Goal: Task Accomplishment & Management: Use online tool/utility

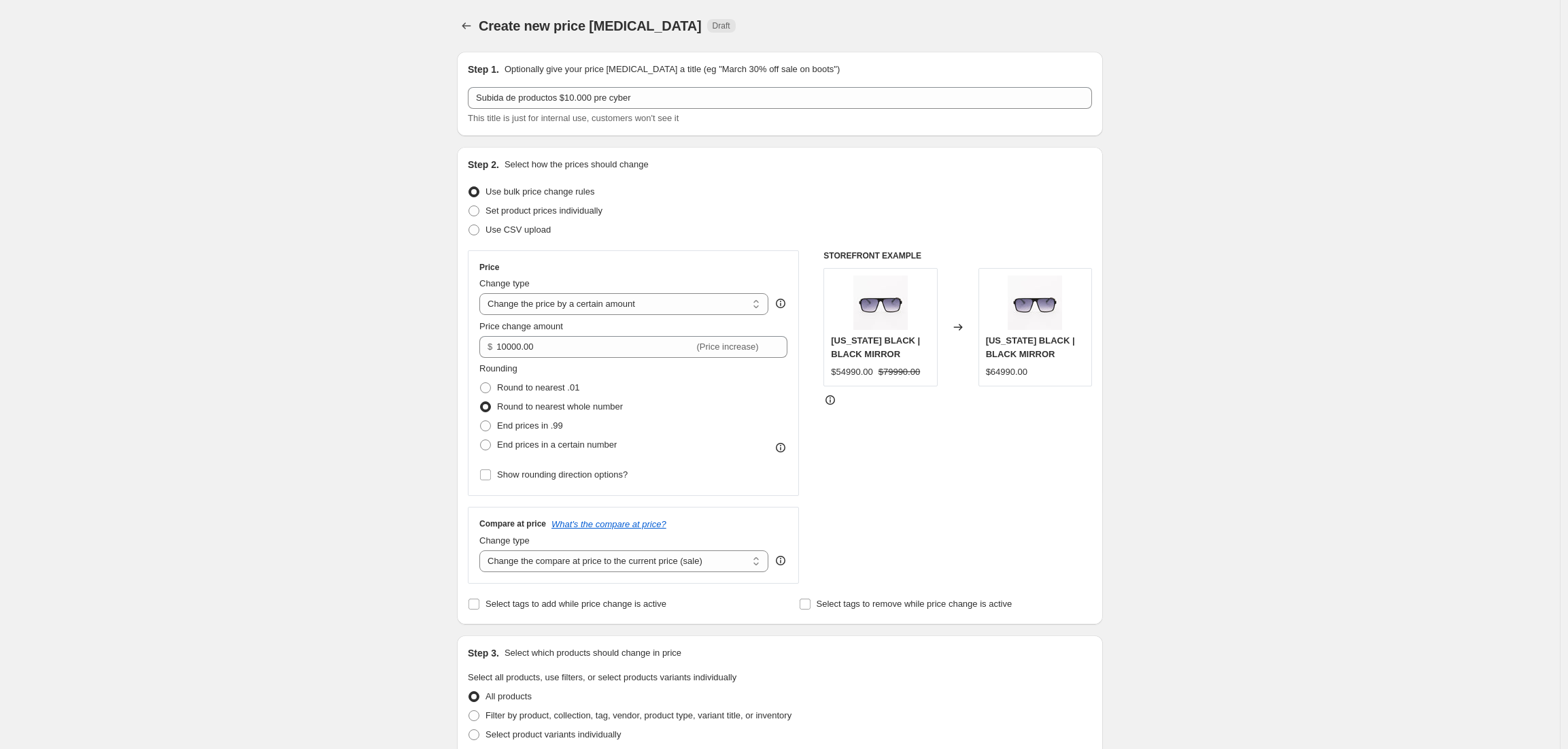
select select "by"
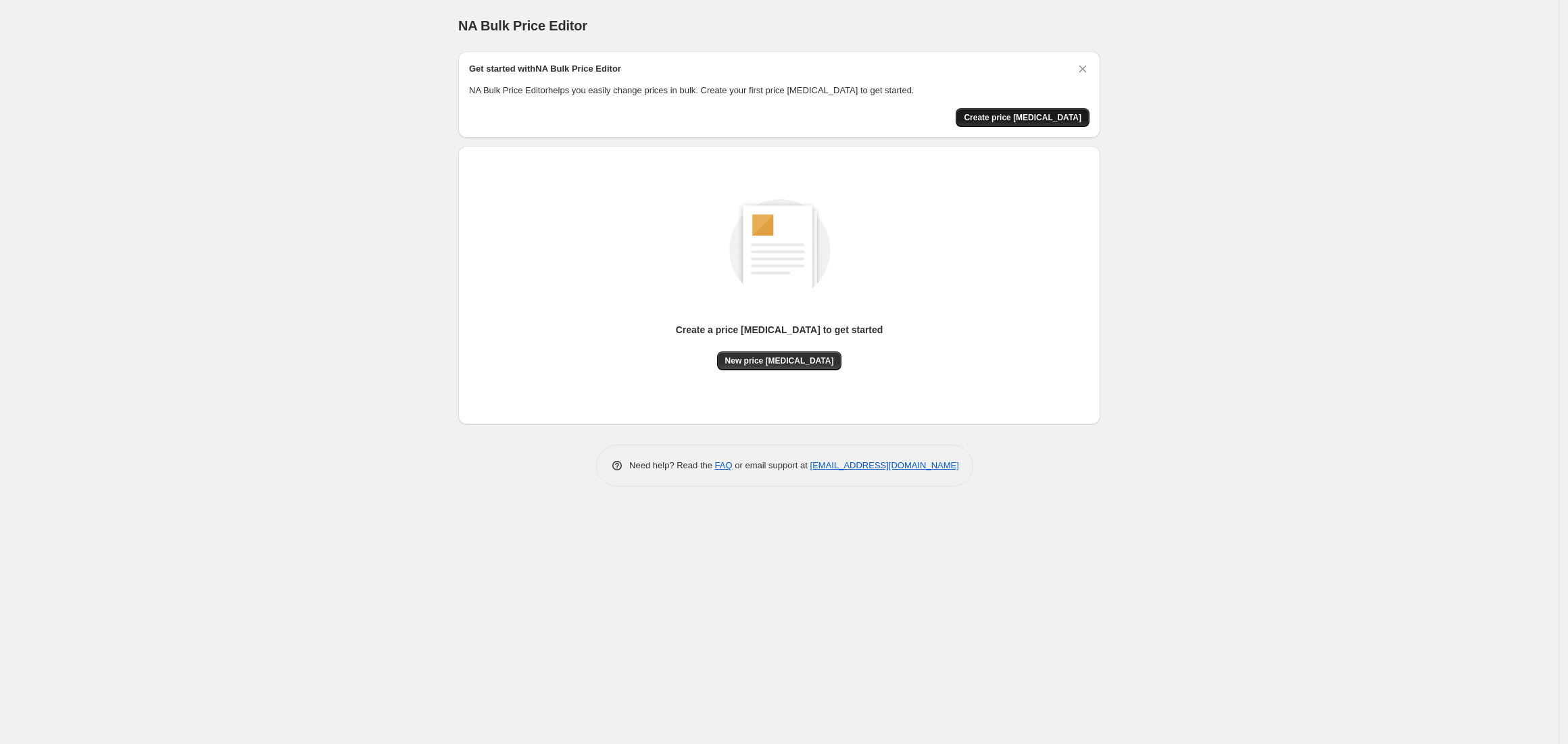
click at [1028, 113] on span "Create price [MEDICAL_DATA]" at bounding box center [1022, 117] width 117 height 11
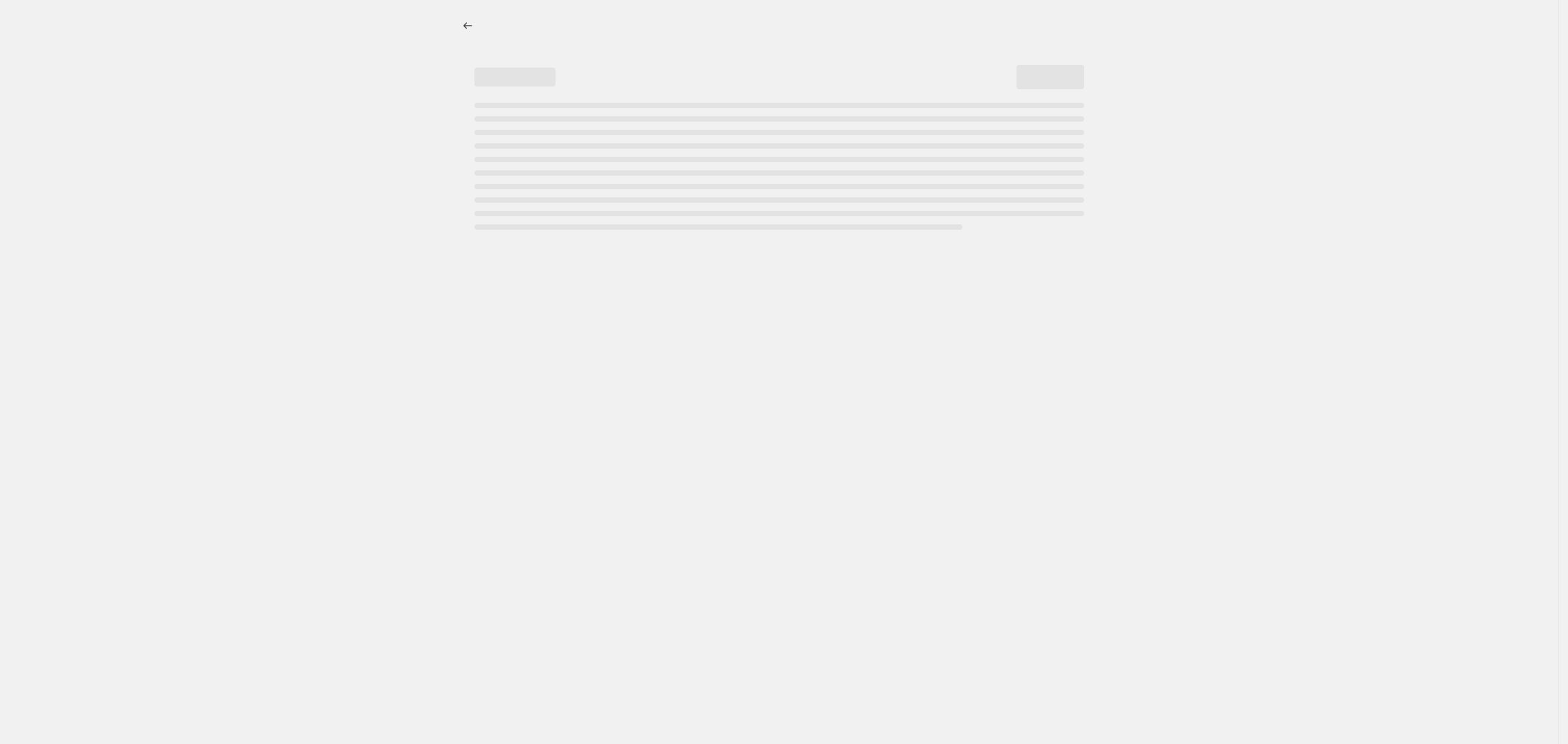
select select "percentage"
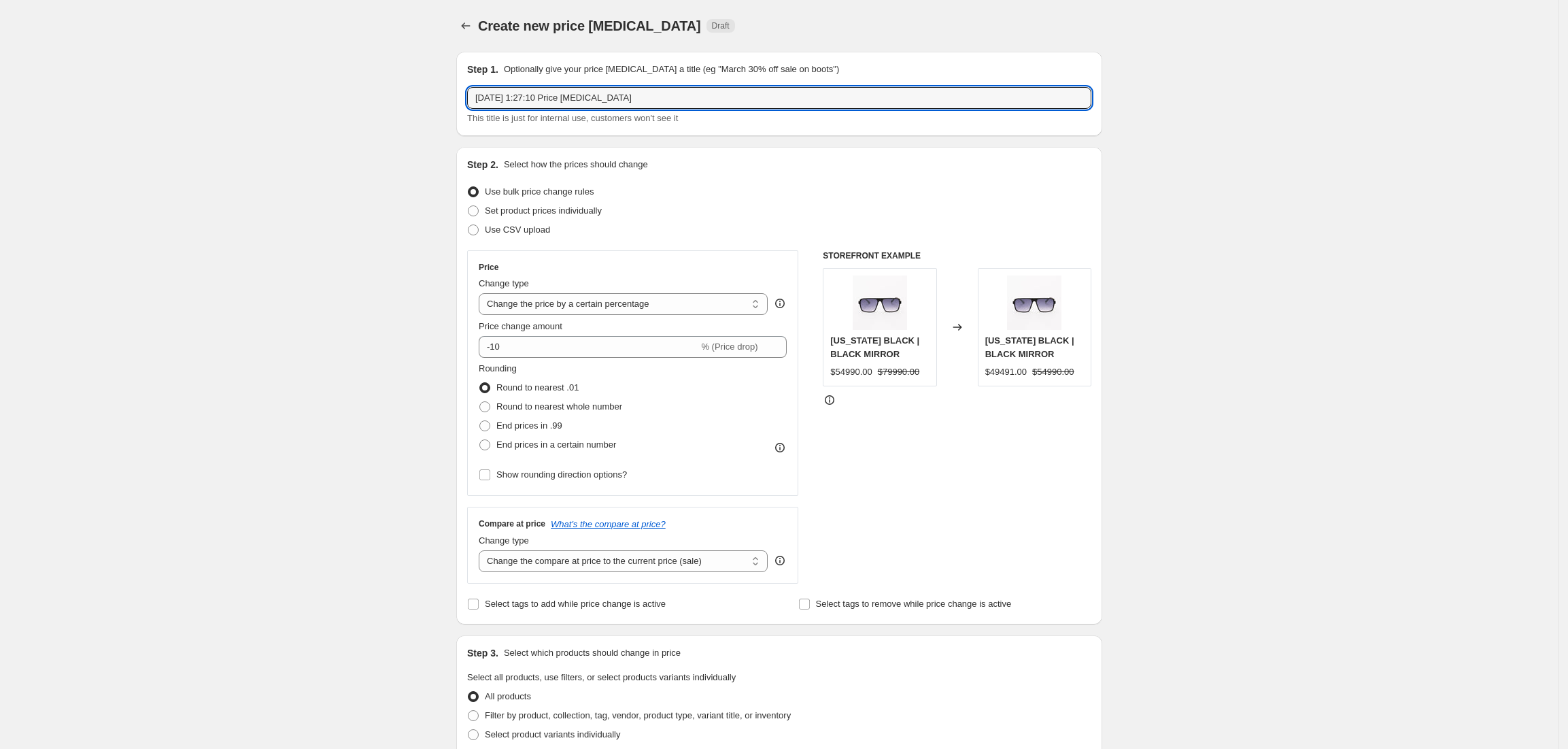
drag, startPoint x: 663, startPoint y: 107, endPoint x: 212, endPoint y: 107, distance: 451.0
click at [212, 107] on div "Create new price change job. This page is ready Create new price change job Dra…" at bounding box center [779, 684] width 1559 height 1368
type input "Subida de productos $10.000 pre cyber"
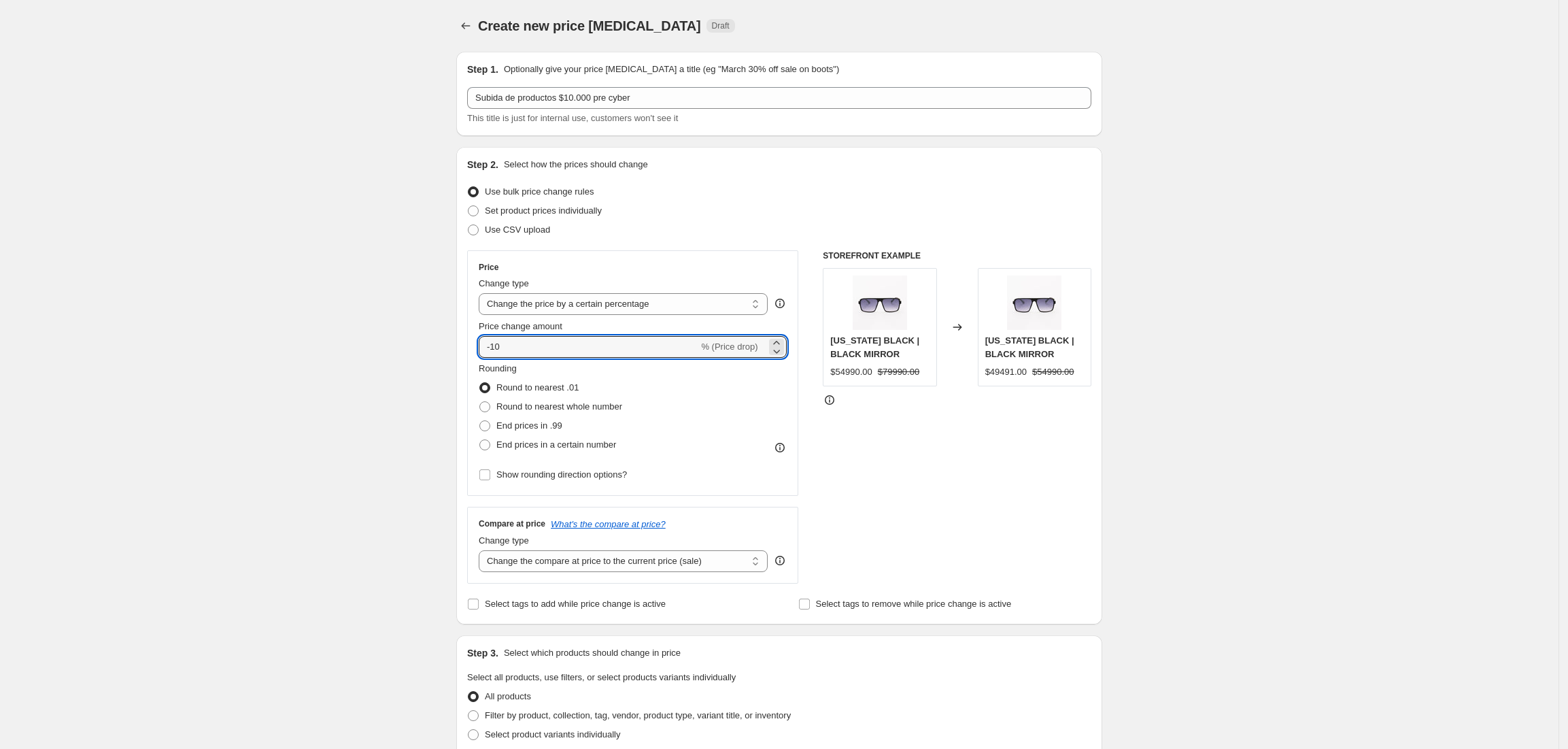
drag, startPoint x: 547, startPoint y: 345, endPoint x: 414, endPoint y: 349, distance: 133.1
click at [414, 349] on div "Create new price change job. This page is ready Create new price change job Dra…" at bounding box center [779, 684] width 1559 height 1368
type input "10000"
click at [488, 428] on span at bounding box center [485, 425] width 11 height 11
click at [480, 421] on input "End prices in .99" at bounding box center [480, 420] width 1 height 1
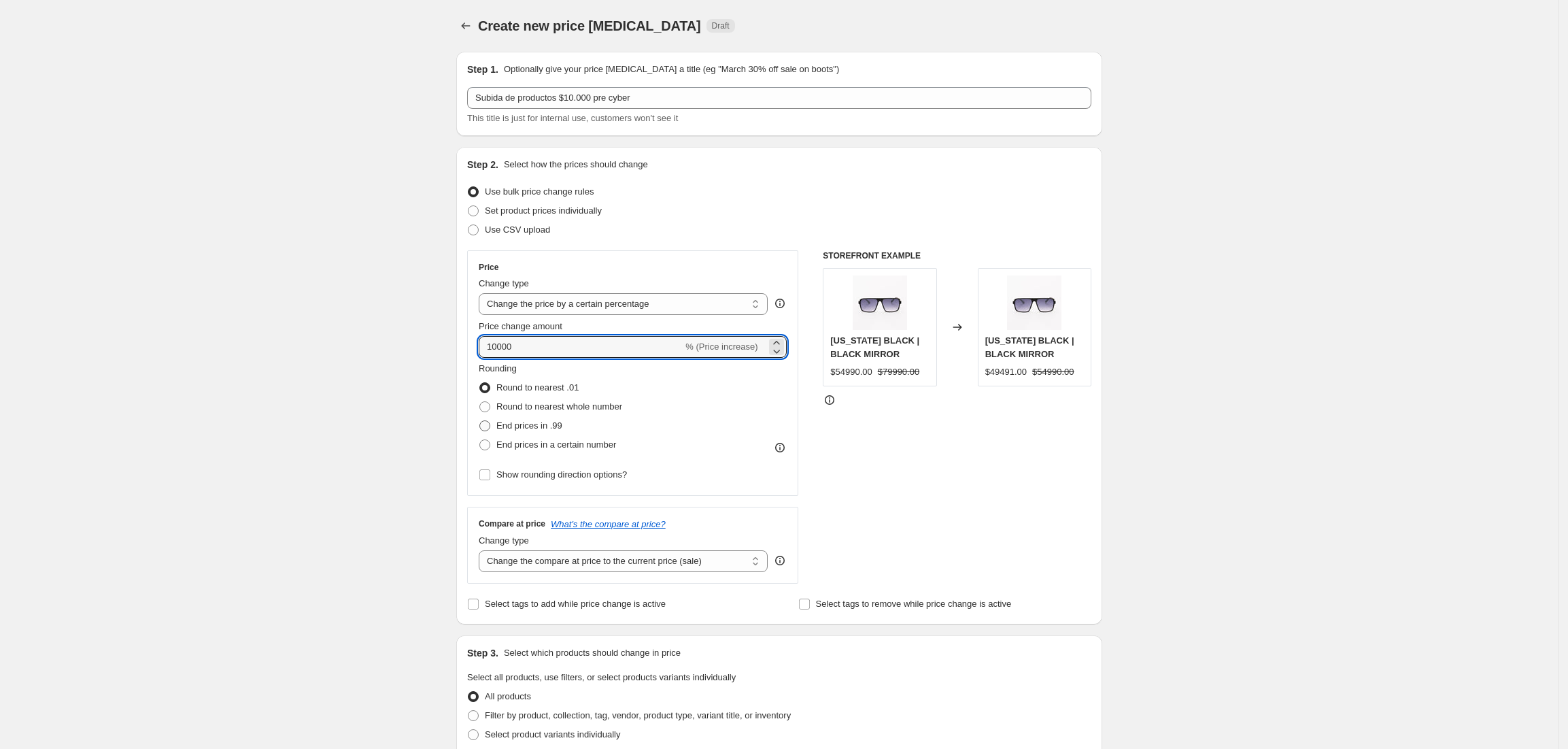
radio input "true"
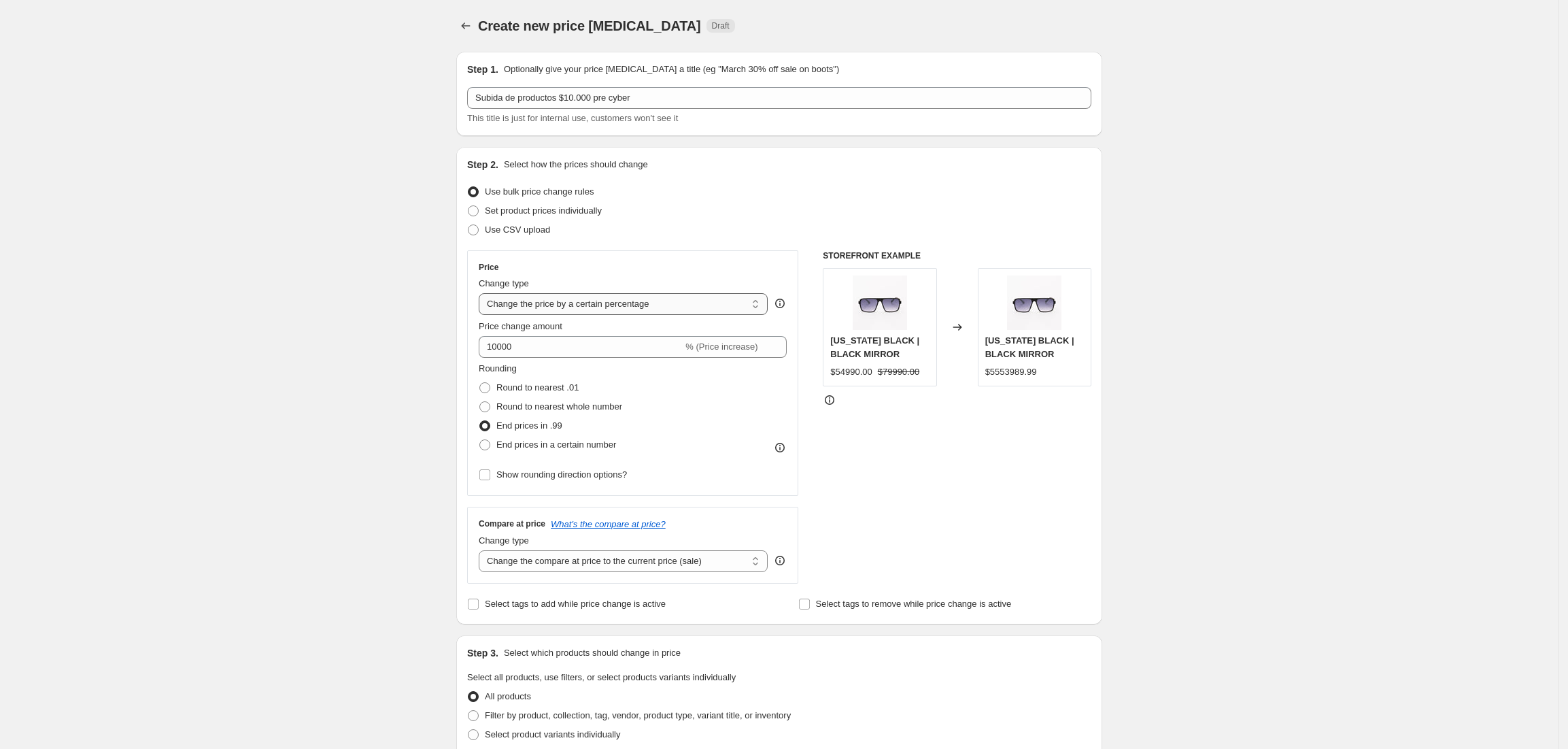
click at [622, 311] on select "Change the price to a certain amount Change the price by a certain amount Chang…" at bounding box center [623, 304] width 289 height 22
select select "to"
click at [484, 293] on select "Change the price to a certain amount Change the price by a certain amount Chang…" at bounding box center [623, 304] width 289 height 22
type input "80.00"
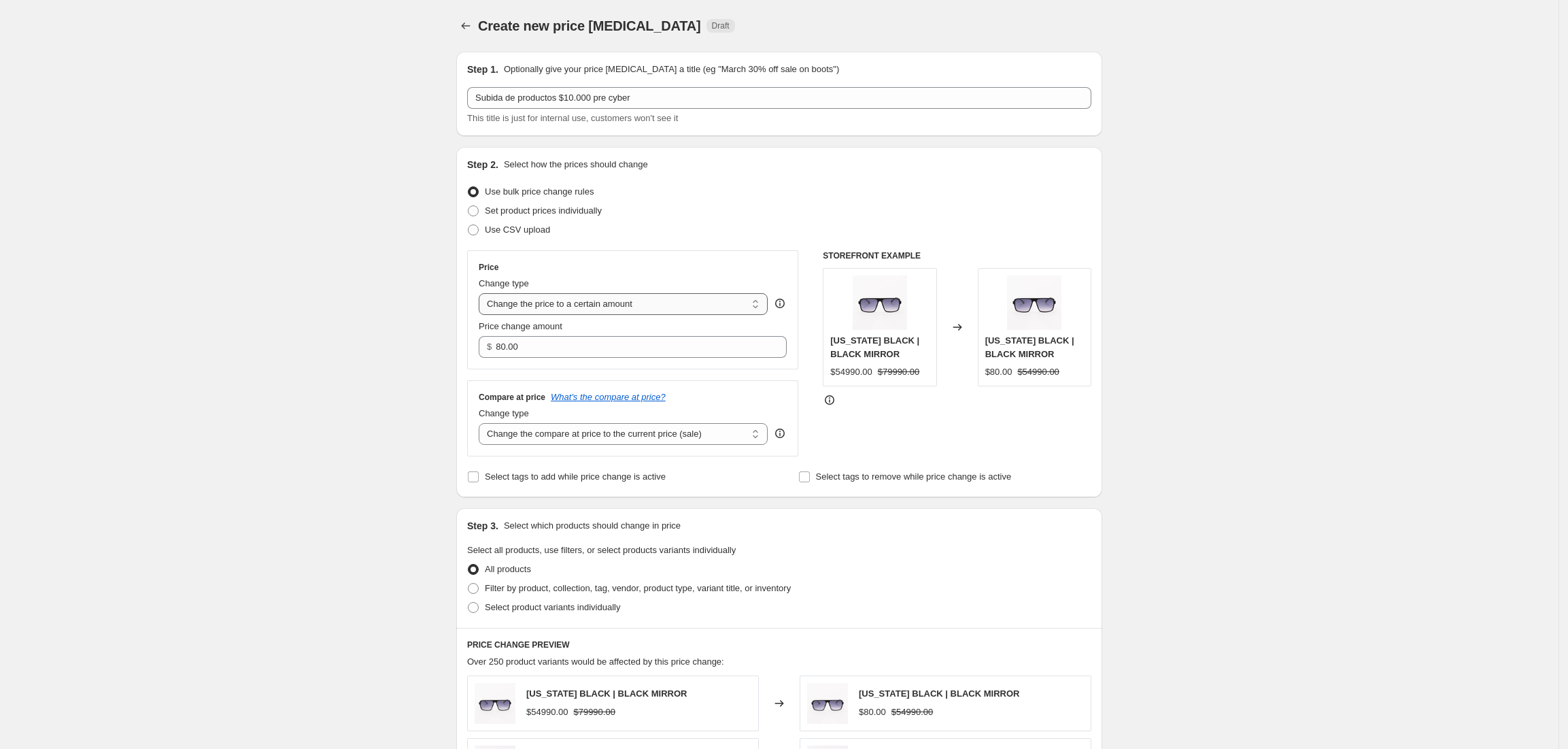
click at [593, 304] on select "Change the price to a certain amount Change the price by a certain amount Chang…" at bounding box center [623, 304] width 289 height 22
select select "by"
click at [484, 293] on select "Change the price to a certain amount Change the price by a certain amount Chang…" at bounding box center [623, 304] width 289 height 22
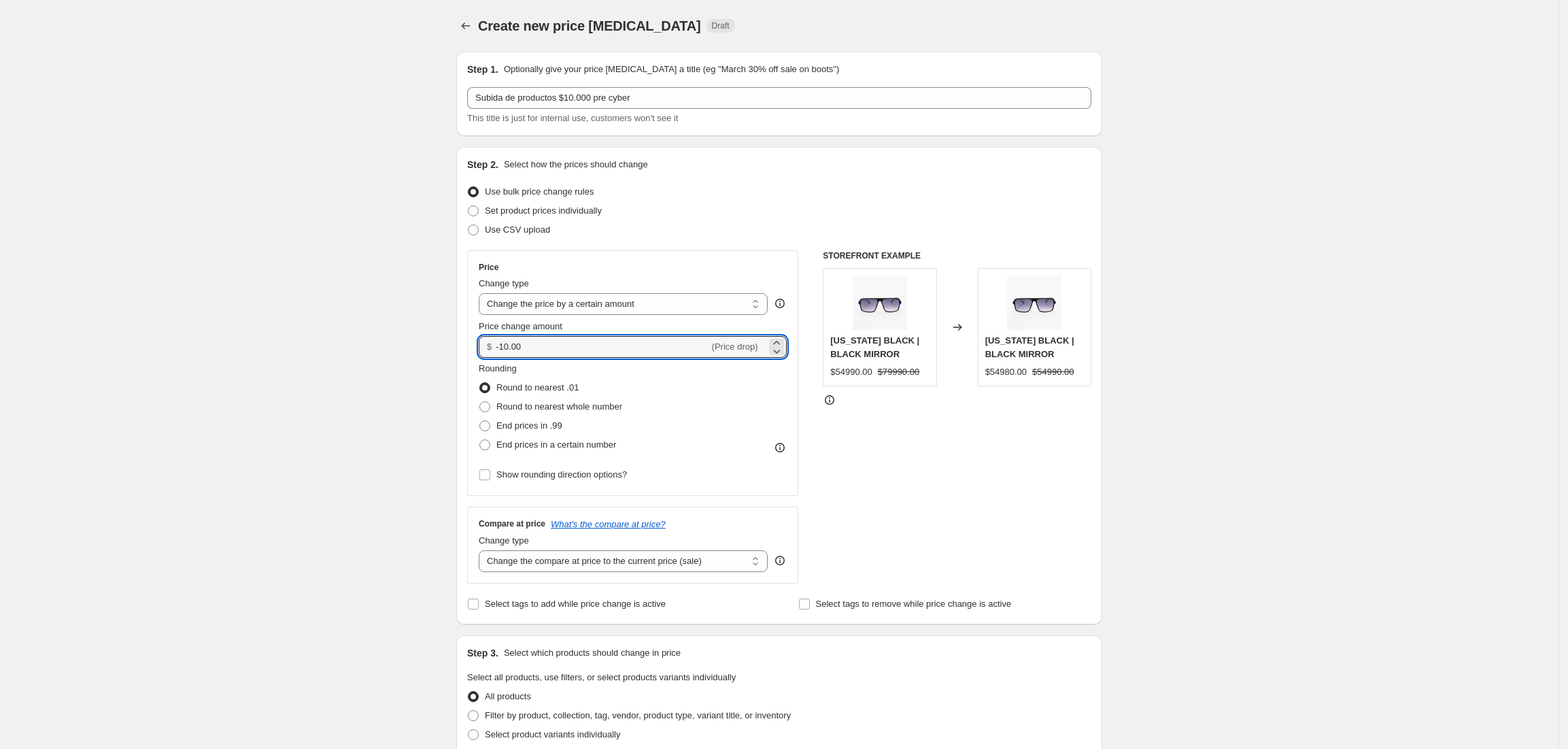
drag, startPoint x: 544, startPoint y: 344, endPoint x: 440, endPoint y: 345, distance: 104.0
click at [440, 345] on div "Create new price change job. This page is ready Create new price change job Dra…" at bounding box center [779, 684] width 1559 height 1368
type input "10000.00"
click at [440, 346] on div "Create new price change job. This page is ready Create new price change job Dra…" at bounding box center [779, 684] width 1559 height 1368
click at [550, 422] on span "End prices in .99" at bounding box center [529, 425] width 66 height 10
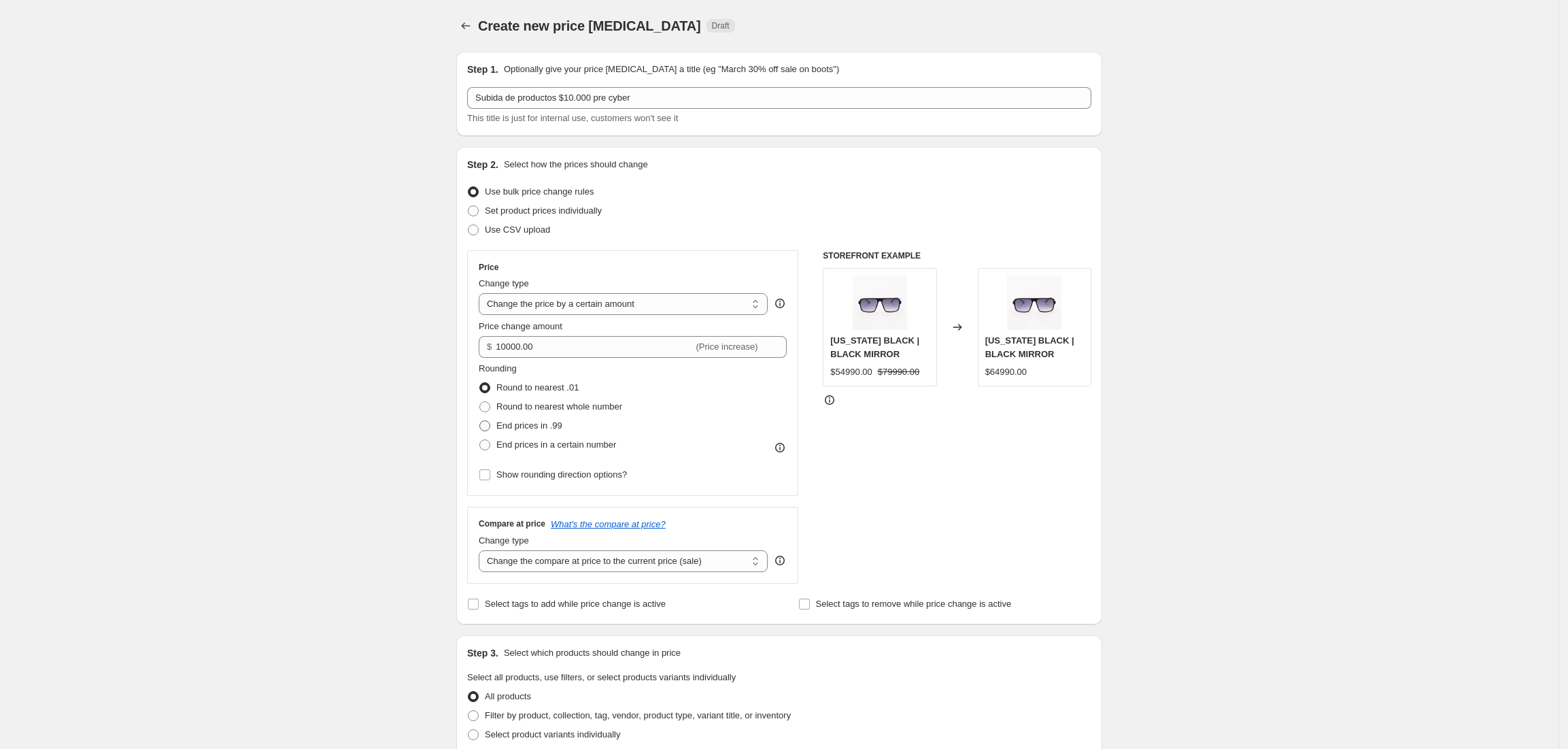
click at [480, 421] on input "End prices in .99" at bounding box center [480, 420] width 1 height 1
radio input "true"
click at [553, 388] on span "Round to nearest .01" at bounding box center [537, 387] width 82 height 10
click at [480, 383] on input "Round to nearest .01" at bounding box center [480, 382] width 1 height 1
radio input "true"
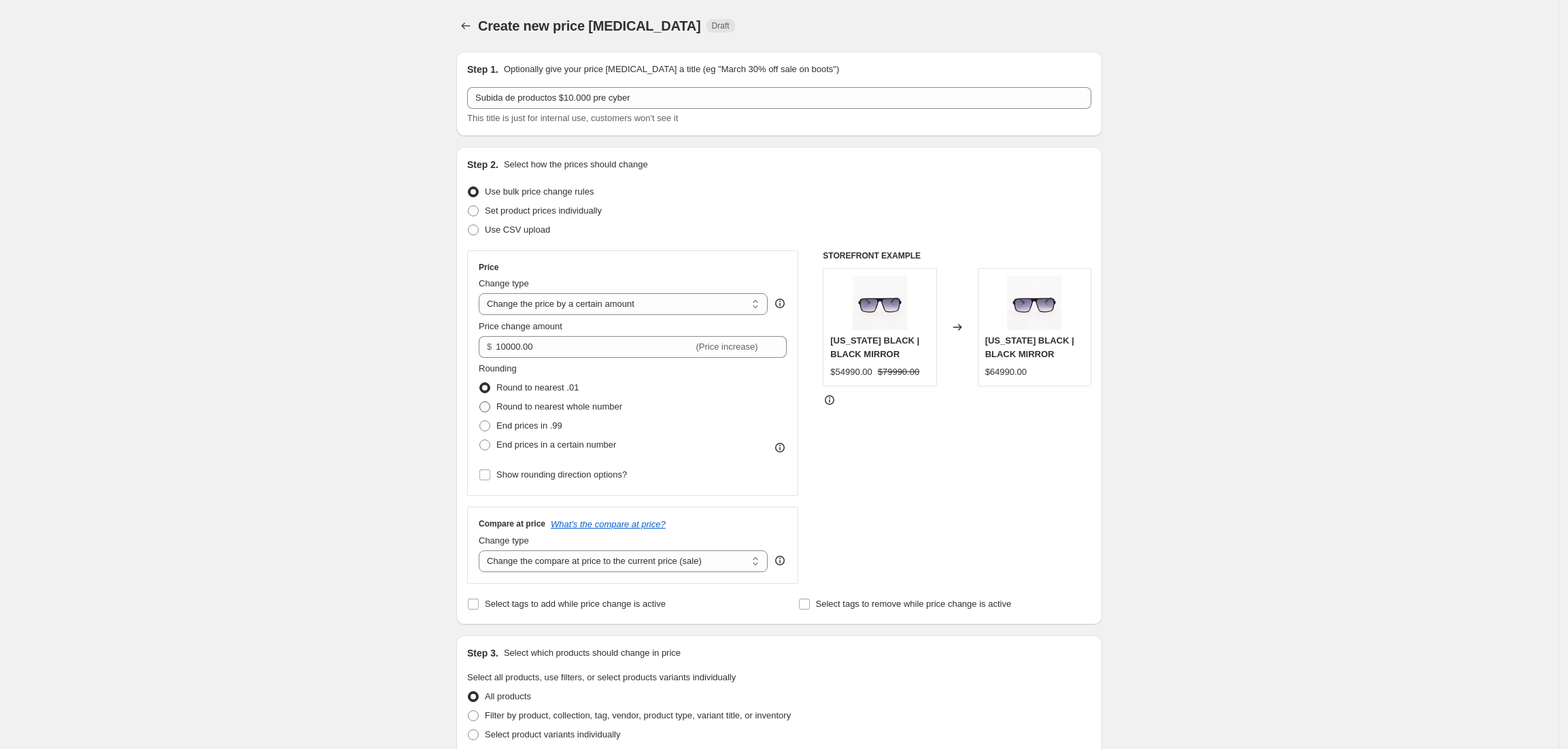
click at [553, 403] on span "Round to nearest whole number" at bounding box center [558, 406] width 125 height 10
click at [480, 402] on input "Round to nearest whole number" at bounding box center [480, 401] width 1 height 1
radio input "true"
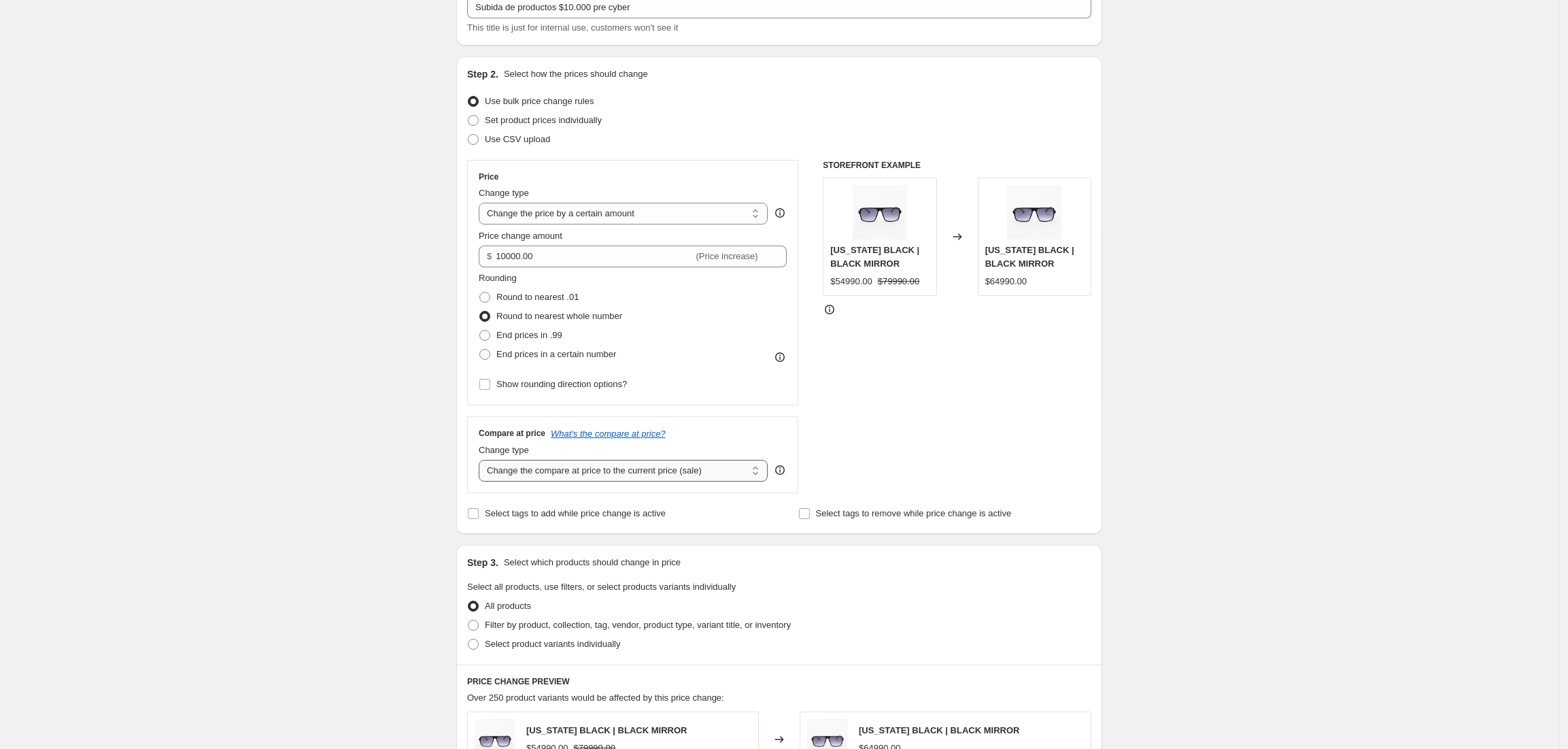
click at [583, 467] on select "Change the compare at price to the current price (sale) Change the compare at p…" at bounding box center [623, 471] width 289 height 22
click at [545, 332] on span "End prices in .99" at bounding box center [529, 335] width 66 height 10
click at [480, 331] on input "End prices in .99" at bounding box center [480, 330] width 1 height 1
radio input "true"
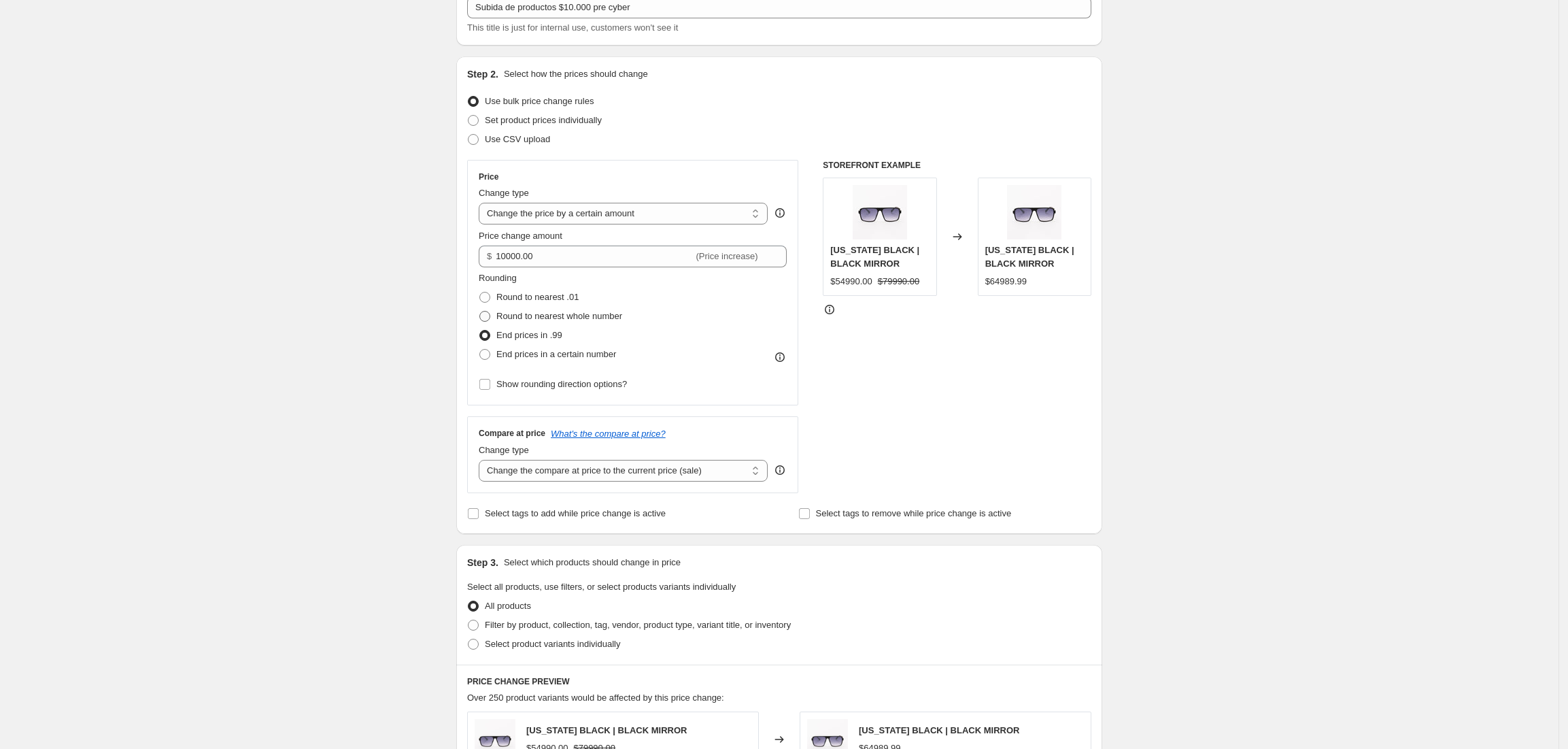
click at [528, 313] on span "Round to nearest whole number" at bounding box center [558, 316] width 125 height 10
click at [480, 312] on input "Round to nearest whole number" at bounding box center [480, 311] width 1 height 1
radio input "true"
click at [583, 479] on select "Change the compare at price to the current price (sale) Change the compare at p…" at bounding box center [623, 471] width 289 height 22
click at [484, 460] on select "Change the compare at price to the current price (sale) Change the compare at p…" at bounding box center [623, 471] width 289 height 22
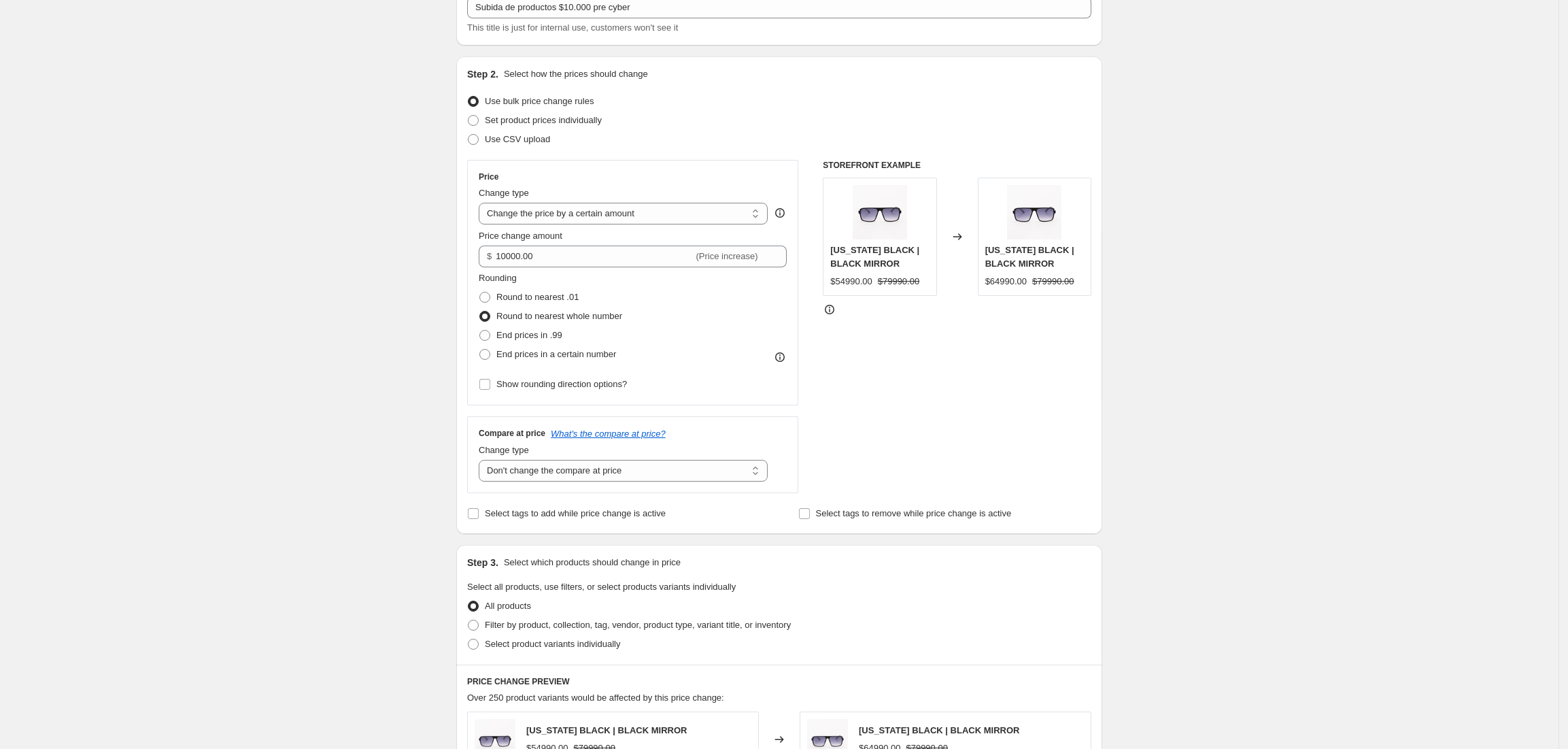
click at [335, 400] on div "Create new price change job. This page is ready Create new price change job Dra…" at bounding box center [779, 594] width 1559 height 1368
click at [640, 466] on select "Change the compare at price to the current price (sale) Change the compare at p…" at bounding box center [623, 471] width 289 height 22
click at [673, 466] on select "Change the compare at price to the current price (sale) Change the compare at p…" at bounding box center [623, 471] width 289 height 22
click at [484, 460] on select "Change the compare at price to the current price (sale) Change the compare at p…" at bounding box center [623, 471] width 289 height 22
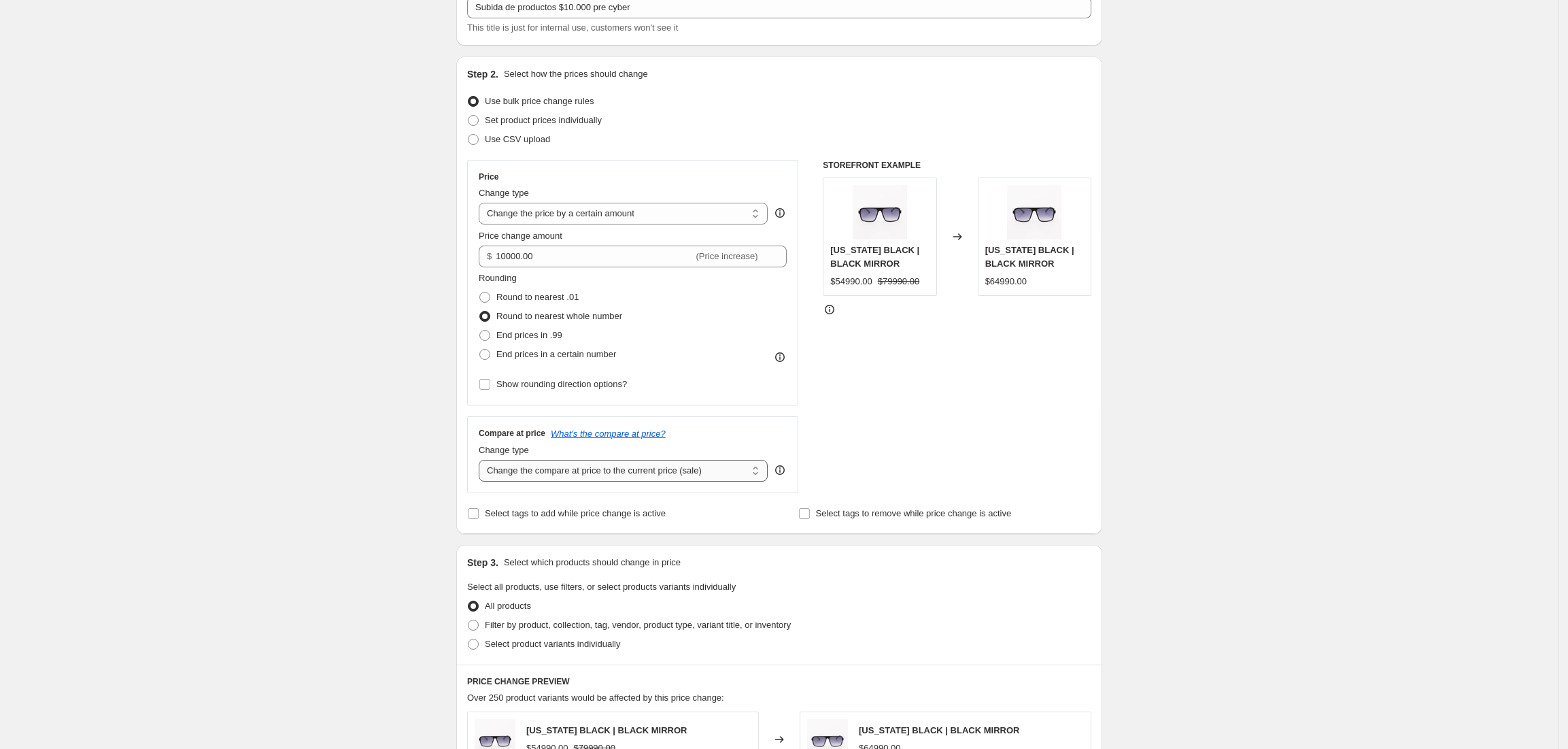
click at [575, 464] on select "Change the compare at price to the current price (sale) Change the compare at p…" at bounding box center [623, 471] width 289 height 22
click at [484, 460] on select "Change the compare at price to the current price (sale) Change the compare at p…" at bounding box center [623, 471] width 289 height 22
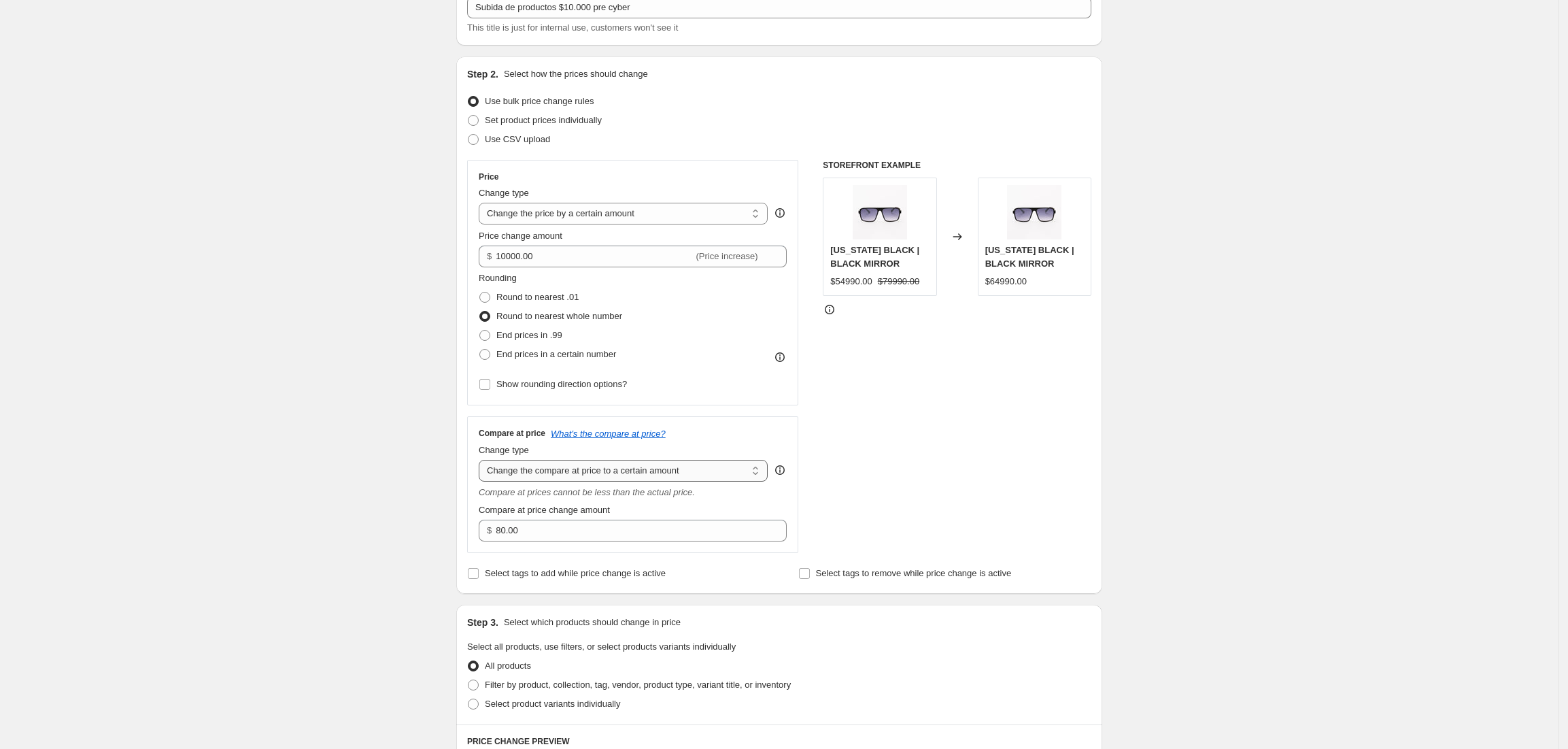
click at [576, 468] on select "Change the compare at price to the current price (sale) Change the compare at p…" at bounding box center [623, 471] width 289 height 22
select select "by"
click at [484, 460] on select "Change the compare at price to the current price (sale) Change the compare at p…" at bounding box center [623, 471] width 289 height 22
type input "-10.00"
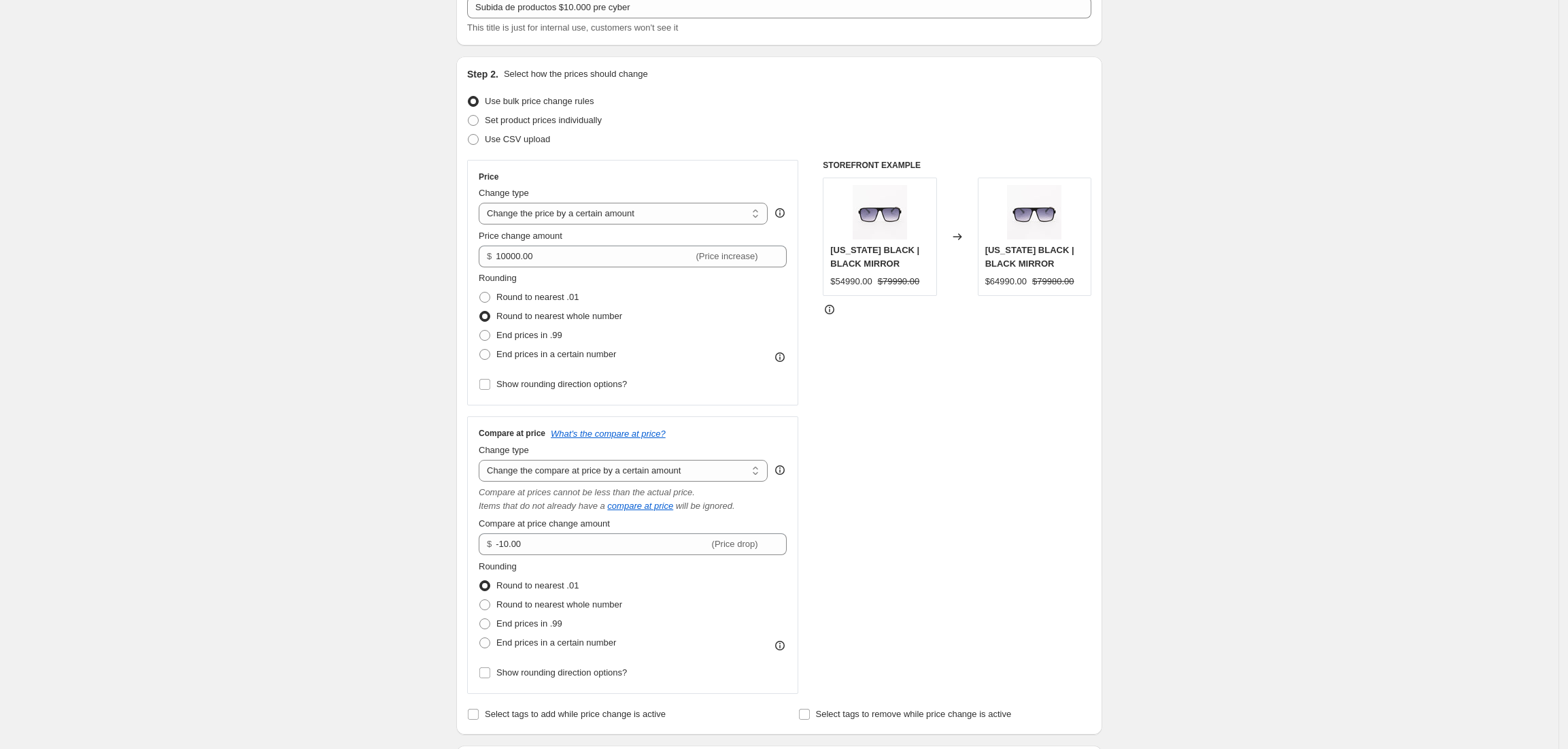
click at [581, 482] on div "Compare at price What's the compare at price? Change type Change the compare at…" at bounding box center [633, 555] width 308 height 254
click at [585, 476] on select "Change the compare at price to the current price (sale) Change the compare at p…" at bounding box center [623, 471] width 289 height 22
select select "percentage"
click at [484, 460] on select "Change the compare at price to the current price (sale) Change the compare at p…" at bounding box center [623, 471] width 289 height 22
type input "-15"
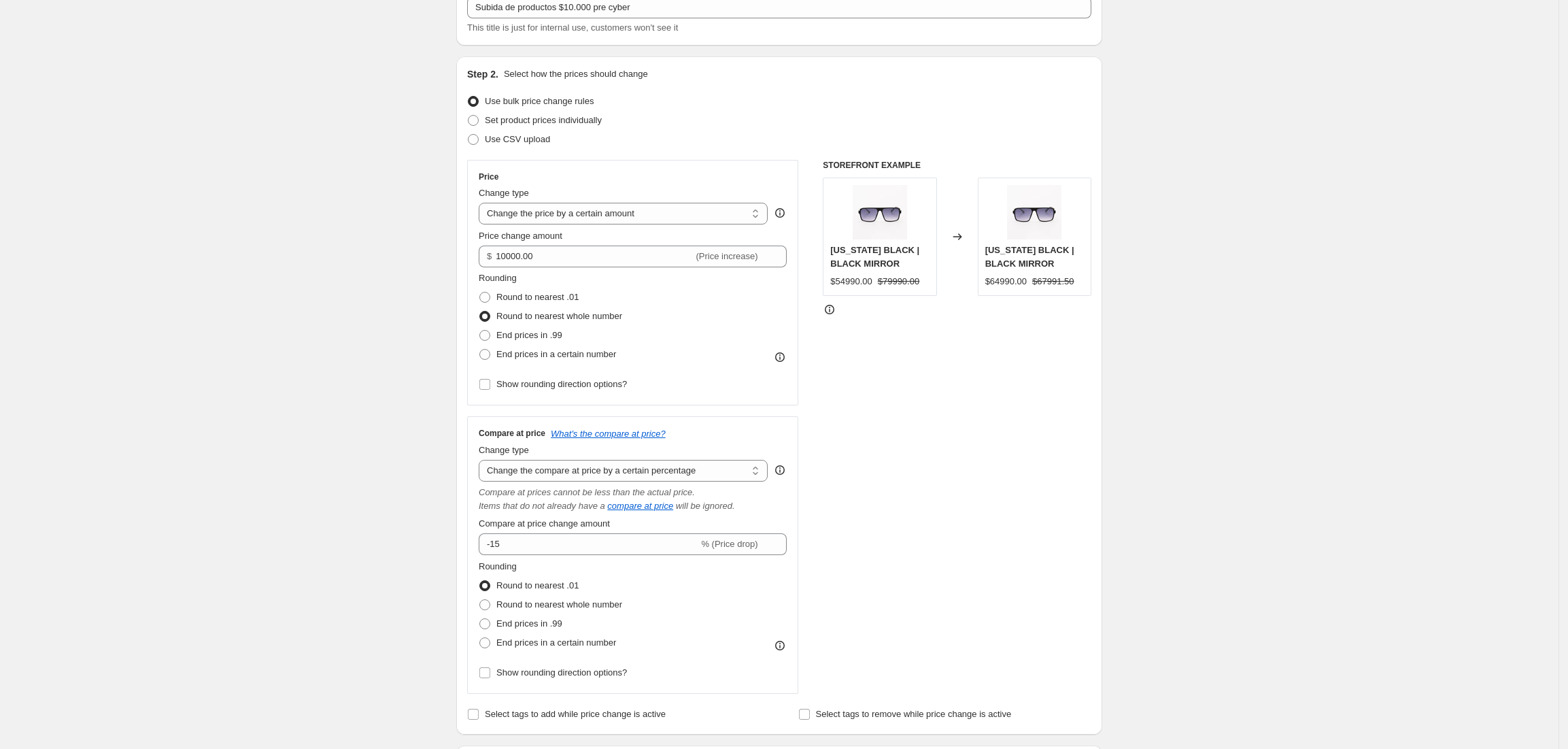
click at [581, 482] on div "Compare at price What's the compare at price? Change type Change the compare at…" at bounding box center [633, 555] width 308 height 254
click at [583, 471] on select "Change the compare at price to the current price (sale) Change the compare at p…" at bounding box center [623, 471] width 289 height 22
select select "no_change"
click at [484, 460] on select "Change the compare at price to the current price (sale) Change the compare at p…" at bounding box center [623, 471] width 289 height 22
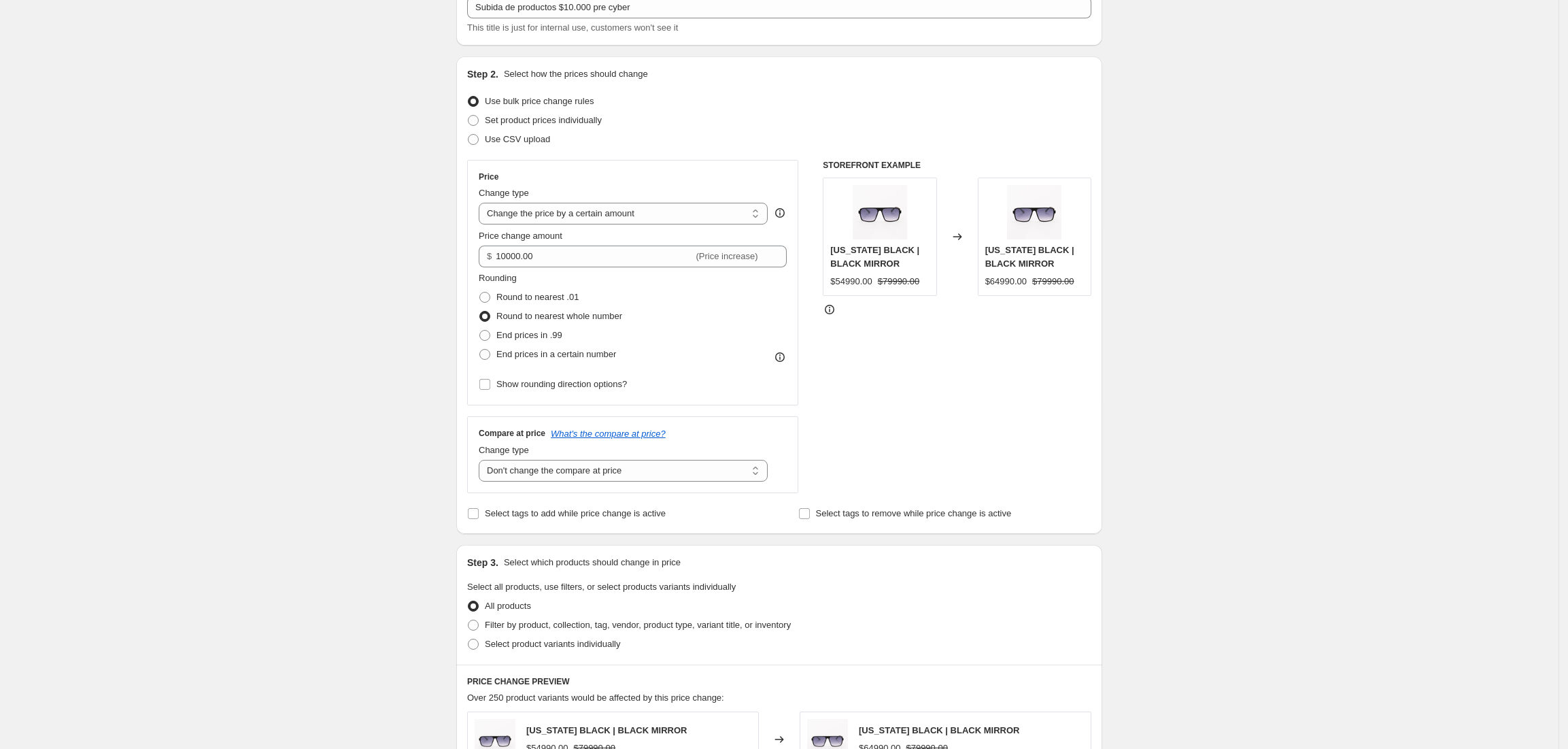
click at [354, 345] on div "Create new price change job. This page is ready Create new price change job Dra…" at bounding box center [779, 594] width 1559 height 1368
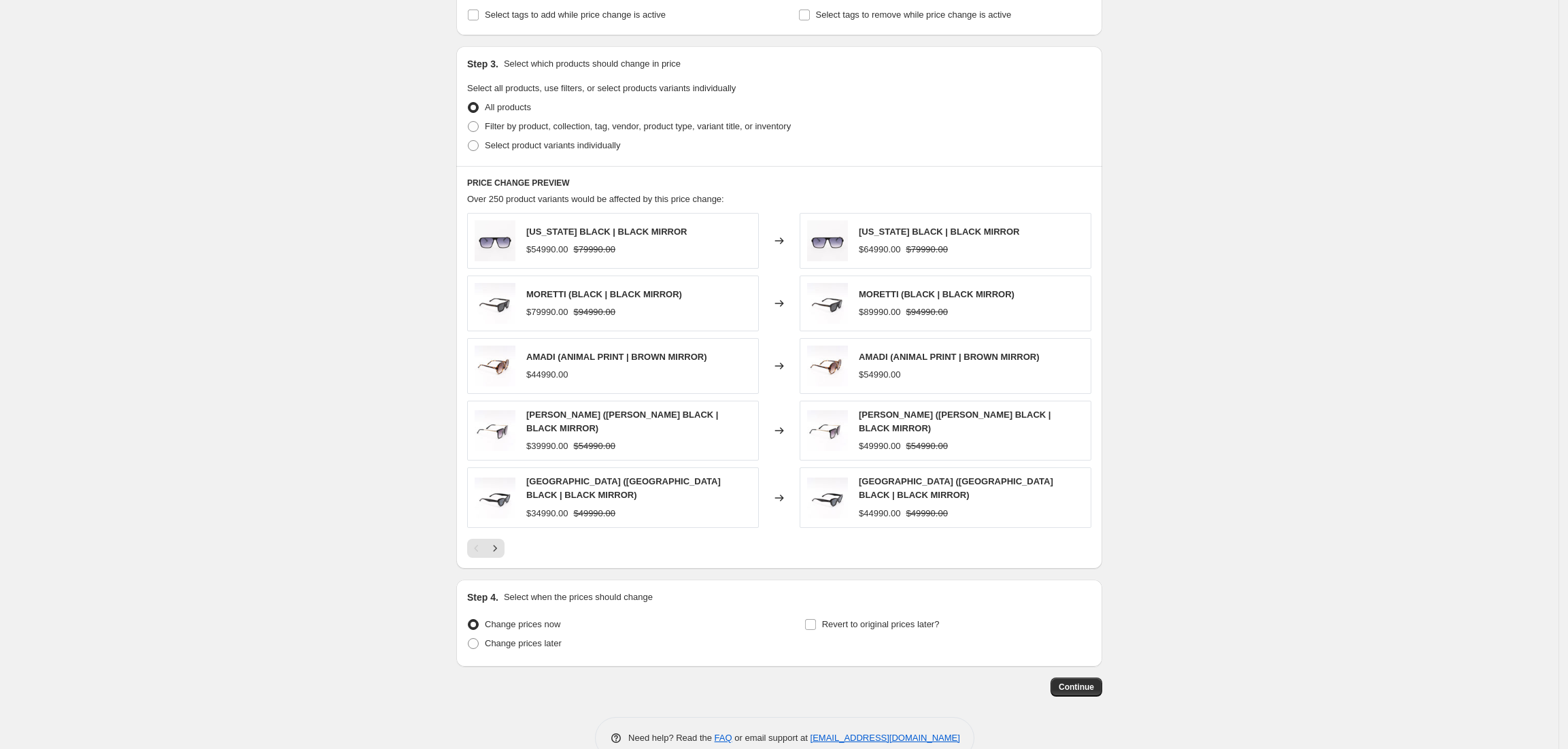
scroll to position [614, 0]
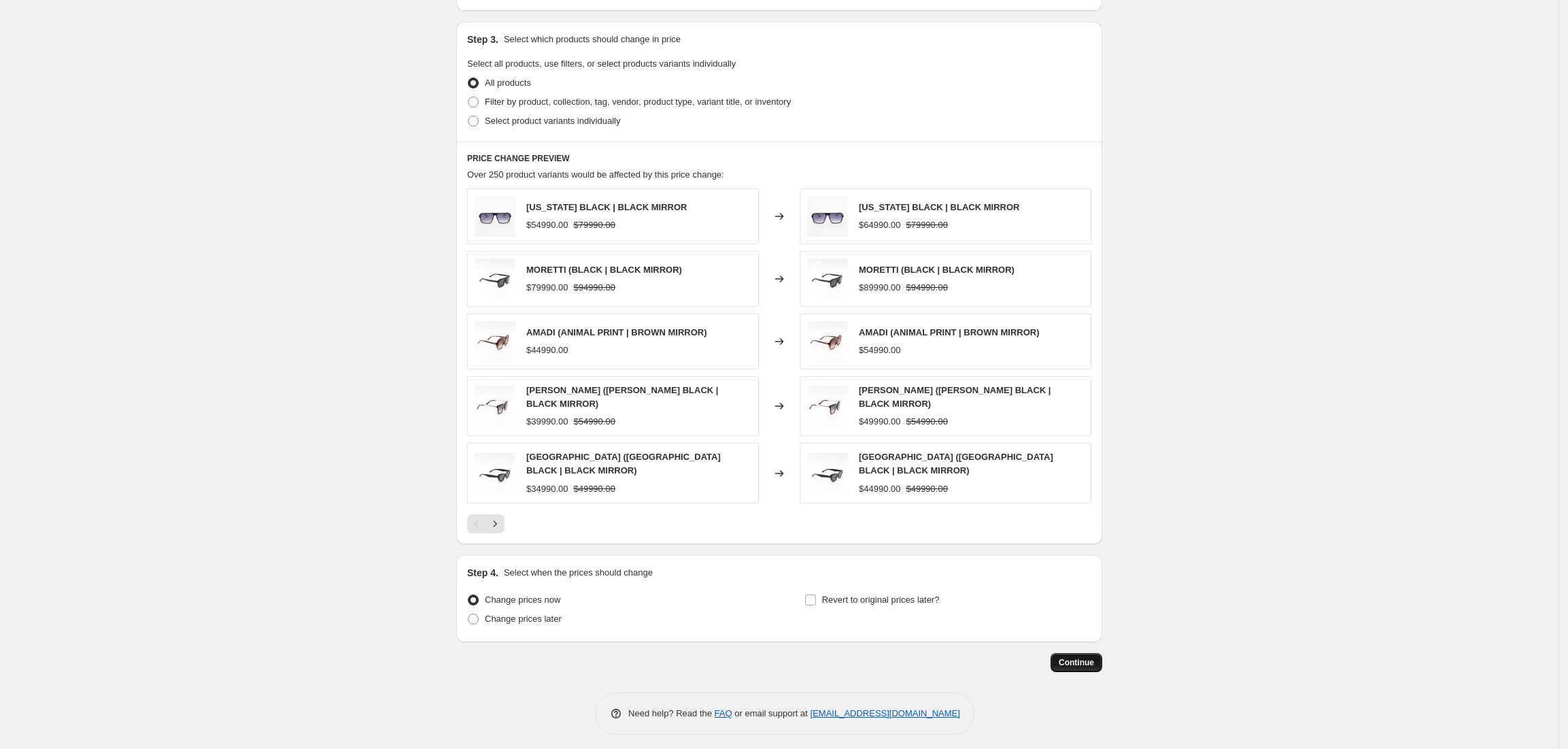
click at [1093, 657] on span "Continue" at bounding box center [1076, 662] width 35 height 11
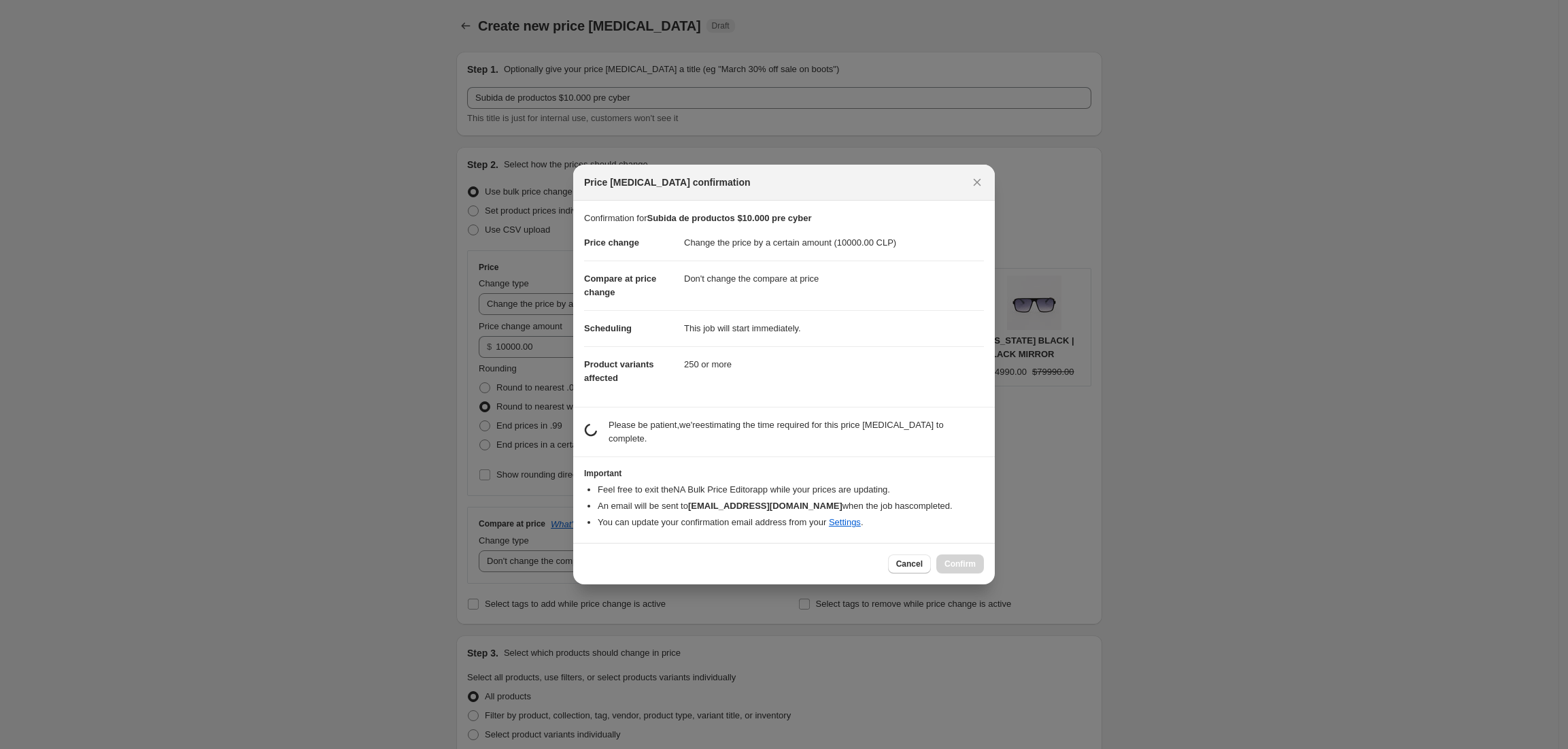
scroll to position [0, 0]
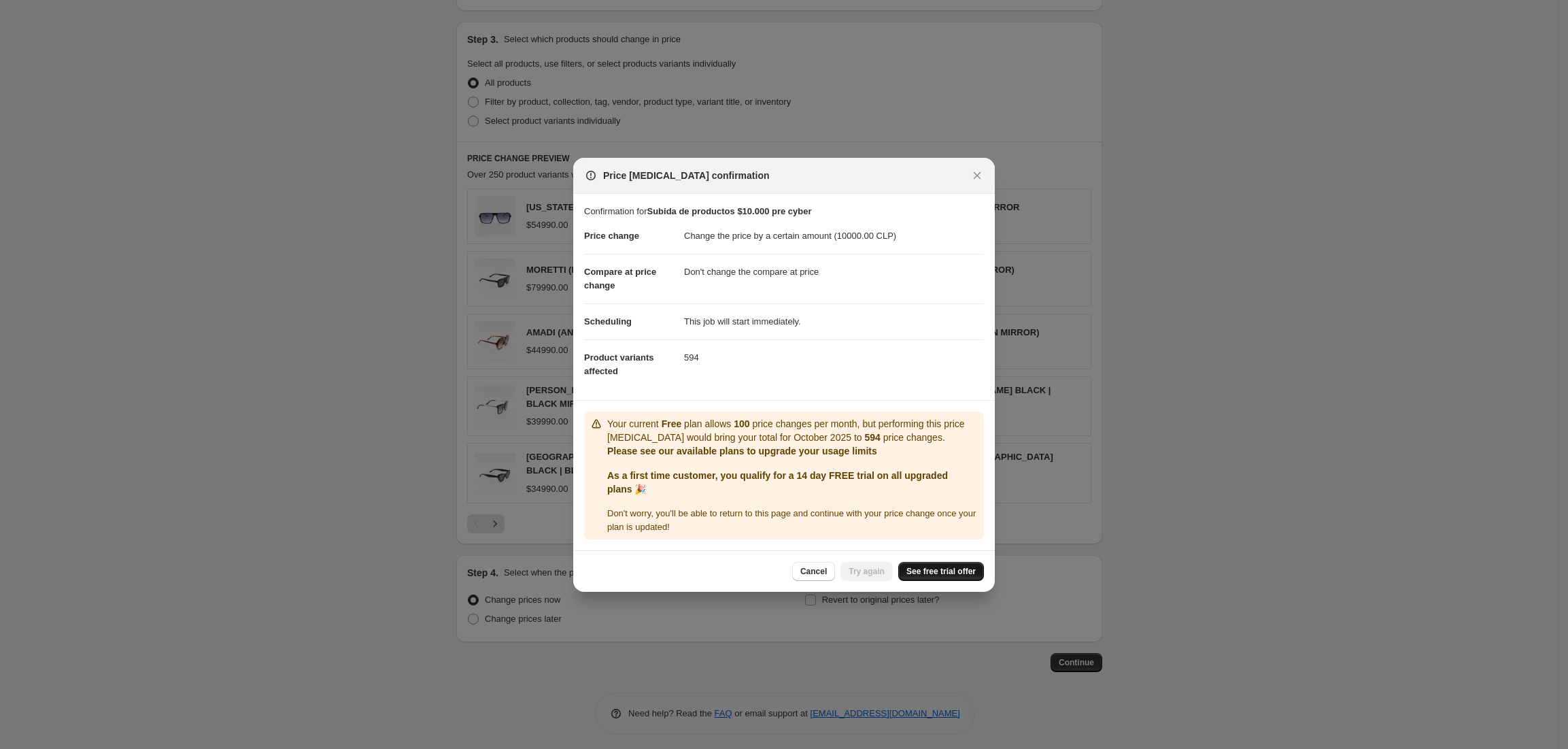
click at [941, 568] on span "See free trial offer" at bounding box center [941, 571] width 70 height 11
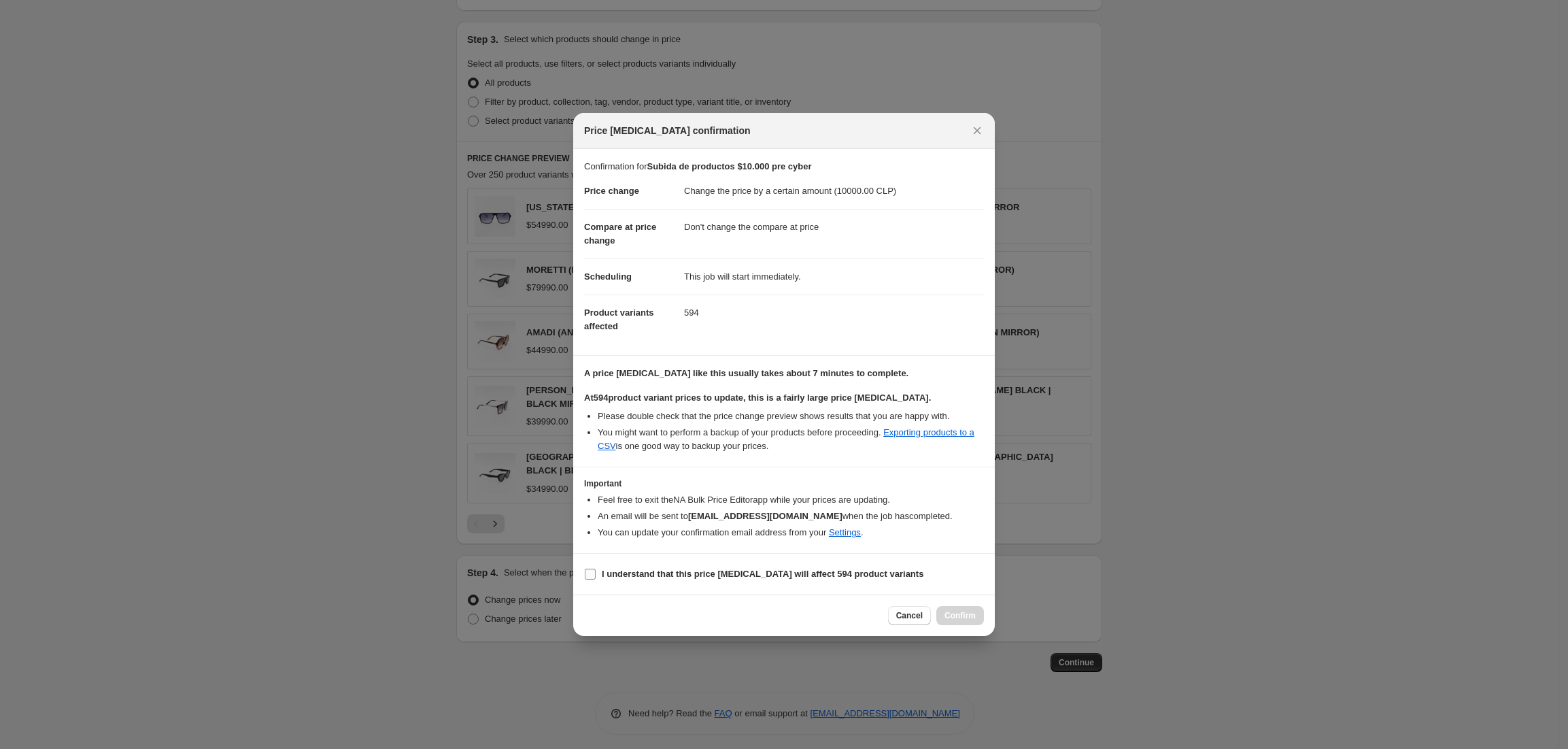
click at [686, 578] on b "I understand that this price change job will affect 594 product variants" at bounding box center [763, 573] width 321 height 10
click at [595, 578] on input "I understand that this price change job will affect 594 product variants" at bounding box center [590, 573] width 11 height 11
checkbox input "true"
click at [971, 620] on span "Confirm" at bounding box center [960, 615] width 31 height 11
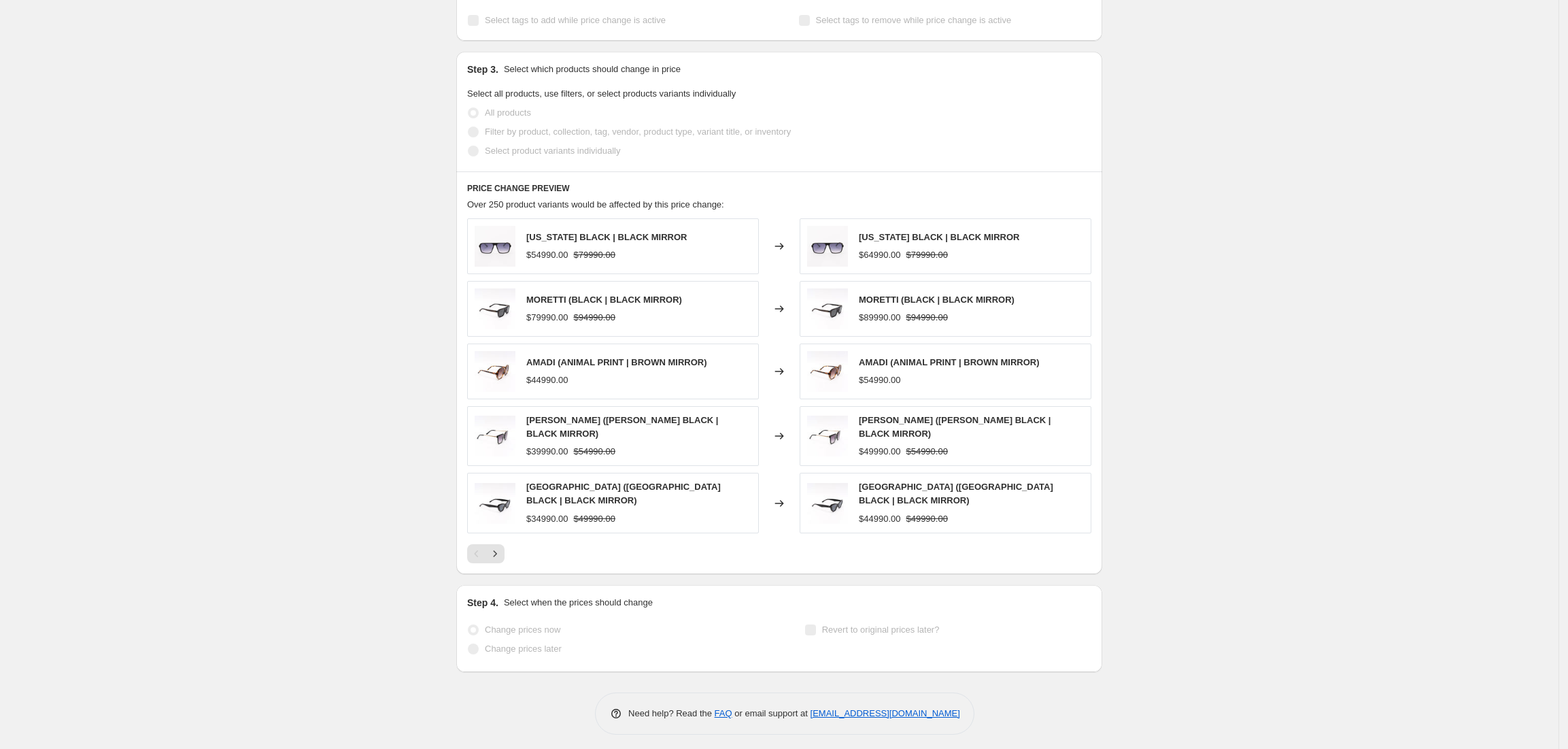
click at [376, 368] on div "Subida de productos $10.000 pre cyber. This page is ready Subida de productos $…" at bounding box center [779, 54] width 1559 height 1401
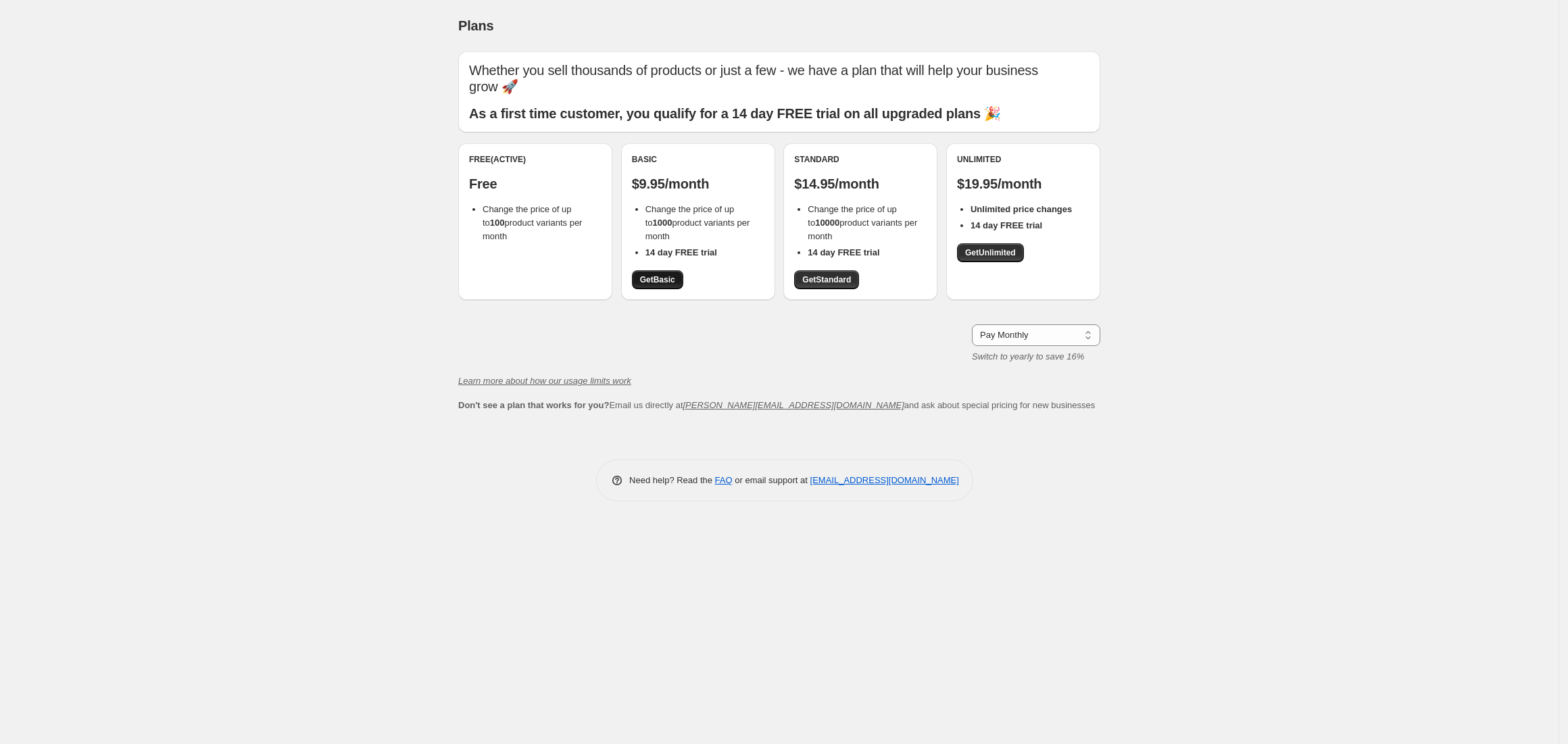
click at [647, 279] on span "Get Basic" at bounding box center [657, 280] width 35 height 11
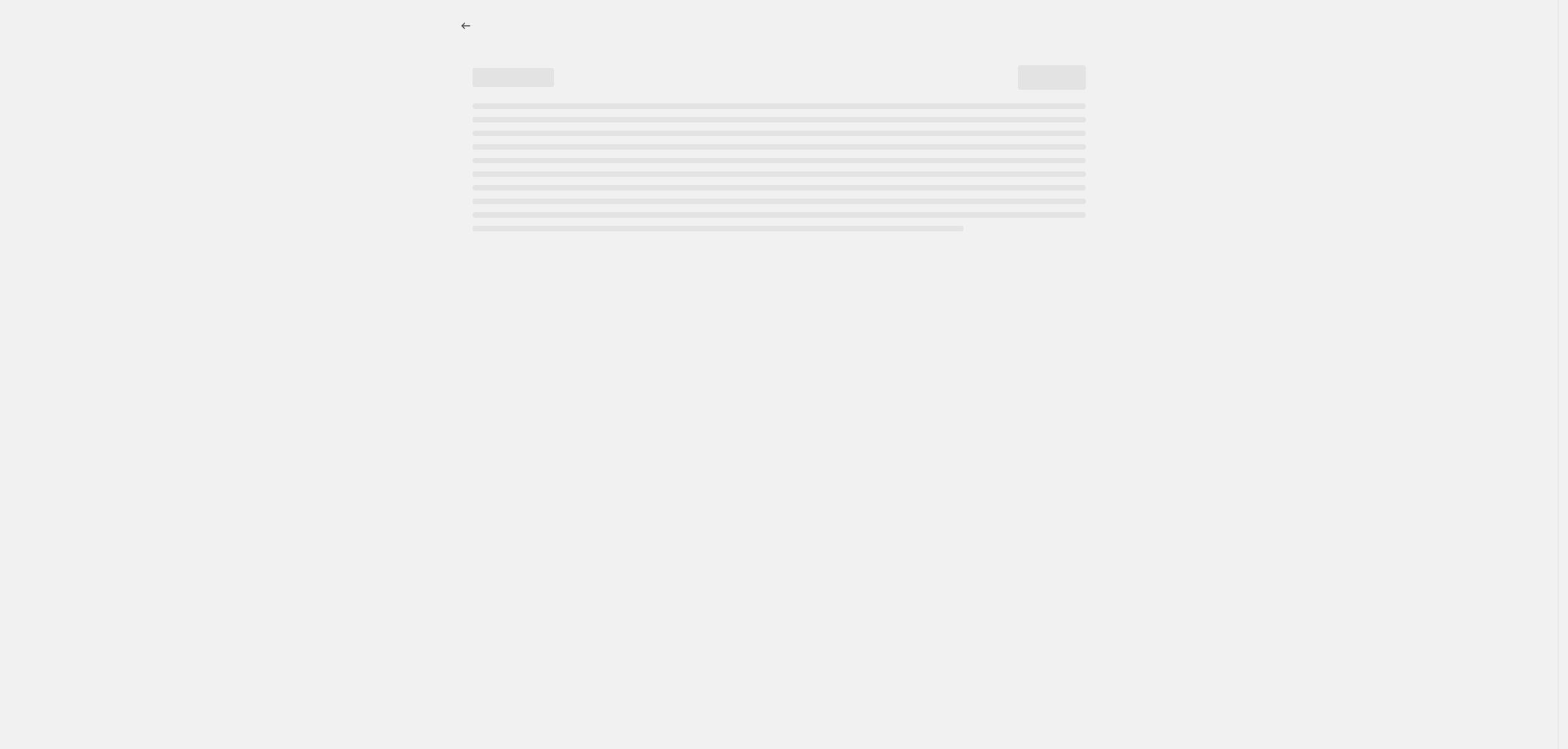
select select "by"
select select "no_change"
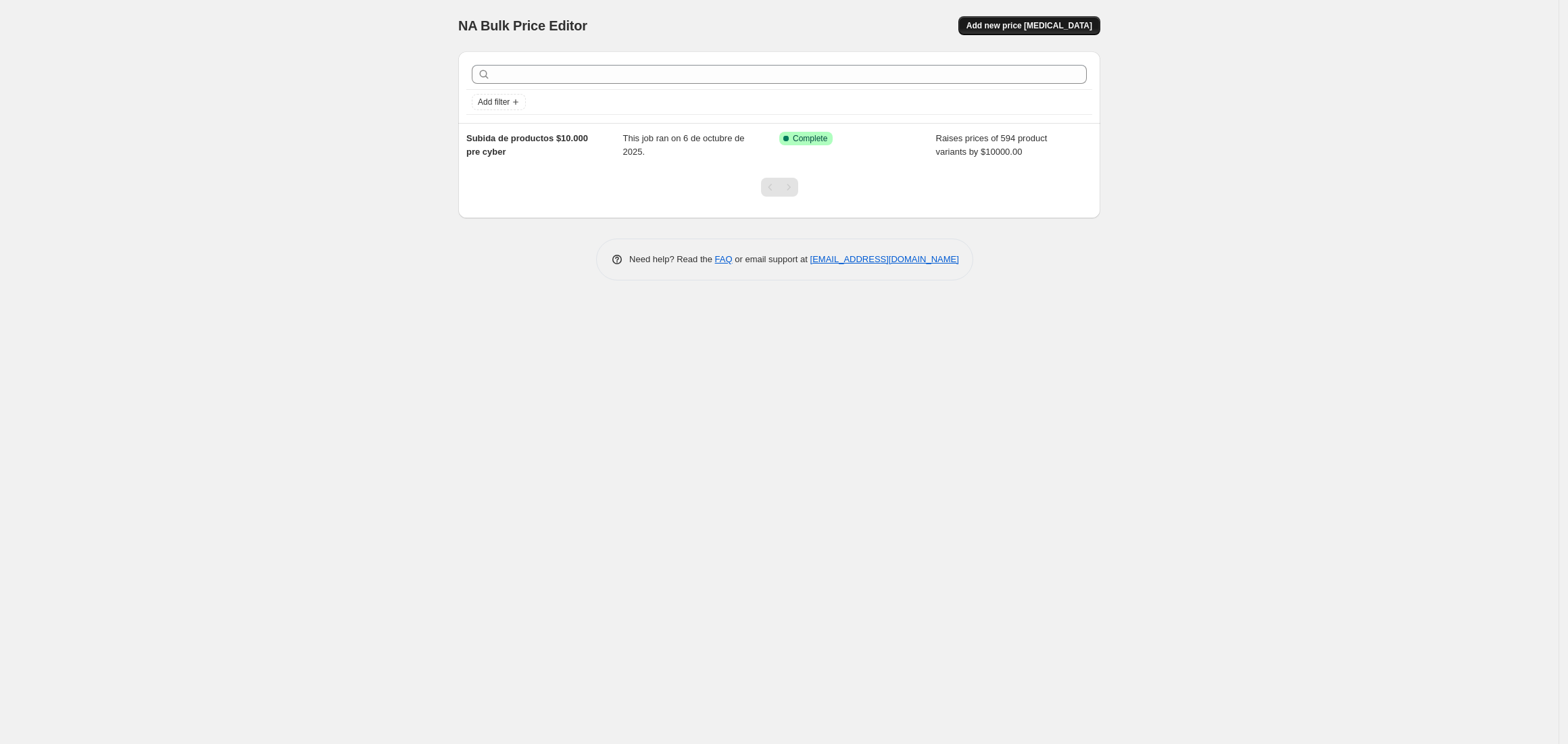
click at [1042, 29] on span "Add new price change job" at bounding box center [1029, 25] width 126 height 11
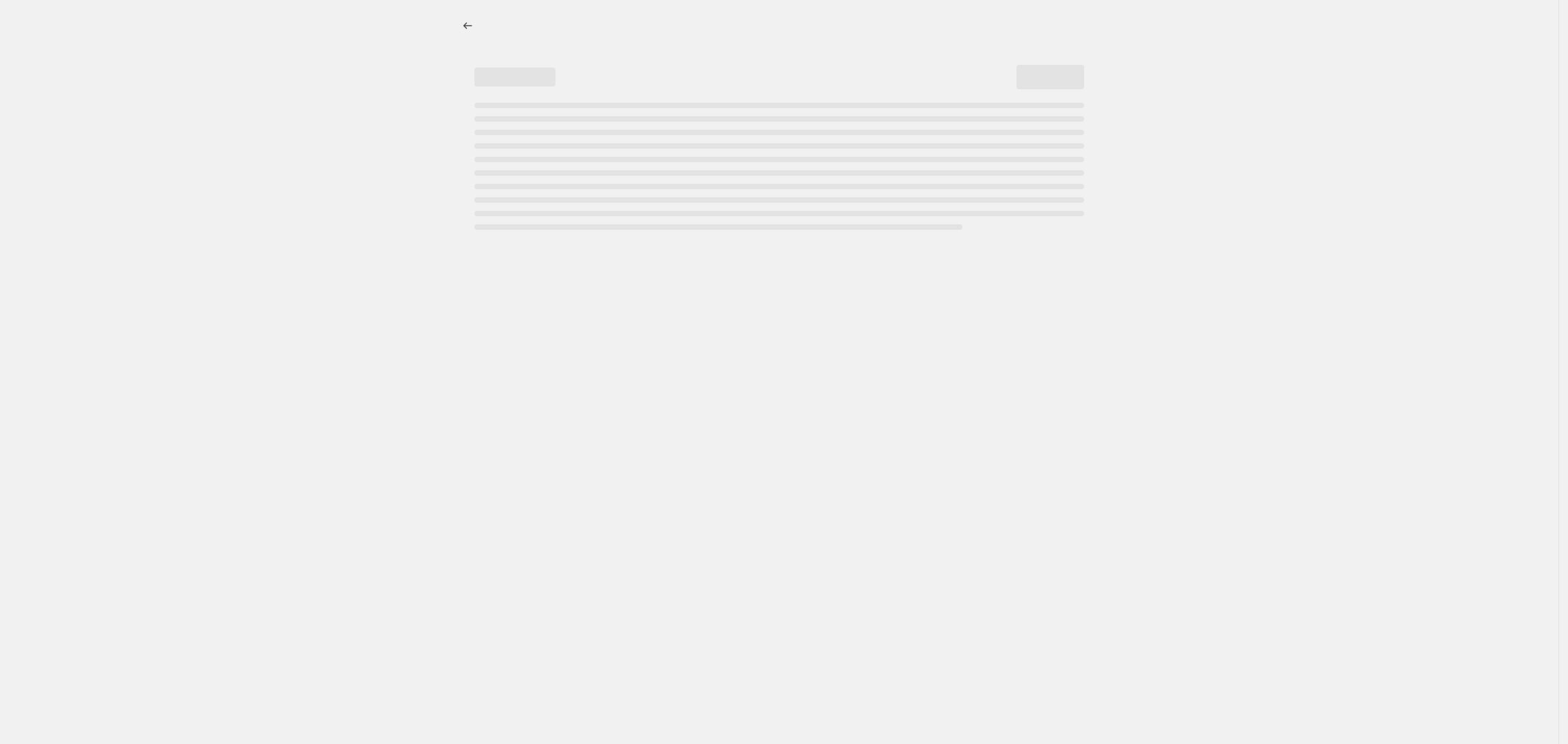
select select "percentage"
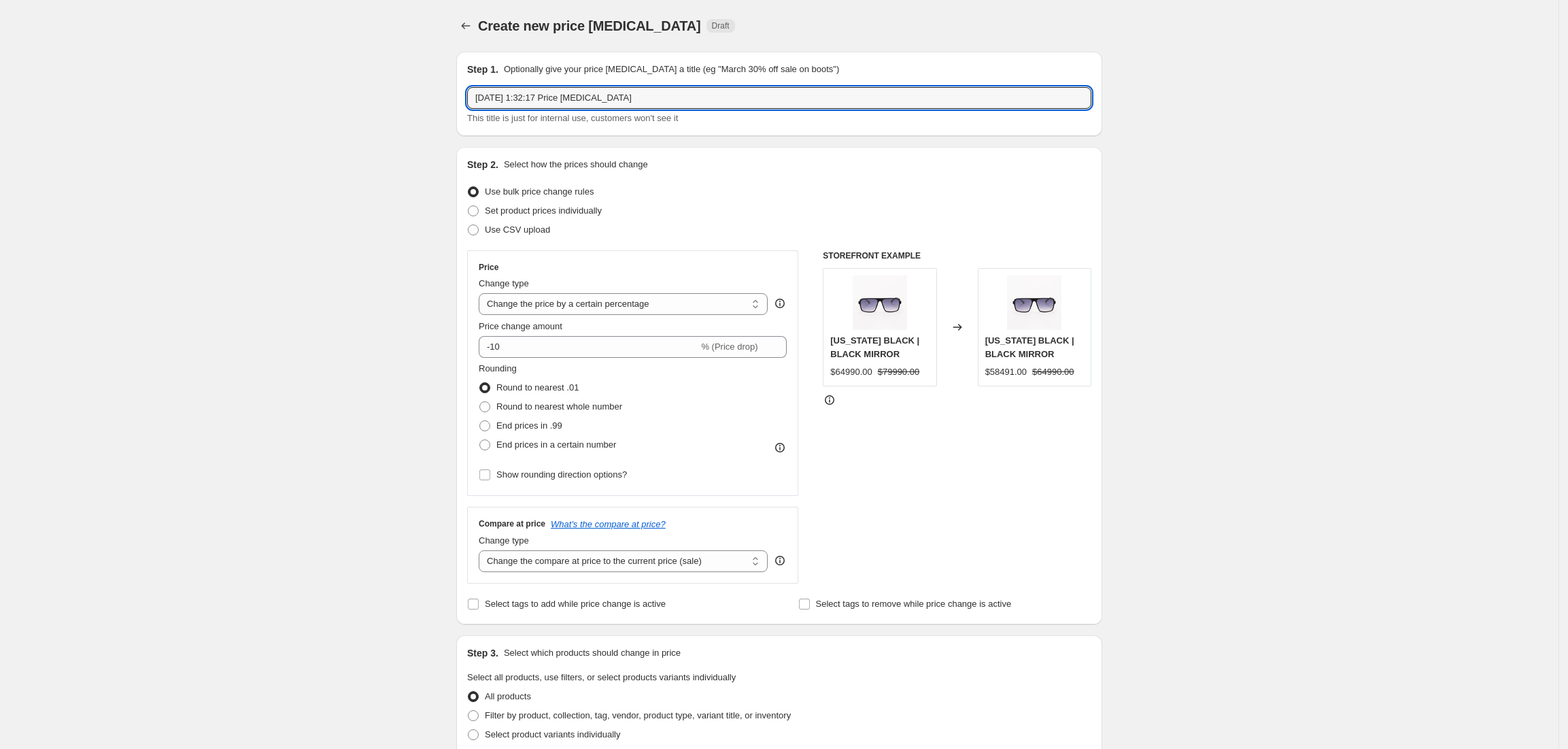
drag, startPoint x: 667, startPoint y: 103, endPoint x: 313, endPoint y: 103, distance: 354.0
click at [313, 103] on div "Create new price change job. This page is ready Create new price change job Dra…" at bounding box center [779, 684] width 1559 height 1368
type input "S"
type input "Bajada 30% en toda la web"
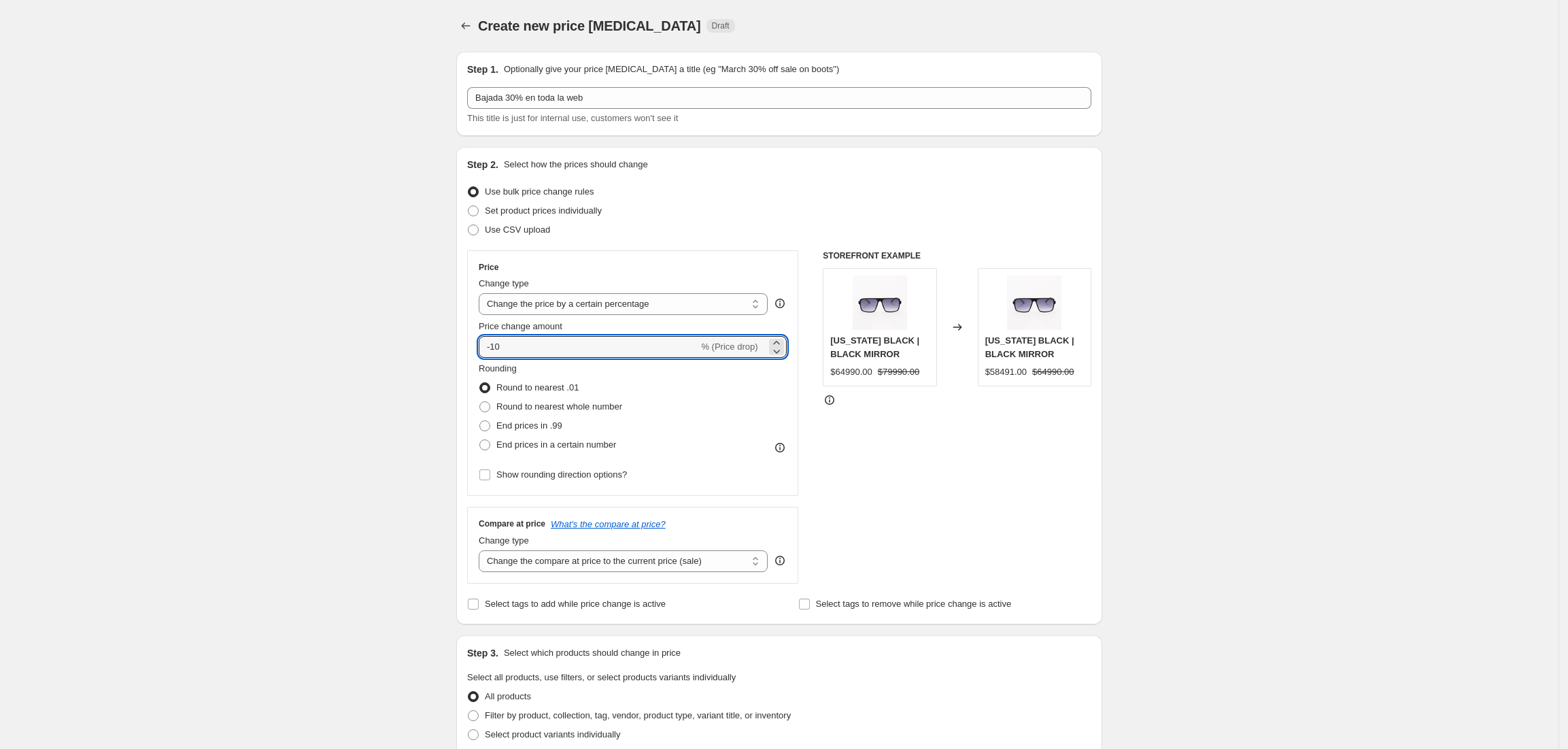
drag, startPoint x: 639, startPoint y: 349, endPoint x: 425, endPoint y: 352, distance: 214.0
click at [425, 352] on div "Create new price change job. This page is ready Create new price change job Dra…" at bounding box center [779, 684] width 1559 height 1368
type input "-30"
click at [667, 304] on select "Change the price to a certain amount Change the price by a certain amount Chang…" at bounding box center [623, 304] width 289 height 22
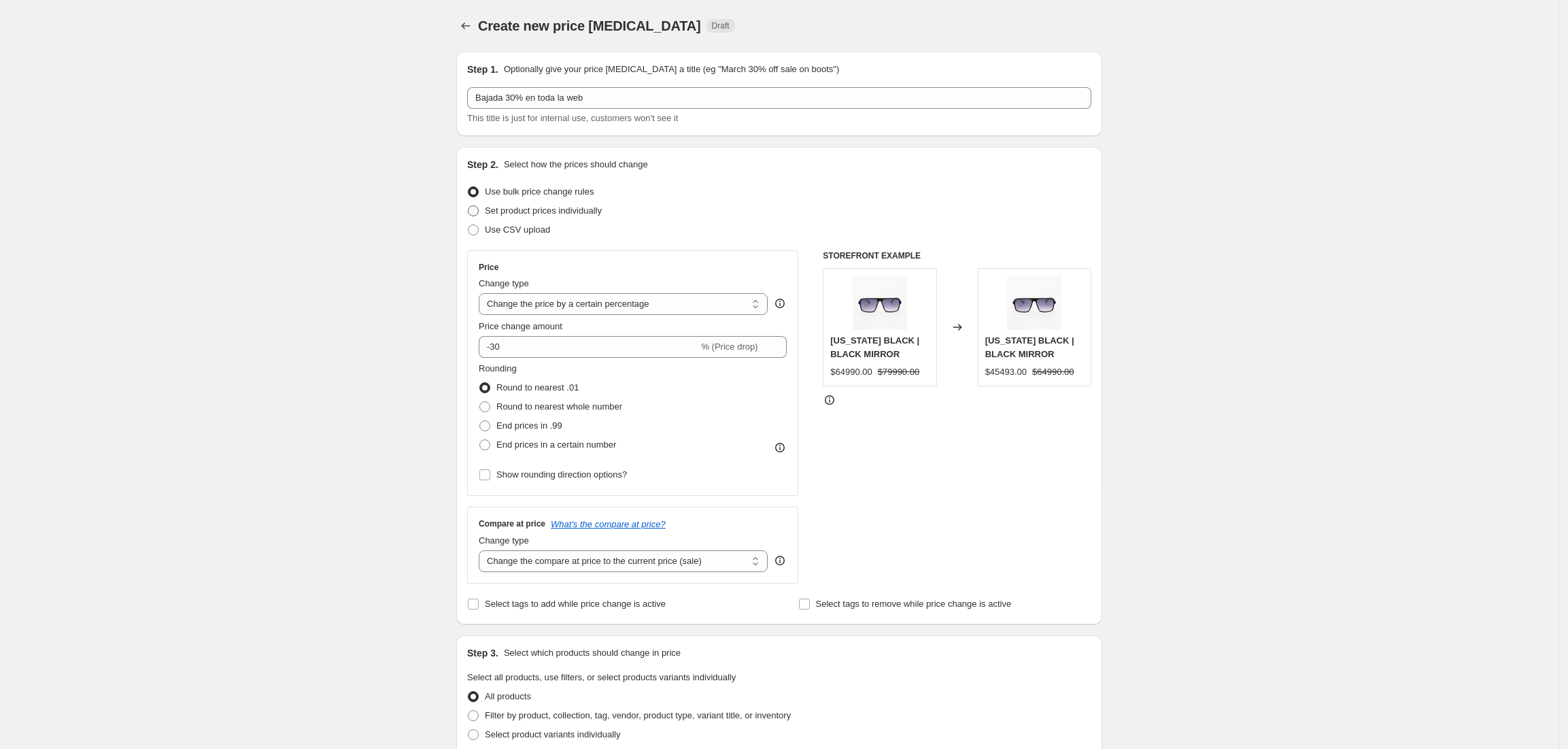
click at [512, 208] on span "Set product prices individually" at bounding box center [543, 210] width 117 height 10
click at [468, 206] on input "Set product prices individually" at bounding box center [467, 205] width 1 height 1
radio input "true"
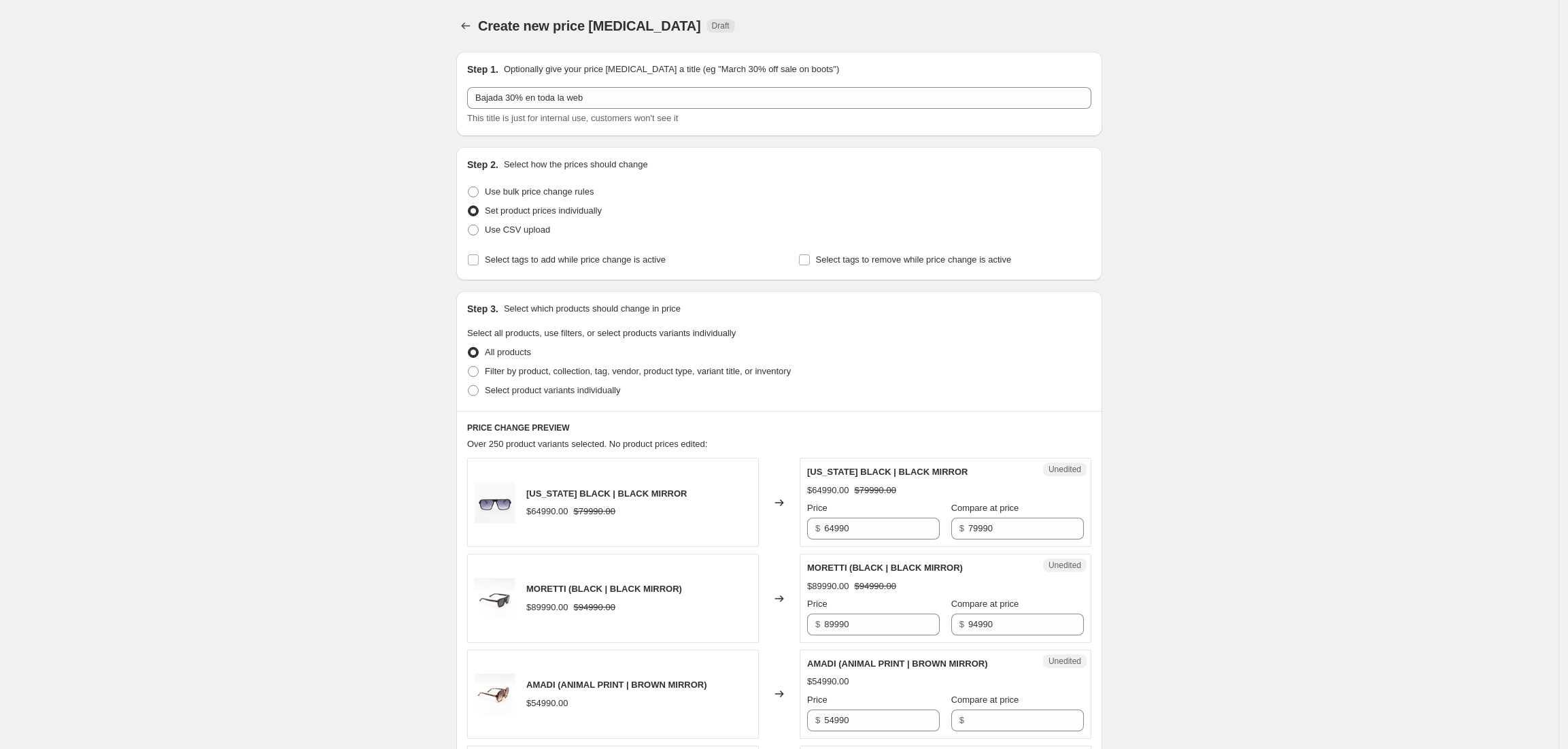
click at [512, 208] on span "Set product prices individually" at bounding box center [543, 210] width 117 height 10
click at [468, 206] on input "Set product prices individually" at bounding box center [467, 205] width 1 height 1
click at [535, 189] on span "Use bulk price change rules" at bounding box center [539, 191] width 109 height 10
click at [468, 187] on input "Use bulk price change rules" at bounding box center [467, 186] width 1 height 1
radio input "true"
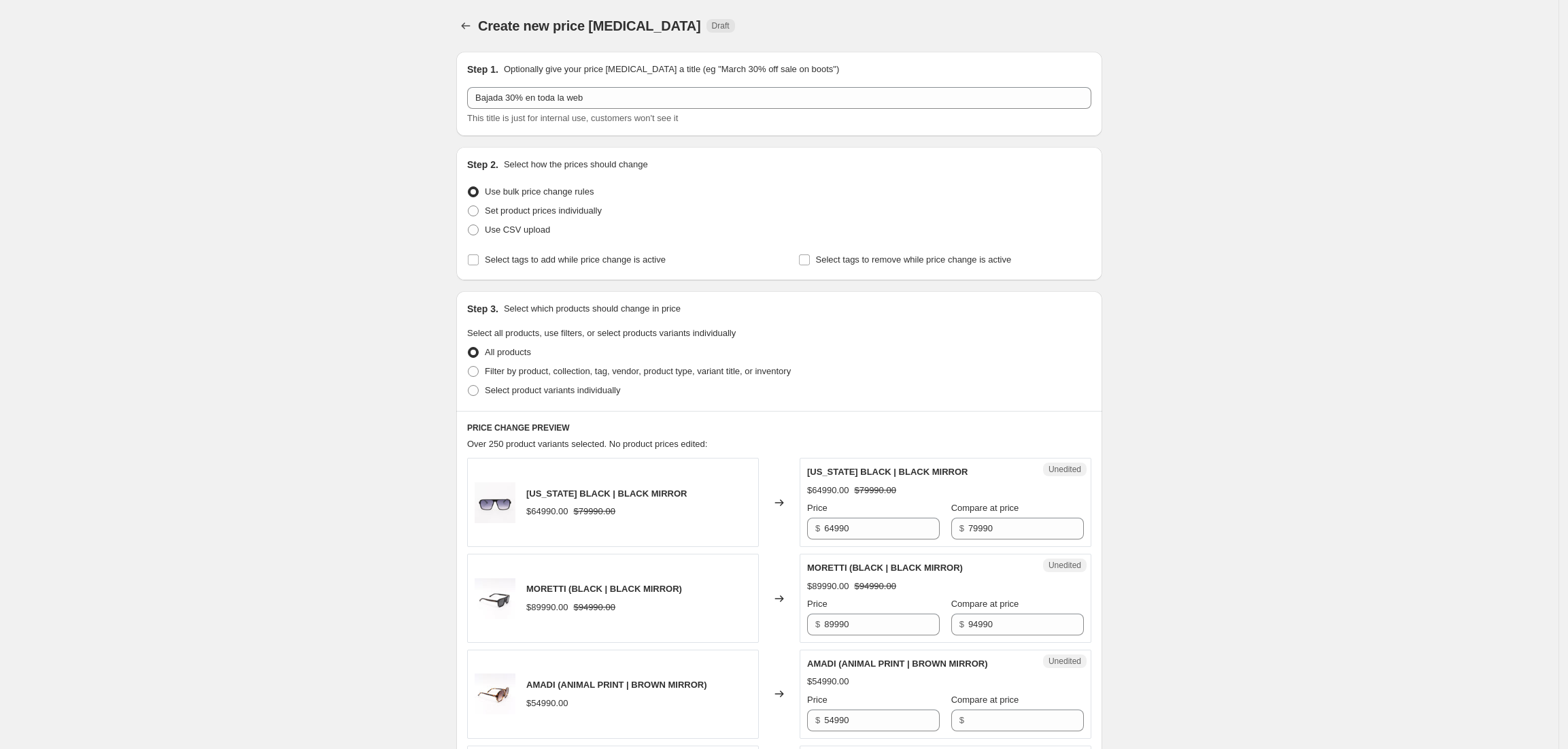
select select "percentage"
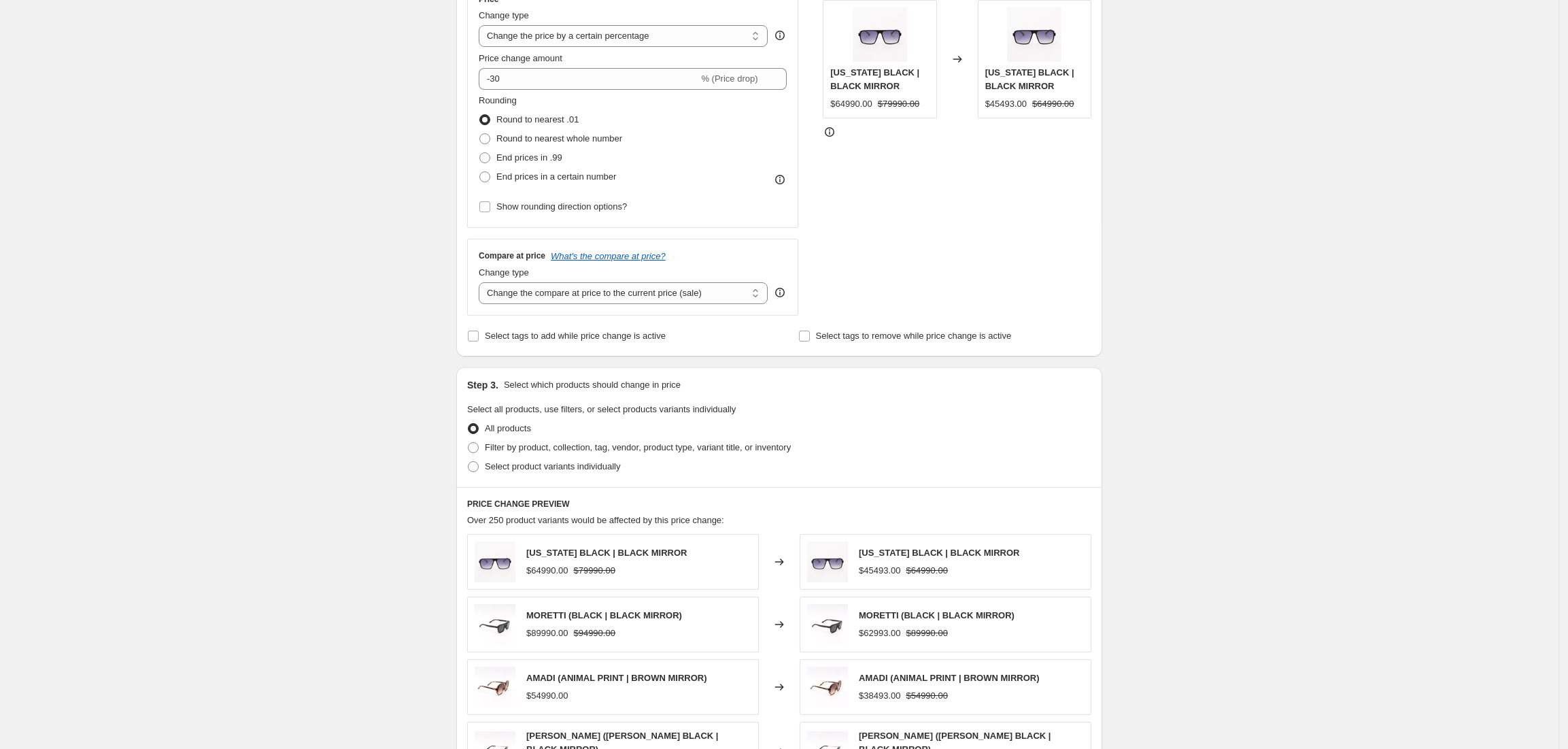
scroll to position [272, 0]
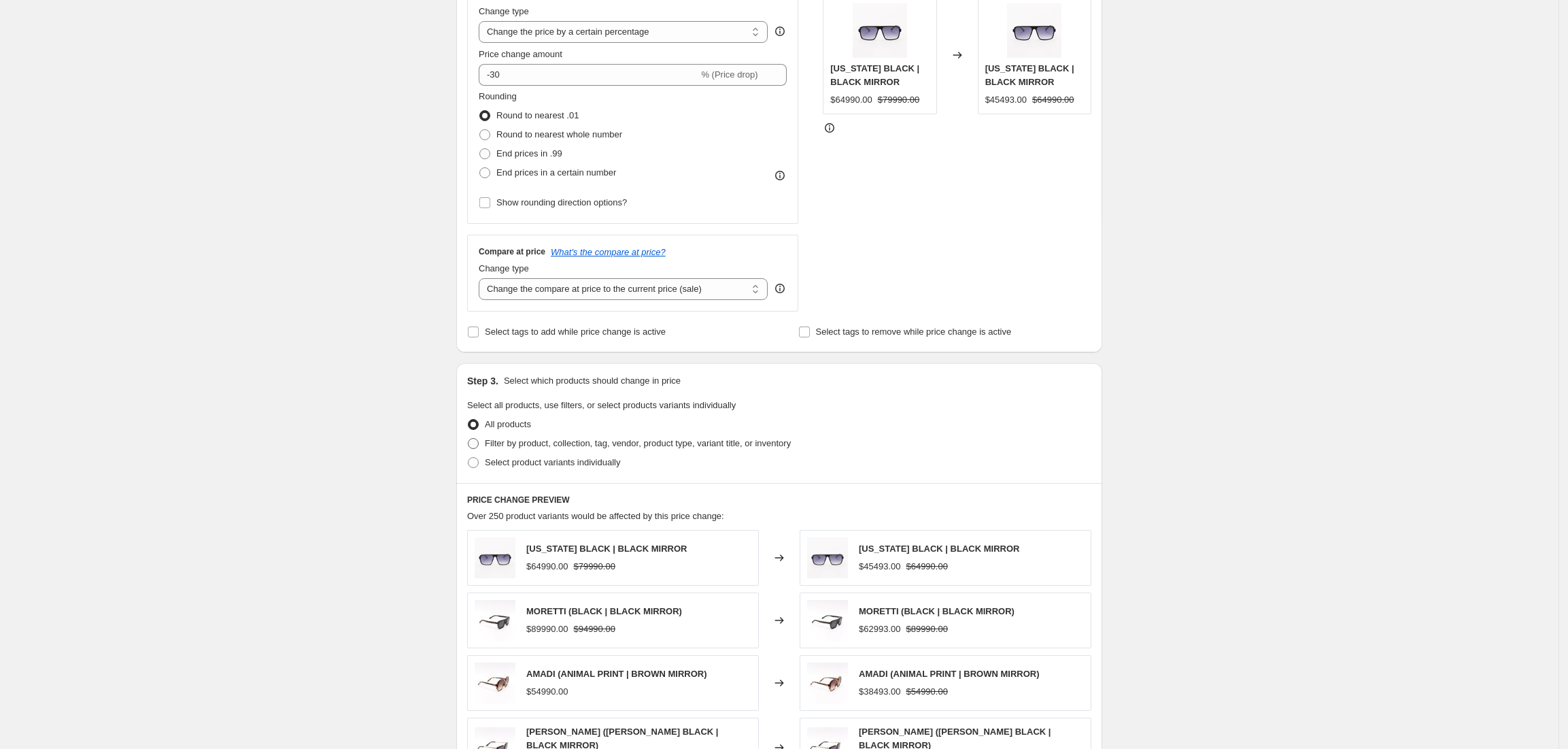
click at [609, 444] on span "Filter by product, collection, tag, vendor, product type, variant title, or inv…" at bounding box center [637, 443] width 306 height 10
click at [468, 439] on input "Filter by product, collection, tag, vendor, product type, variant title, or inv…" at bounding box center [467, 438] width 1 height 1
radio input "true"
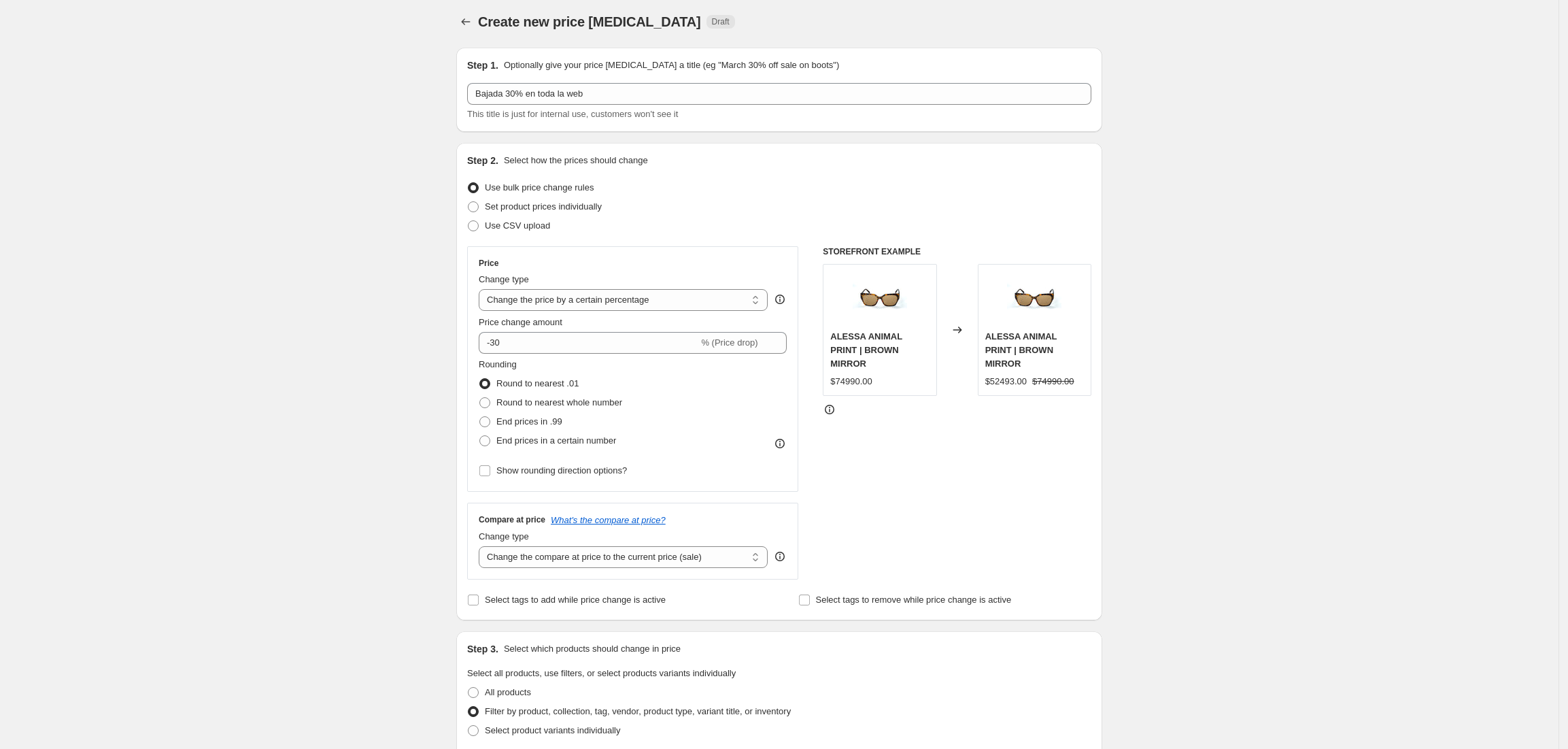
scroll to position [0, 0]
click at [552, 423] on span "End prices in .99" at bounding box center [529, 425] width 66 height 10
click at [480, 421] on input "End prices in .99" at bounding box center [480, 420] width 1 height 1
radio input "true"
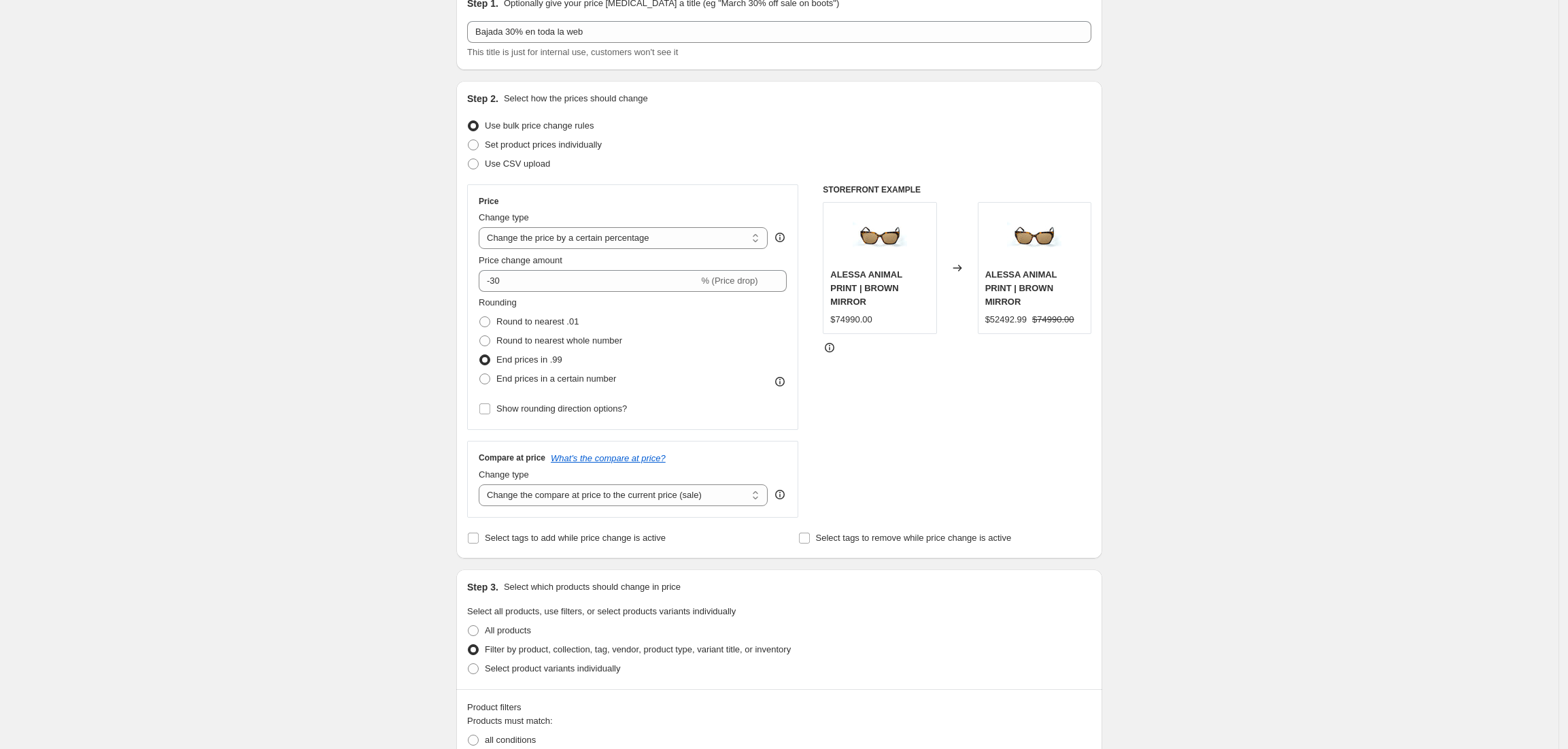
scroll to position [90, 0]
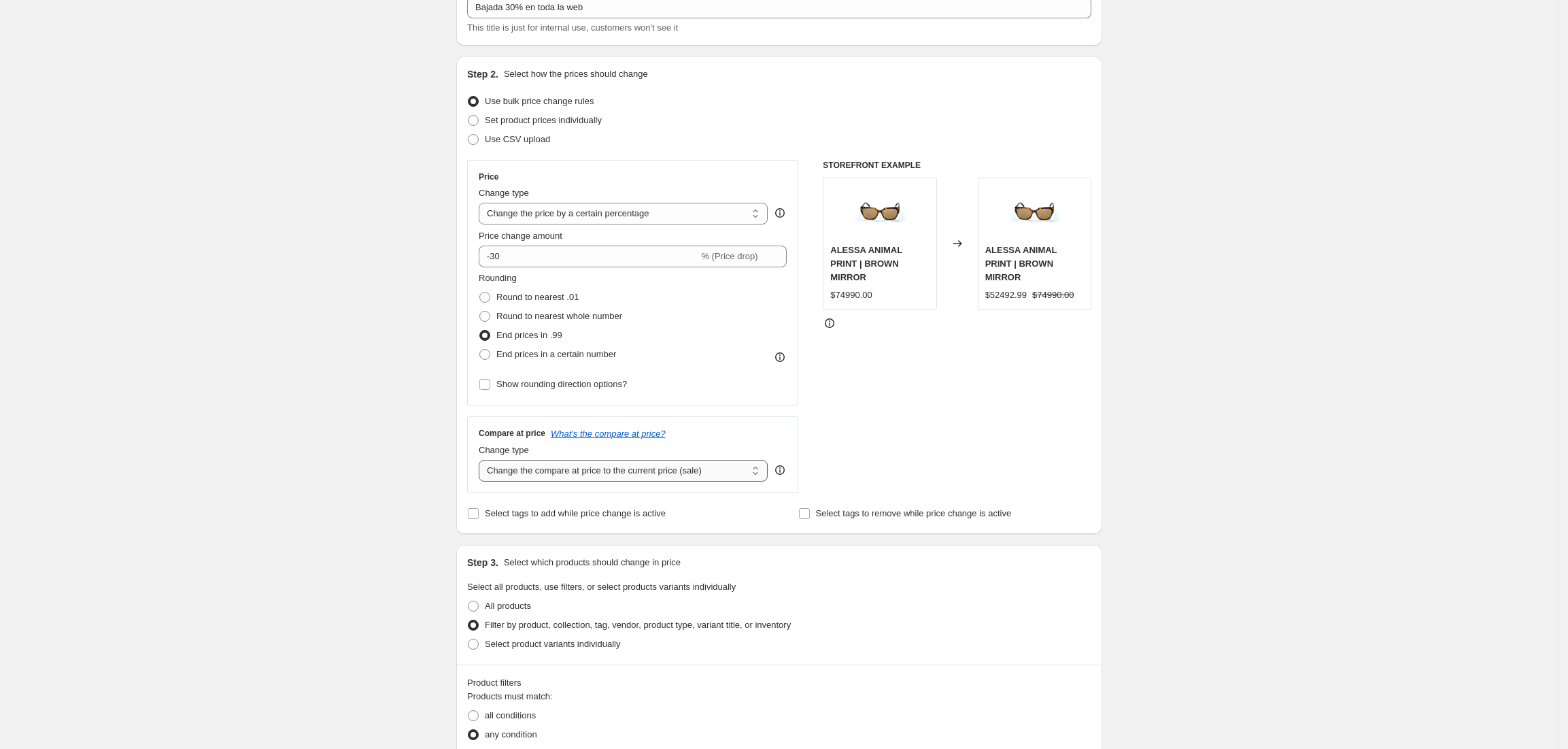
click at [611, 475] on select "Change the compare at price to the current price (sale) Change the compare at p…" at bounding box center [623, 471] width 289 height 22
click at [360, 474] on div "Create new price change job. This page is ready Create new price change job Dra…" at bounding box center [779, 541] width 1559 height 1263
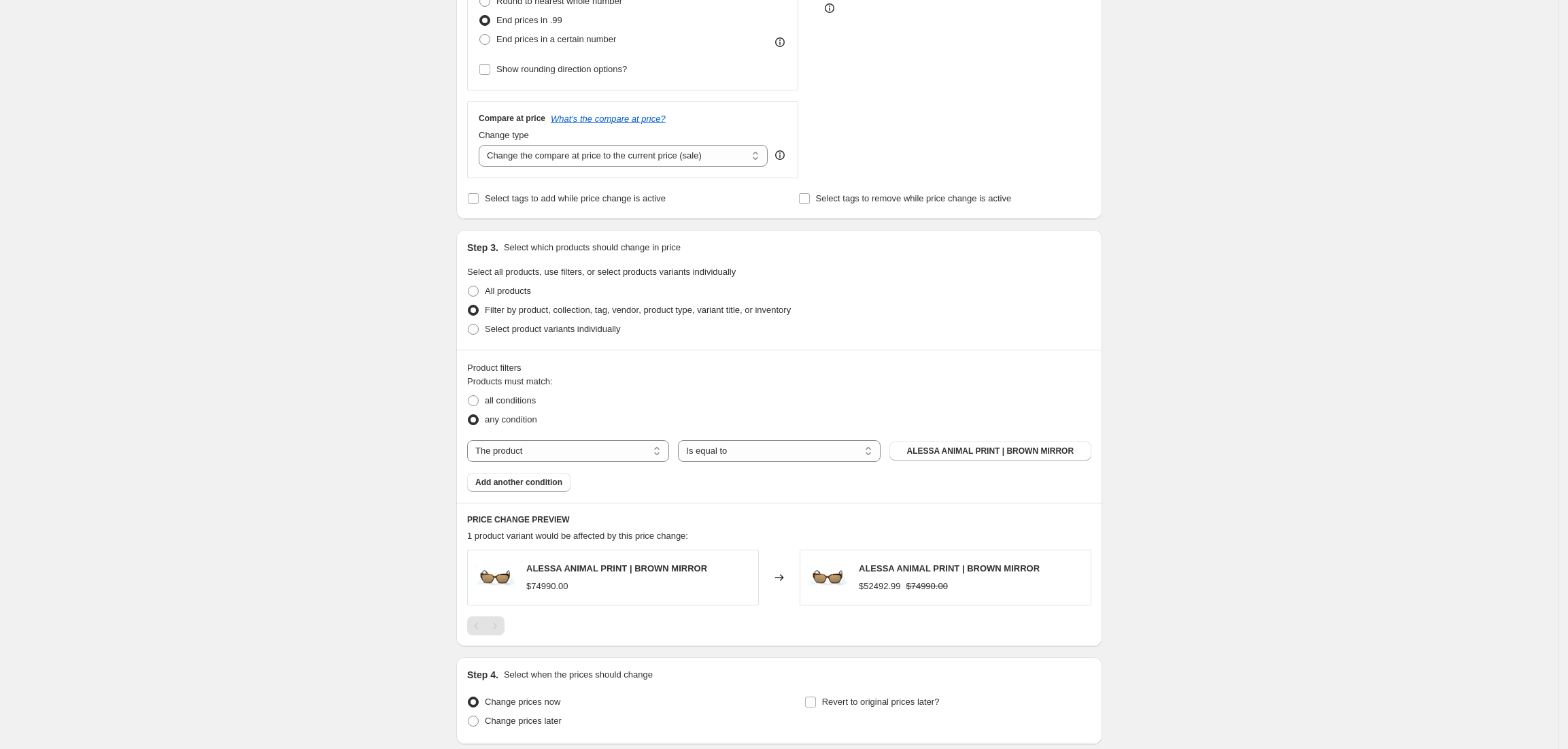
scroll to position [453, 0]
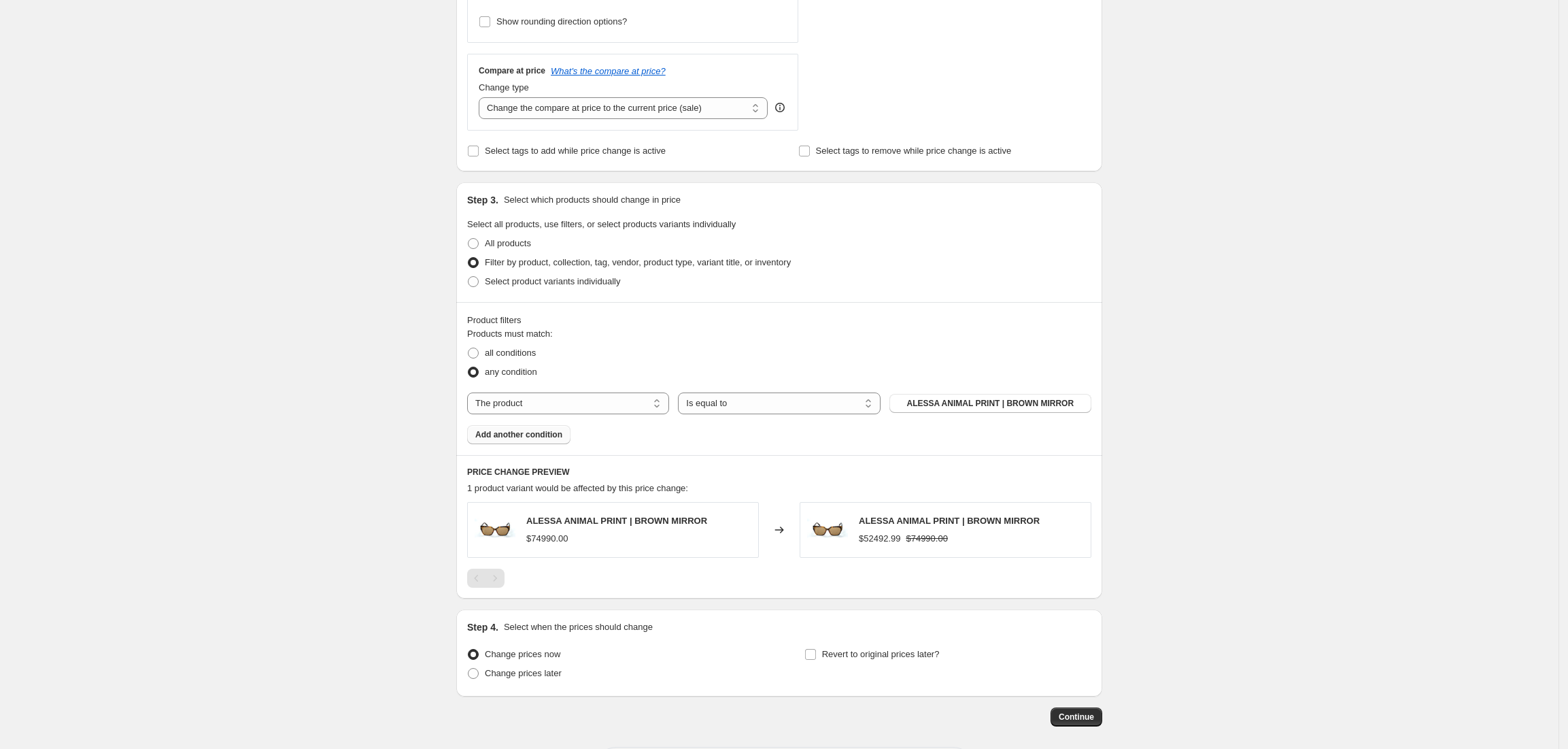
click at [529, 430] on span "Add another condition" at bounding box center [519, 434] width 87 height 11
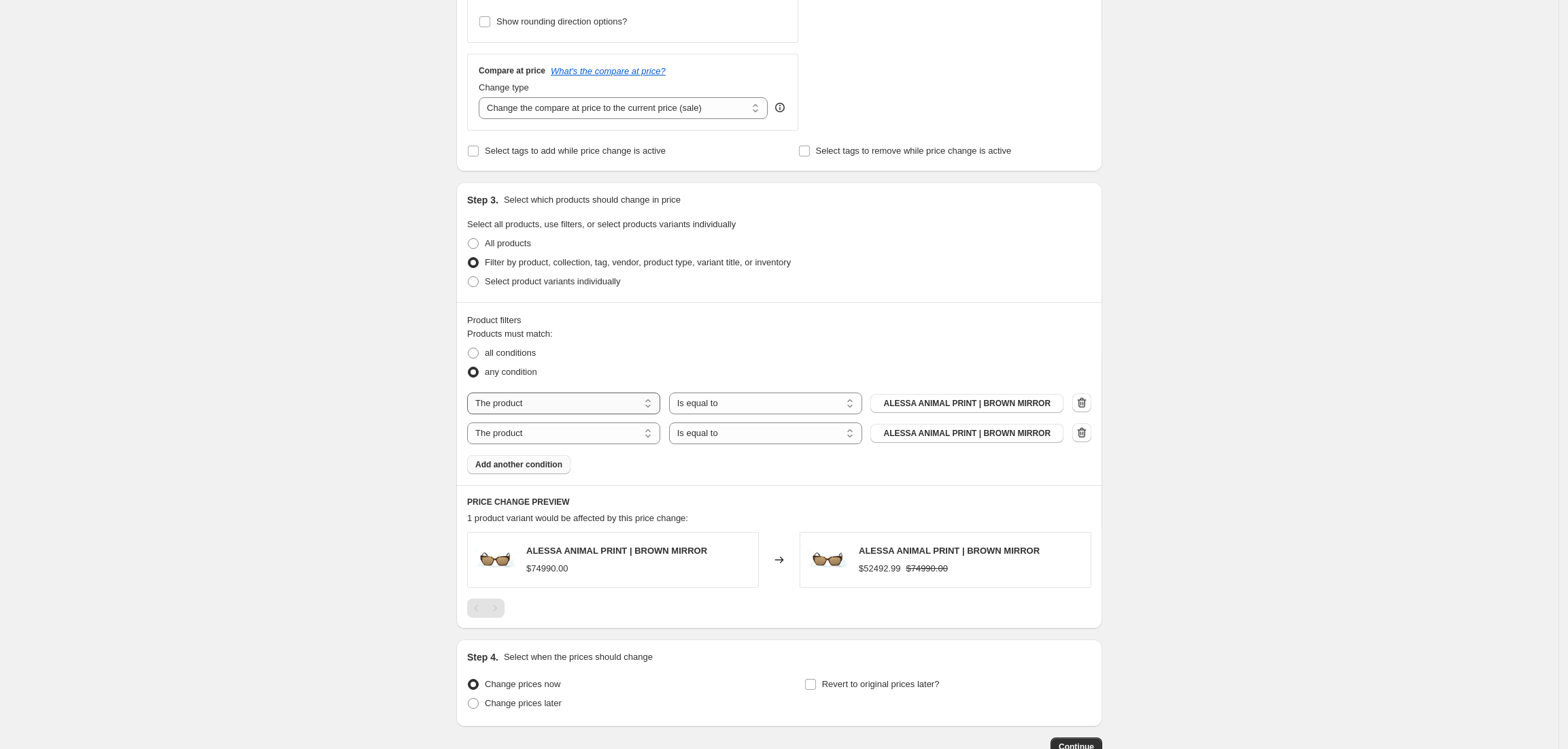
click at [545, 397] on select "The product The product's collection The product's tag The product's vendor The…" at bounding box center [563, 403] width 193 height 22
select select "collection"
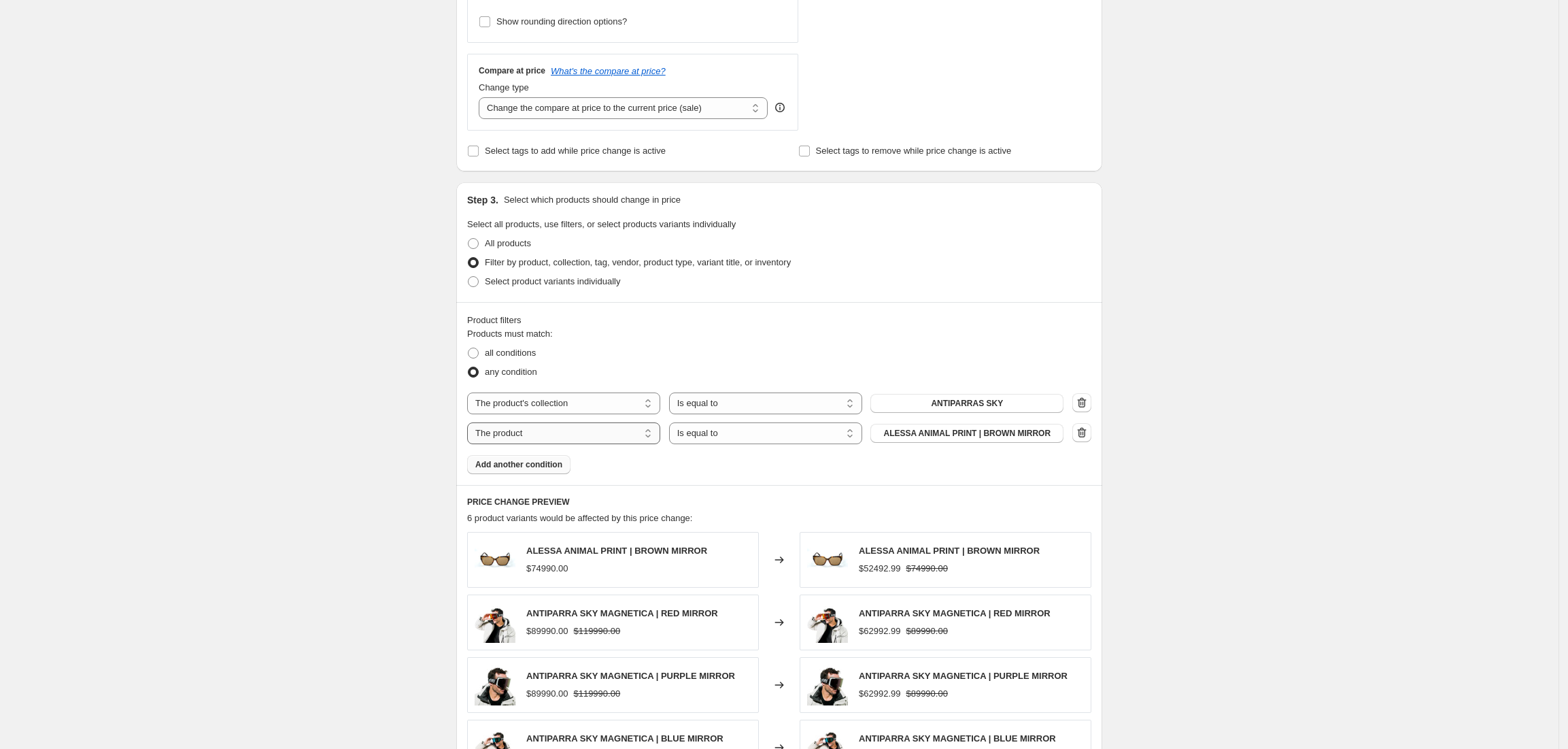
click at [543, 434] on select "The product The product's collection The product's tag The product's vendor The…" at bounding box center [563, 433] width 193 height 22
select select "collection"
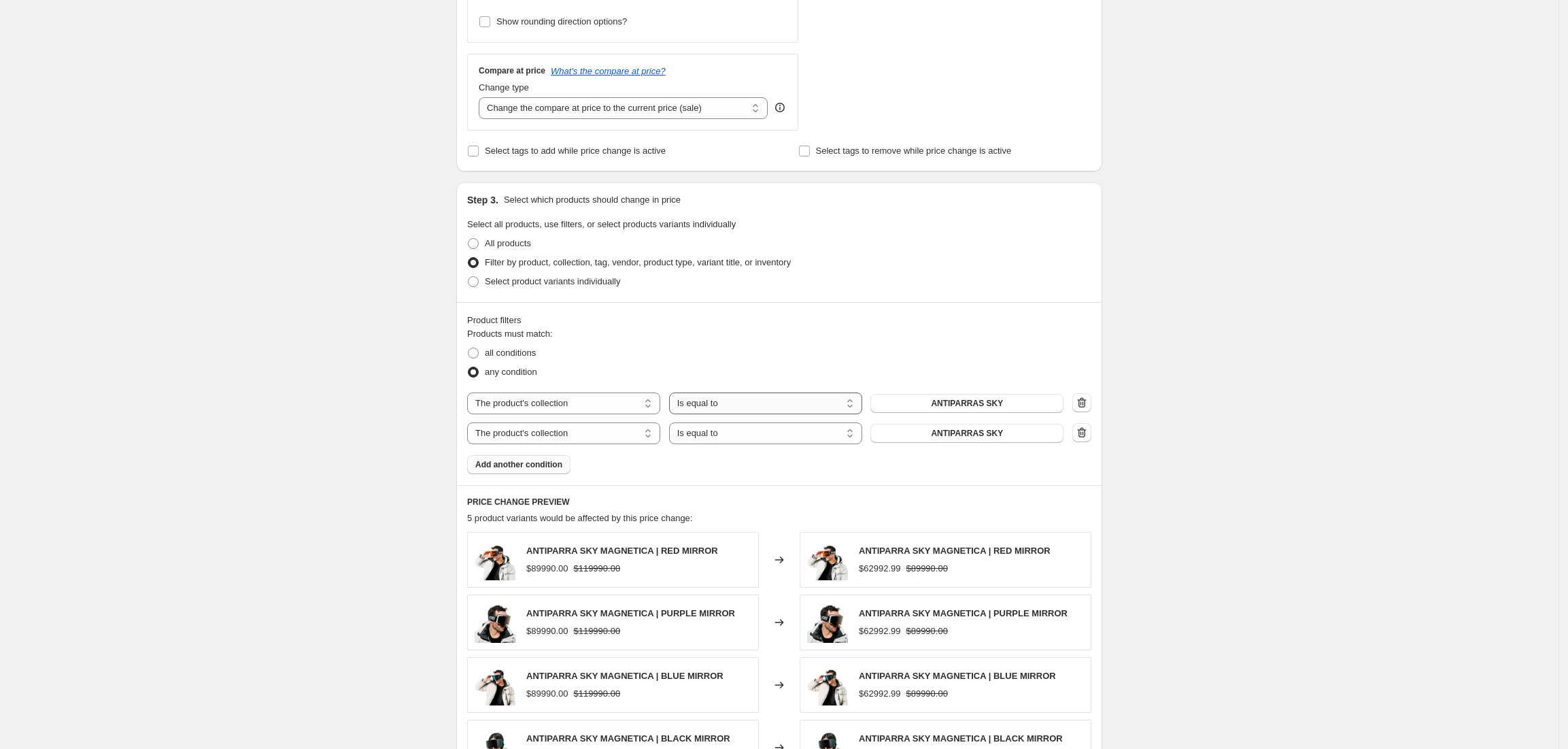
click at [727, 403] on select "Is equal to Is not equal to" at bounding box center [765, 403] width 193 height 22
select select "not_equal"
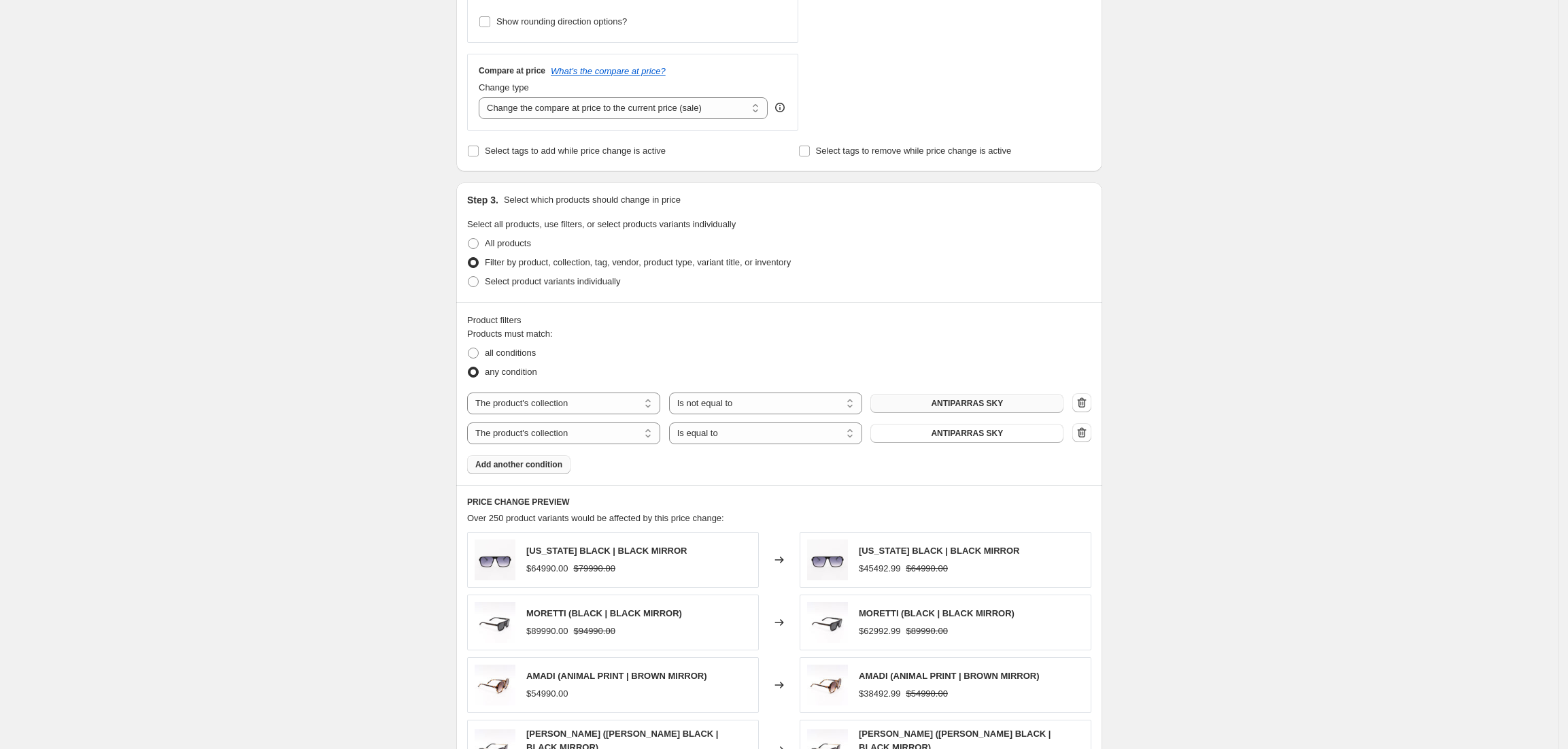
click at [925, 404] on button "ANTIPARRAS SKY" at bounding box center [966, 403] width 193 height 19
click at [981, 430] on span "ANTIPARRAS SKY" at bounding box center [967, 433] width 72 height 11
click at [814, 422] on div "The product The product's collection The product's tag The product's vendor The…" at bounding box center [779, 418] width 624 height 52
drag, startPoint x: 809, startPoint y: 436, endPoint x: 802, endPoint y: 441, distance: 8.6
click at [809, 436] on select "Is equal to Is not equal to" at bounding box center [765, 433] width 193 height 22
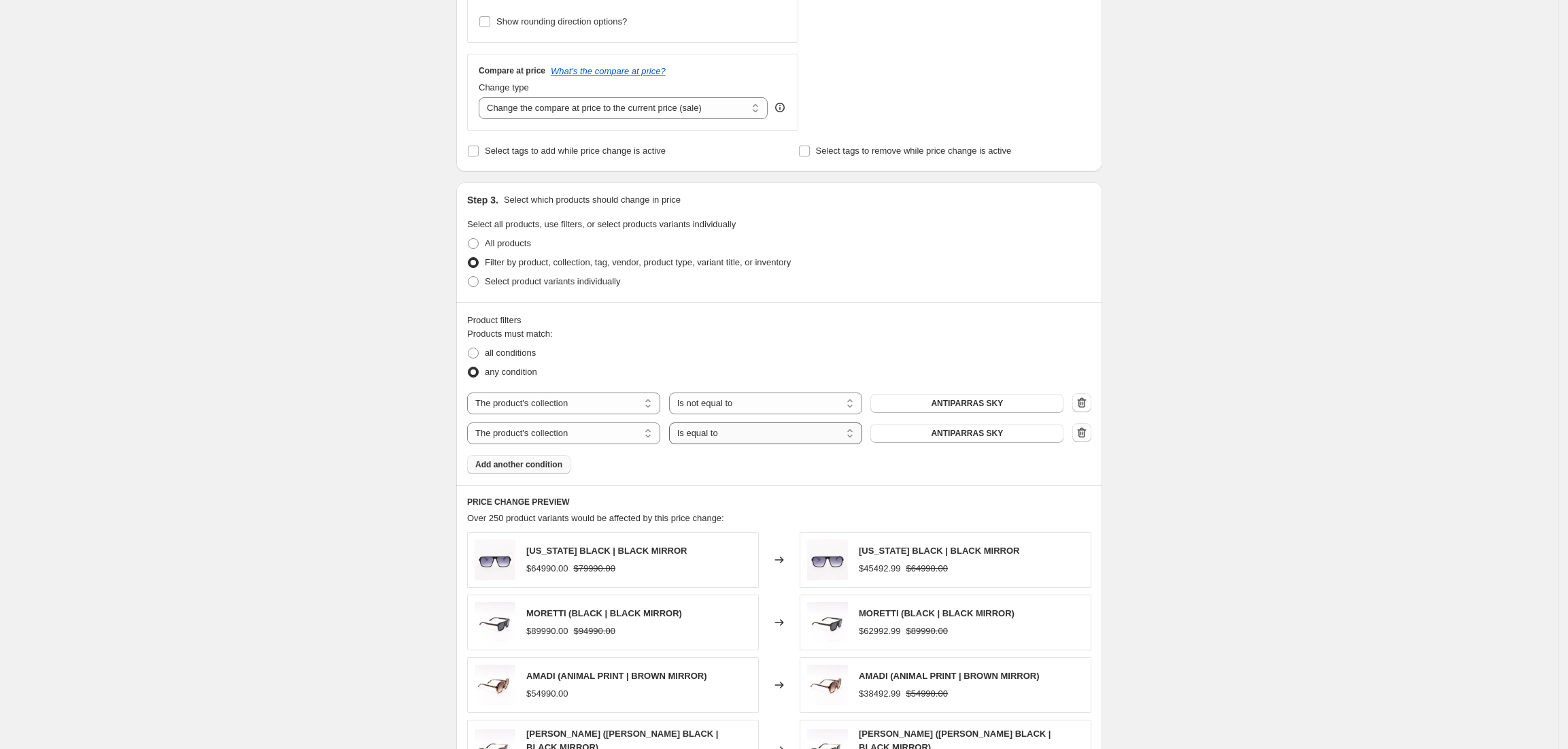
select select "not_equal"
click at [1003, 438] on span "ANTIPARRAS SKY" at bounding box center [967, 433] width 72 height 11
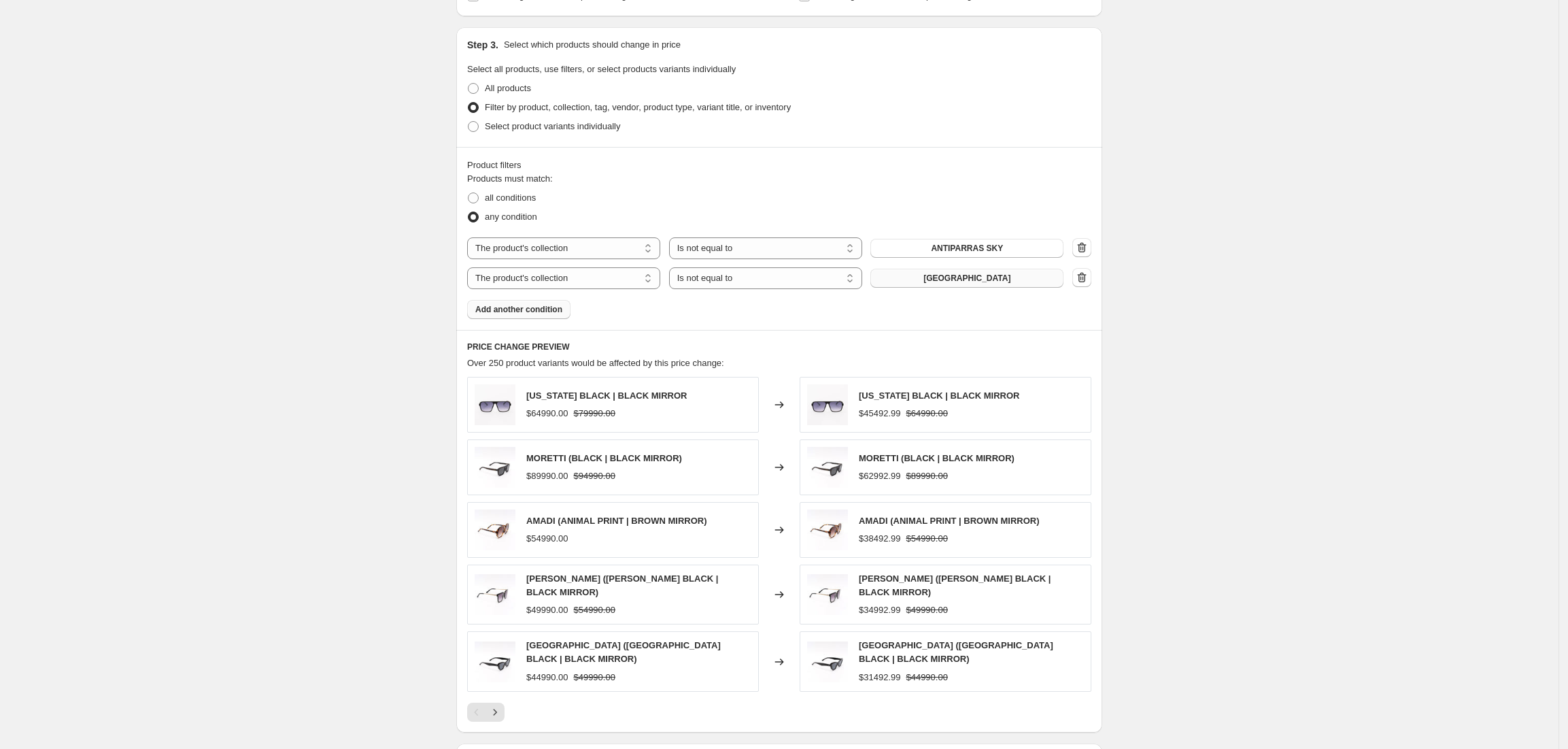
scroll to position [635, 0]
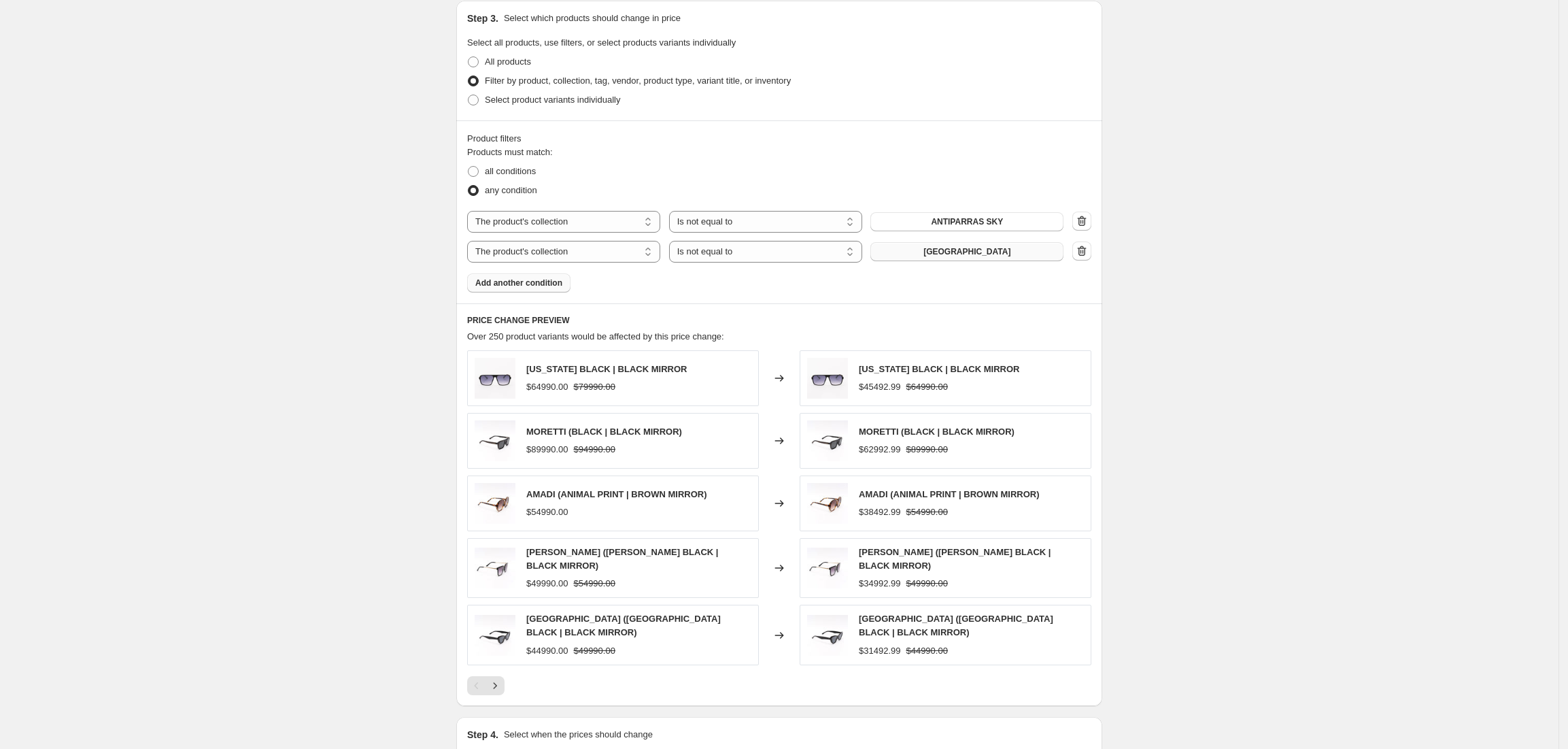
click at [518, 281] on span "Add another condition" at bounding box center [519, 282] width 87 height 11
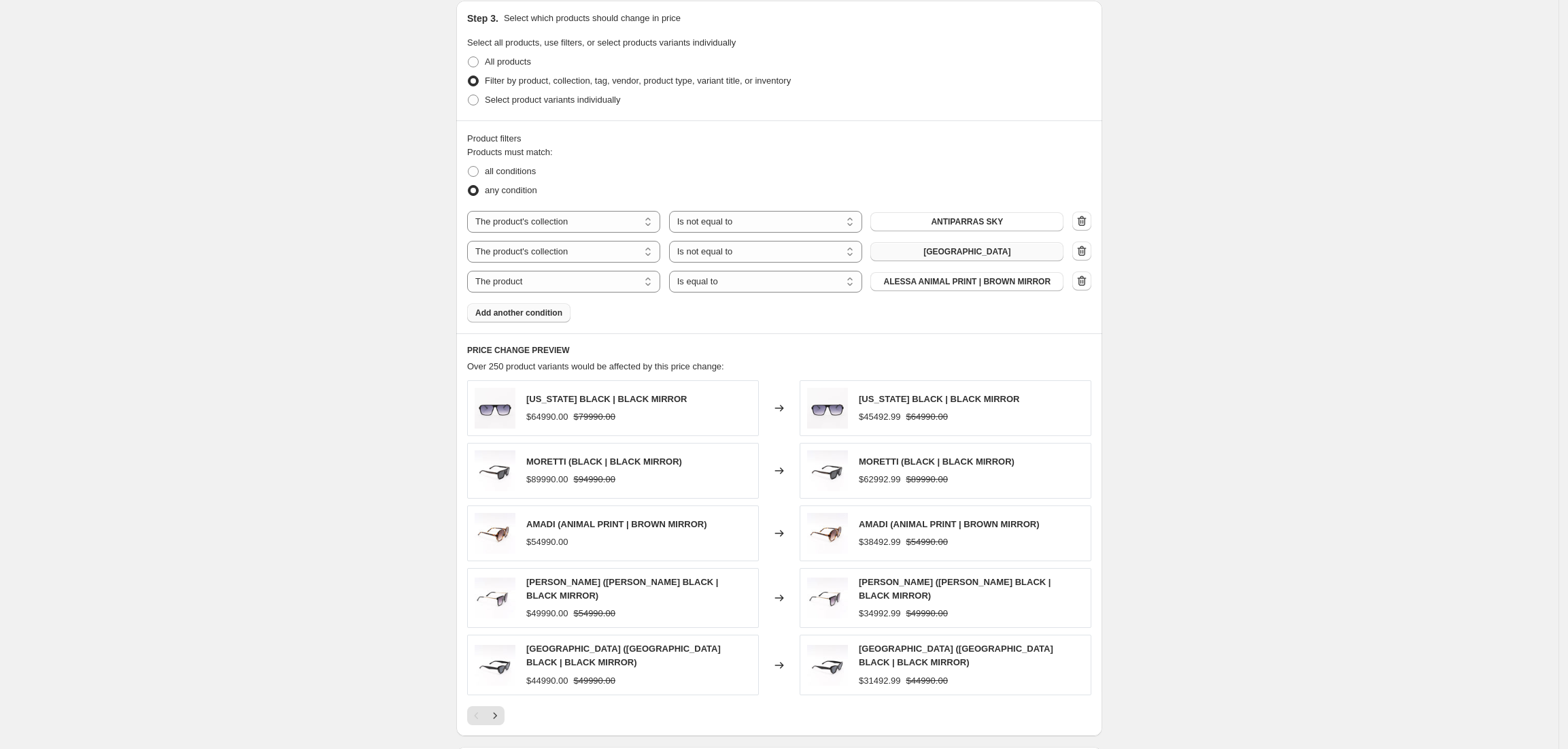
click at [521, 317] on span "Add another condition" at bounding box center [519, 313] width 87 height 11
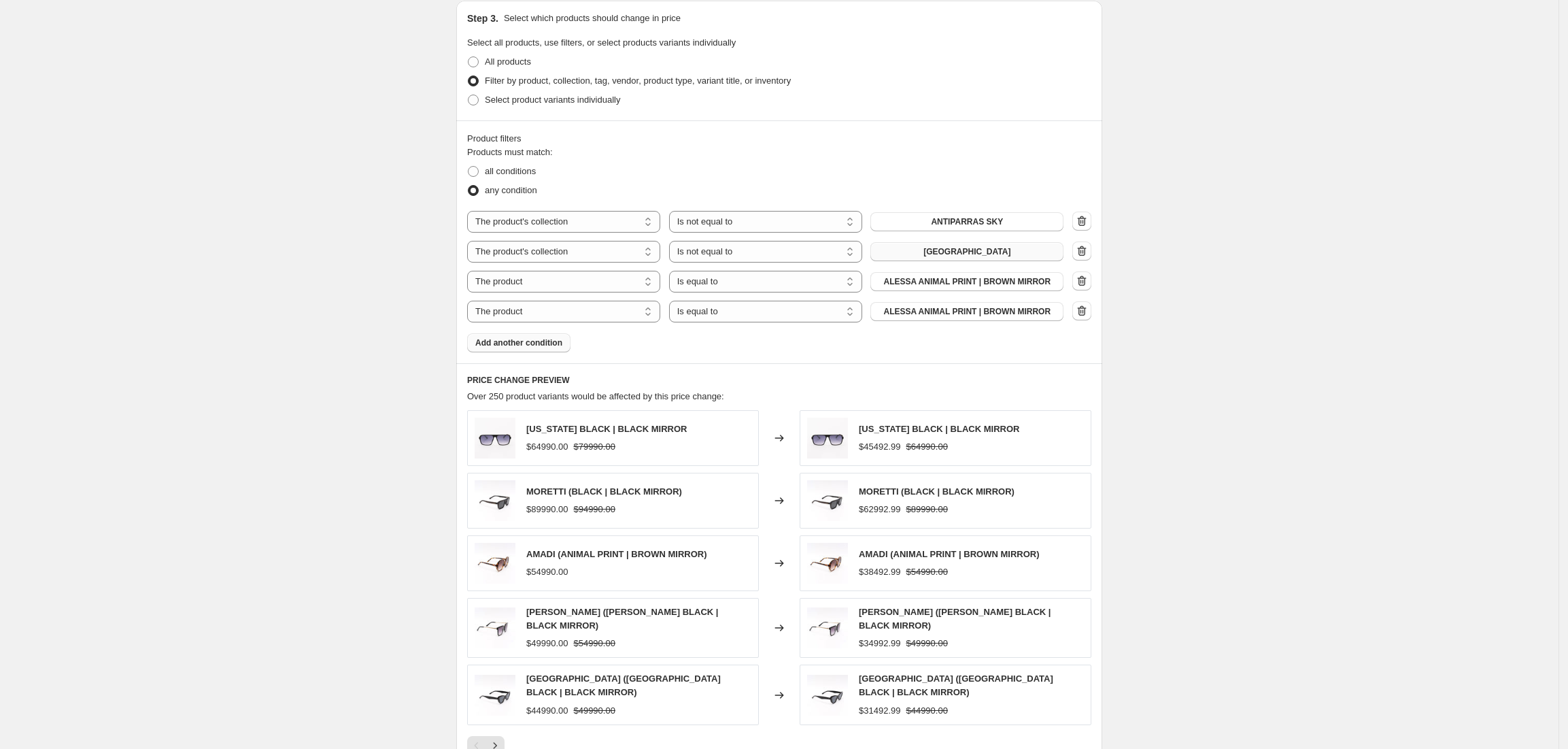
click at [518, 343] on span "Add another condition" at bounding box center [519, 342] width 87 height 11
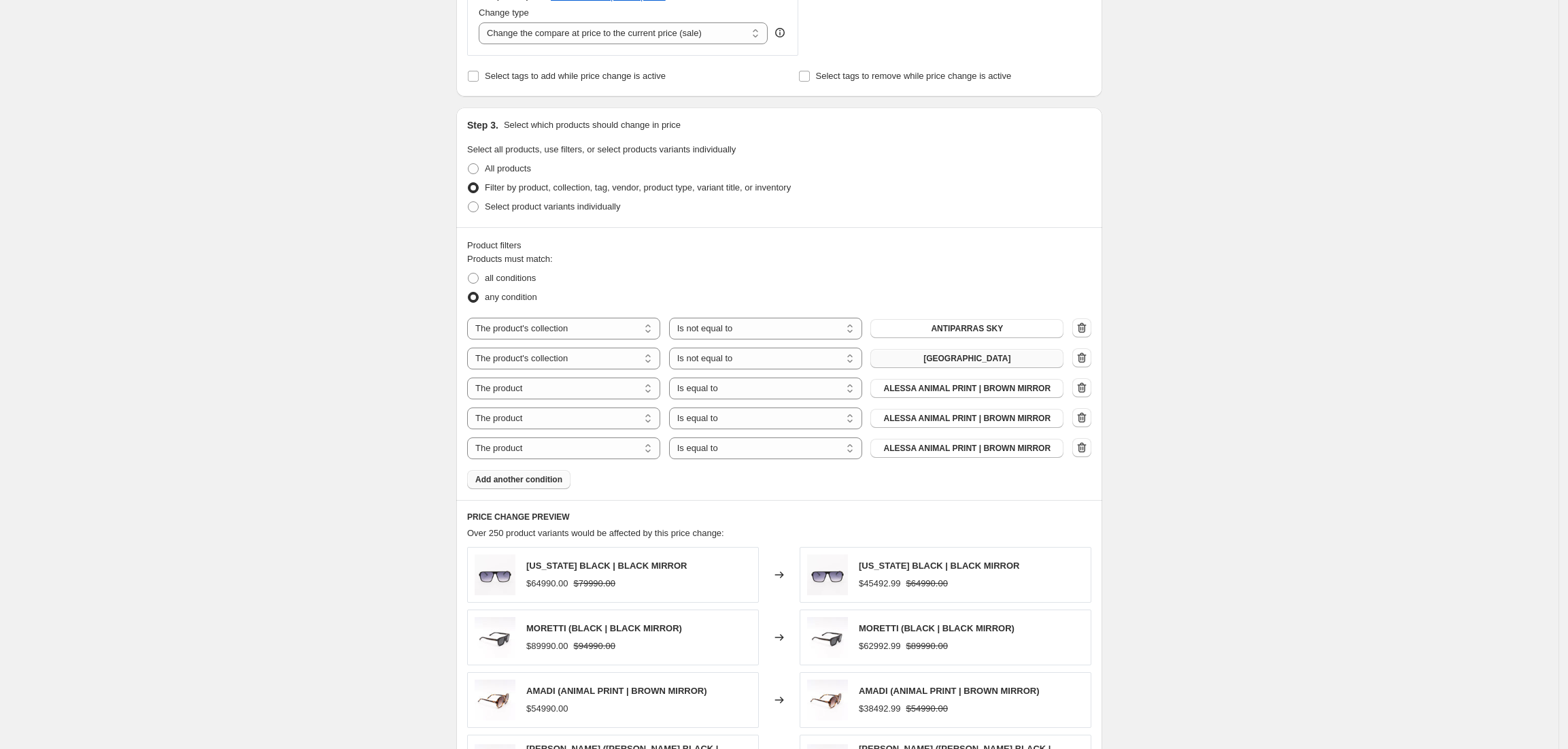
scroll to position [363, 0]
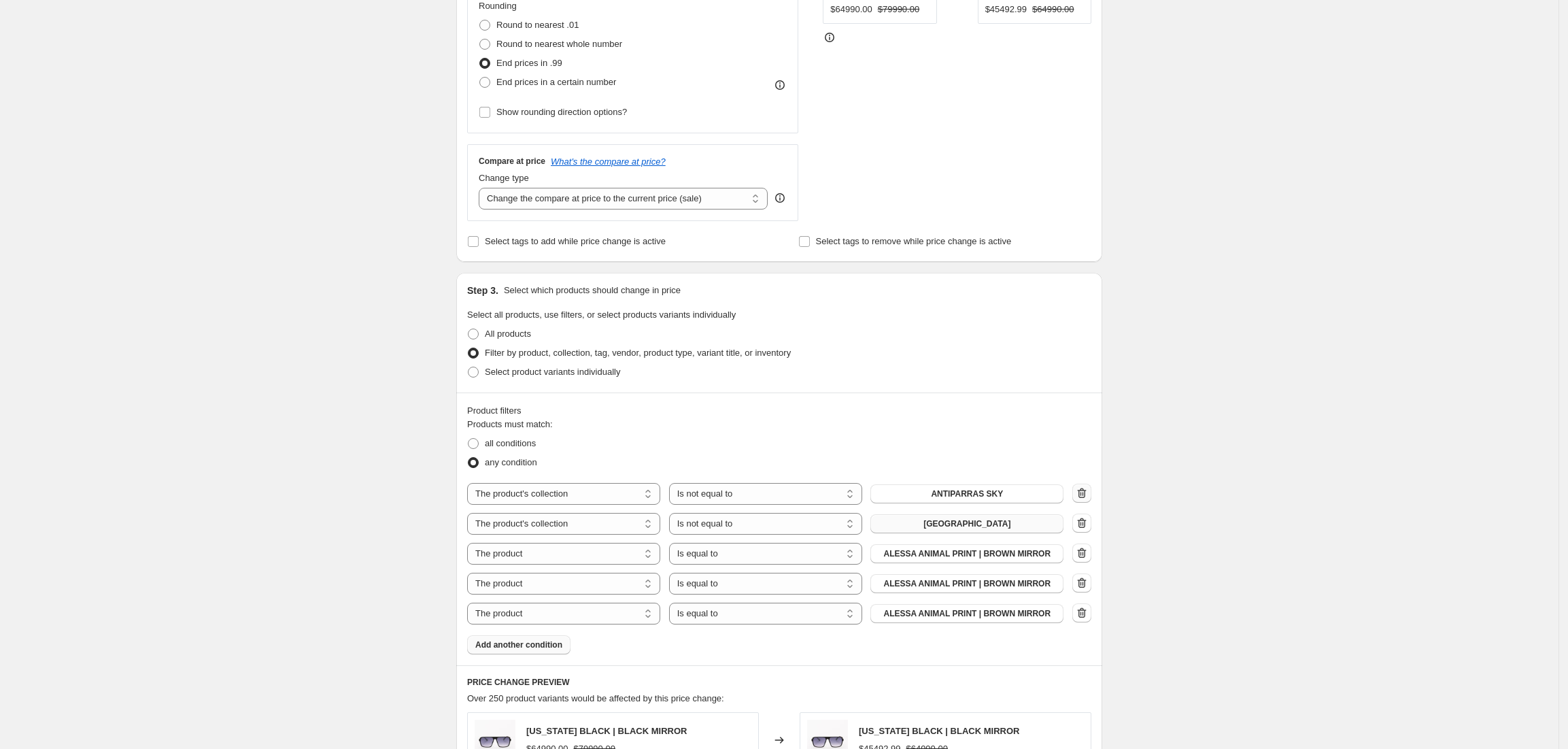
click at [1083, 491] on icon "button" at bounding box center [1082, 493] width 14 height 14
select select "product"
select select "equal"
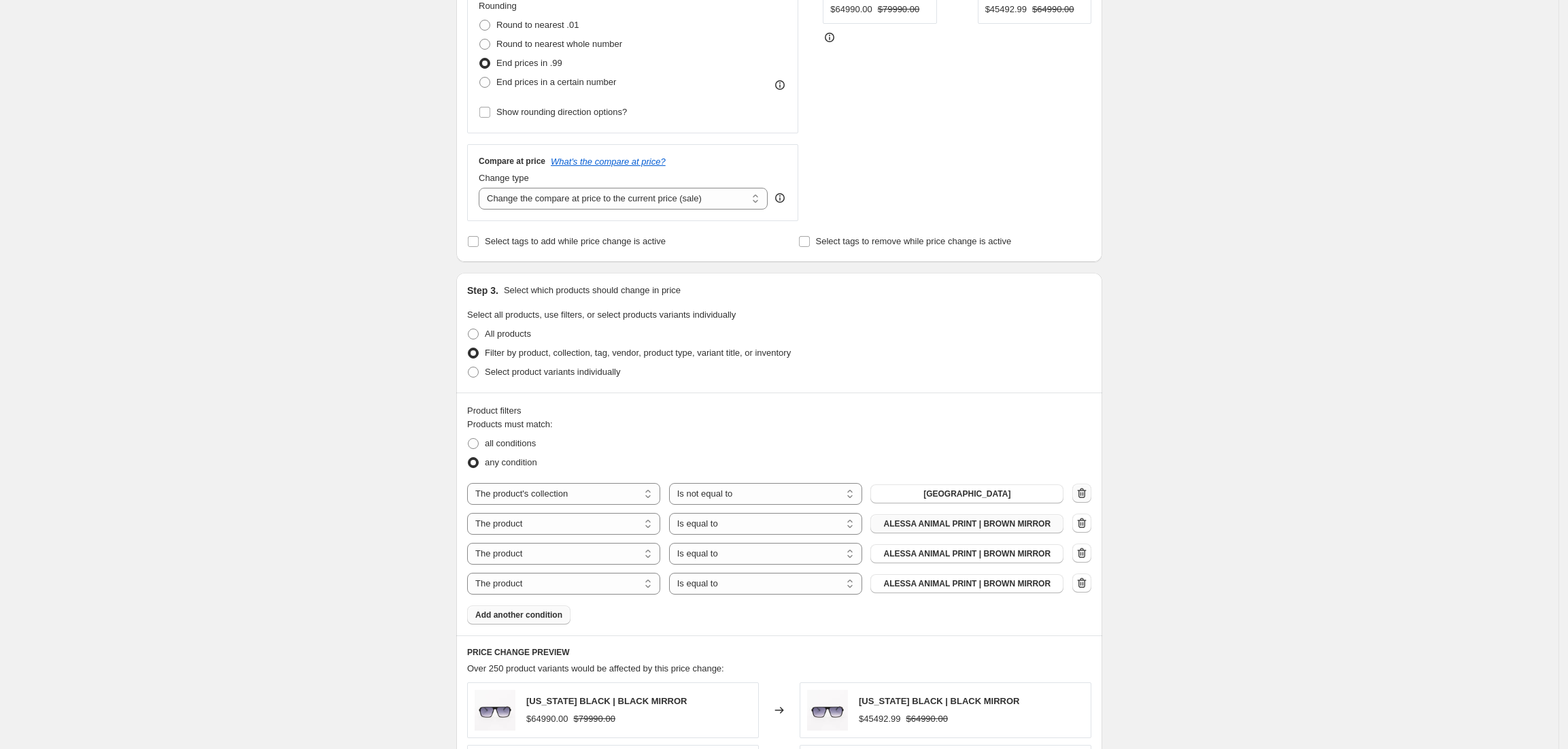
click at [1088, 499] on icon "button" at bounding box center [1082, 493] width 14 height 14
select select "product"
select select "equal"
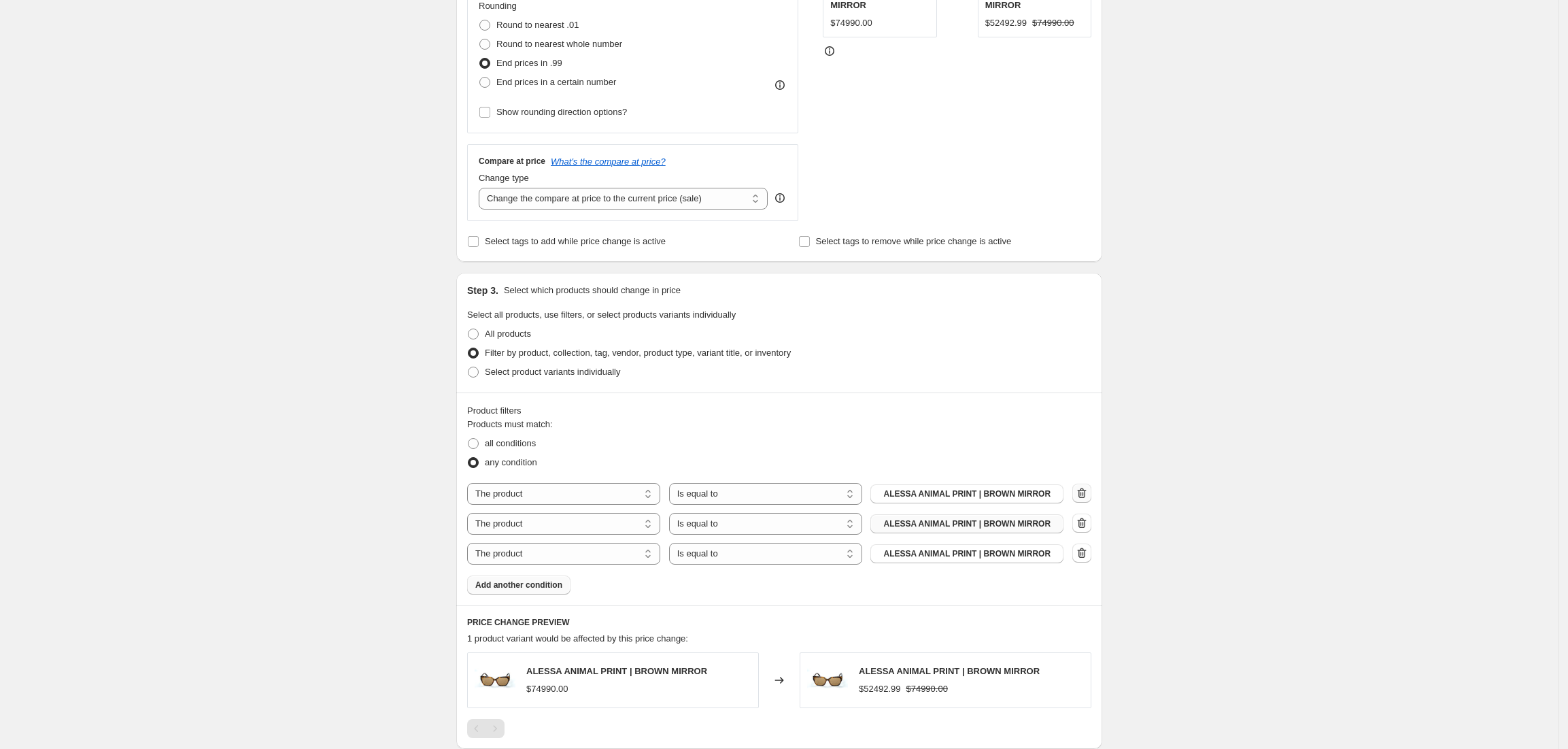
click at [1088, 499] on icon "button" at bounding box center [1082, 493] width 14 height 14
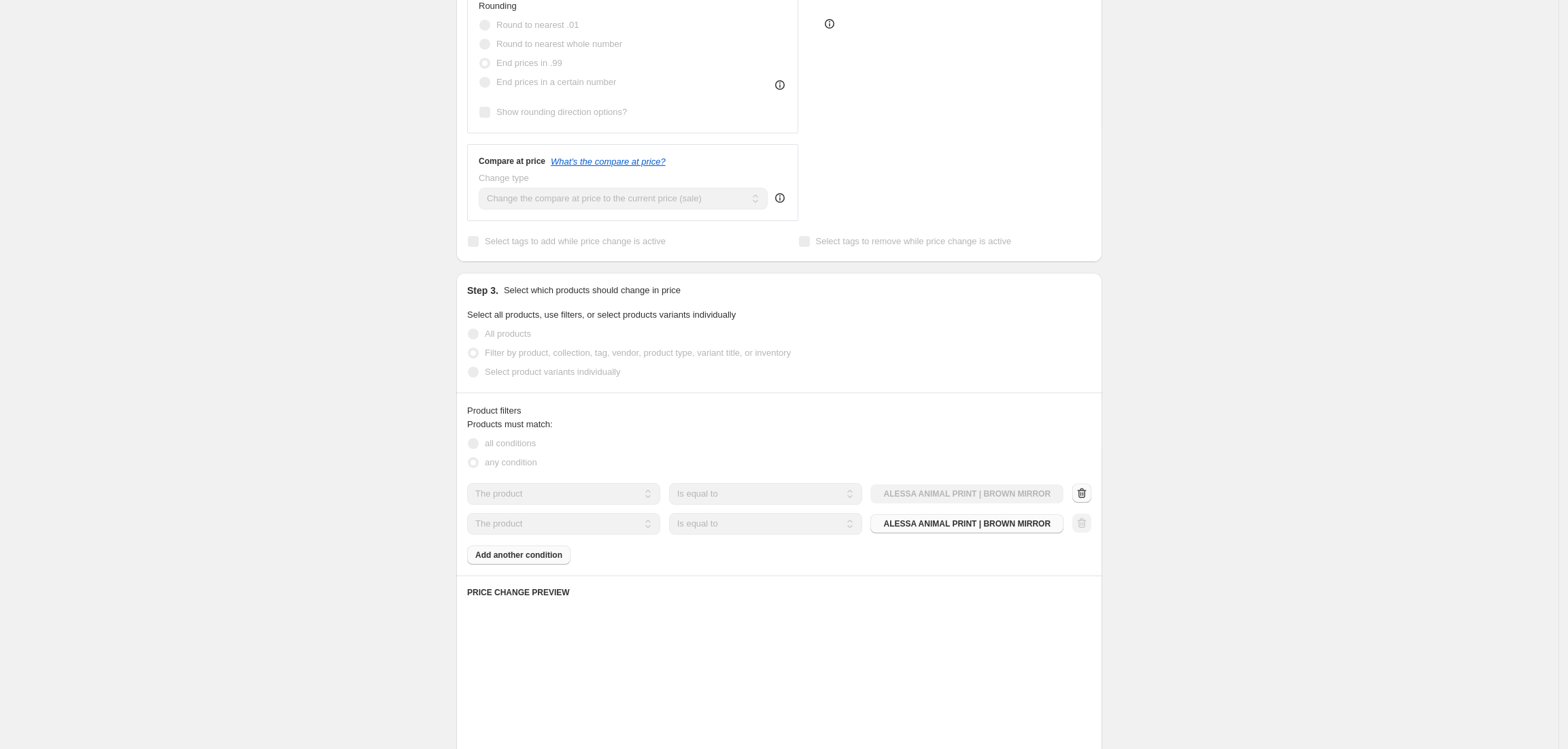
click at [1088, 499] on div at bounding box center [1082, 494] width 19 height 21
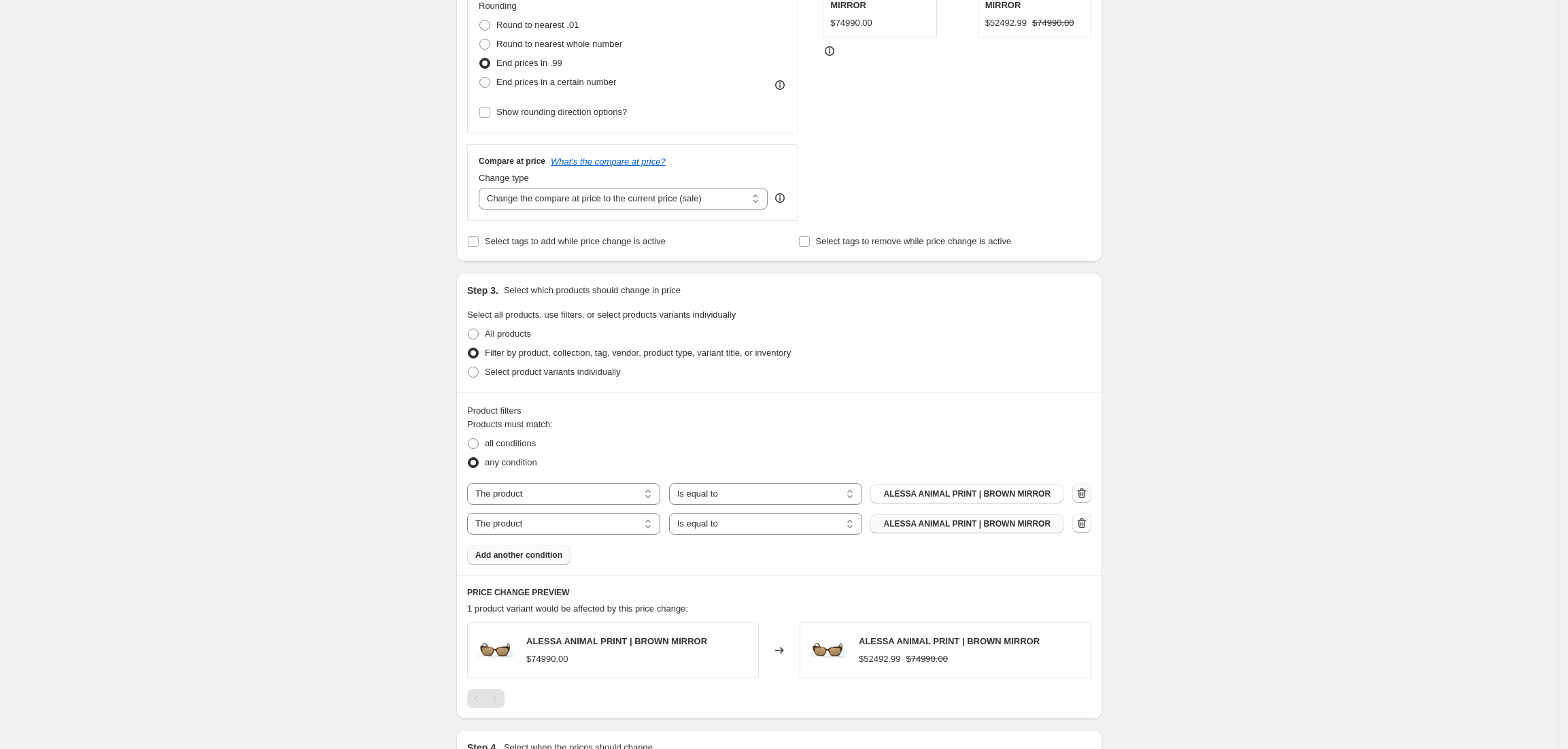
click at [1088, 499] on icon "button" at bounding box center [1082, 493] width 14 height 14
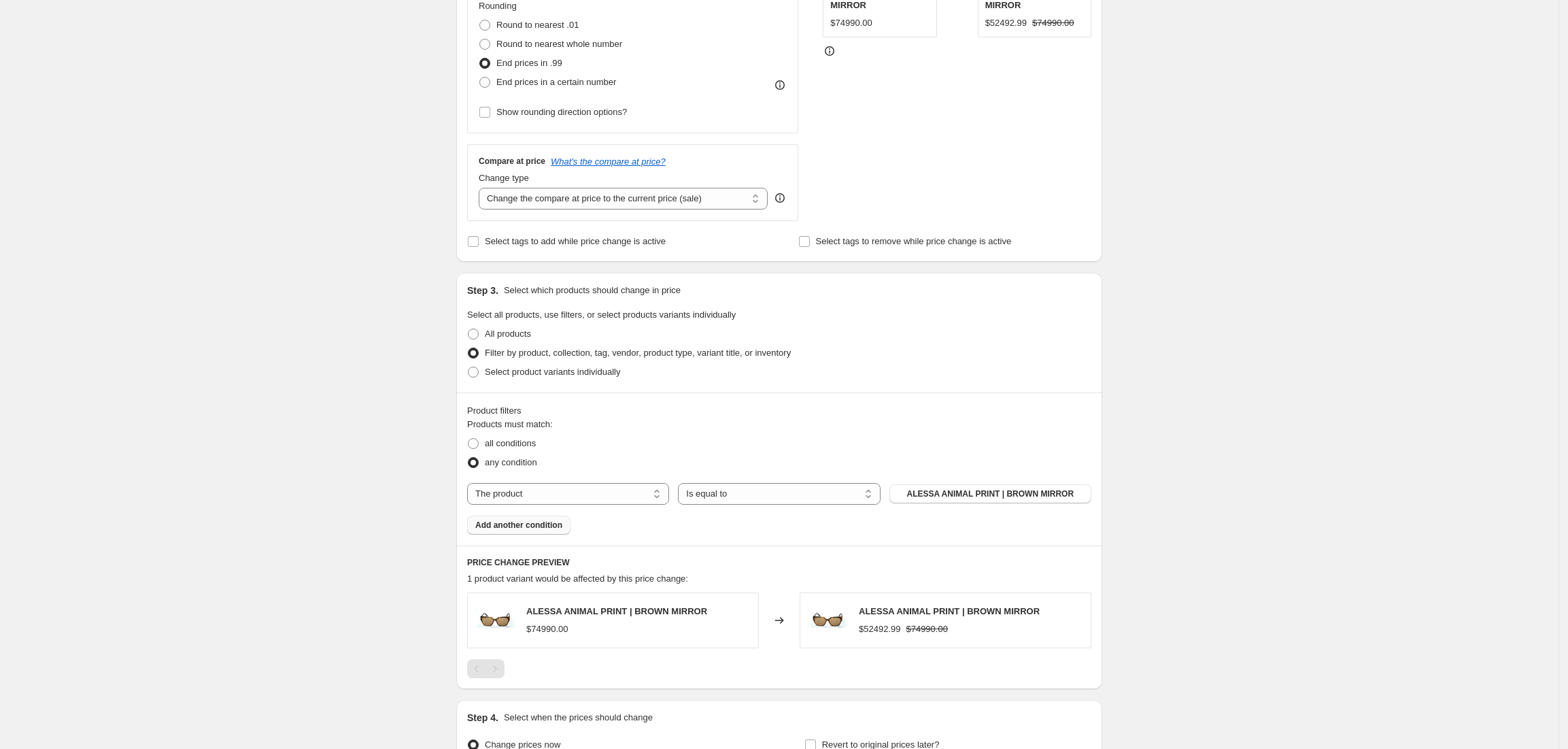
click at [1088, 499] on button "ALESSA ANIMAL PRINT | BROWN MIRROR" at bounding box center [991, 493] width 202 height 19
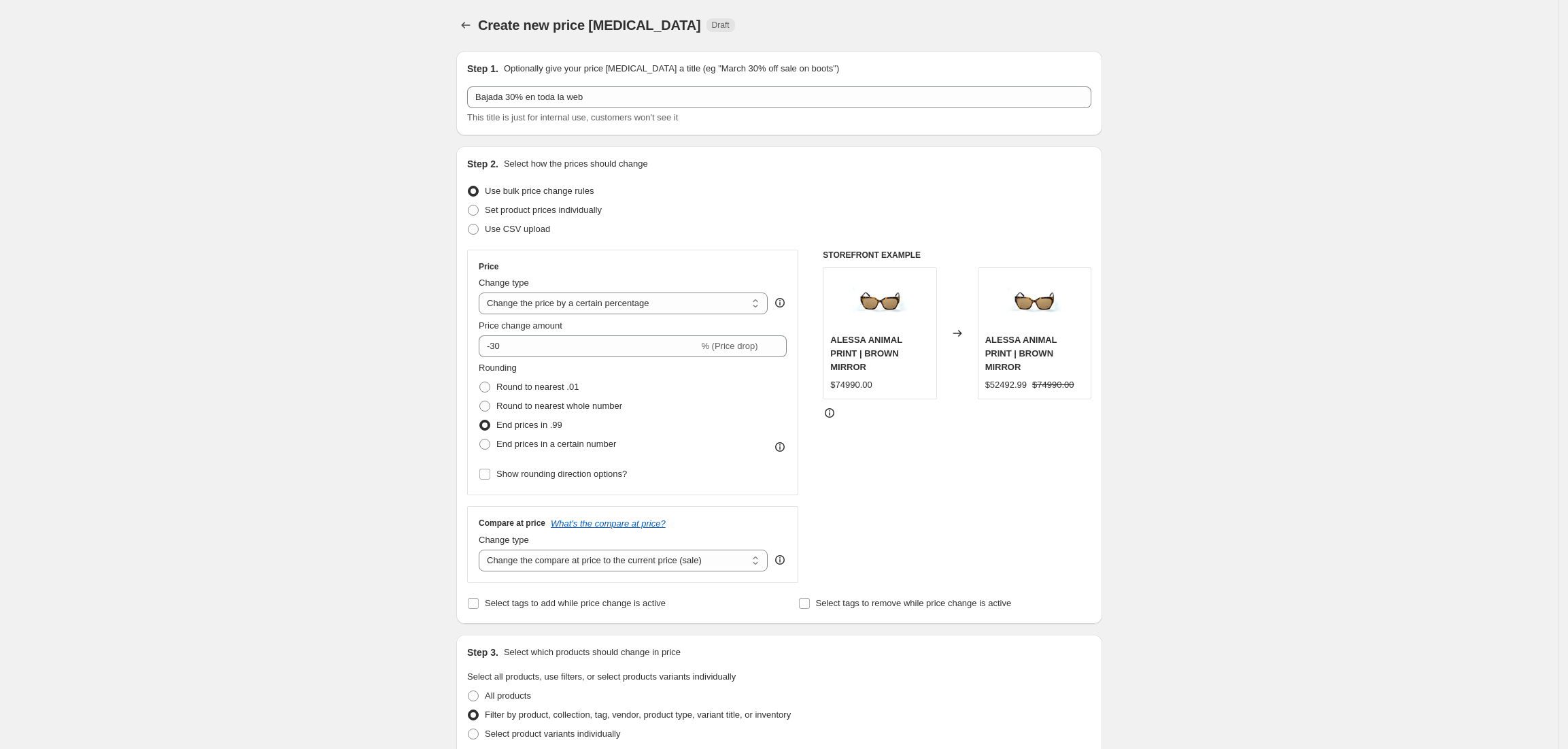
scroll to position [0, 0]
click at [469, 21] on icon "Price change jobs" at bounding box center [466, 25] width 14 height 14
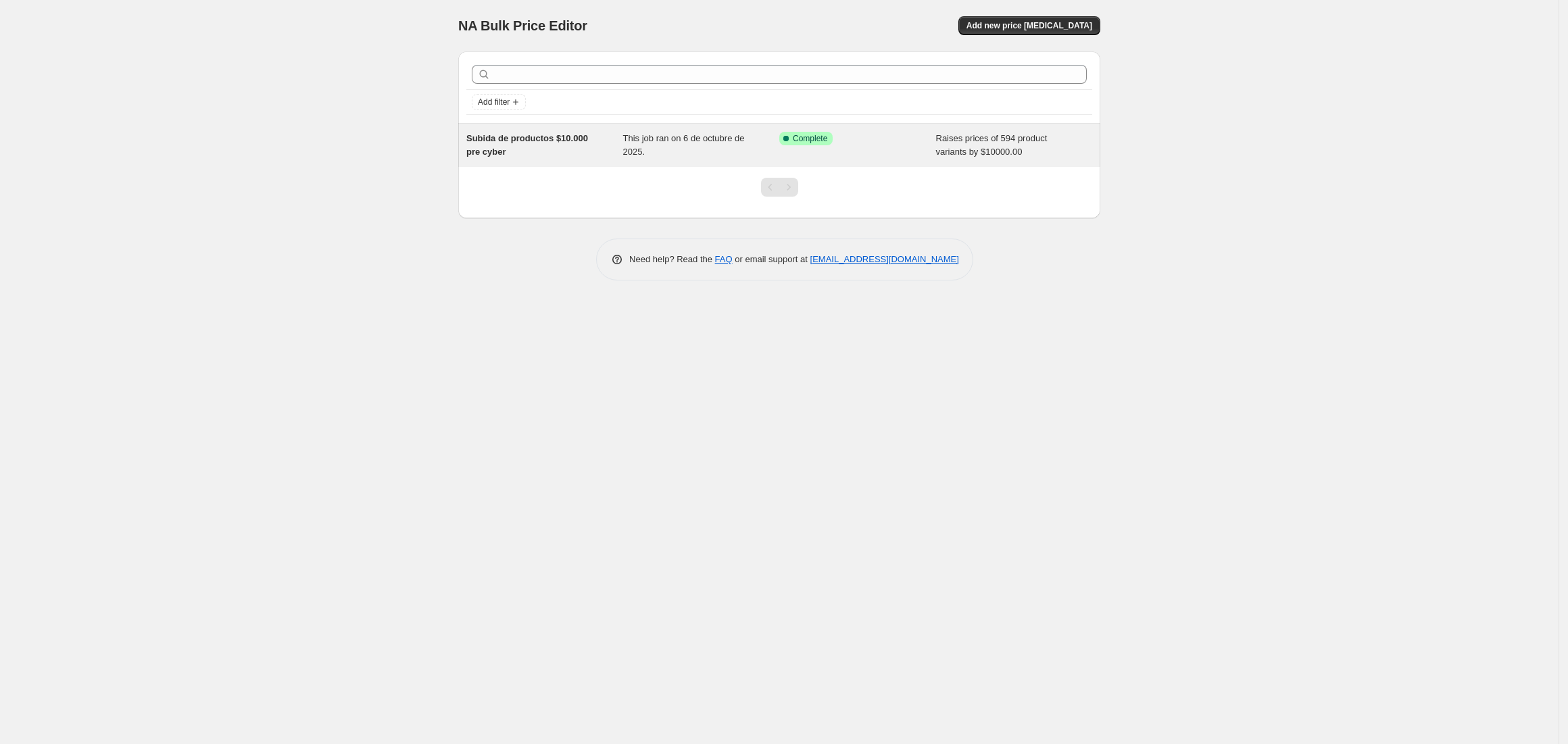
click at [987, 148] on span "Raises prices of 594 product variants by $10000.00" at bounding box center [991, 144] width 112 height 24
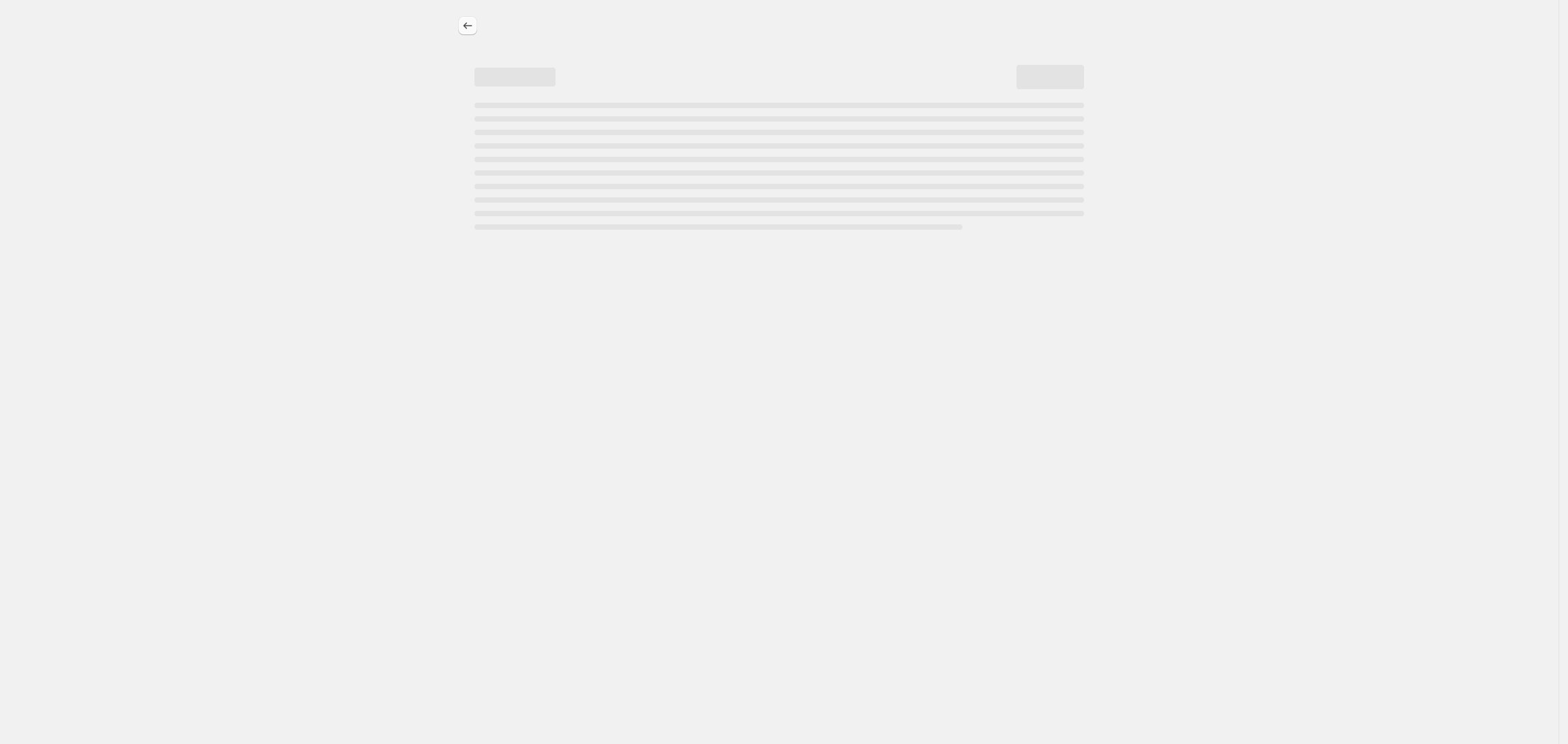
select select "by"
select select "no_change"
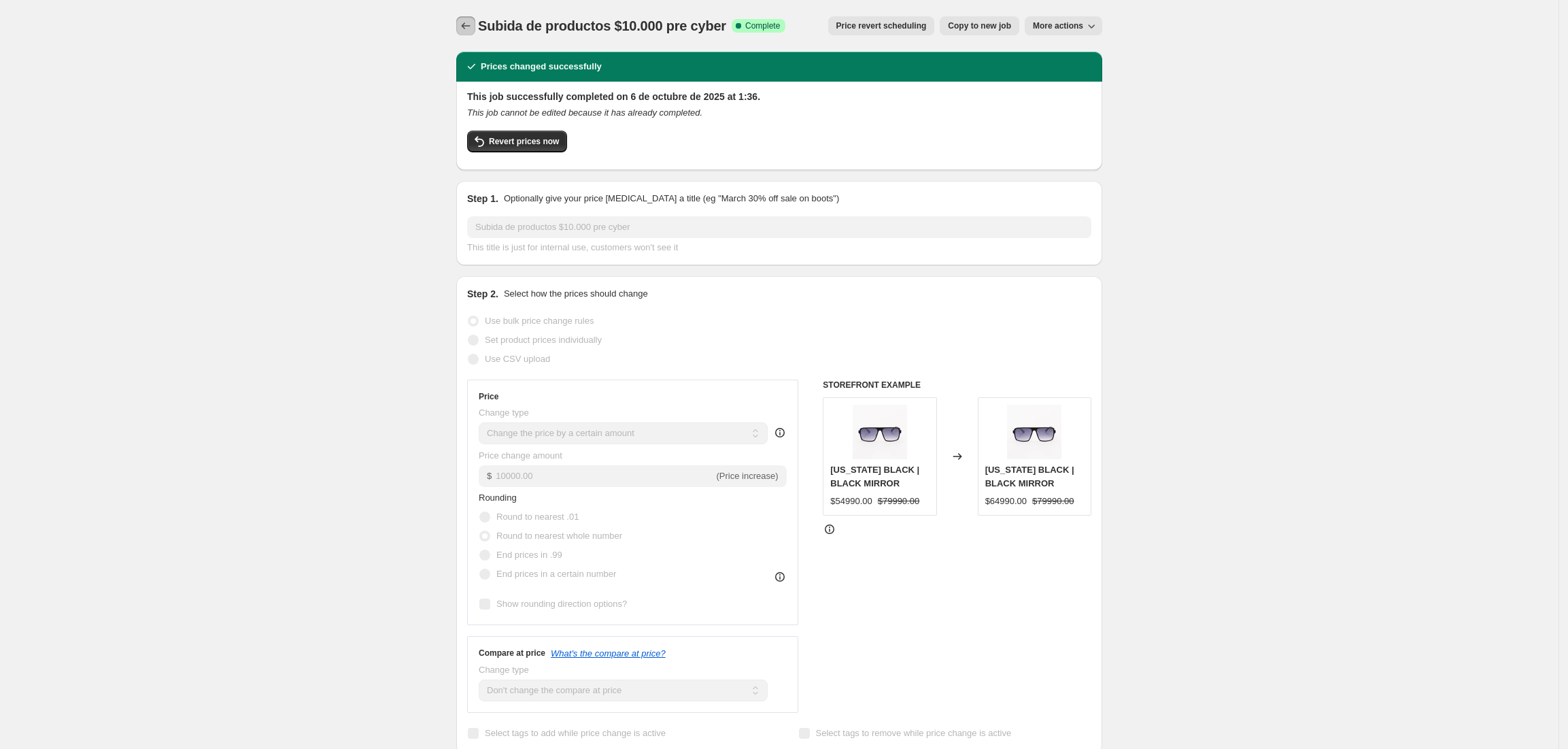
click at [471, 27] on icon "Price change jobs" at bounding box center [466, 25] width 14 height 14
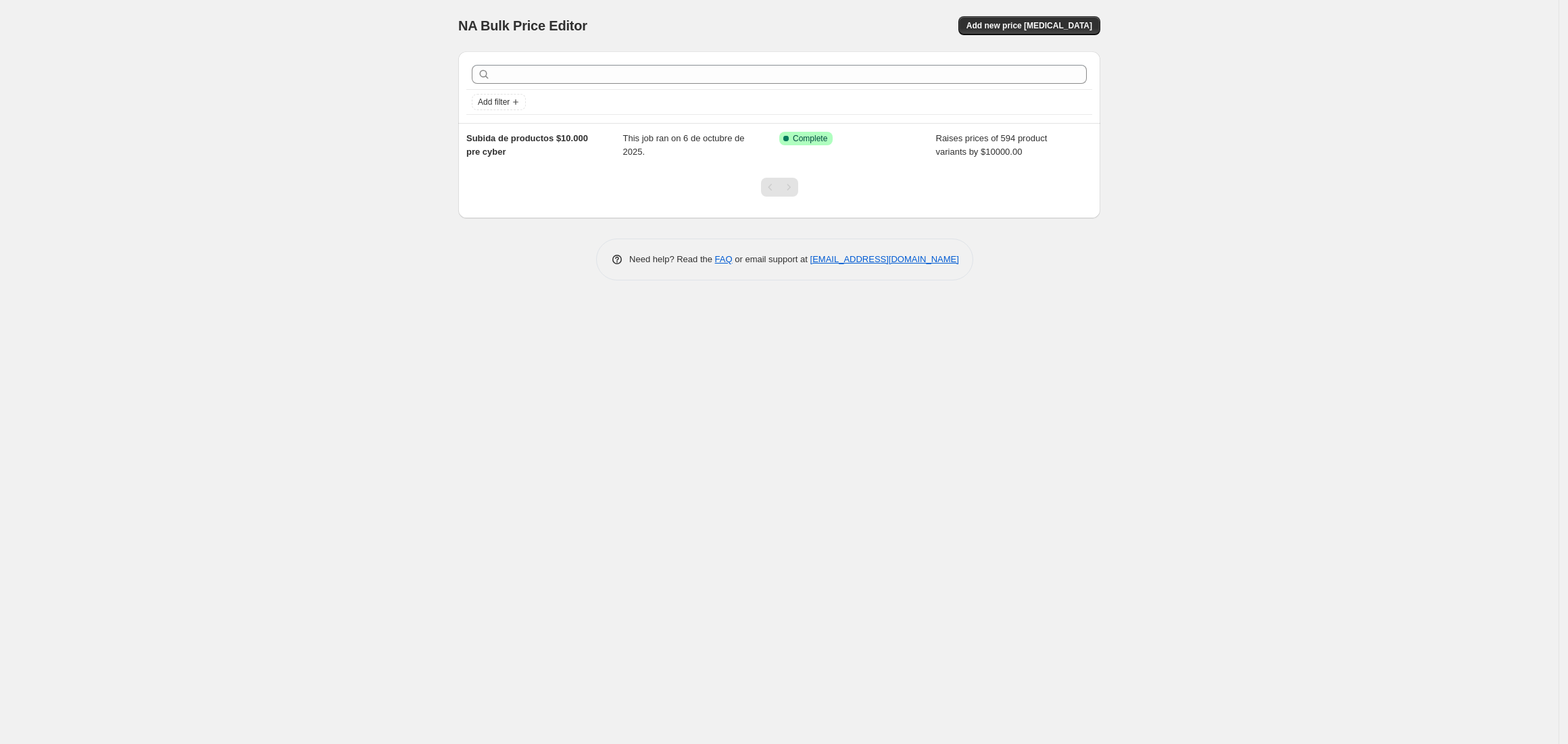
drag, startPoint x: 855, startPoint y: 139, endPoint x: 242, endPoint y: 203, distance: 616.3
click at [196, 214] on div "NA Bulk Price Editor. This page is ready NA Bulk Price Editor Add new price cha…" at bounding box center [779, 372] width 1558 height 744
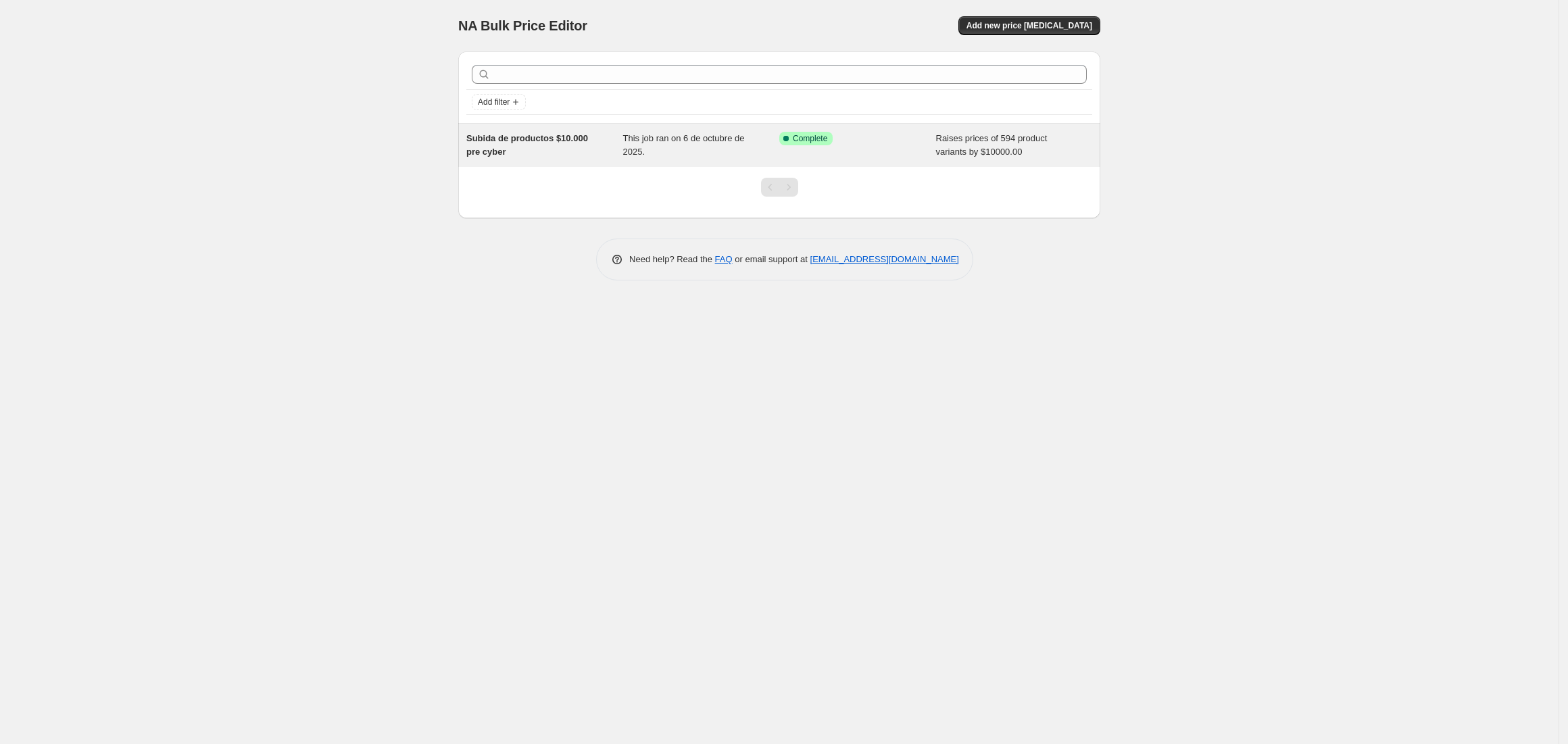
click at [718, 144] on div "This job ran on 6 de octubre de 2025." at bounding box center [702, 145] width 156 height 27
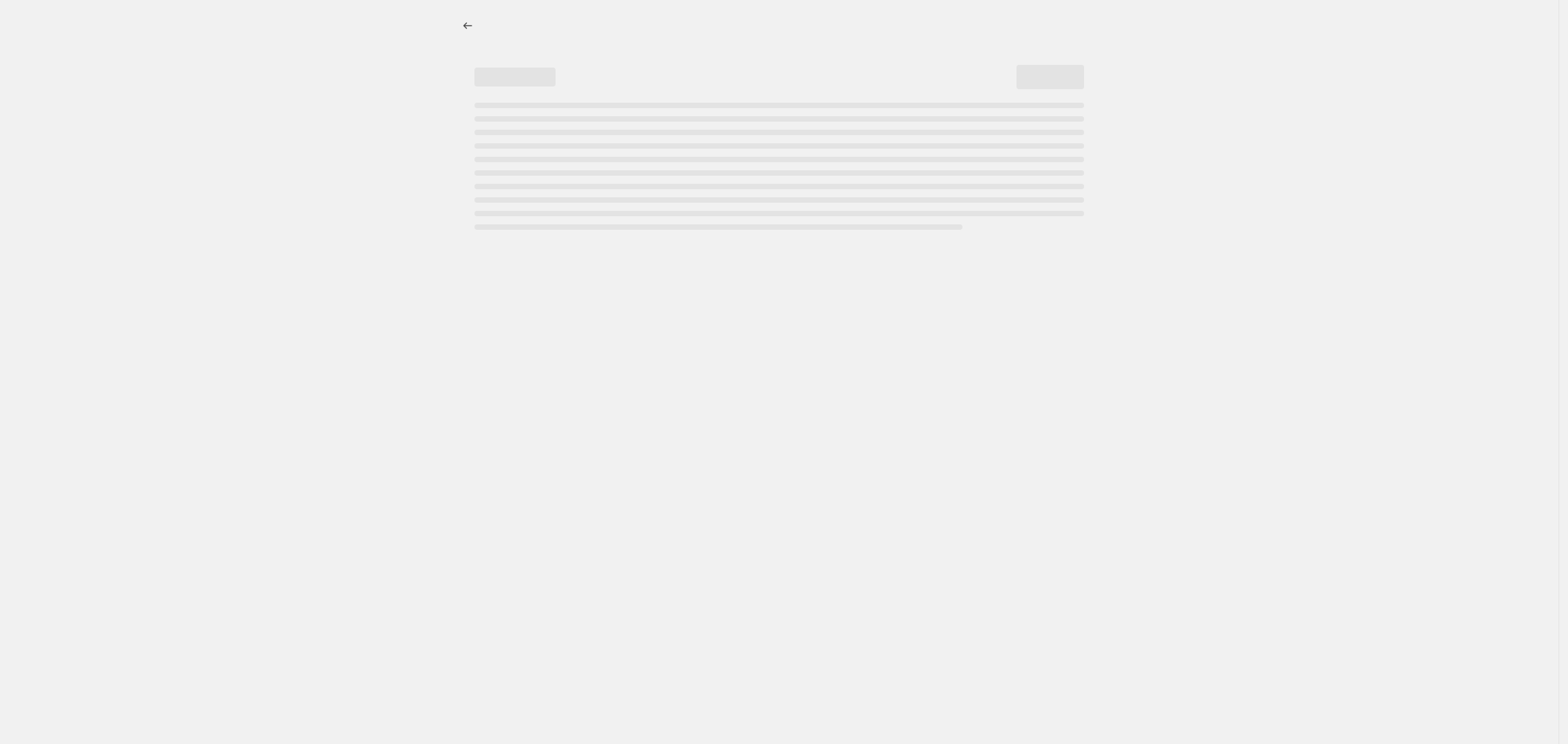
select select "by"
select select "no_change"
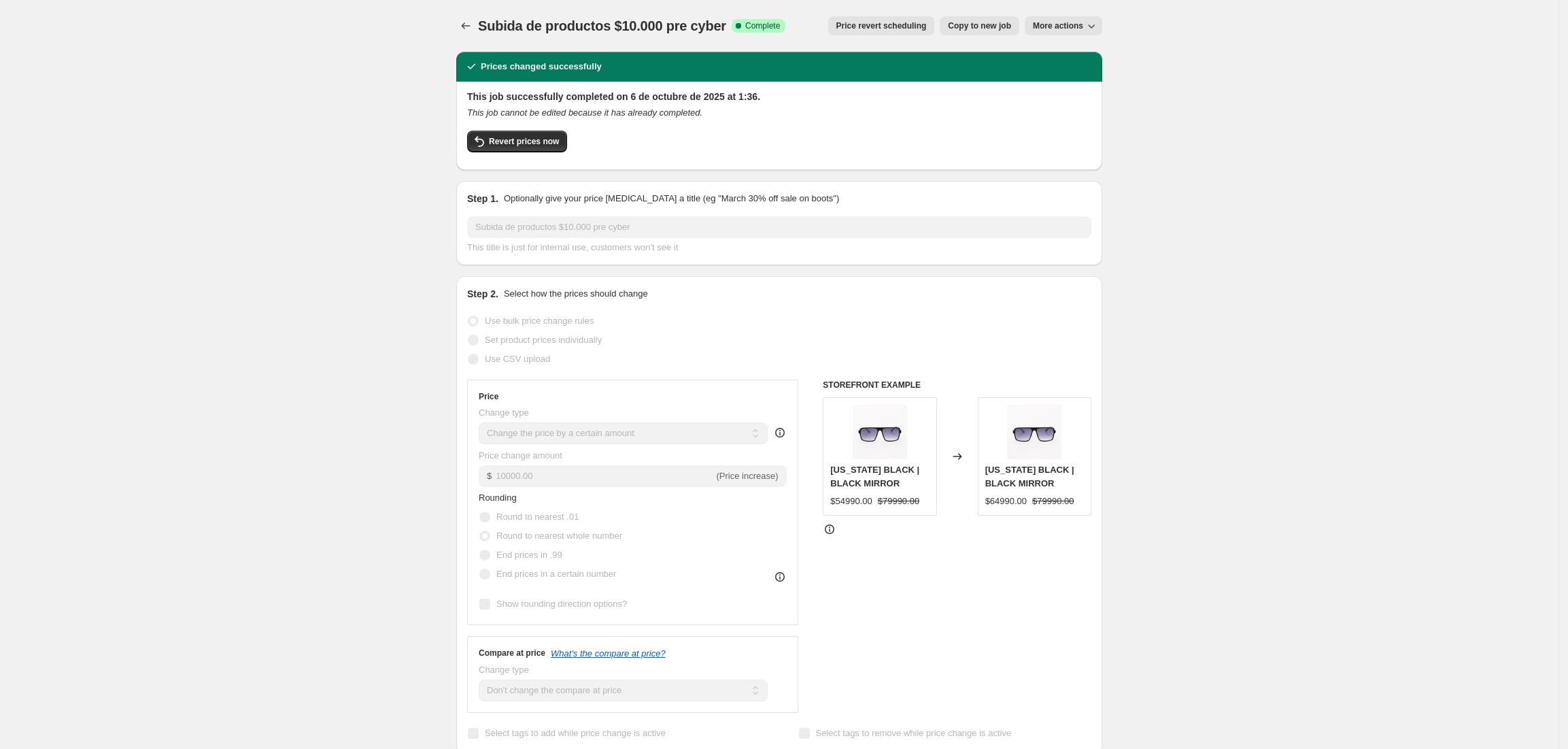
click at [1080, 19] on button "More actions" at bounding box center [1064, 25] width 78 height 19
click at [978, 28] on span "Copy to new job" at bounding box center [979, 25] width 63 height 11
select select "by"
select select "no_change"
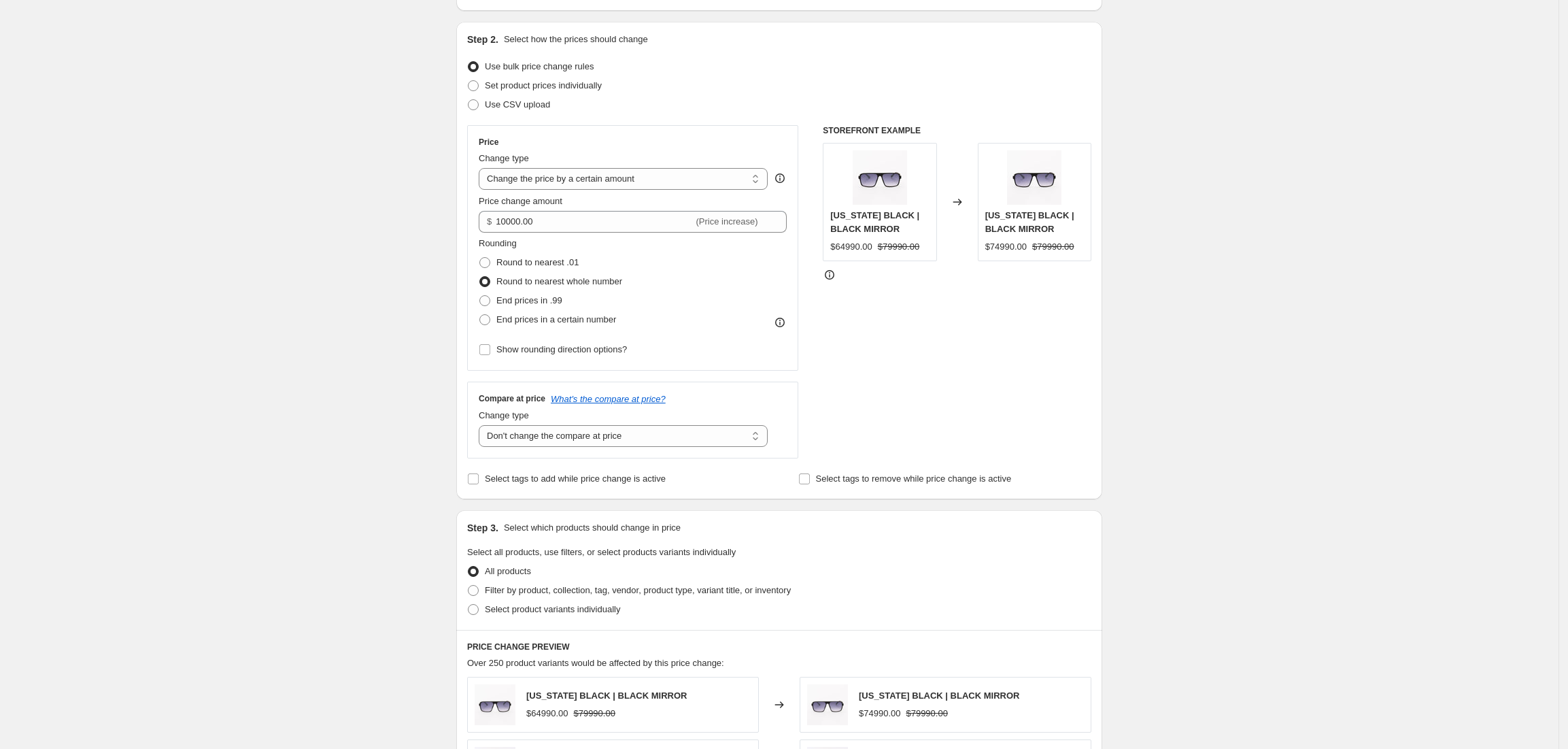
scroll to position [70, 0]
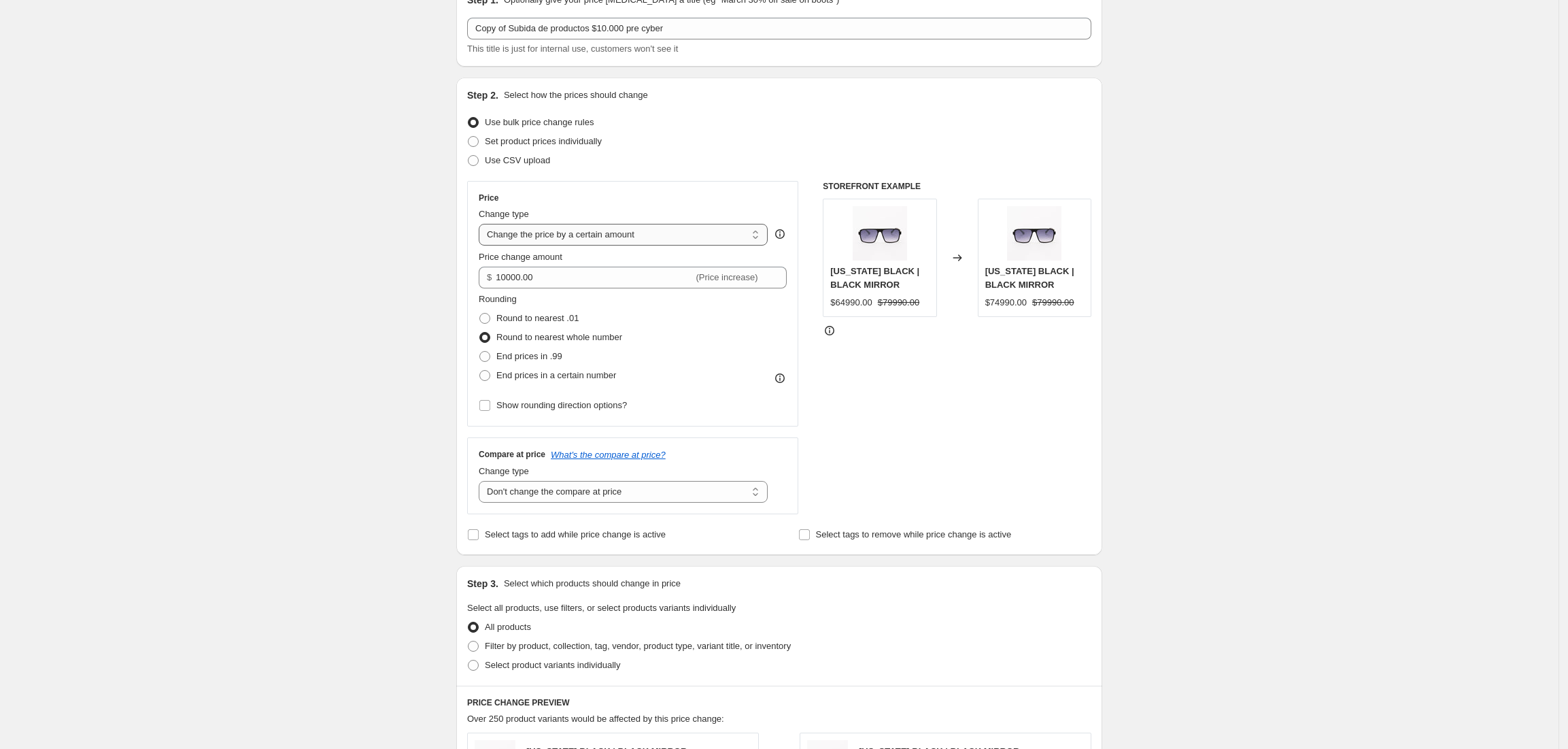
click at [613, 235] on select "Change the price to a certain amount Change the price by a certain amount Chang…" at bounding box center [623, 235] width 289 height 22
drag, startPoint x: 582, startPoint y: 278, endPoint x: 412, endPoint y: 268, distance: 170.3
click at [412, 268] on div "Create new price change job. This page is ready Create new price change job Dra…" at bounding box center [779, 614] width 1559 height 1368
click at [643, 238] on select "Change the price to a certain amount Change the price by a certain amount Chang…" at bounding box center [623, 235] width 289 height 22
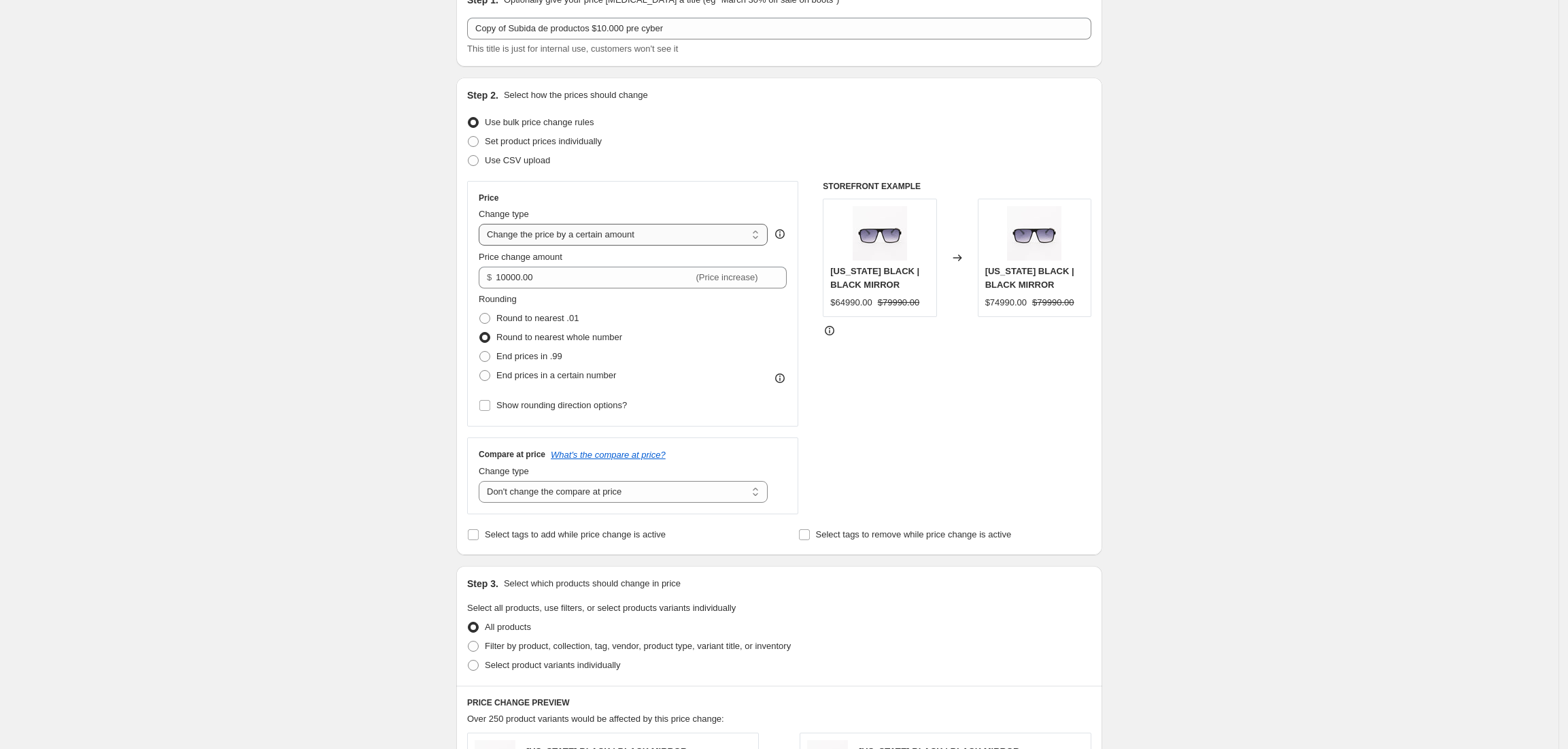
select select "percentage"
click at [484, 224] on select "Change the price to a certain amount Change the price by a certain amount Chang…" at bounding box center [623, 235] width 289 height 22
type input "-15"
drag, startPoint x: 569, startPoint y: 271, endPoint x: 311, endPoint y: 265, distance: 258.1
click at [311, 265] on div "Create new price change job. This page is ready Create new price change job Dra…" at bounding box center [779, 614] width 1559 height 1368
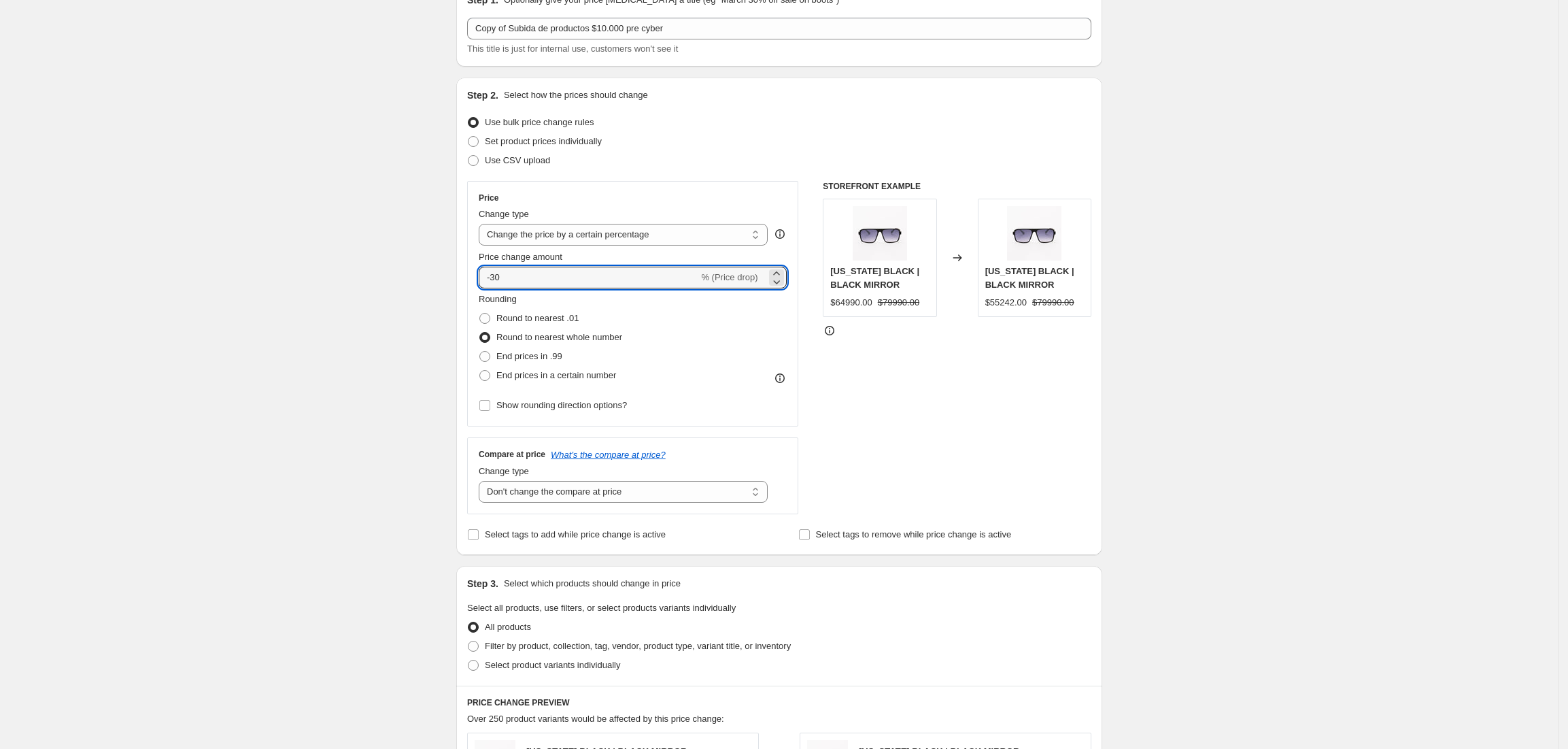
type input "-30"
click at [335, 293] on div "Create new price change job. This page is ready Create new price change job Dra…" at bounding box center [779, 614] width 1559 height 1368
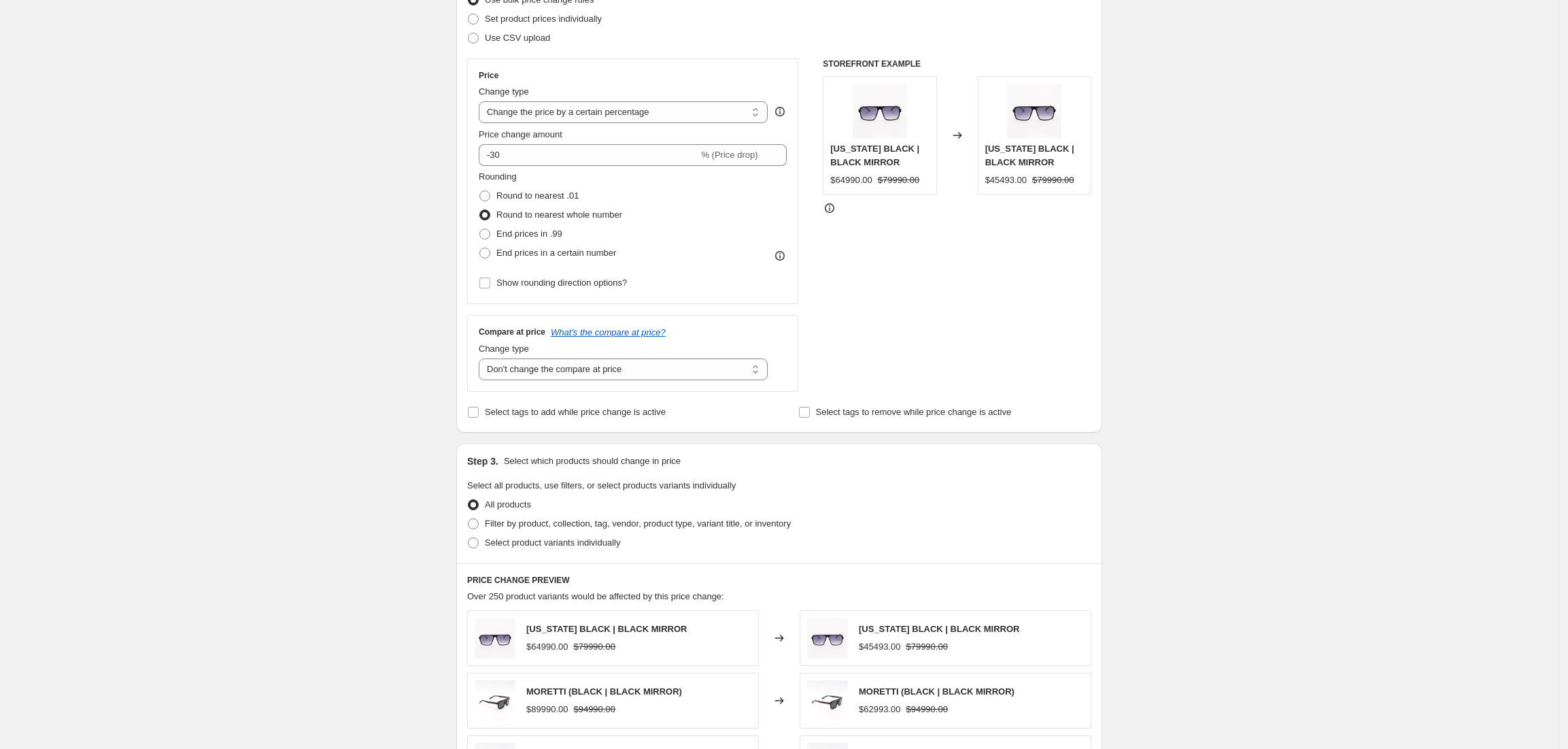
scroll to position [161, 0]
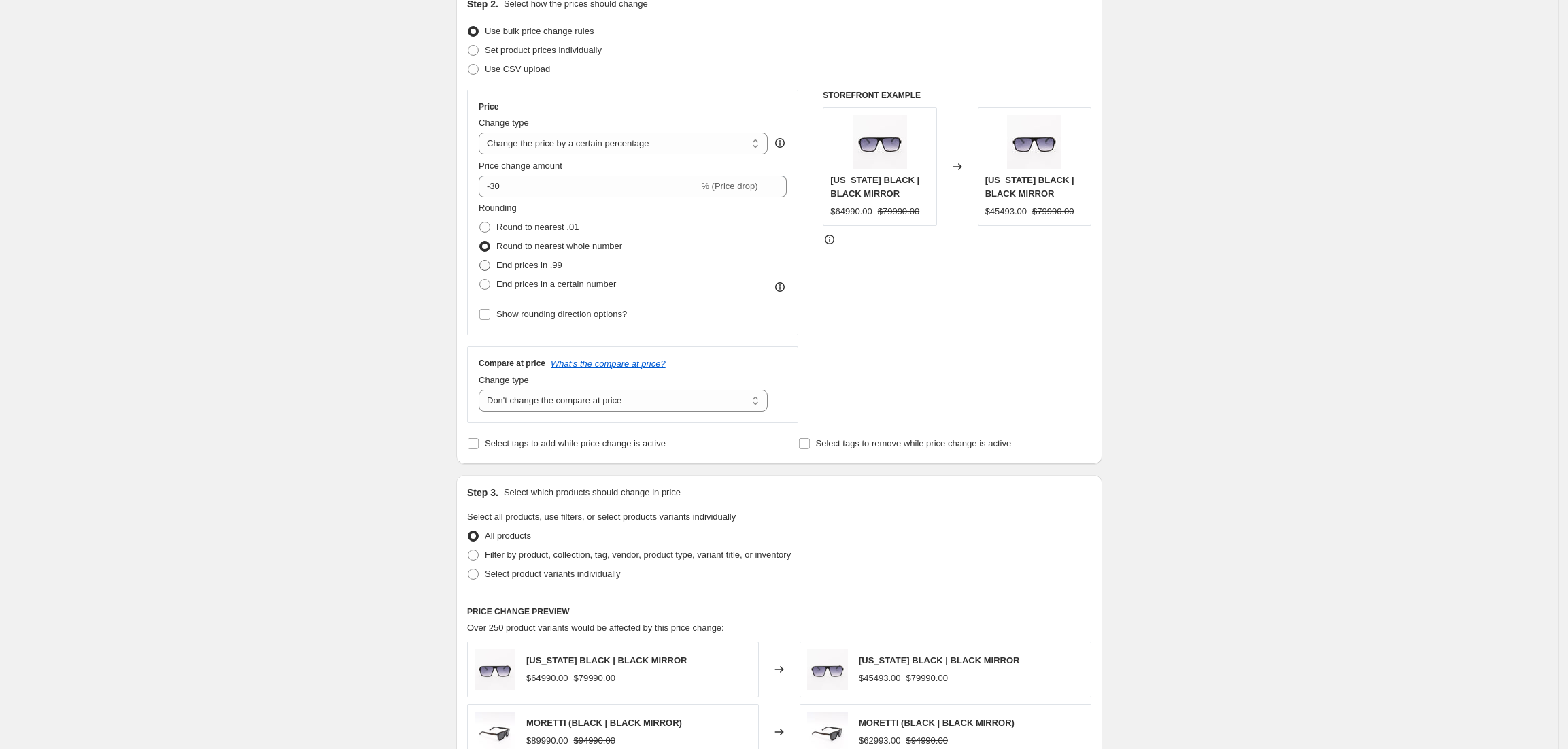
click at [547, 263] on span "End prices in .99" at bounding box center [529, 265] width 66 height 10
click at [480, 261] on input "End prices in .99" at bounding box center [480, 260] width 1 height 1
radio input "true"
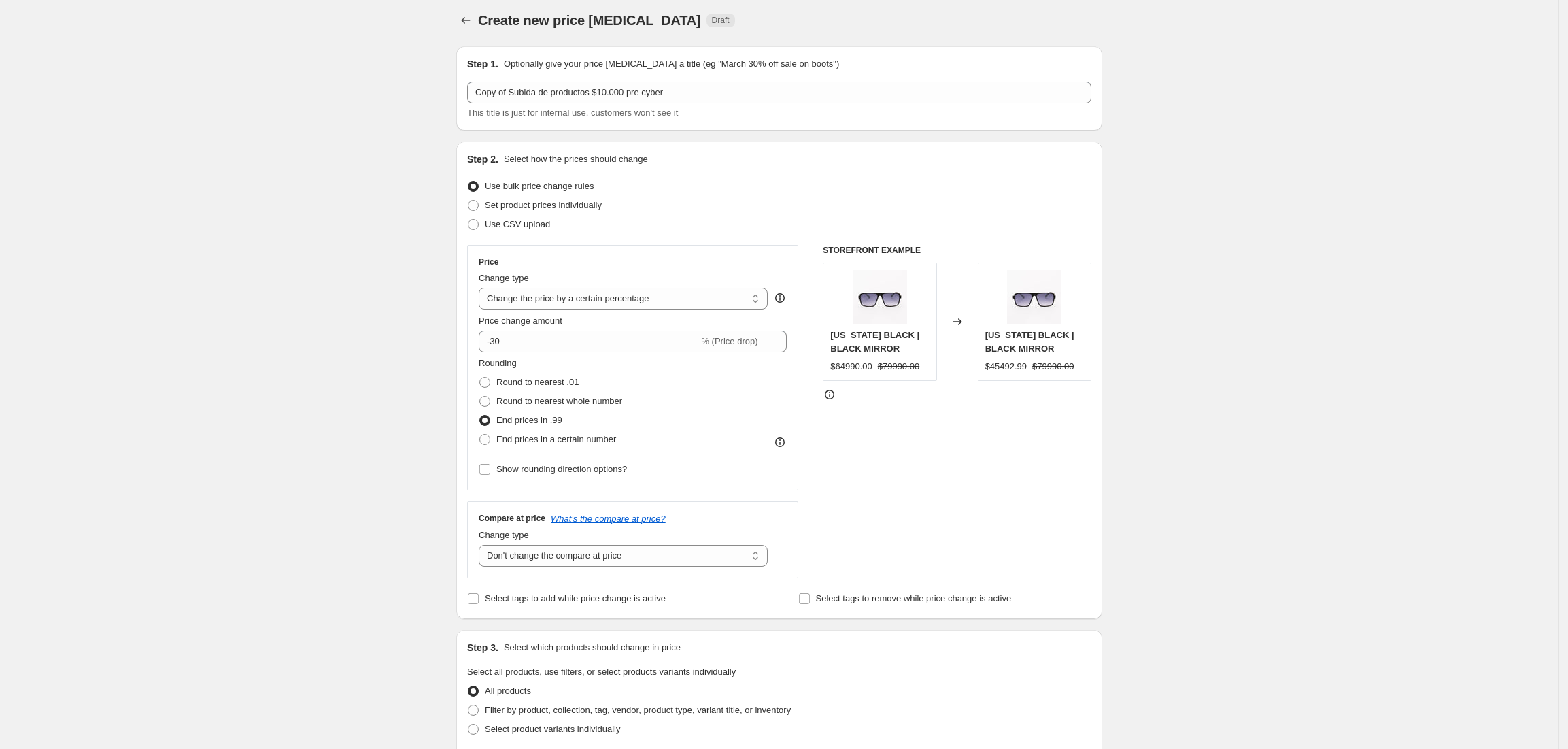
scroll to position [0, 0]
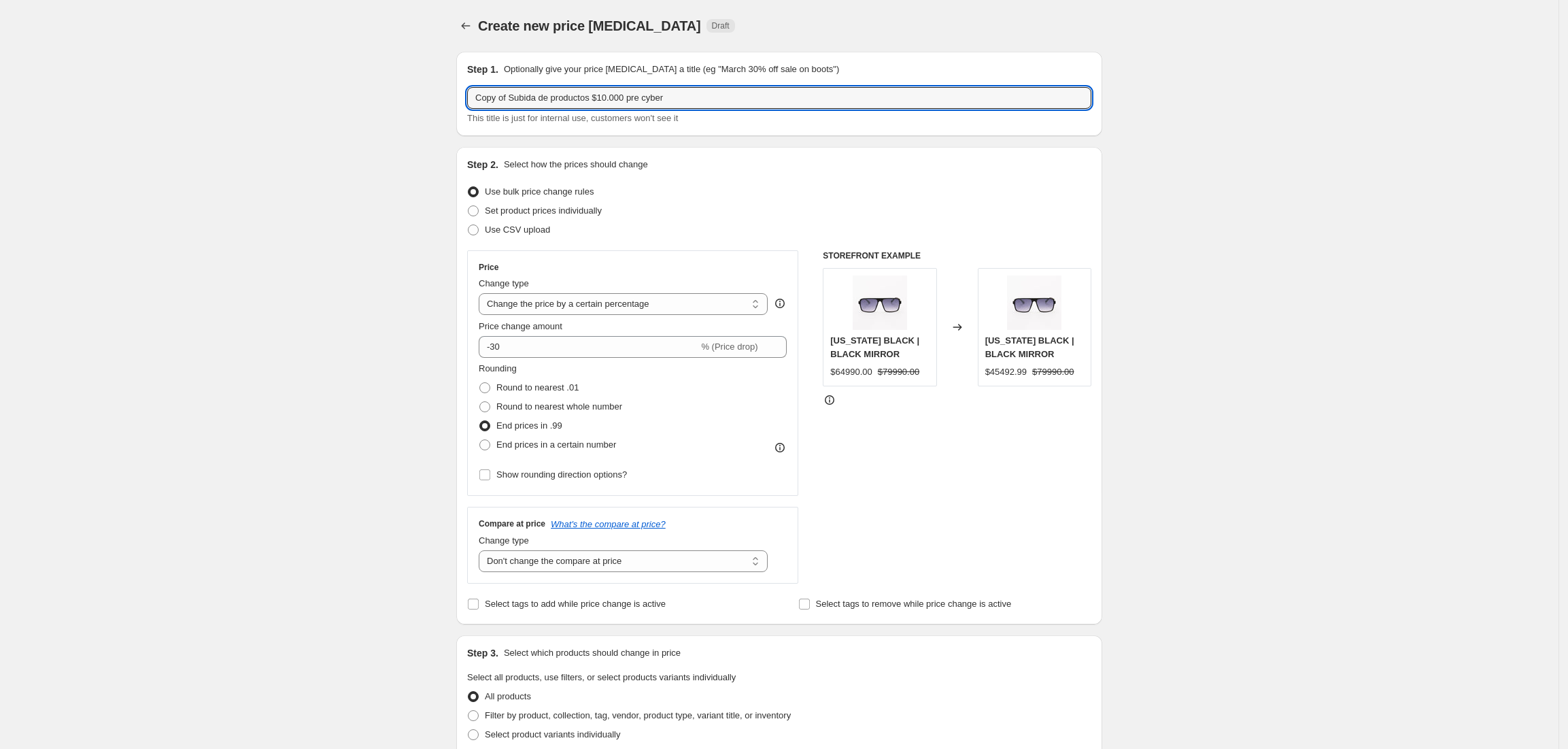
drag, startPoint x: 716, startPoint y: 93, endPoint x: 371, endPoint y: 94, distance: 345.0
click at [378, 98] on div "Create new price change job. This page is ready Create new price change job Dra…" at bounding box center [779, 684] width 1559 height 1368
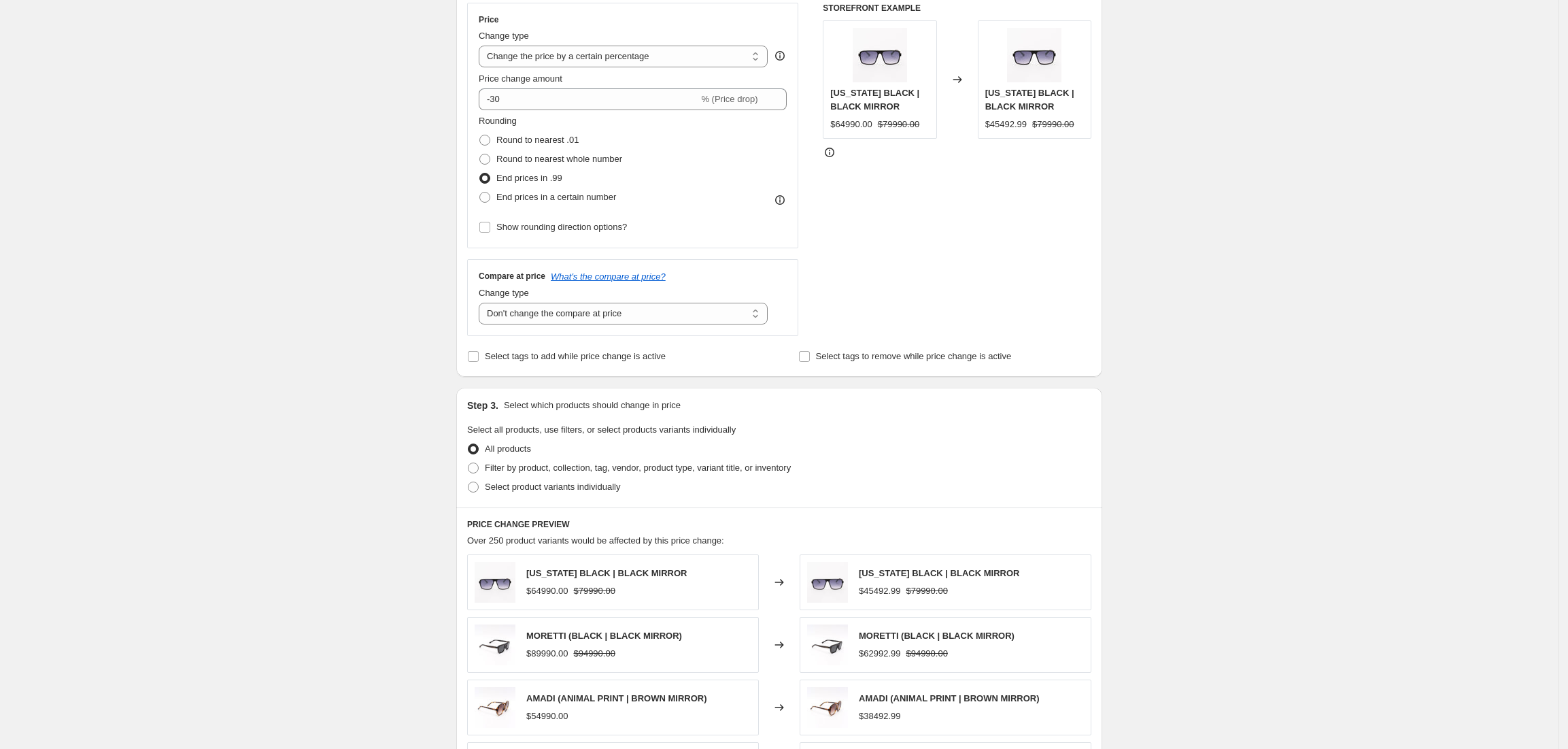
scroll to position [614, 0]
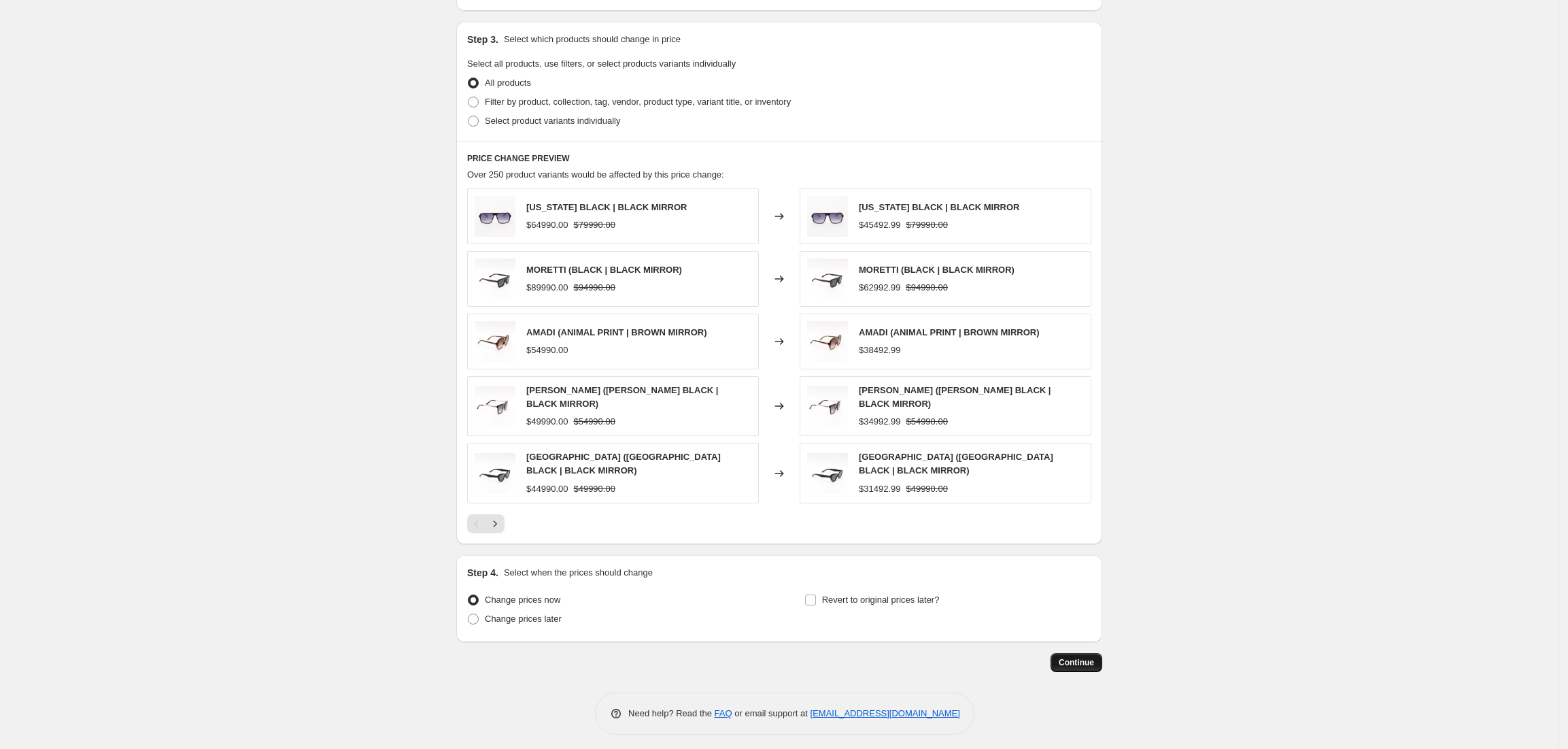
type input "Descuento de 30%"
click at [1102, 660] on button "Continue" at bounding box center [1076, 662] width 52 height 19
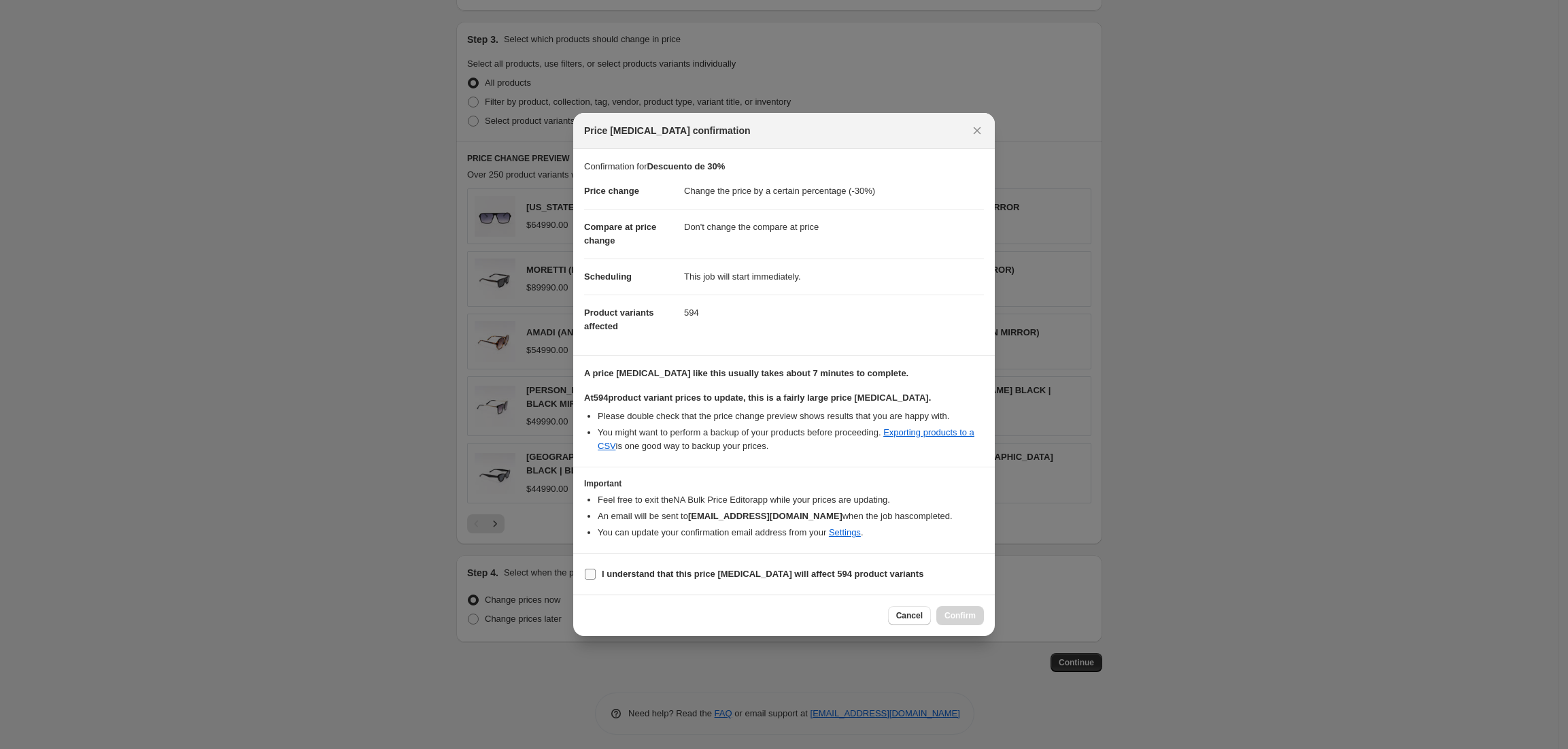
click at [657, 577] on b "I understand that this price change job will affect 594 product variants" at bounding box center [763, 573] width 321 height 10
click at [595, 577] on input "I understand that this price change job will affect 594 product variants" at bounding box center [590, 573] width 11 height 11
checkbox input "true"
click at [969, 618] on span "Confirm" at bounding box center [960, 615] width 31 height 11
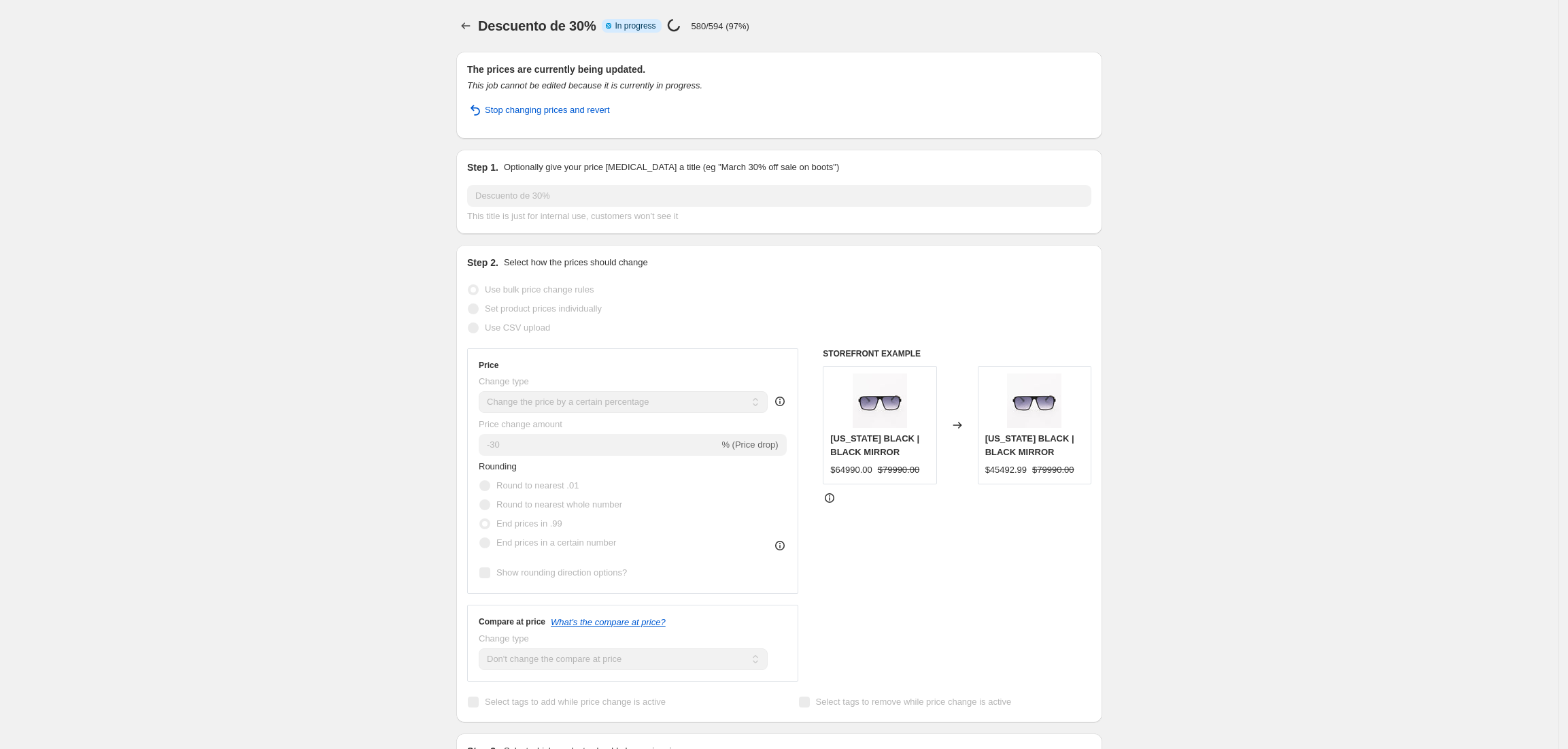
select select "percentage"
select select "no_change"
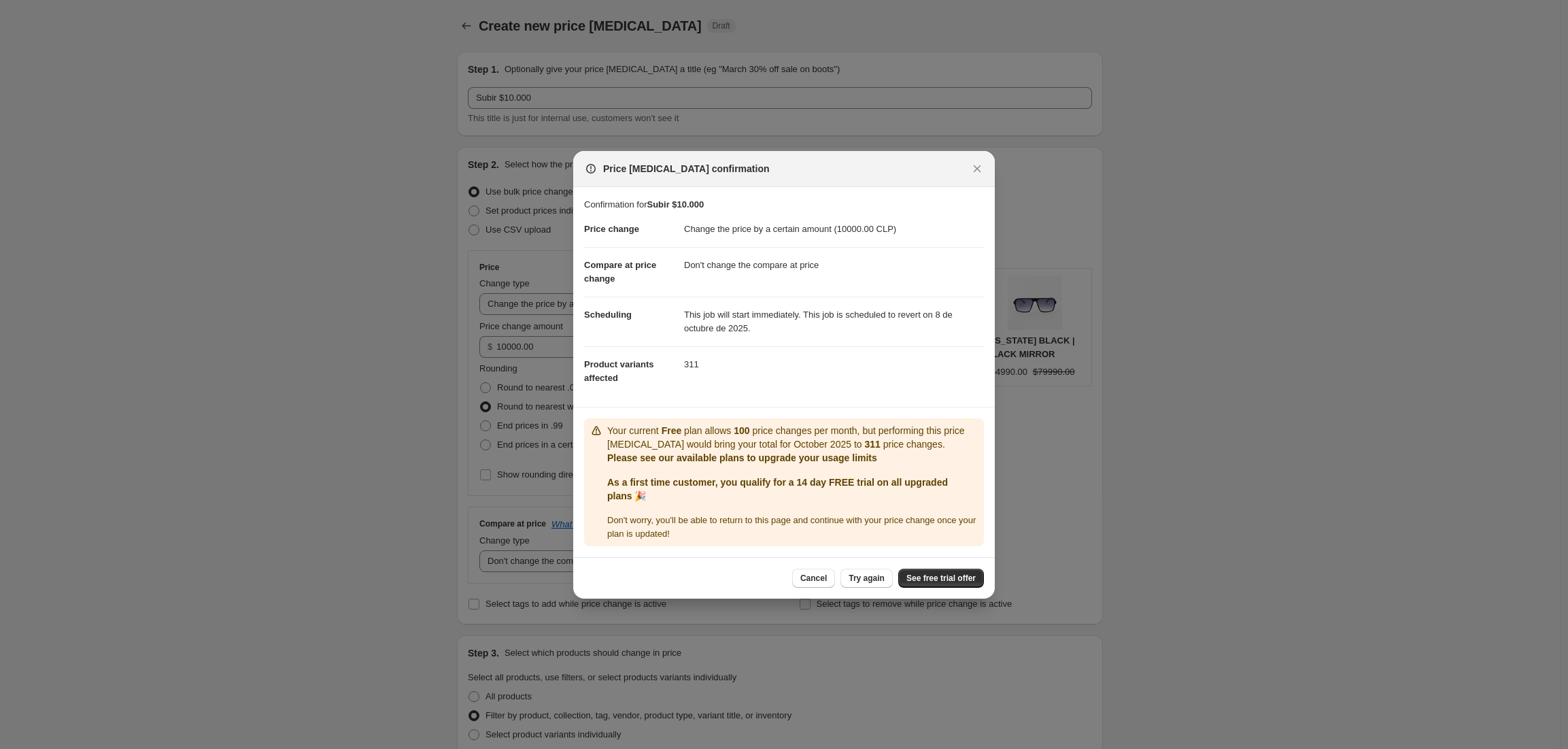
select select "by"
select select "no_change"
select select "collection"
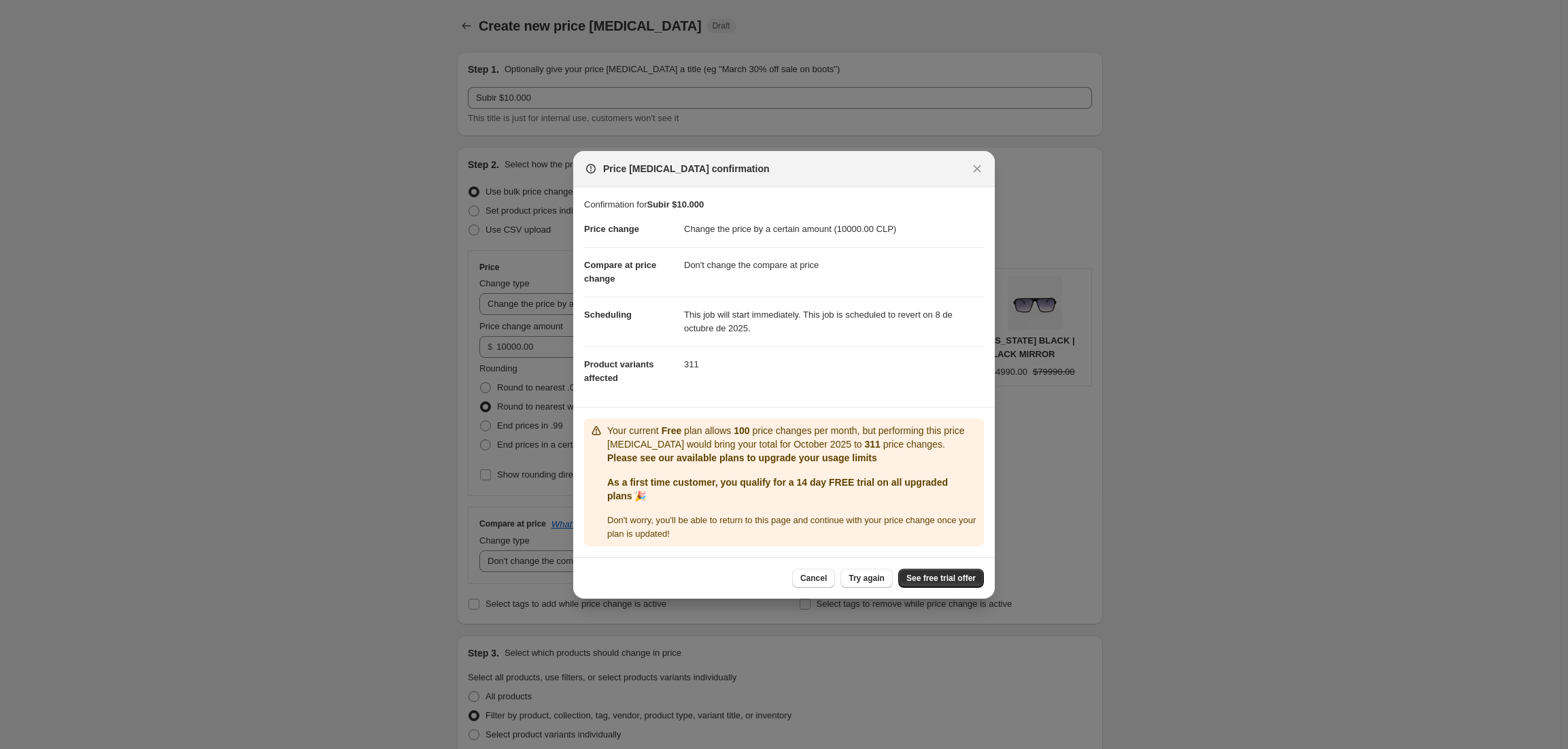
select select "collection"
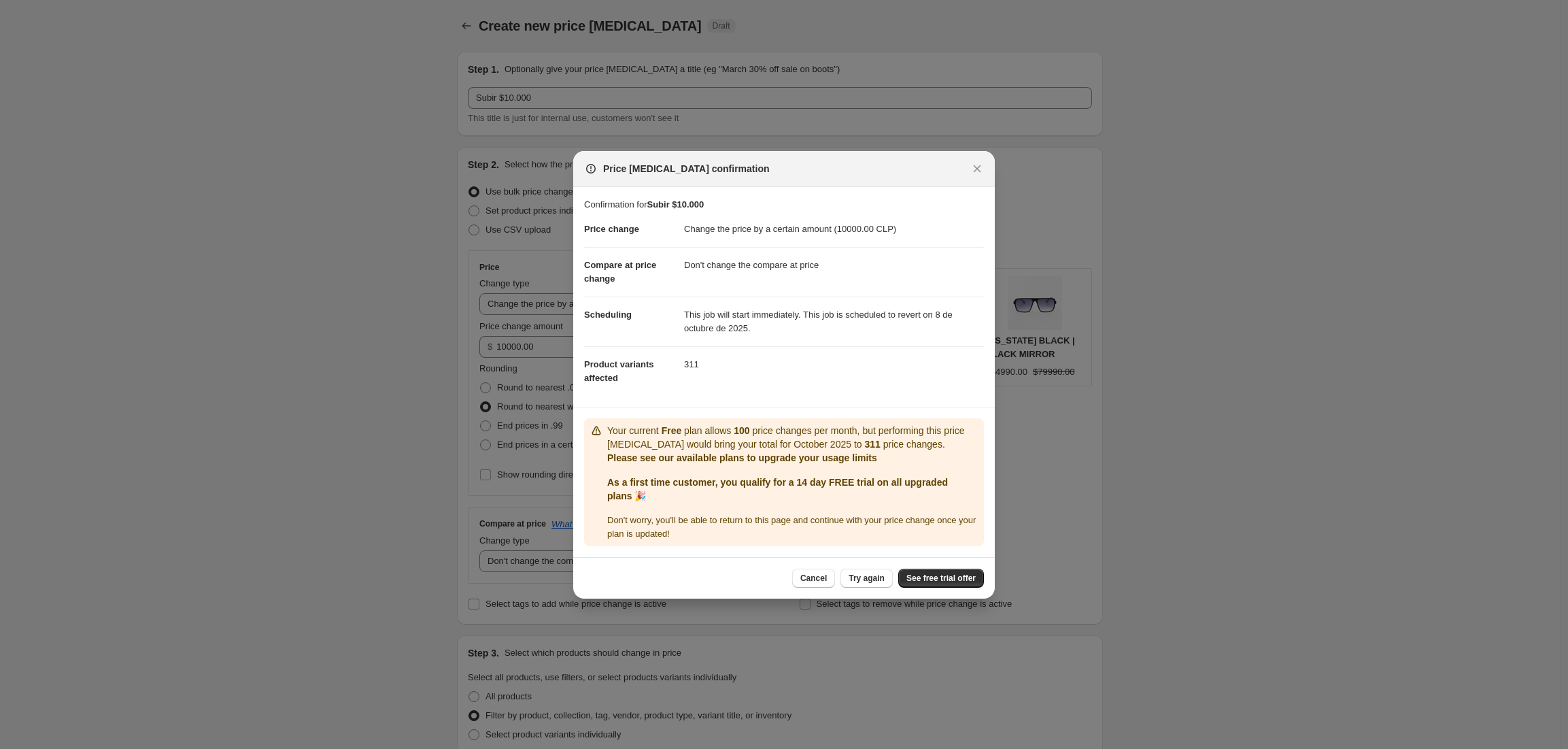
select select "collection"
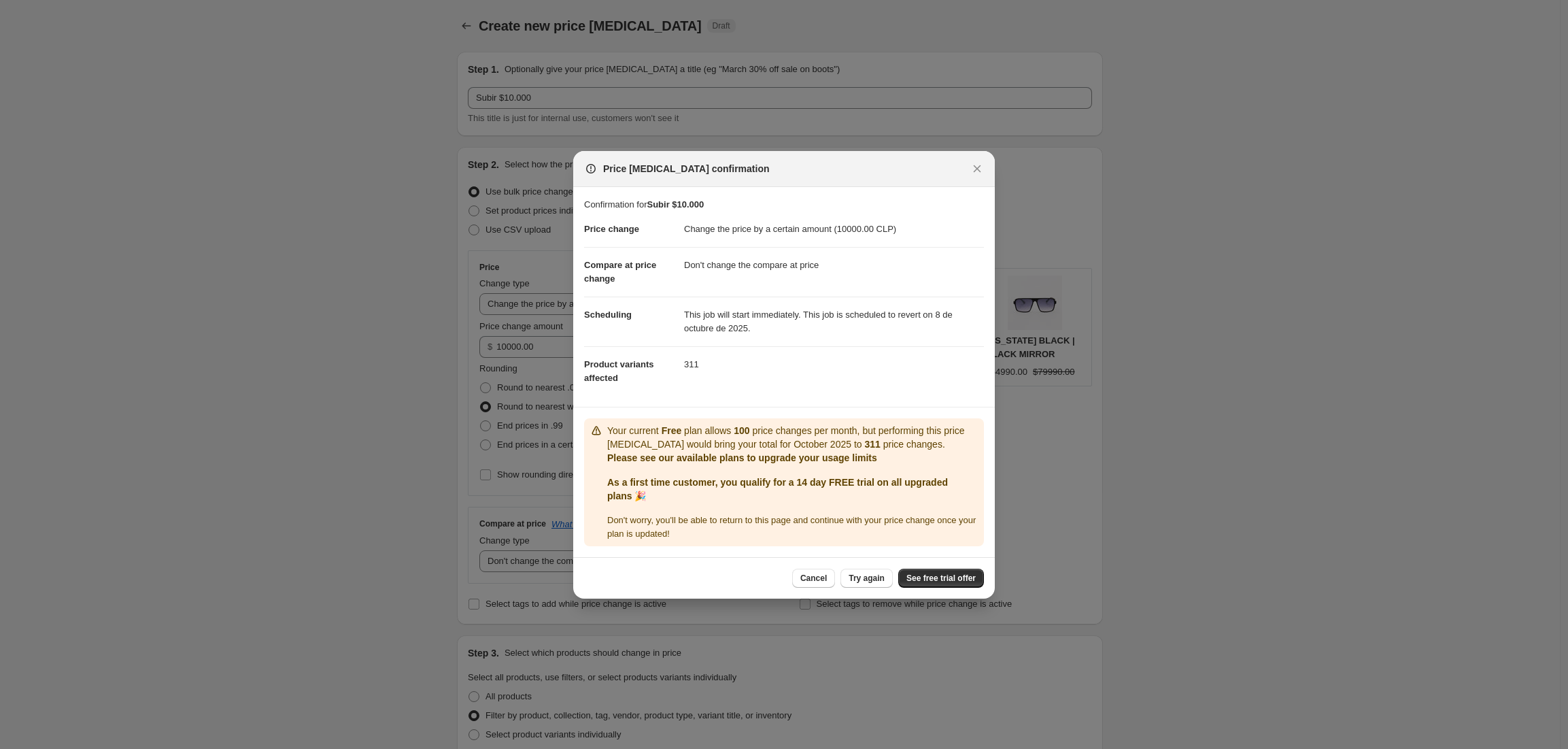
select select "collection"
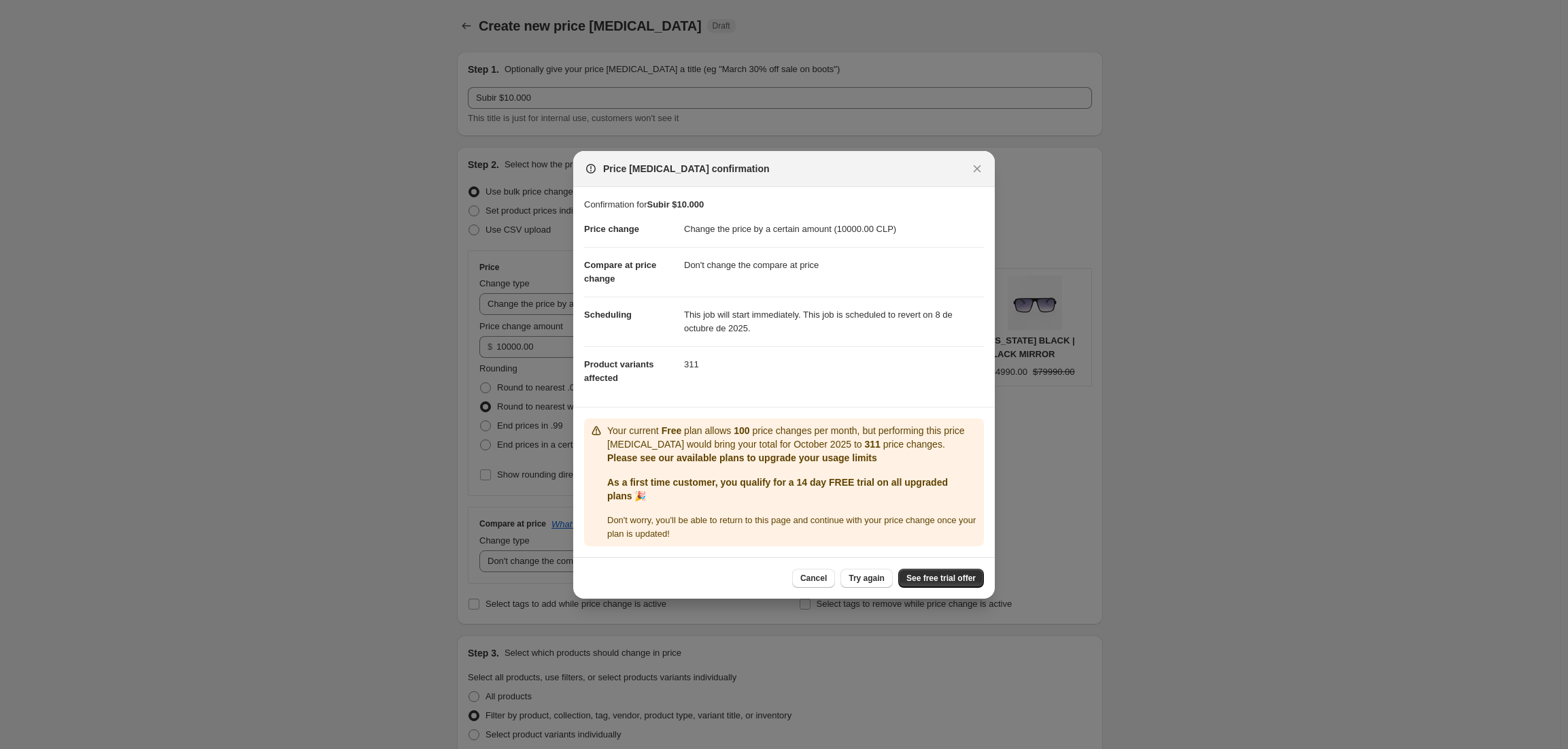
select select "collection"
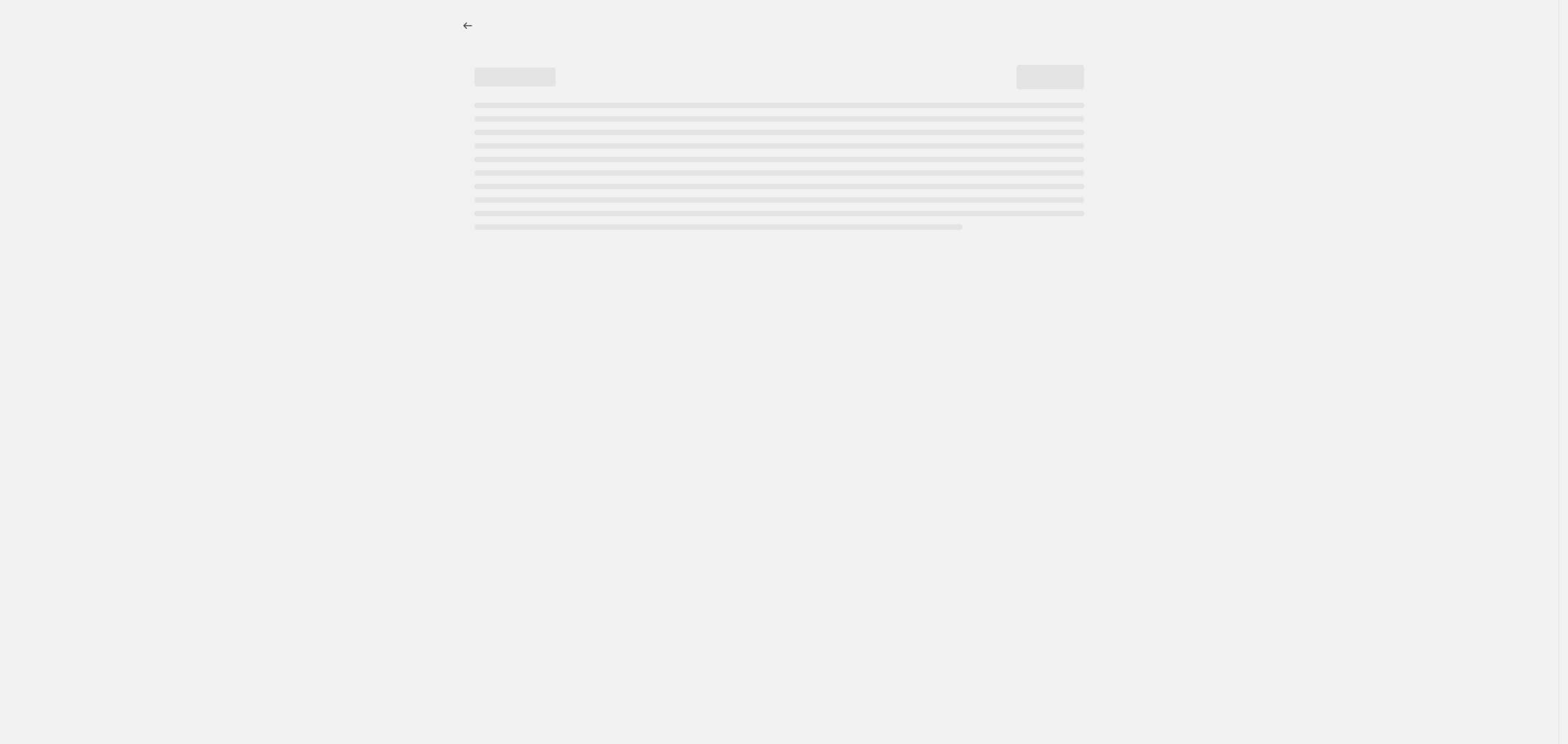
select select "percentage"
select select "no_change"
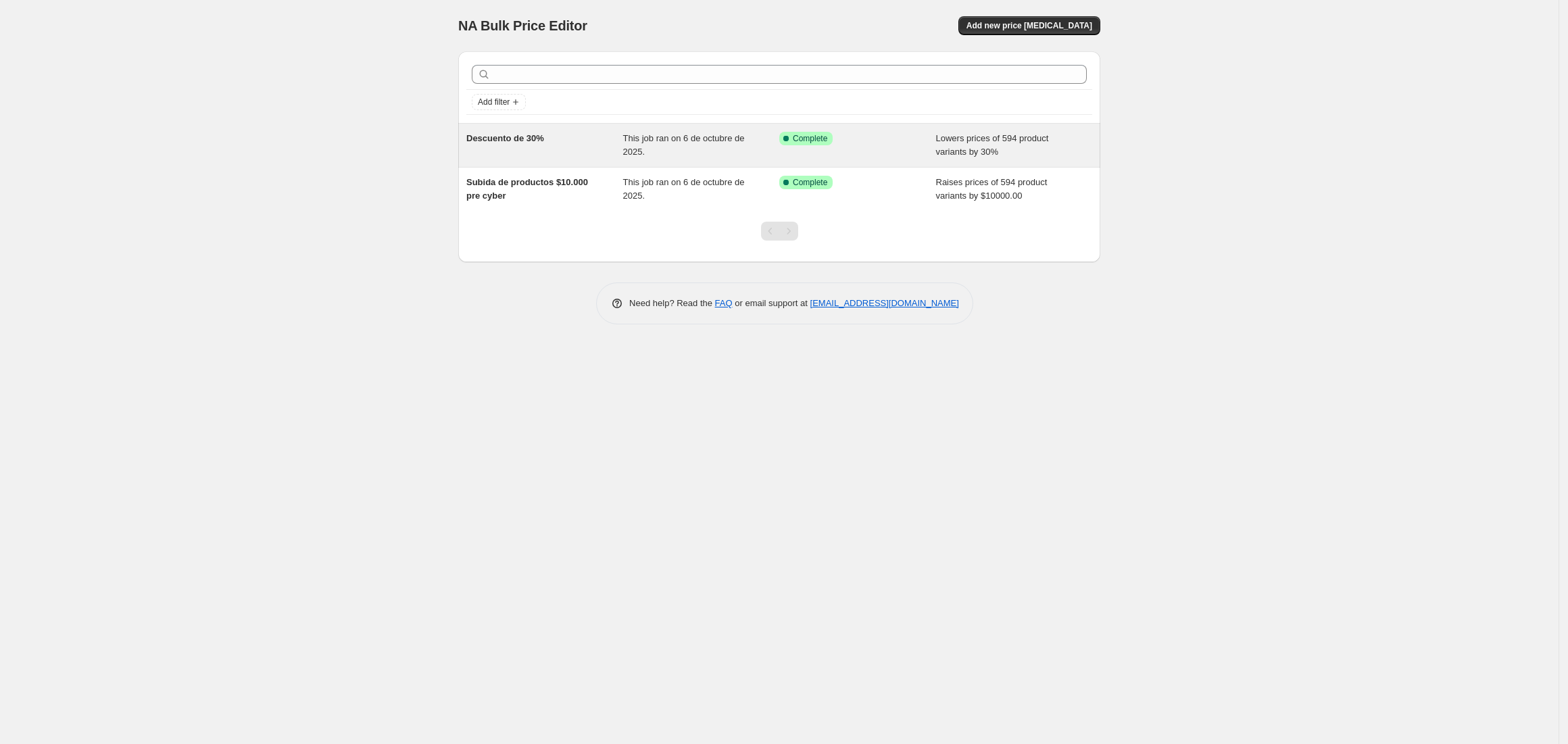
click at [651, 147] on div "This job ran on 6 de octubre de 2025." at bounding box center [702, 145] width 156 height 27
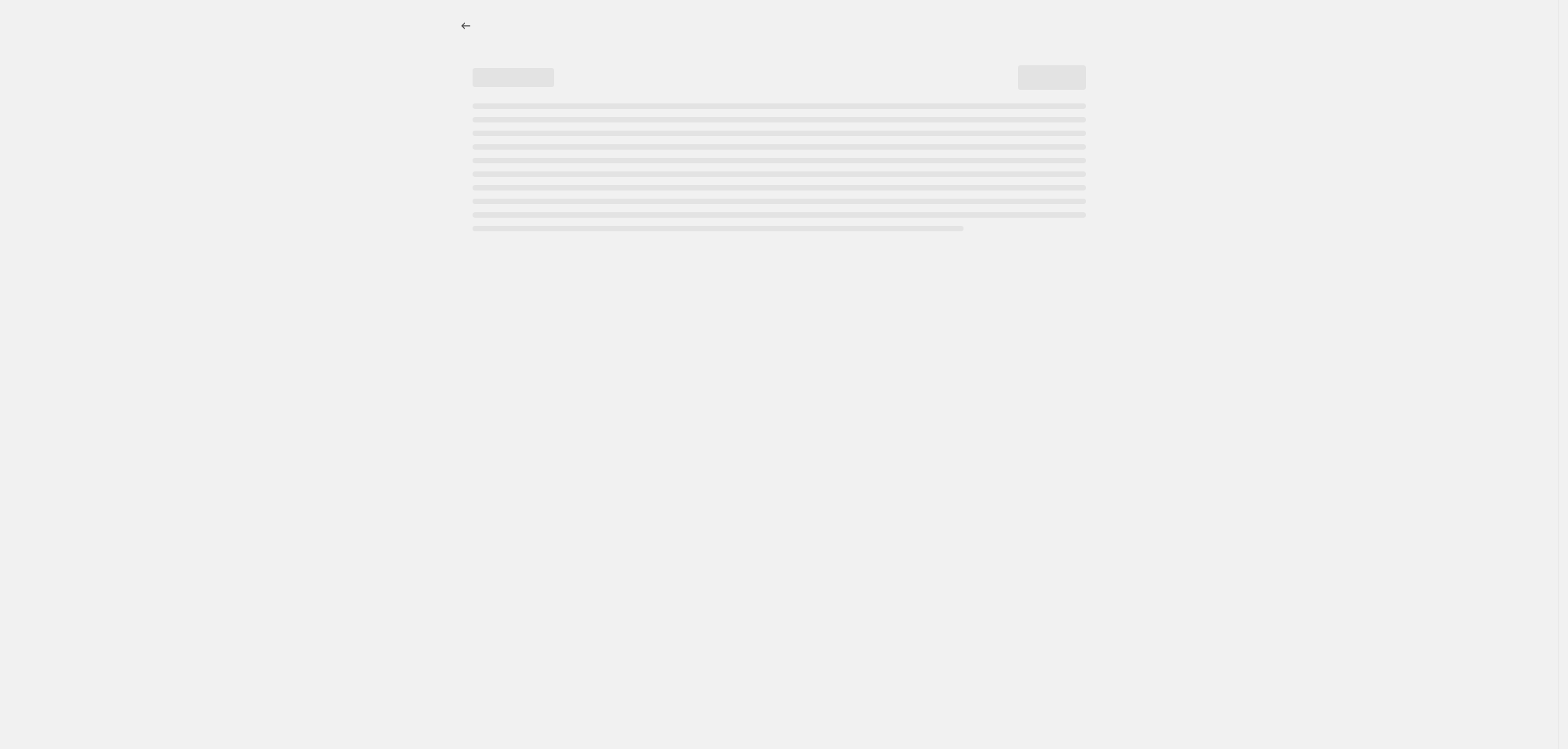
select select "percentage"
select select "no_change"
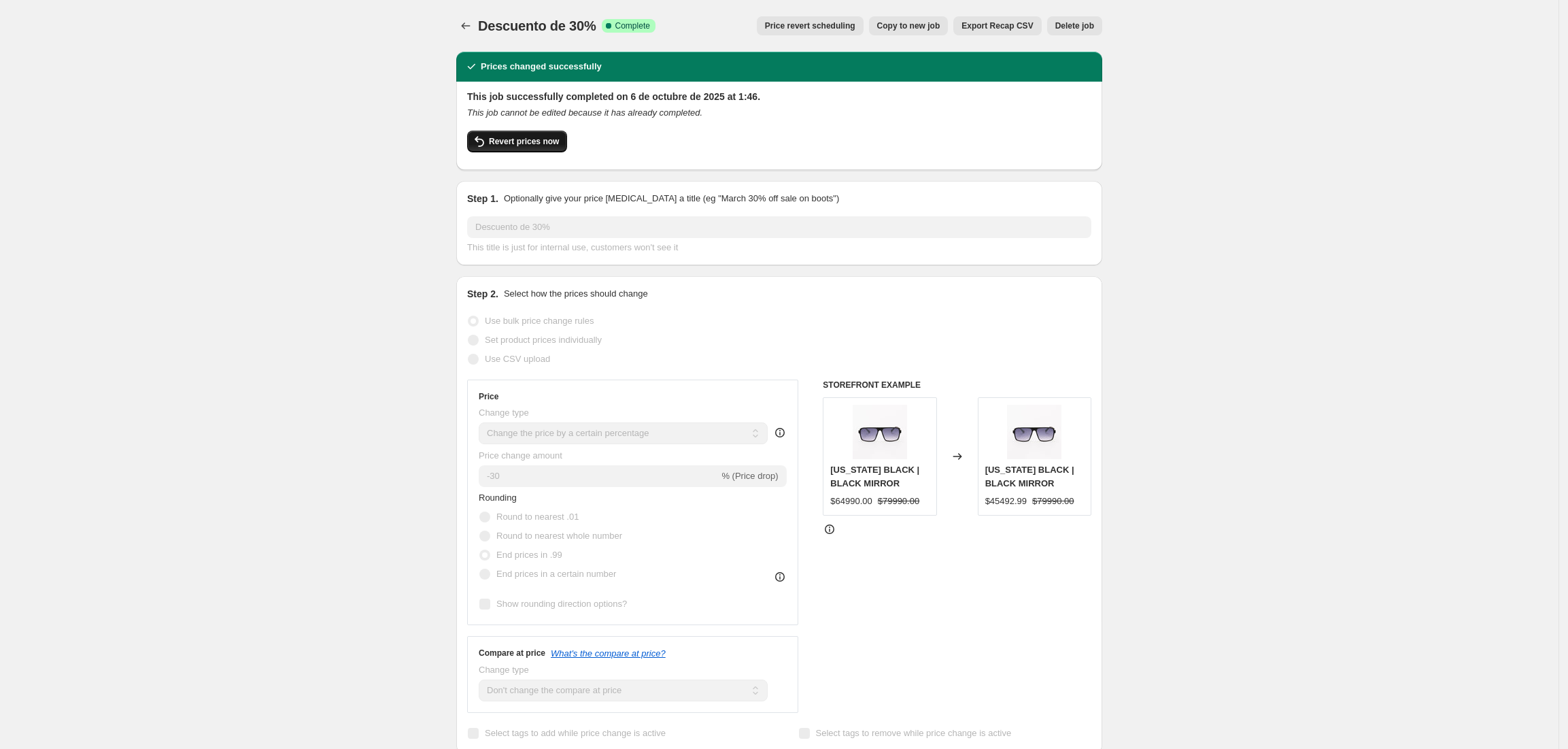
click at [528, 138] on span "Revert prices now" at bounding box center [523, 141] width 70 height 11
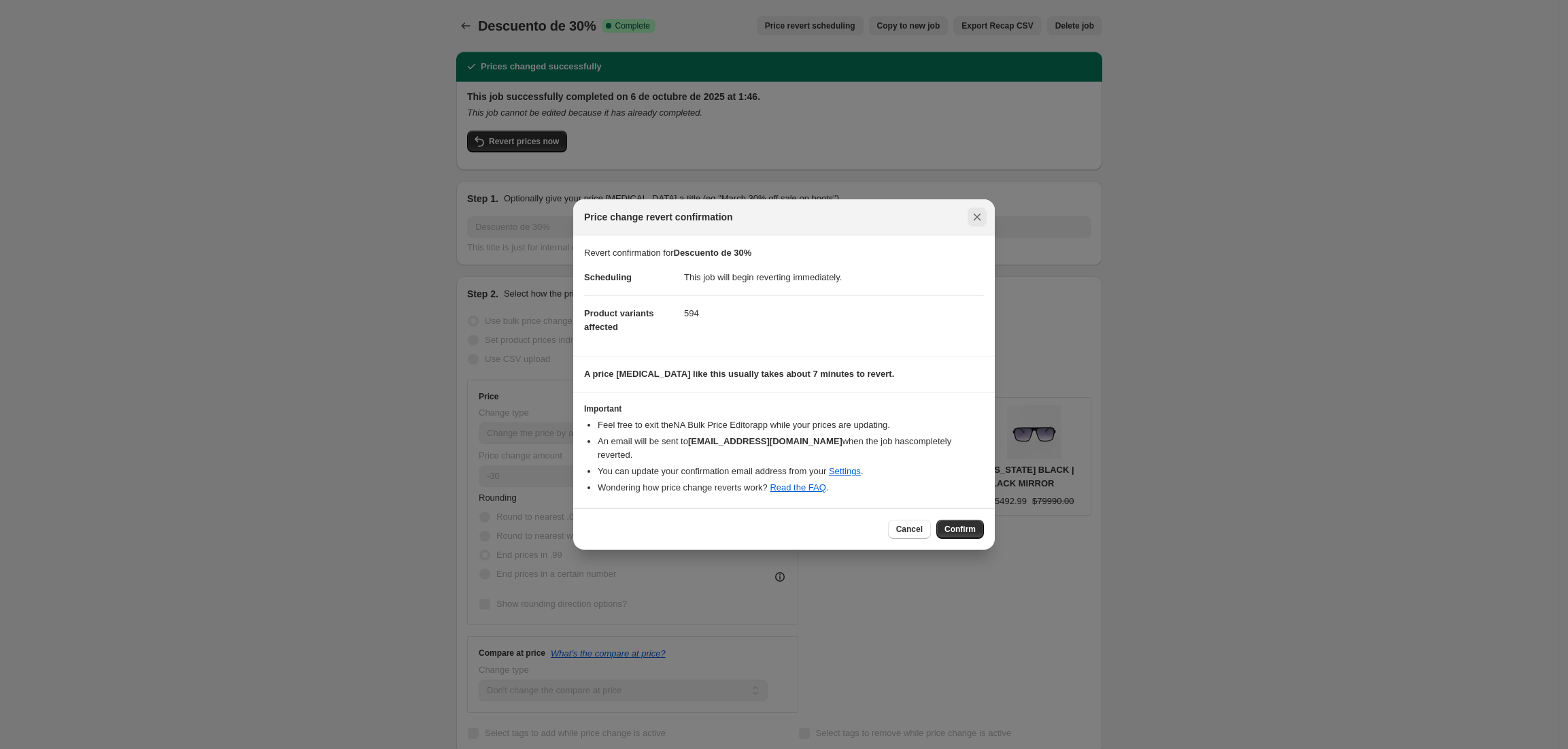
click at [975, 216] on icon "Close" at bounding box center [977, 217] width 14 height 14
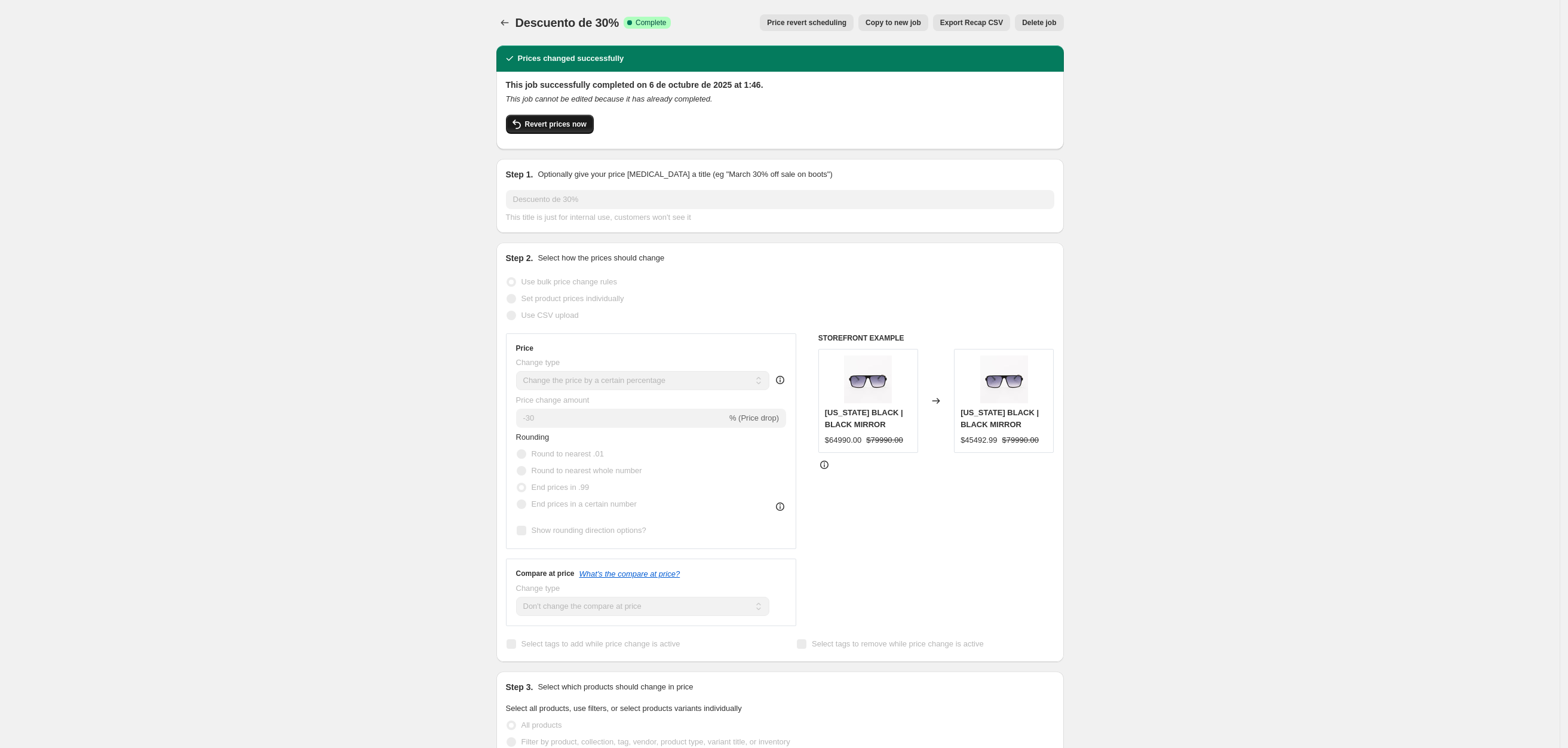
click at [549, 128] on span "Revert prices now" at bounding box center [555, 124] width 61 height 9
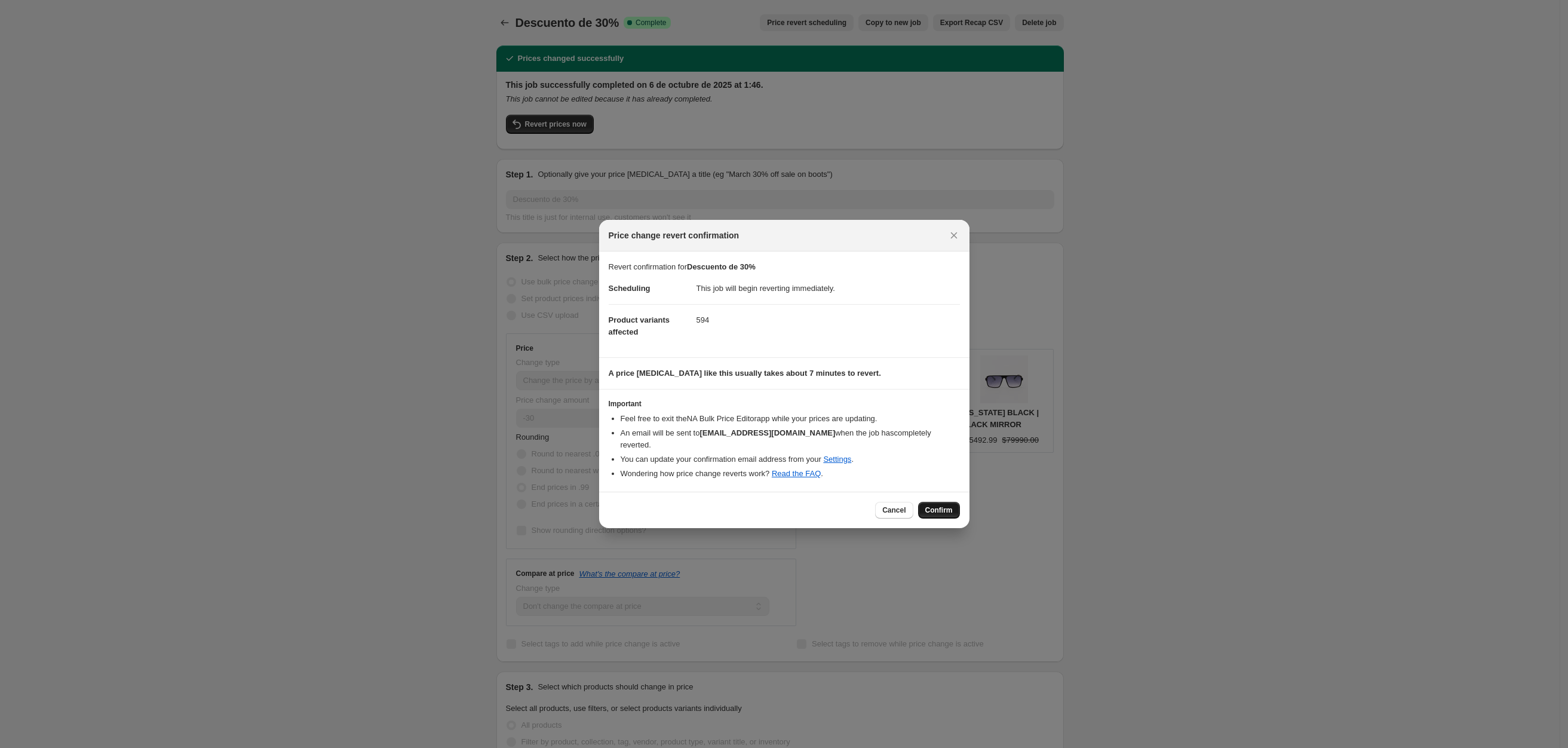
click at [932, 506] on span "Confirm" at bounding box center [938, 510] width 27 height 9
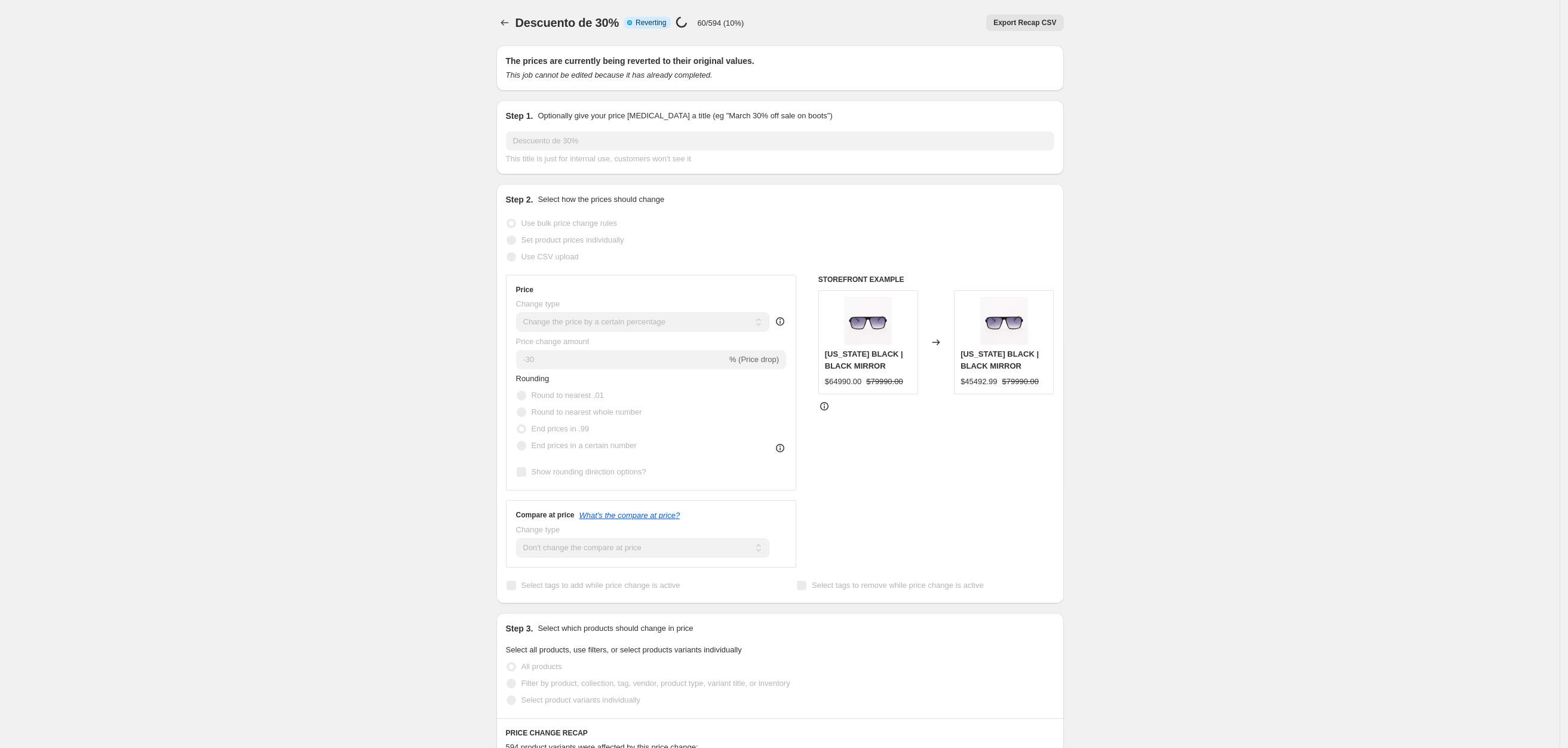
drag, startPoint x: 1202, startPoint y: 157, endPoint x: 1345, endPoint y: 225, distance: 158.3
select select "percentage"
select select "no_change"
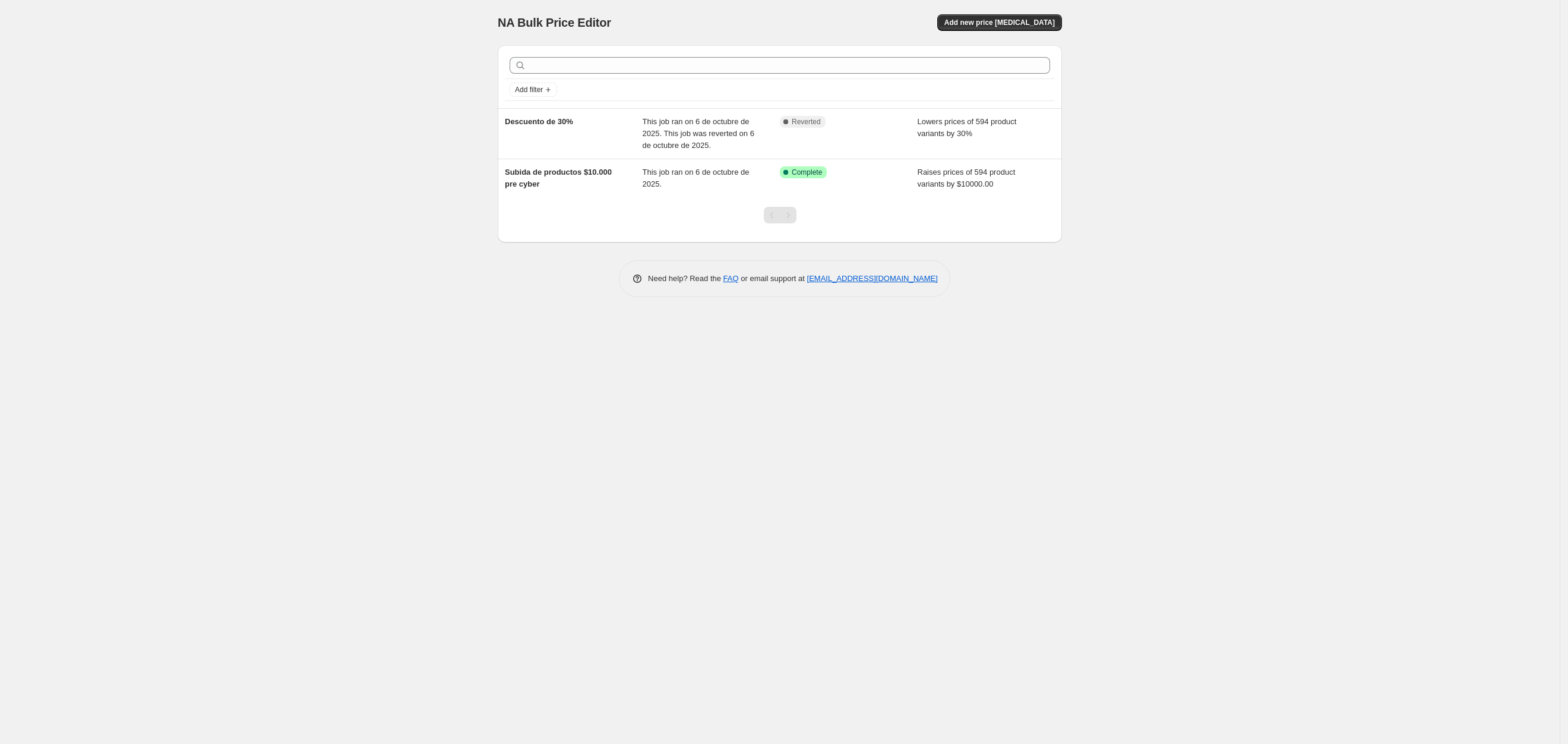
click at [293, 226] on div "NA Bulk Price Editor. This page is ready NA Bulk Price Editor Add new price cha…" at bounding box center [780, 372] width 1560 height 744
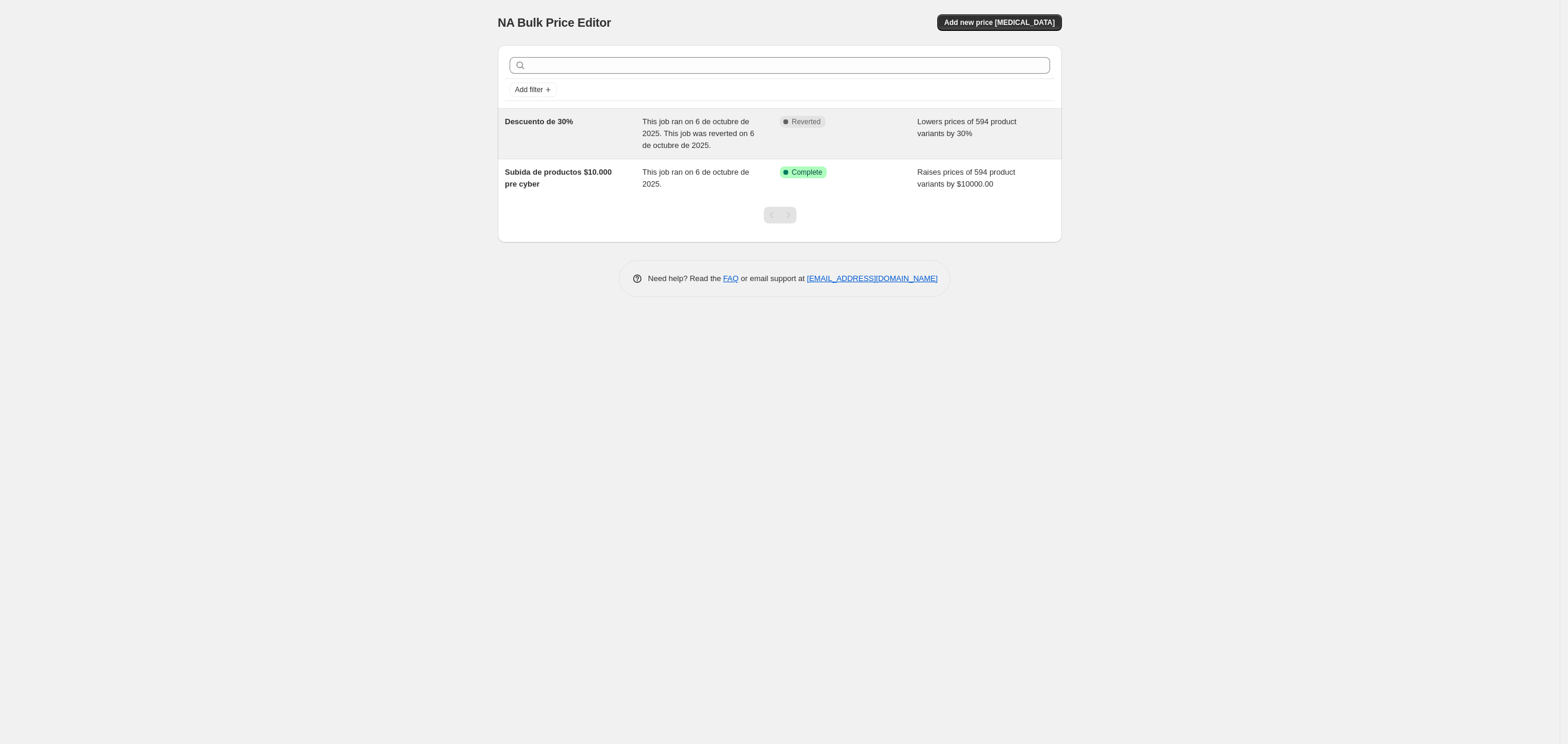
click at [854, 124] on div "Complete Reverted" at bounding box center [840, 122] width 120 height 12
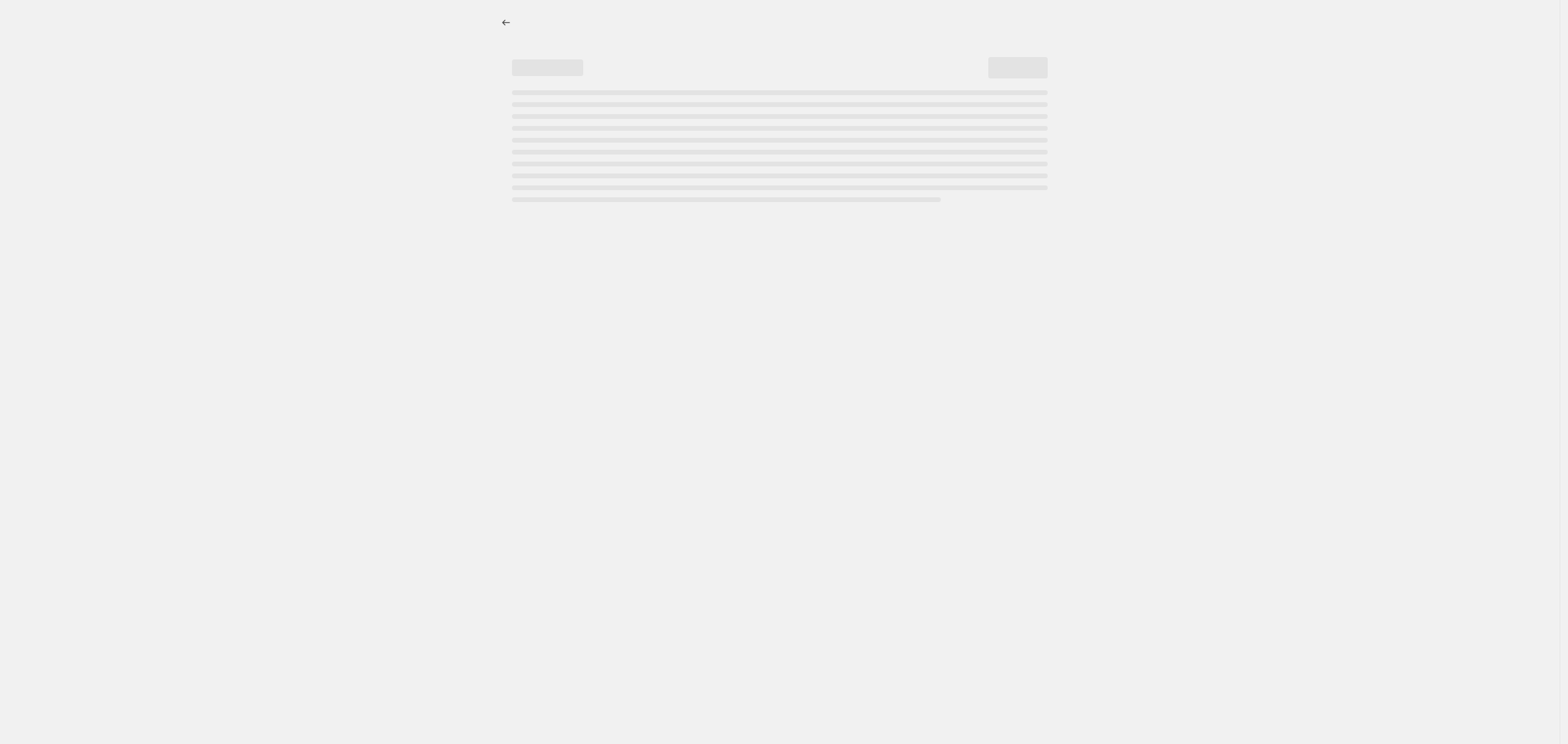
select select "percentage"
select select "no_change"
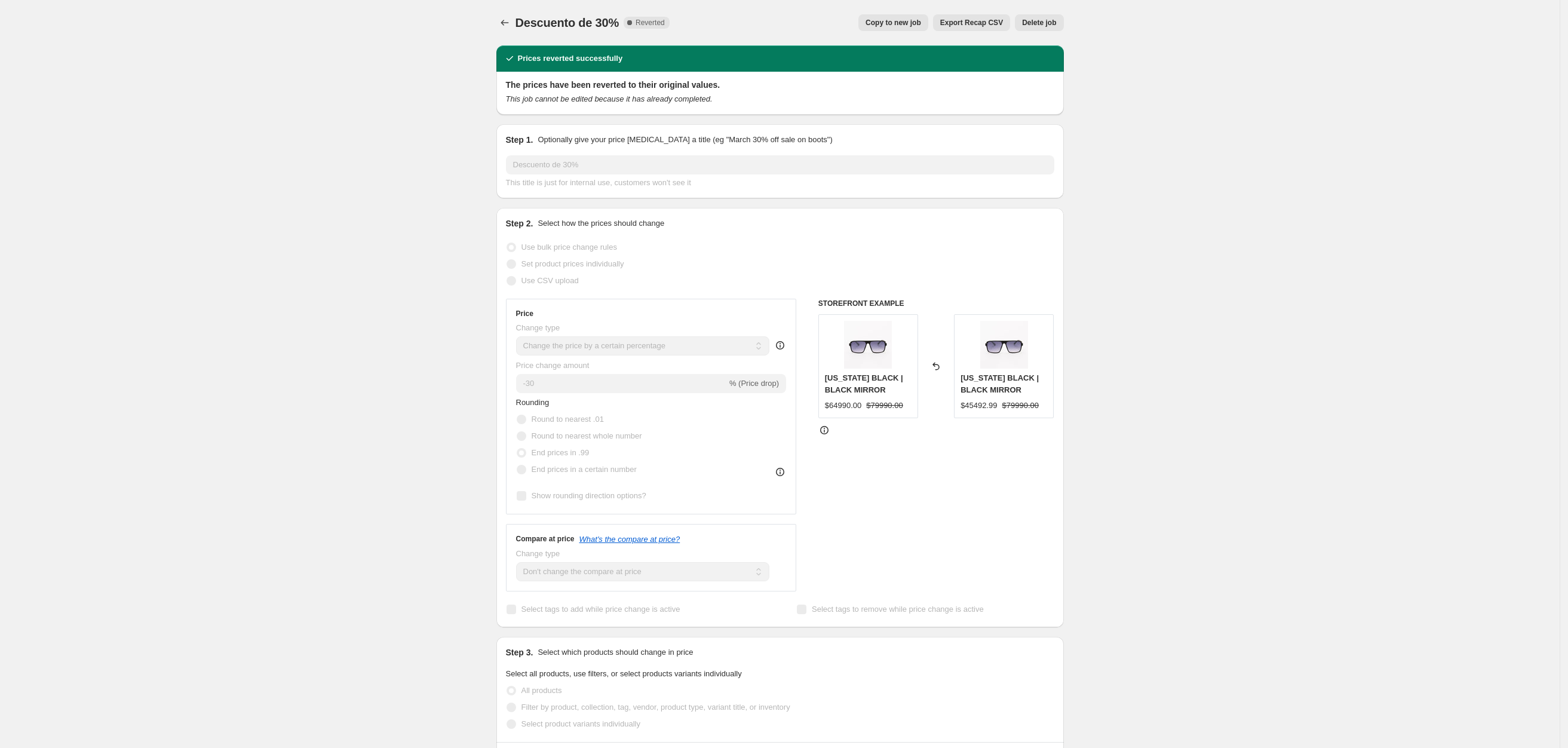
click at [891, 20] on span "Copy to new job" at bounding box center [893, 22] width 55 height 9
select select "percentage"
select select "no_change"
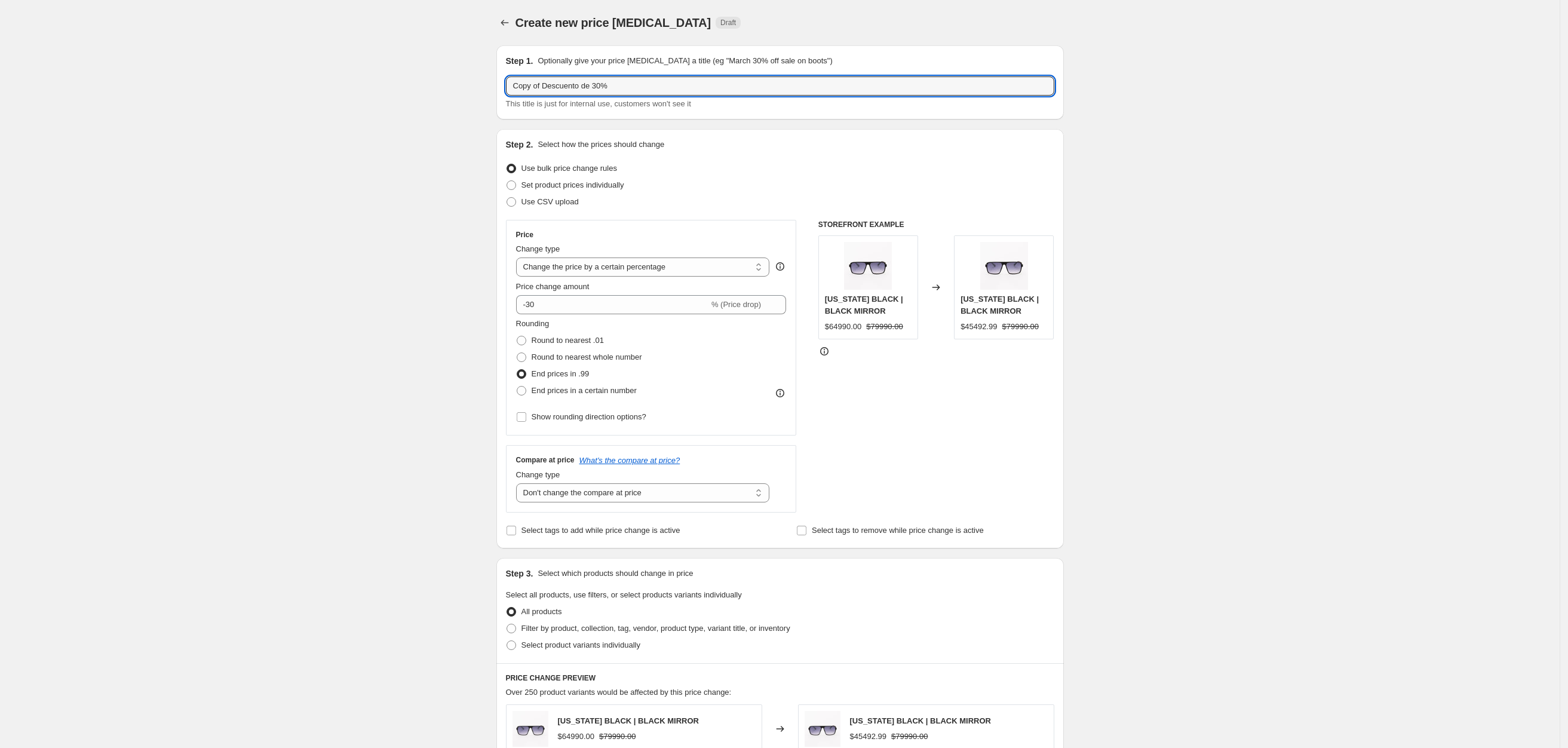
drag, startPoint x: 548, startPoint y: 82, endPoint x: 437, endPoint y: 93, distance: 111.5
click at [437, 93] on div "Create new price change job. This page is ready Create new price change job Dra…" at bounding box center [779, 601] width 1559 height 1202
type input "Descuento de 30%"
click at [579, 497] on select "Change the compare at price to the current price (sale) Change the compare at p…" at bounding box center [642, 493] width 254 height 19
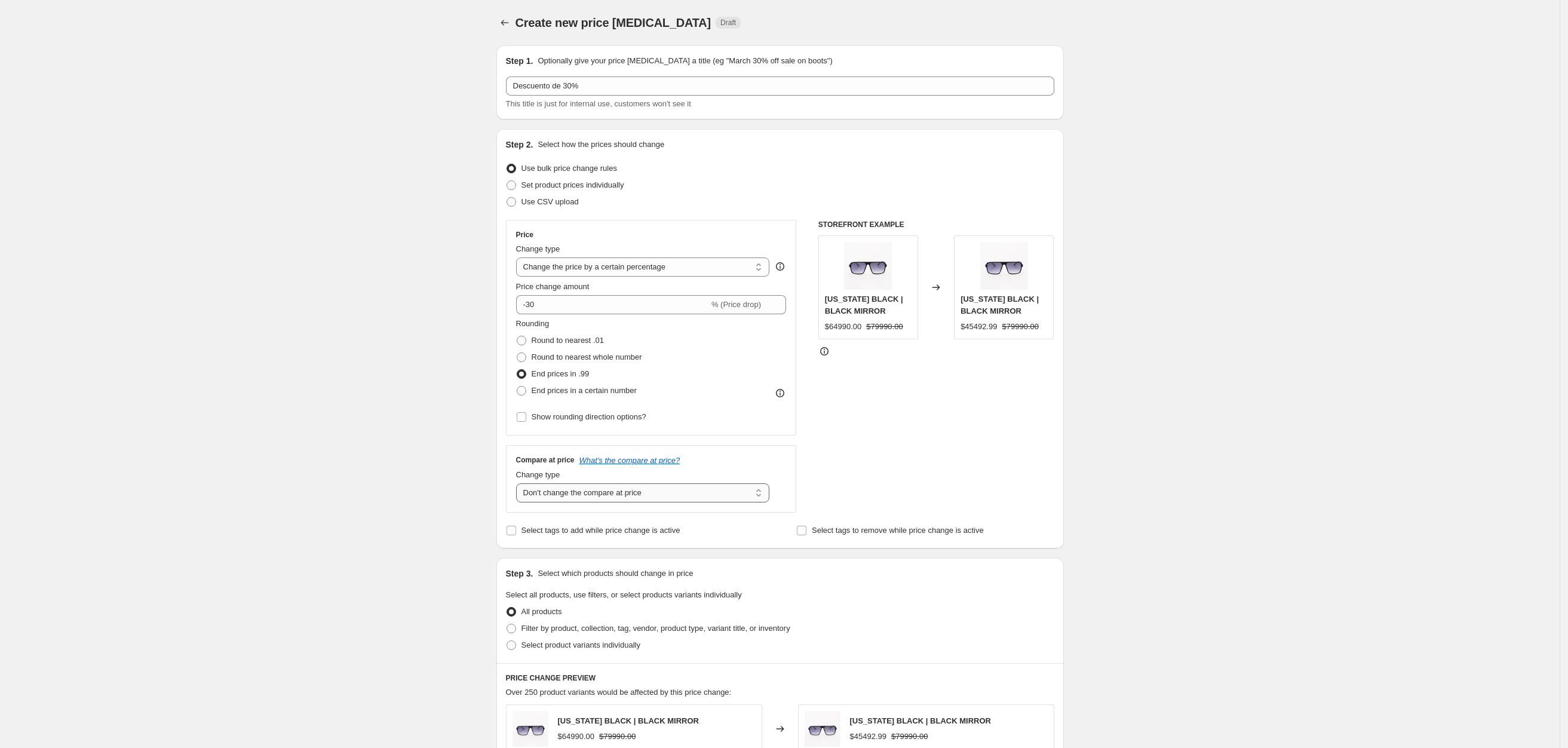
select select "ep"
click at [519, 486] on select "Change the compare at price to the current price (sale) Change the compare at p…" at bounding box center [642, 493] width 254 height 19
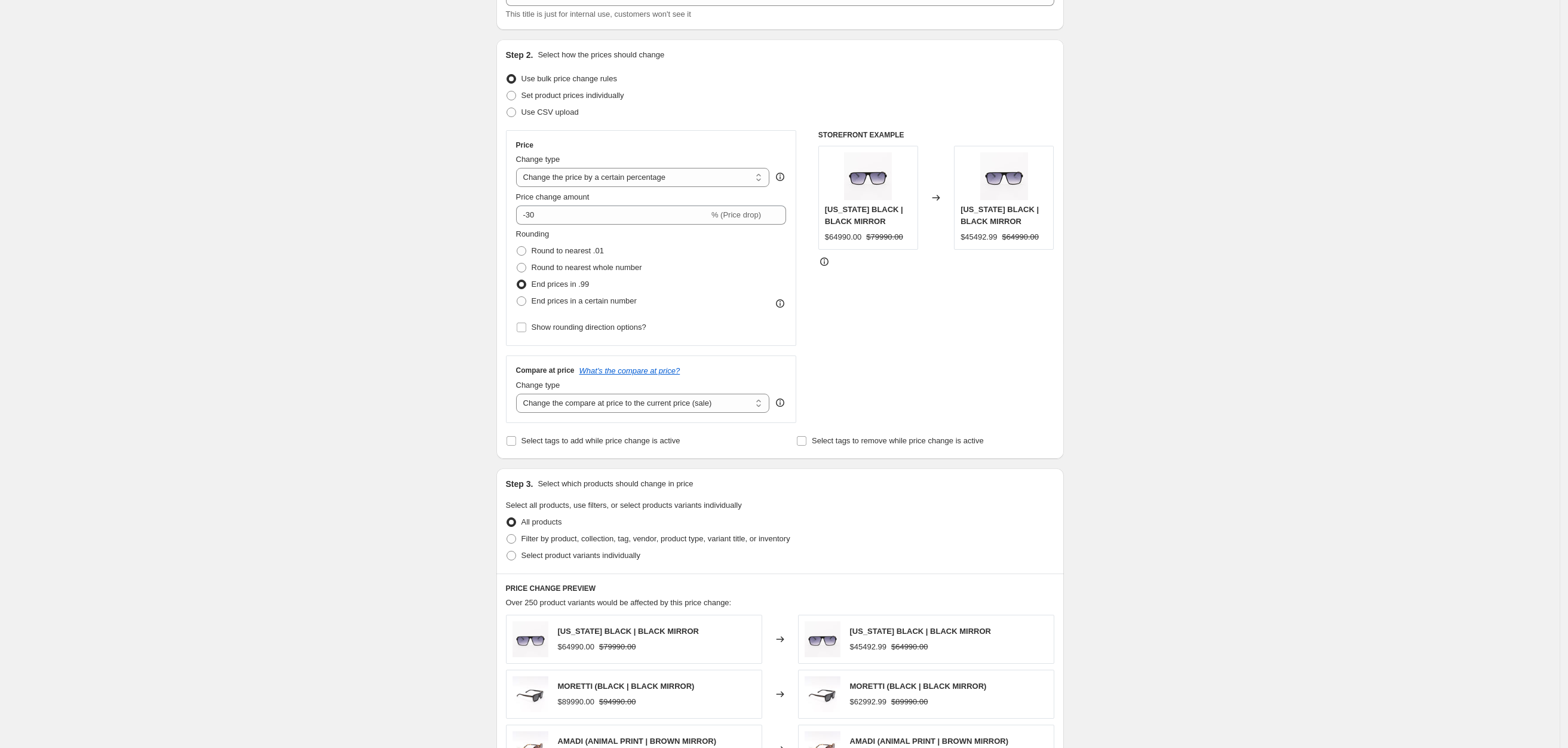
scroll to position [179, 0]
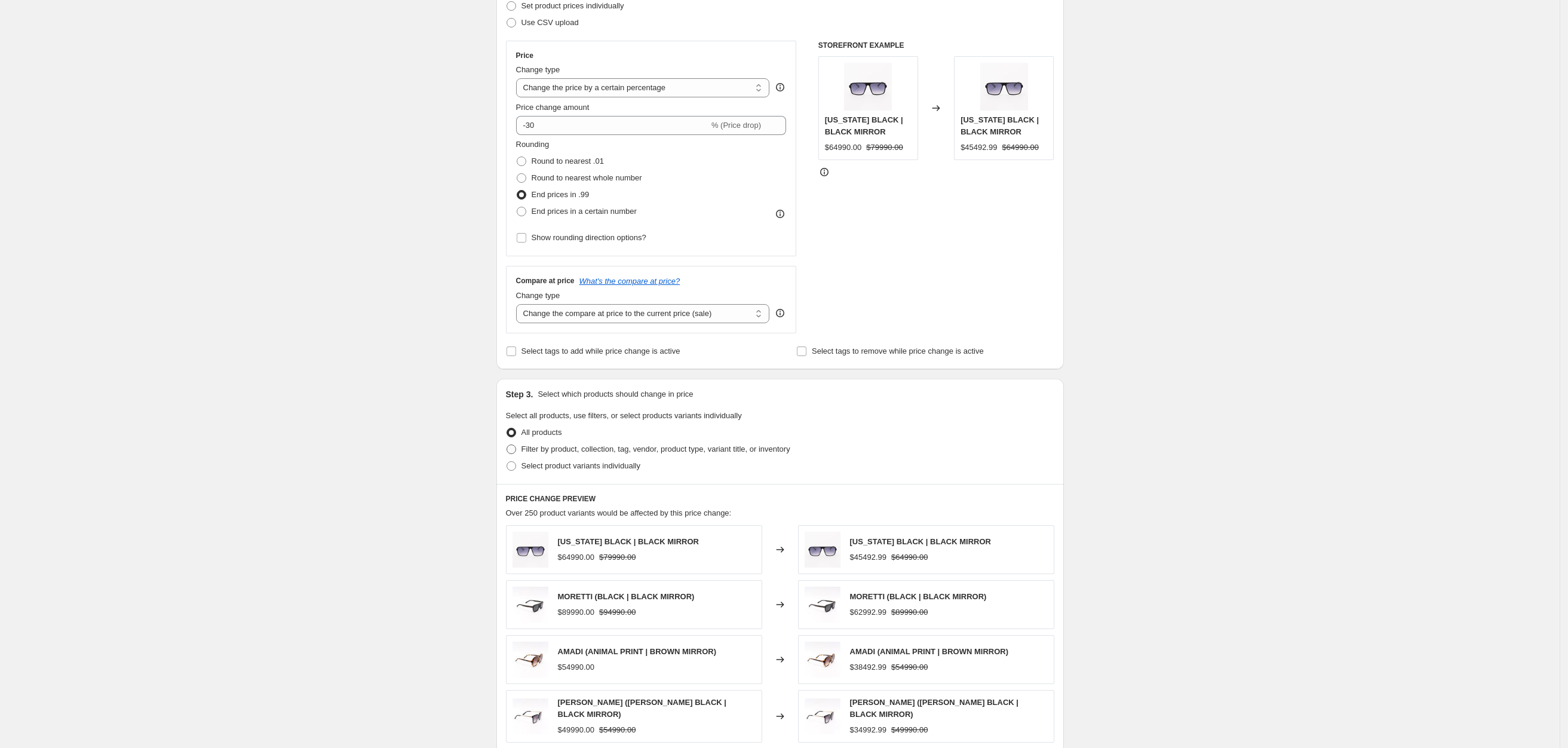
click at [575, 451] on span "Filter by product, collection, tag, vendor, product type, variant title, or inv…" at bounding box center [655, 449] width 269 height 9
click at [507, 445] on input "Filter by product, collection, tag, vendor, product type, variant title, or inv…" at bounding box center [506, 445] width 1 height 1
radio input "true"
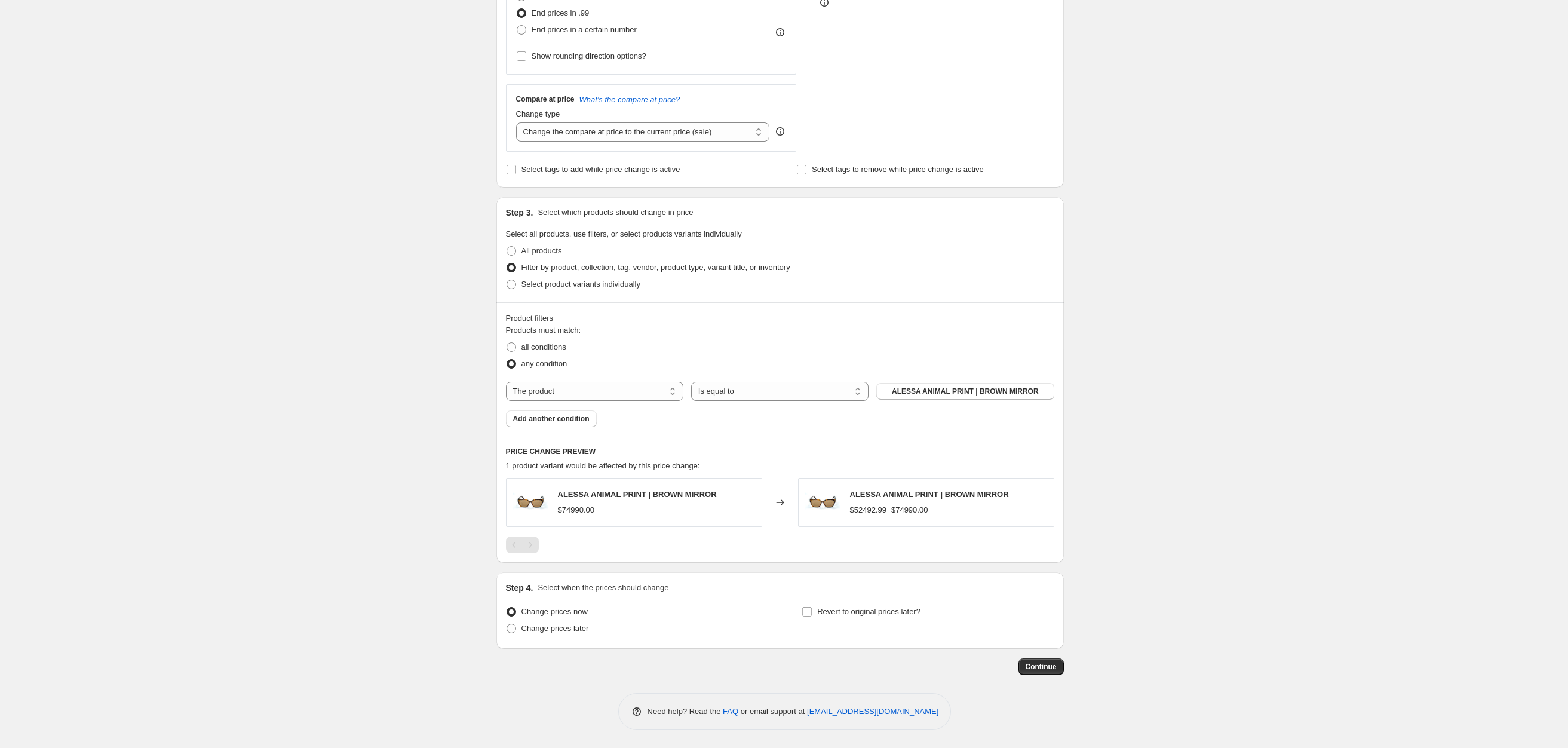
scroll to position [368, 0]
click at [555, 414] on span "Add another condition" at bounding box center [551, 419] width 76 height 9
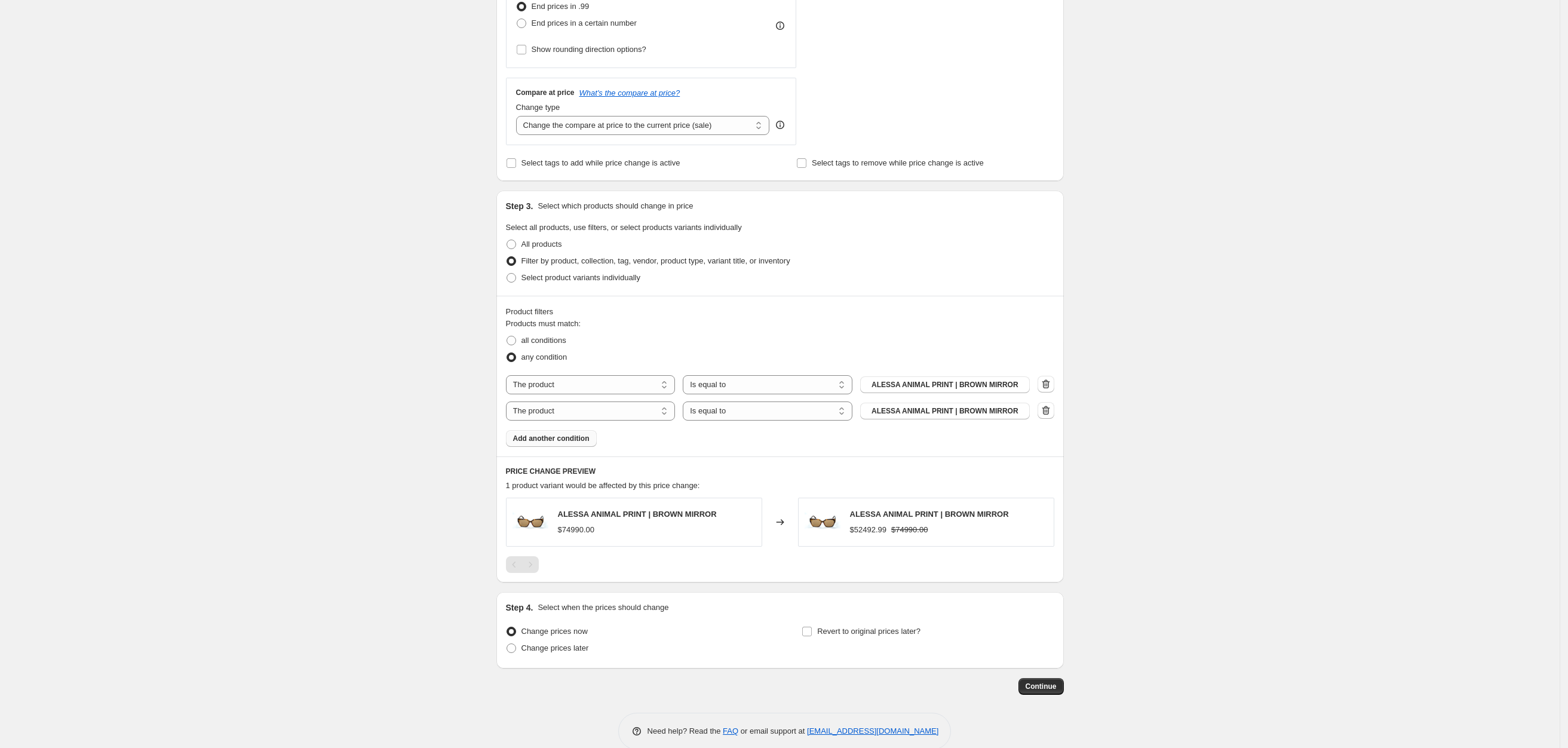
click at [547, 442] on span "Add another condition" at bounding box center [551, 438] width 76 height 9
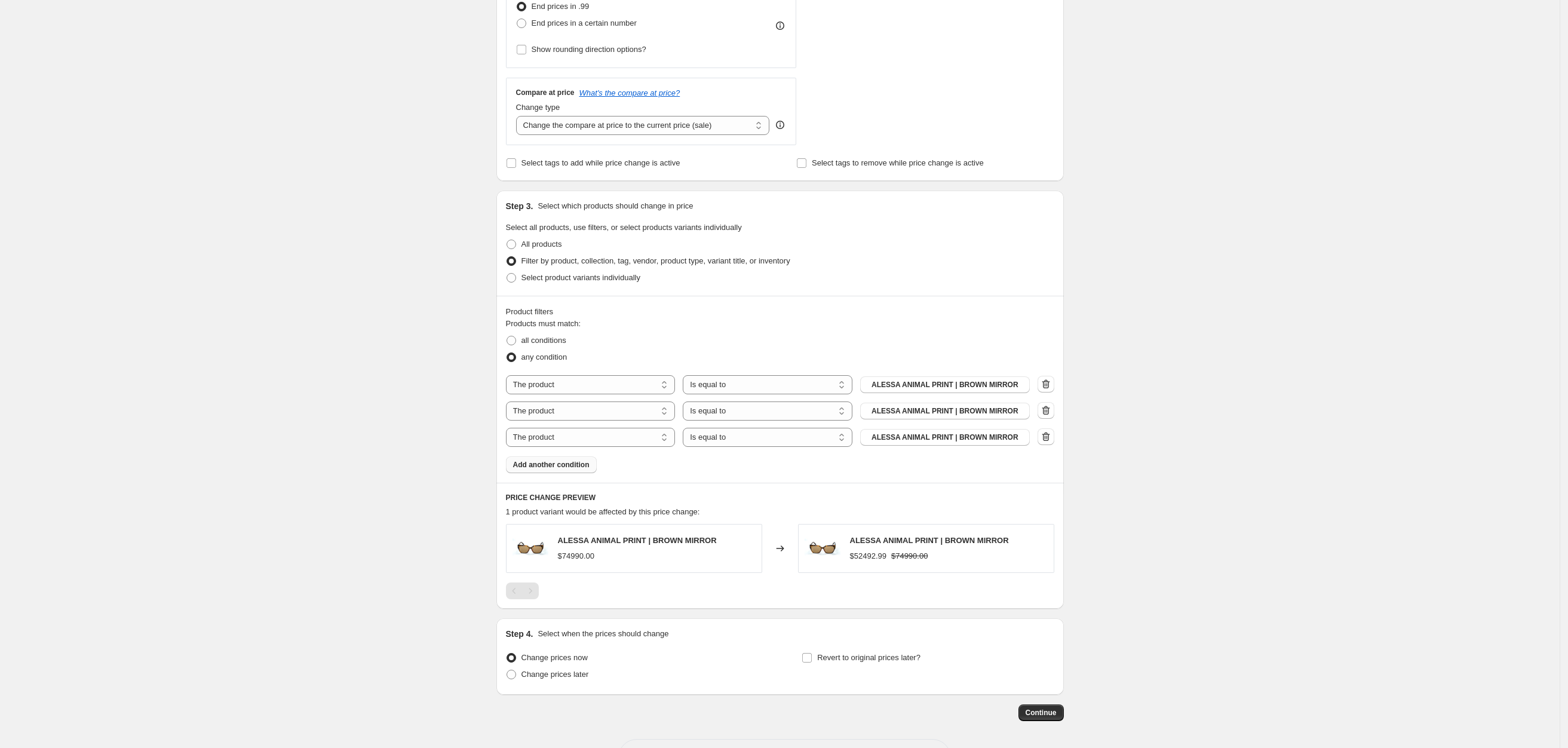
click at [547, 467] on span "Add another condition" at bounding box center [551, 464] width 76 height 9
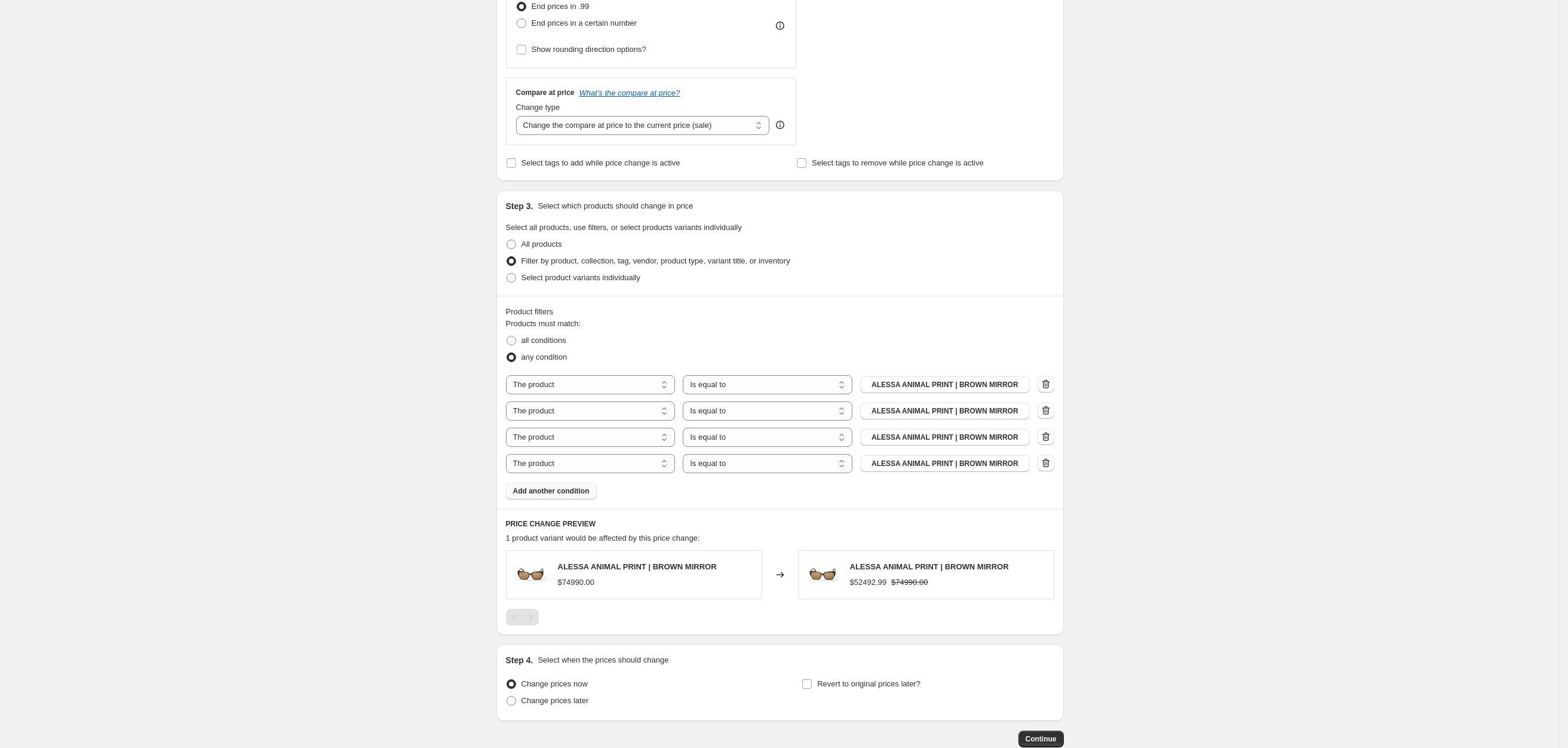
click at [543, 496] on span "Add another condition" at bounding box center [551, 491] width 76 height 9
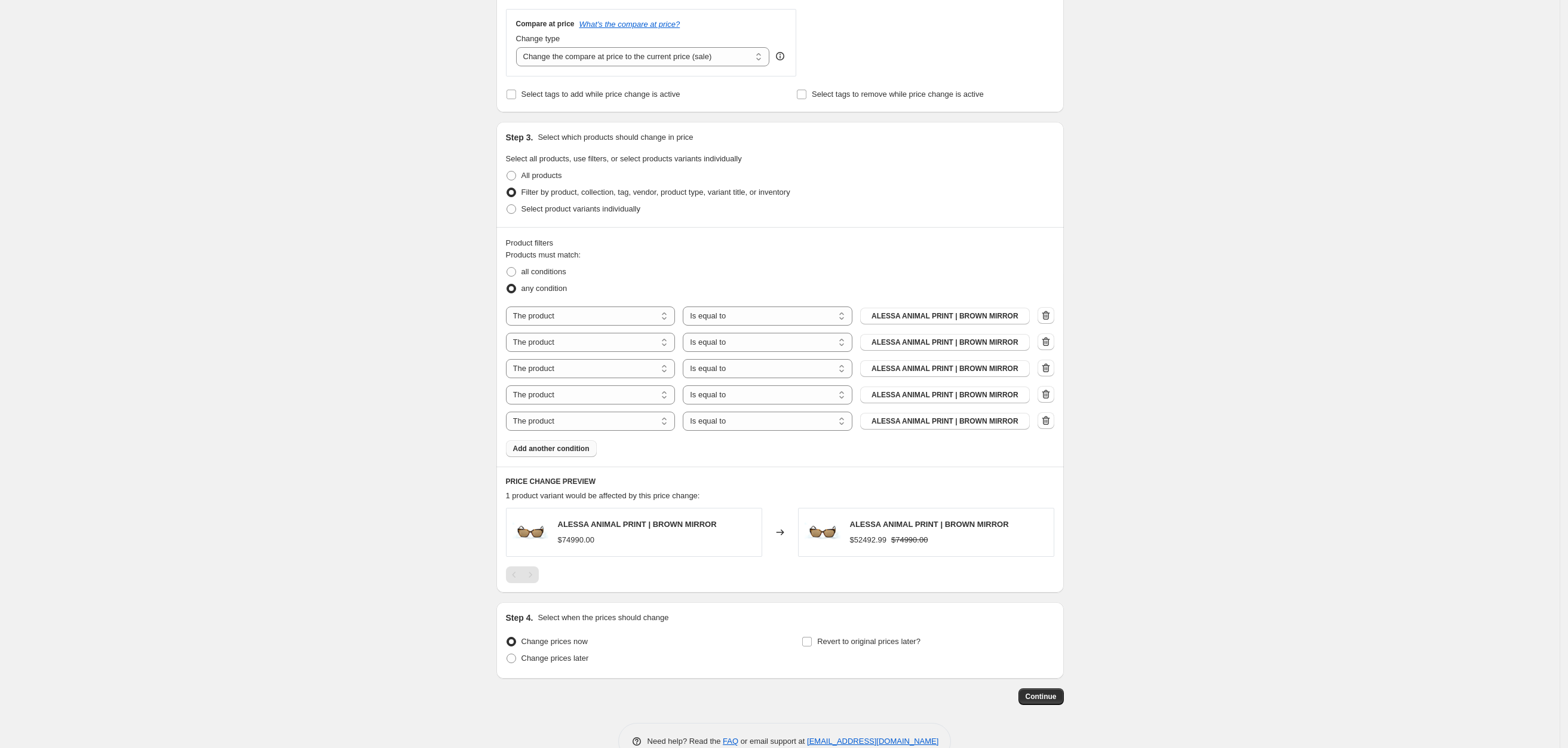
scroll to position [457, 0]
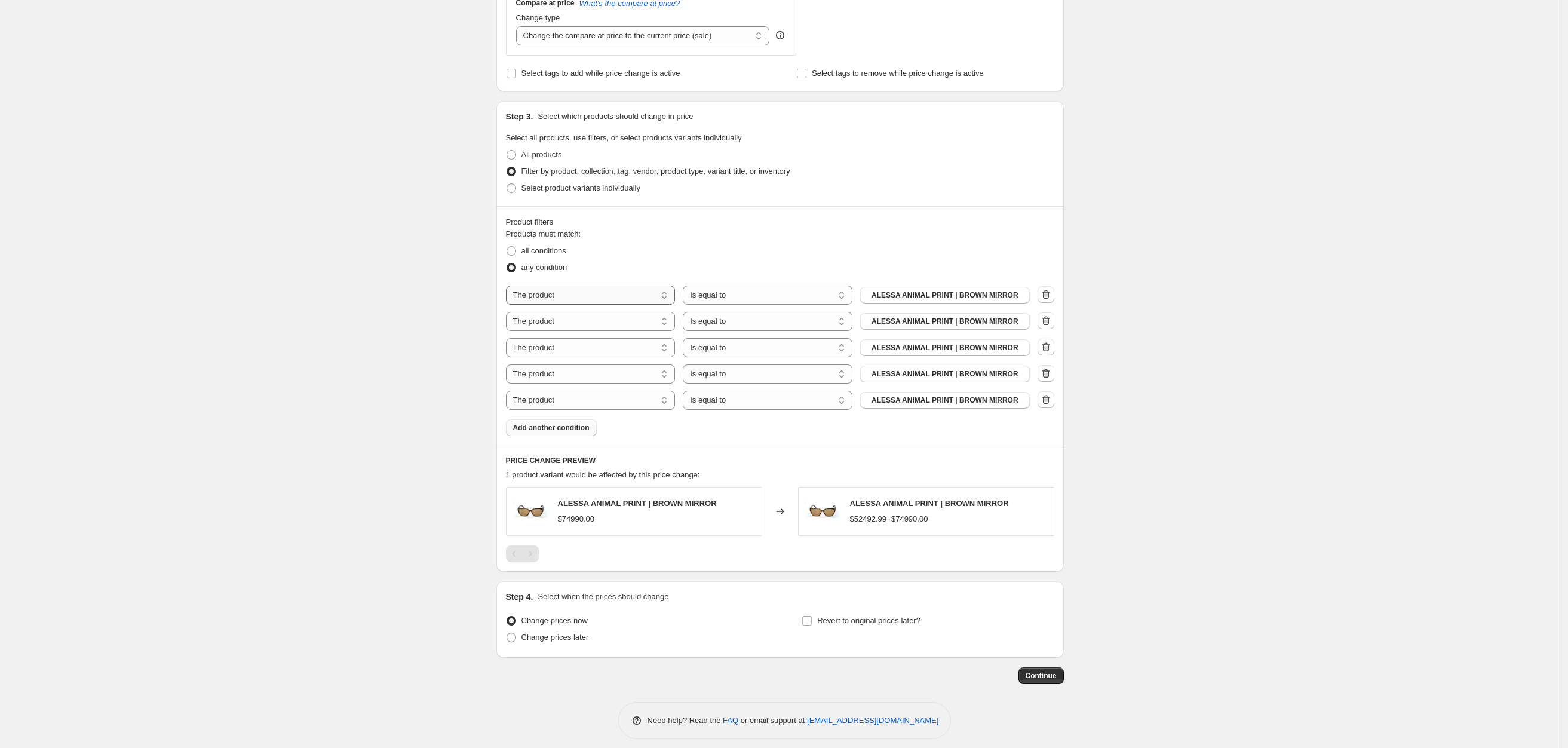
click at [554, 300] on select "The product The product's collection The product's tag The product's vendor The…" at bounding box center [590, 295] width 169 height 19
select select "collection"
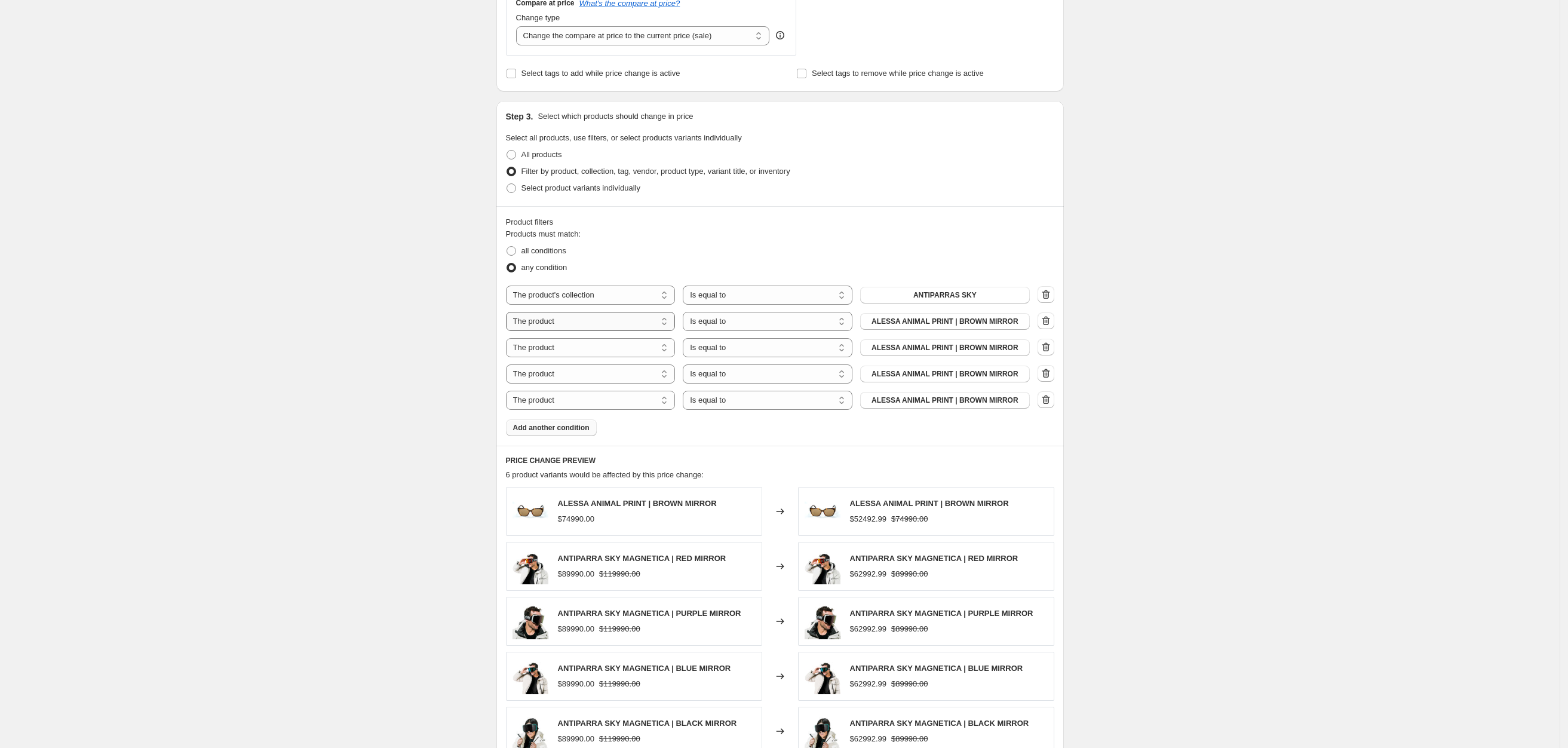
drag, startPoint x: 617, startPoint y: 322, endPoint x: 609, endPoint y: 330, distance: 11.3
click at [614, 323] on select "The product The product's collection The product's tag The product's vendor The…" at bounding box center [590, 321] width 169 height 19
select select "collection"
click at [563, 355] on select "The product The product's collection The product's tag The product's vendor The…" at bounding box center [590, 347] width 169 height 19
select select "collection"
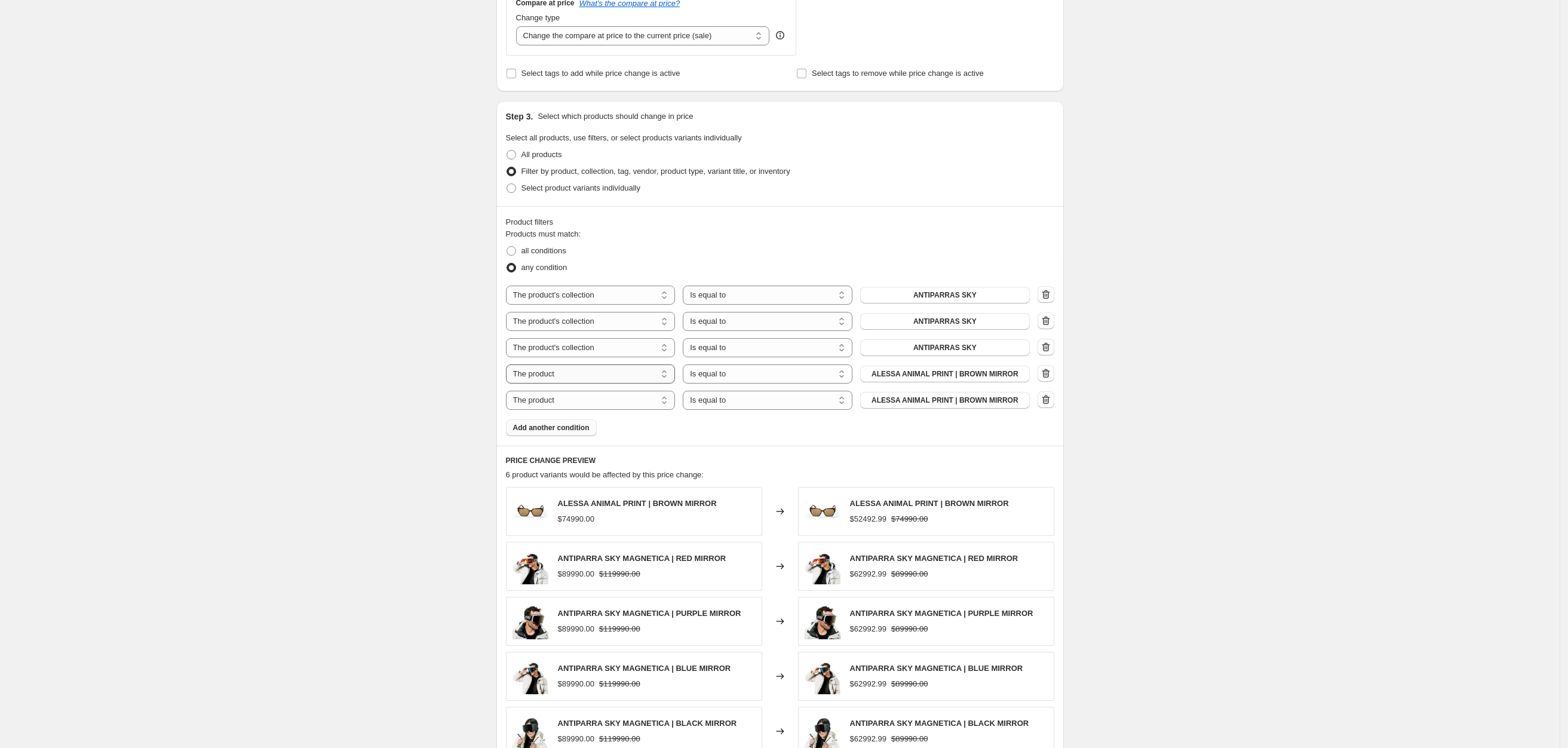
click at [551, 376] on select "The product The product's collection The product's tag The product's vendor The…" at bounding box center [590, 374] width 169 height 19
select select "collection"
click at [554, 407] on select "The product The product's collection The product's tag The product's vendor The…" at bounding box center [590, 400] width 169 height 19
select select "collection"
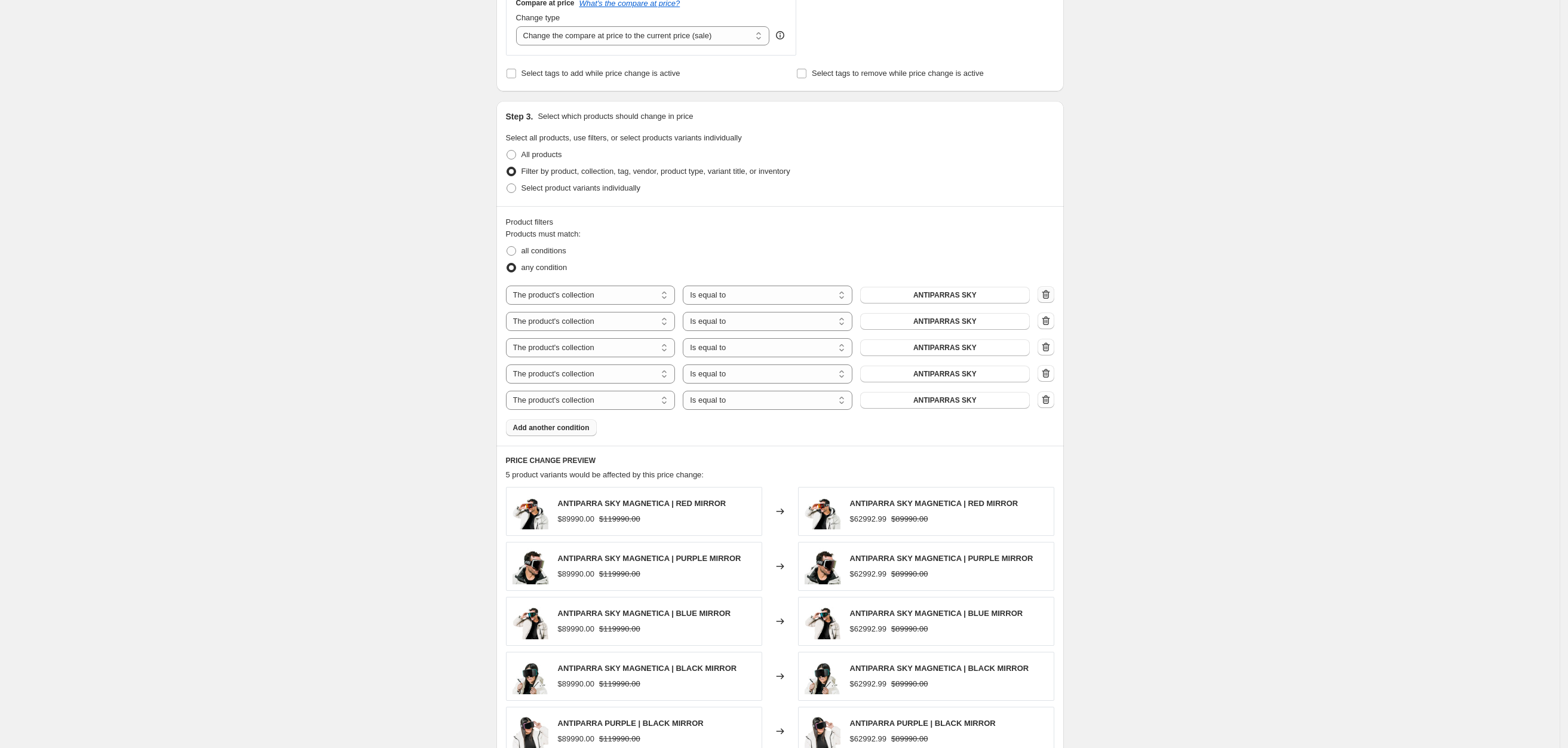
click at [1044, 300] on icon "button" at bounding box center [1046, 295] width 12 height 12
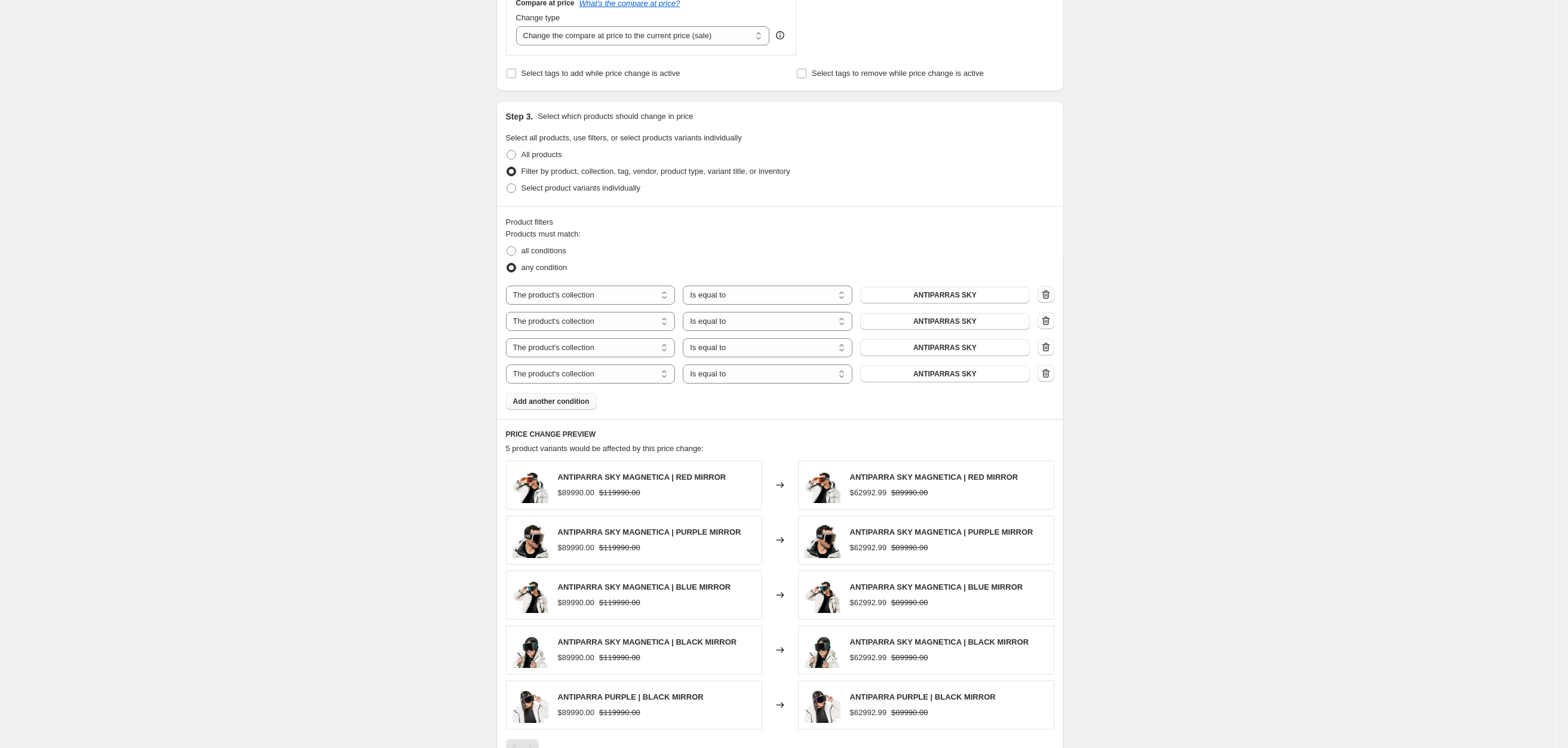
click at [1044, 300] on icon "button" at bounding box center [1046, 295] width 12 height 12
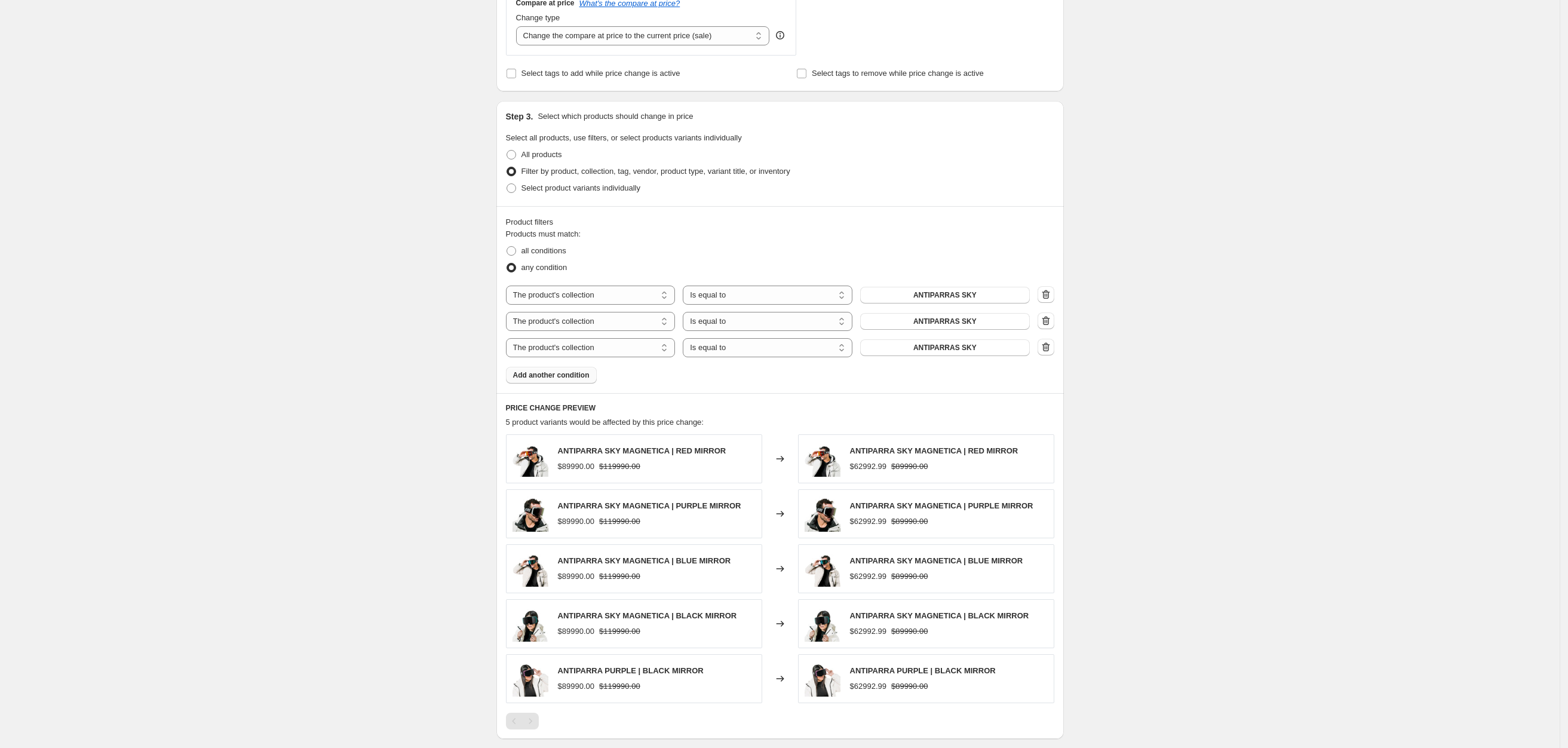
click at [1047, 299] on icon "button" at bounding box center [1045, 294] width 8 height 9
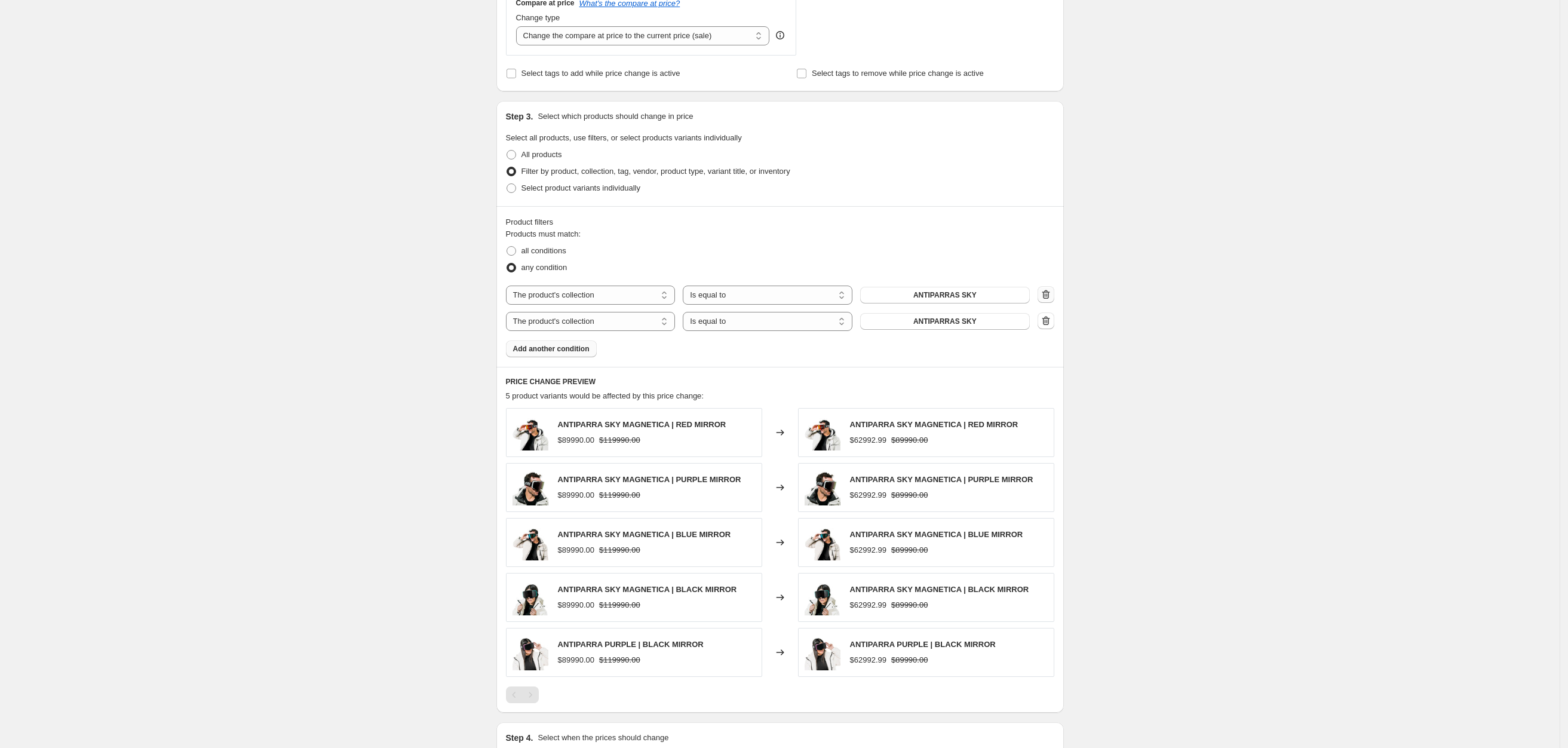
click at [1048, 298] on icon "button" at bounding box center [1046, 295] width 12 height 12
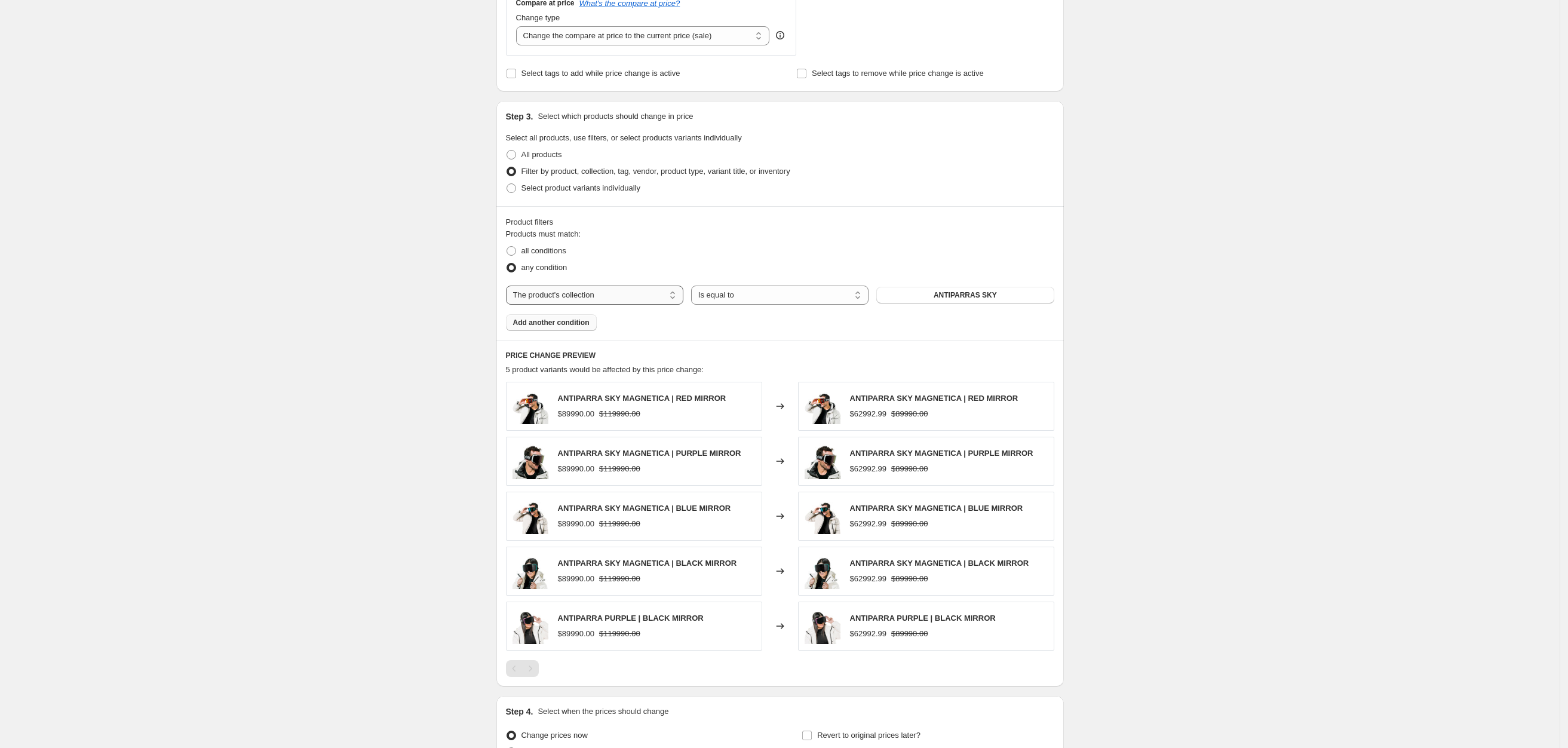
click at [541, 305] on select "The product The product's collection The product's tag The product's vendor The…" at bounding box center [594, 295] width 177 height 19
click at [509, 290] on select "The product The product's collection The product's tag The product's vendor The…" at bounding box center [594, 295] width 177 height 19
click at [806, 300] on select "Is equal to Is not equal to" at bounding box center [779, 295] width 177 height 19
select select "not_equal"
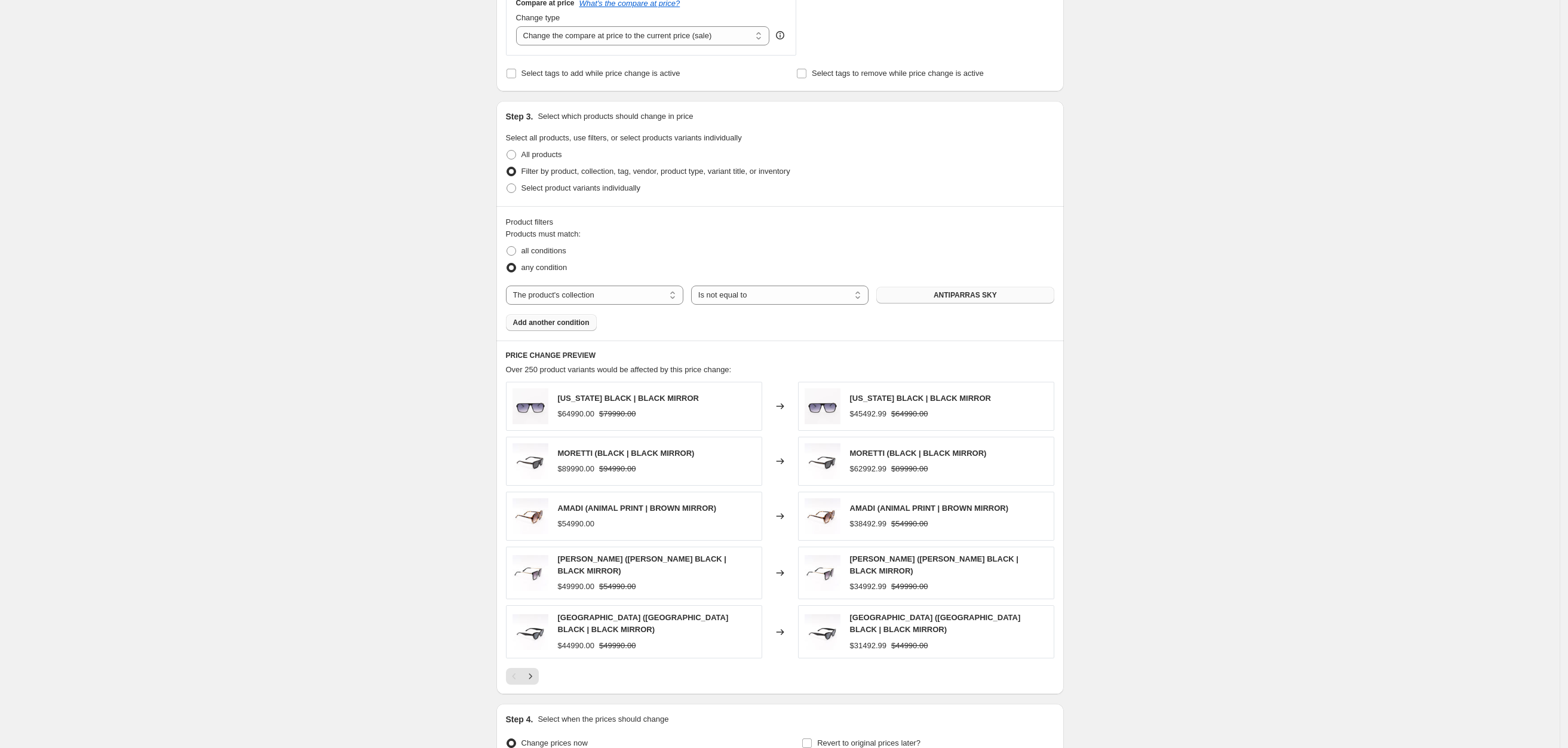
click at [936, 303] on button "ANTIPARRAS SKY" at bounding box center [964, 295] width 177 height 17
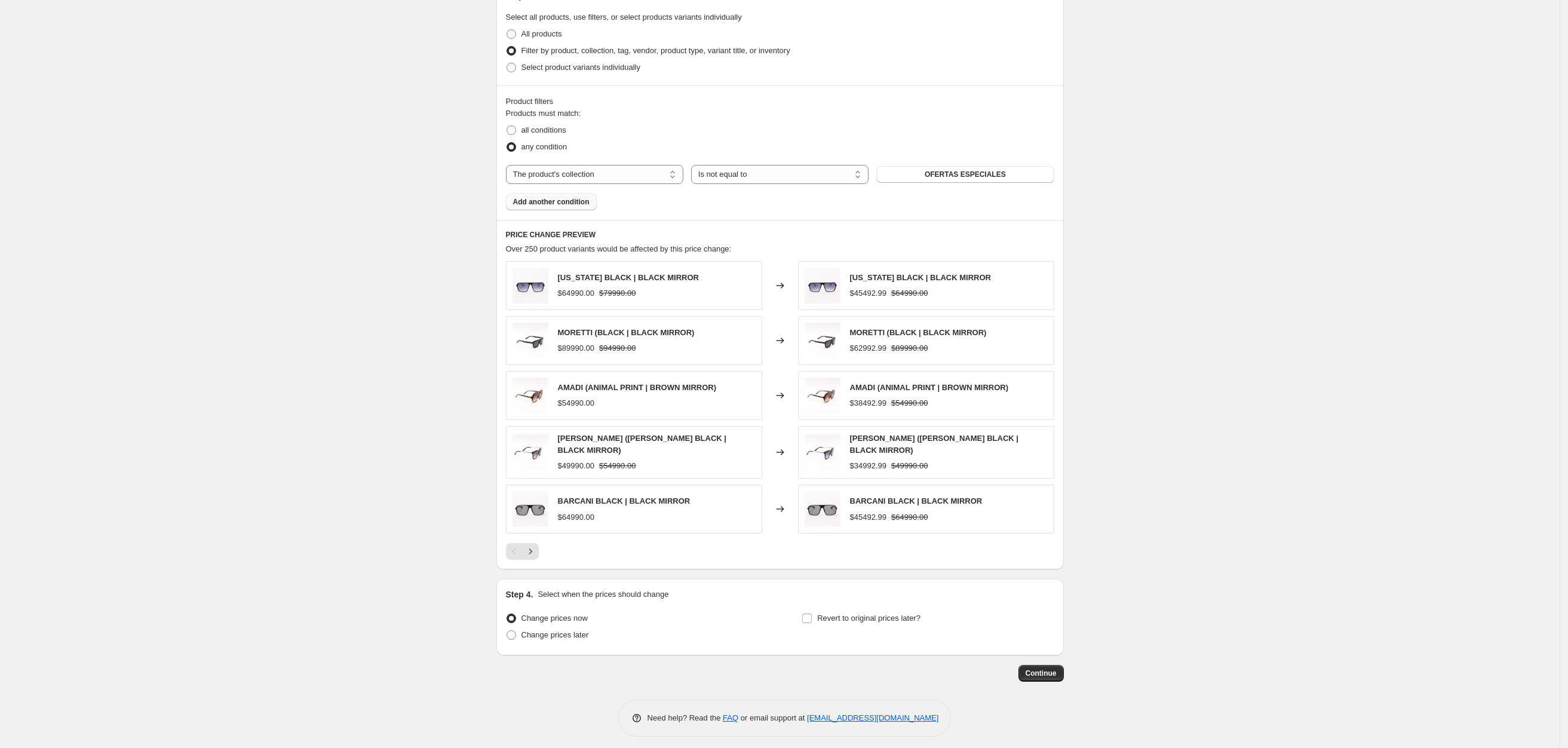
scroll to position [589, 0]
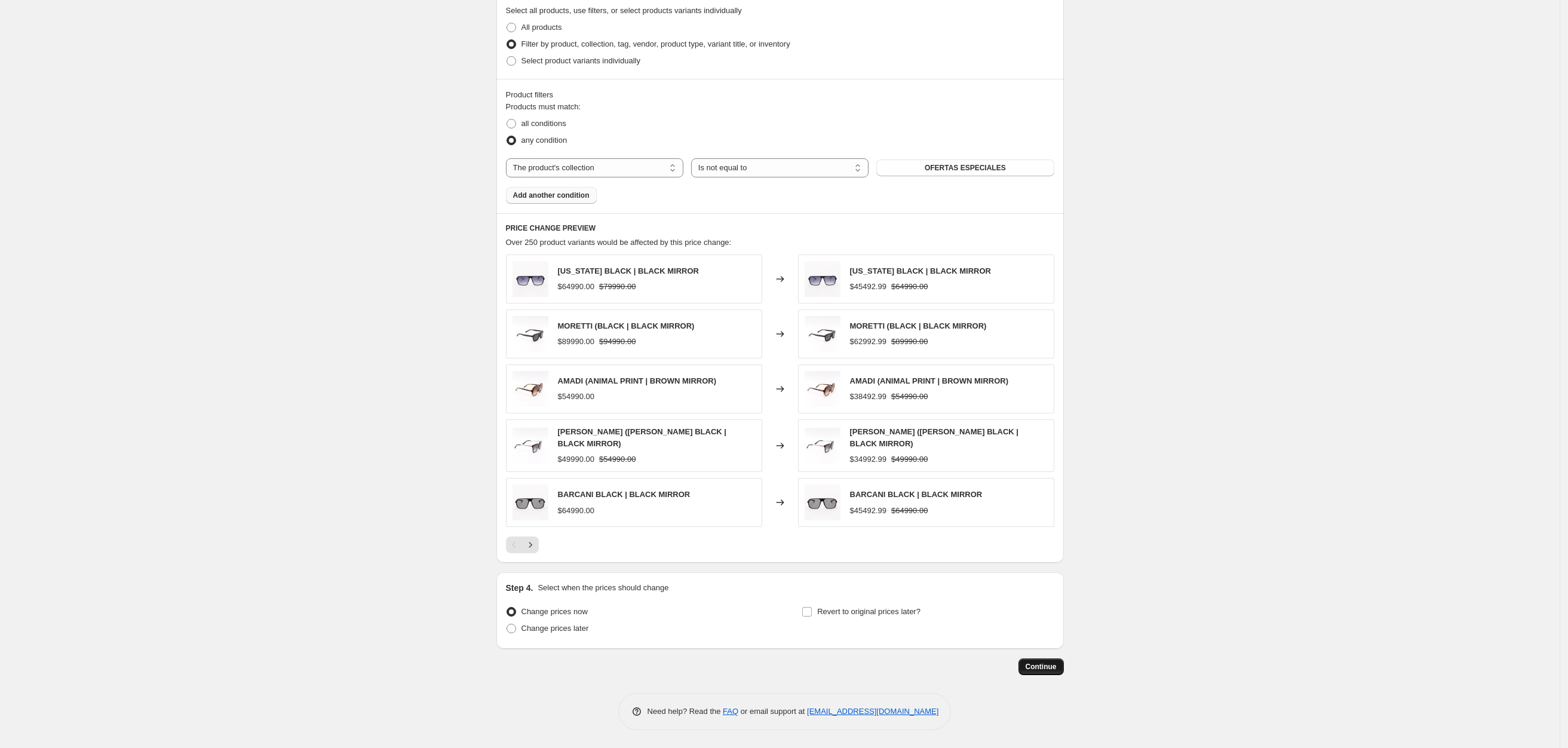
click at [1025, 657] on button "Continue" at bounding box center [1041, 667] width 45 height 17
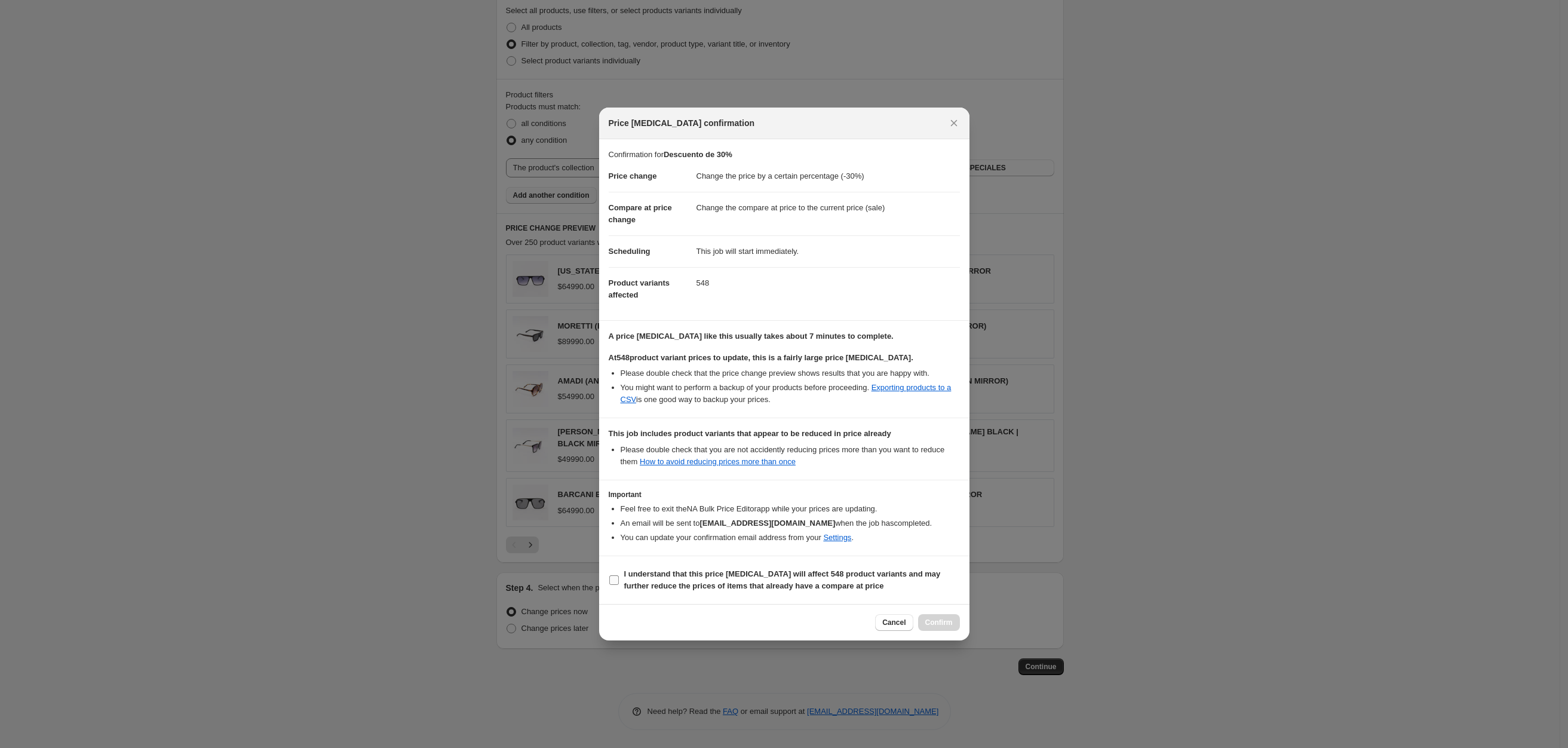
click at [611, 584] on input "I understand that this price change job will affect 548 product variants and ma…" at bounding box center [614, 580] width 9 height 9
checkbox input "true"
click at [949, 620] on span "Confirm" at bounding box center [938, 622] width 27 height 9
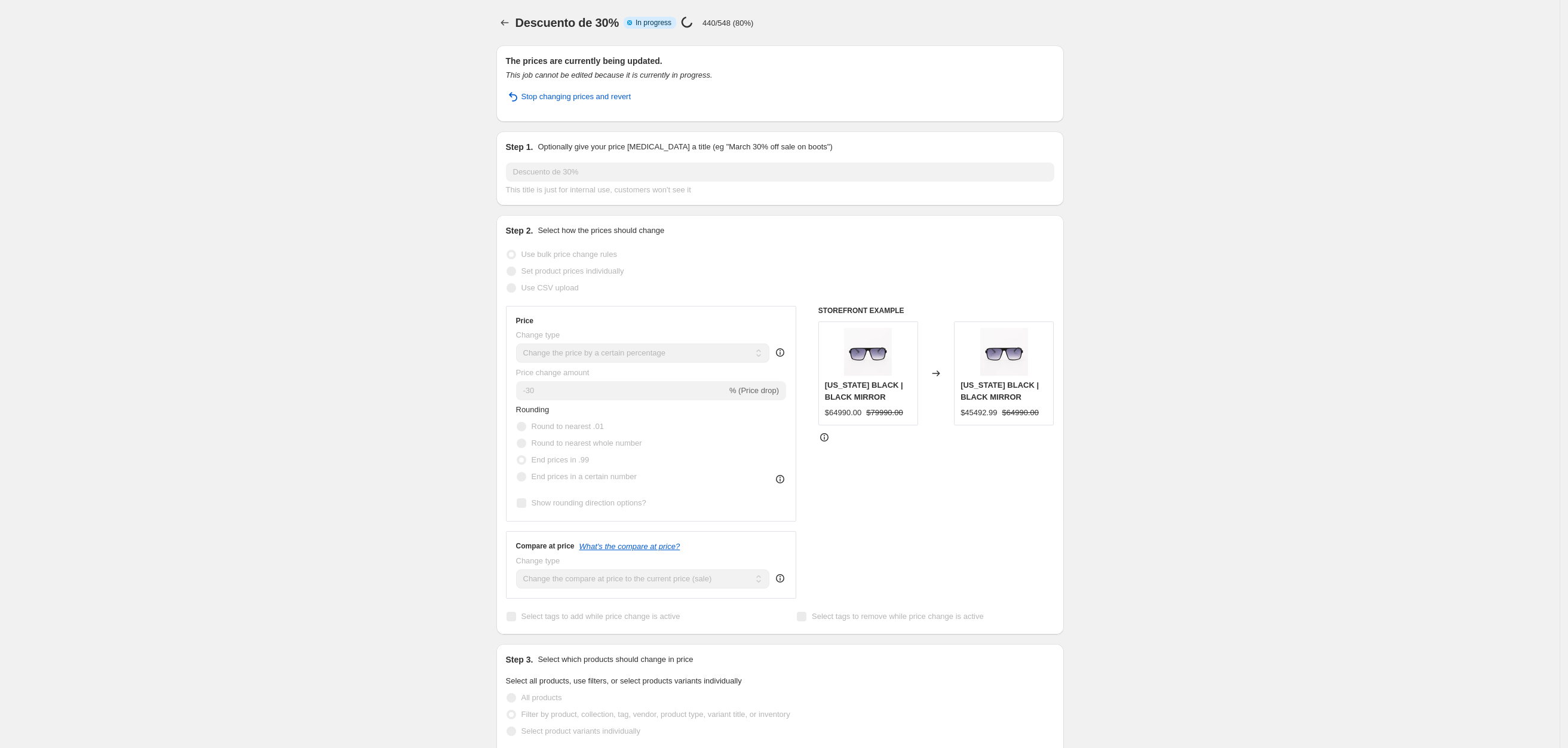
click at [264, 87] on div "Descuento de 30%. This page is ready Descuento de 30% Info Partially complete I…" at bounding box center [779, 696] width 1559 height 1392
click at [368, 202] on div "Descuento de 30%. This page is ready Descuento de 30% Info Partially complete I…" at bounding box center [779, 696] width 1559 height 1392
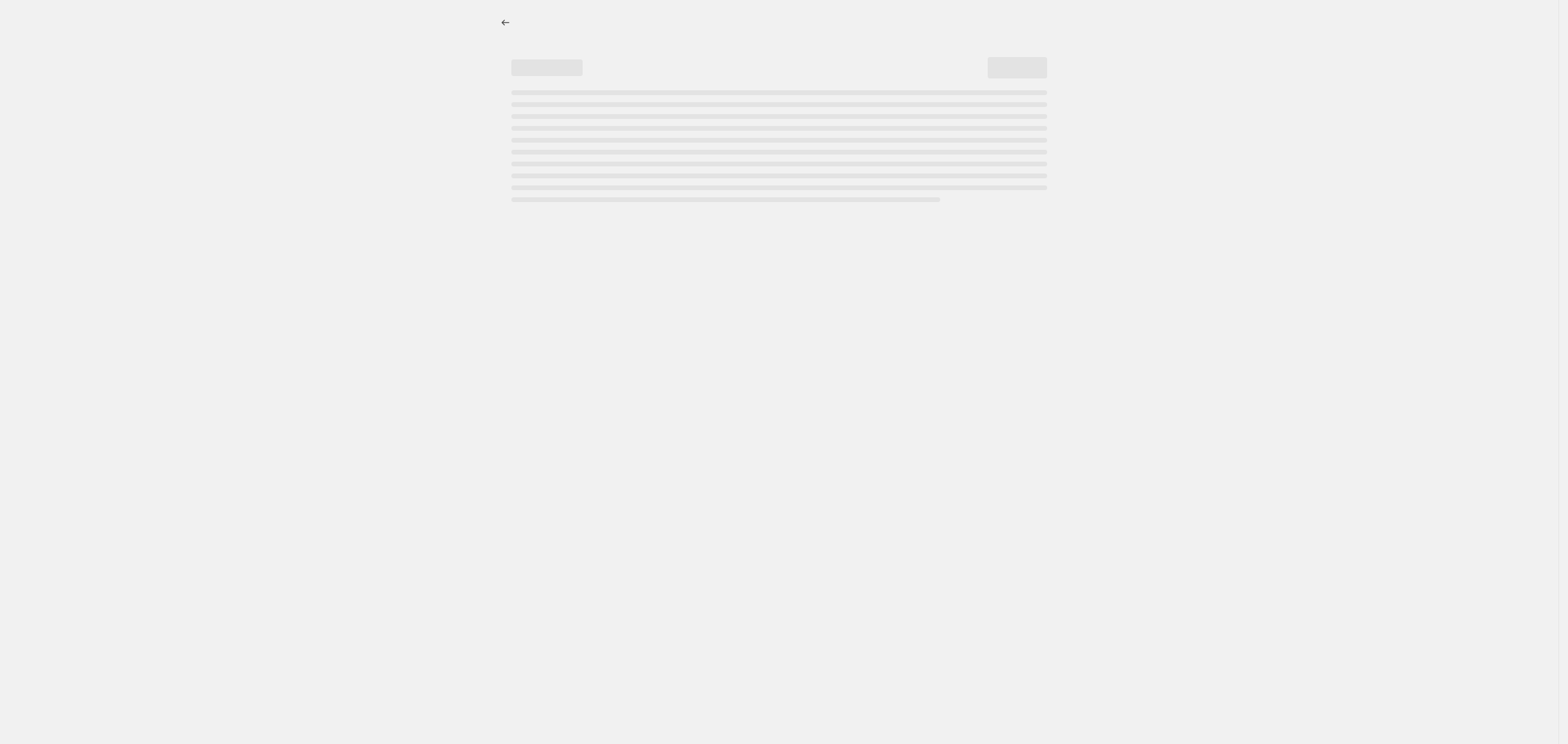
select select "percentage"
select select "not_equal"
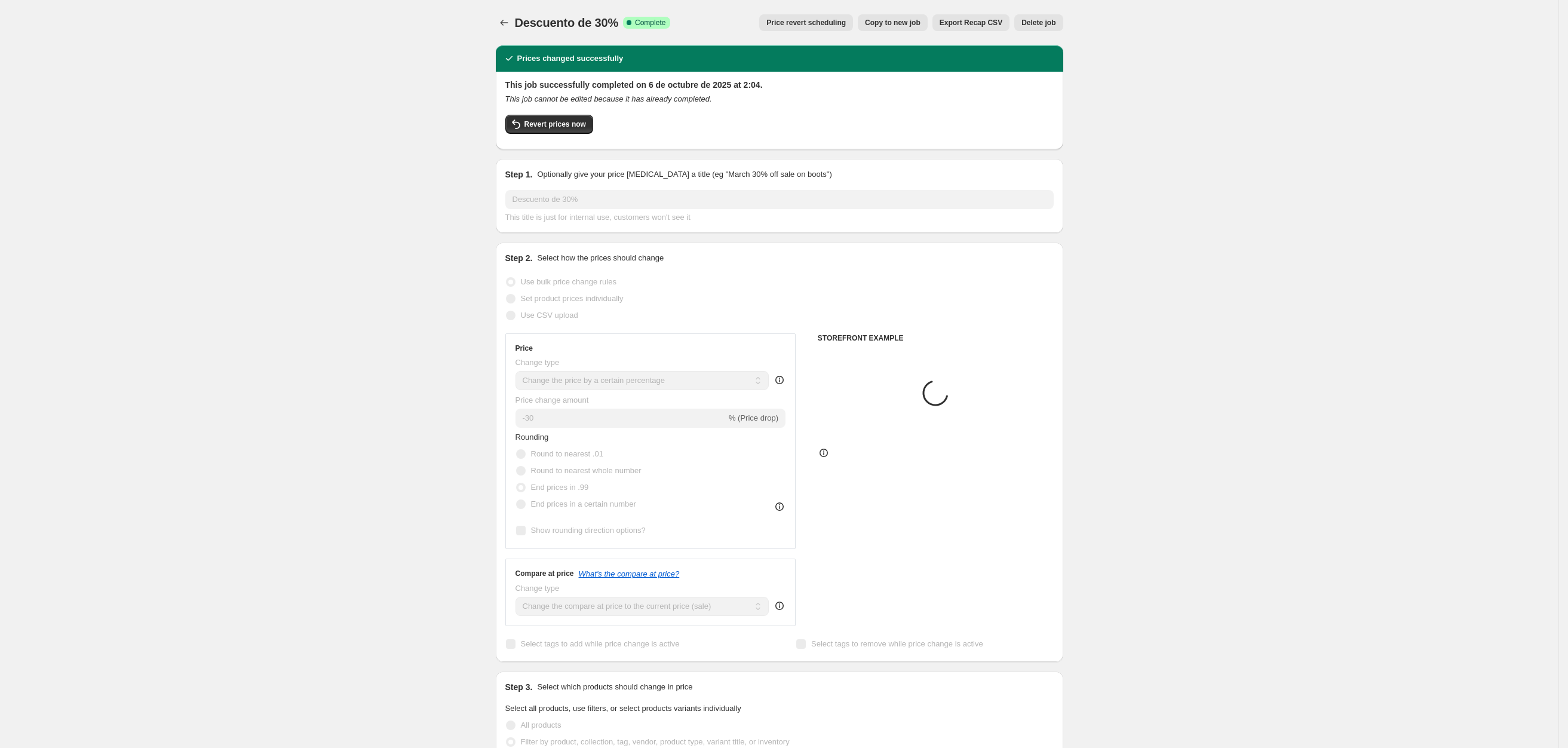
select select "collection"
